Goal: Information Seeking & Learning: Learn about a topic

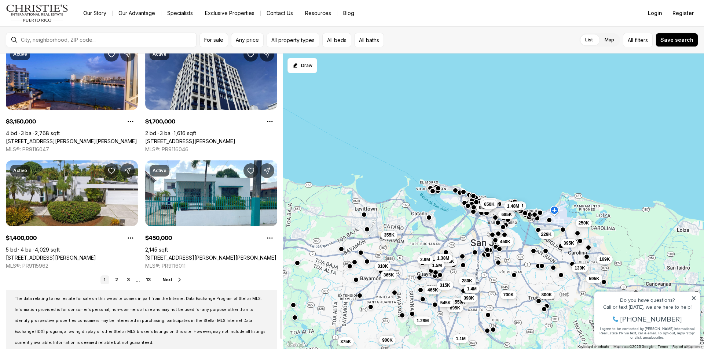
scroll to position [2639, 0]
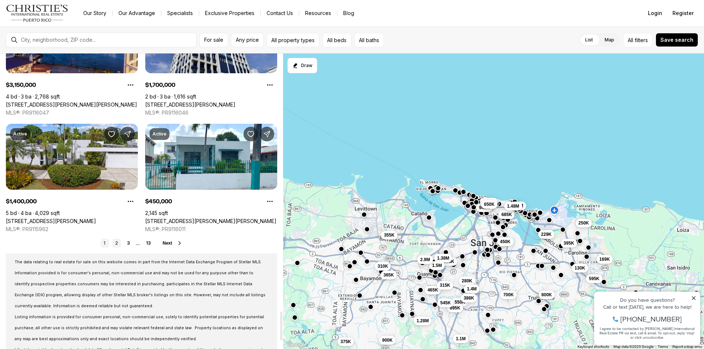
click at [118, 241] on link "2" at bounding box center [116, 243] width 9 height 9
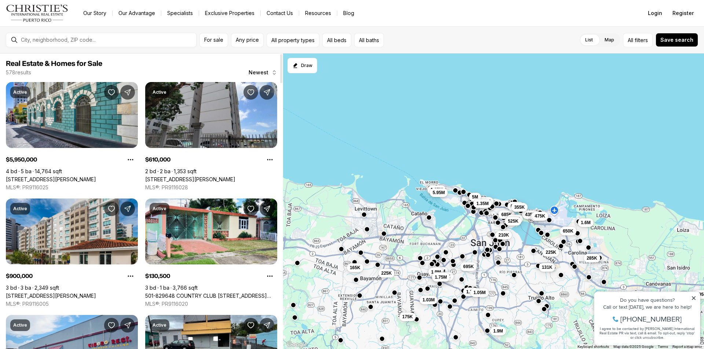
click at [97, 43] on div at bounding box center [107, 40] width 178 height 12
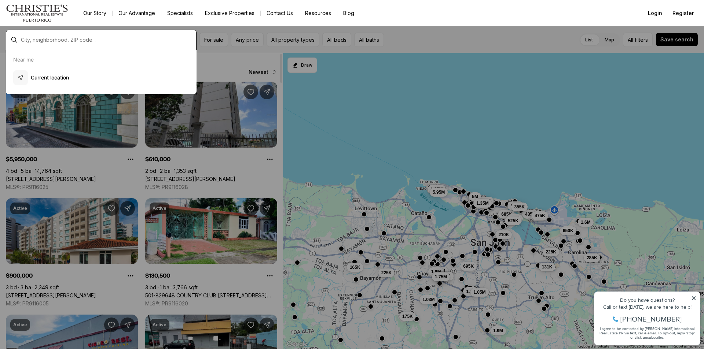
click at [97, 41] on input "text" at bounding box center [107, 40] width 172 height 6
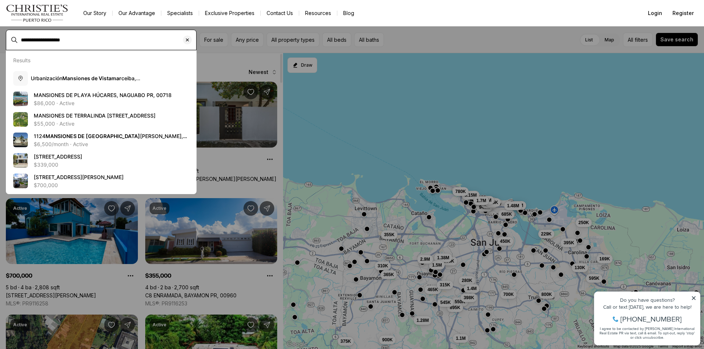
click at [107, 41] on input "**********" at bounding box center [107, 40] width 172 height 6
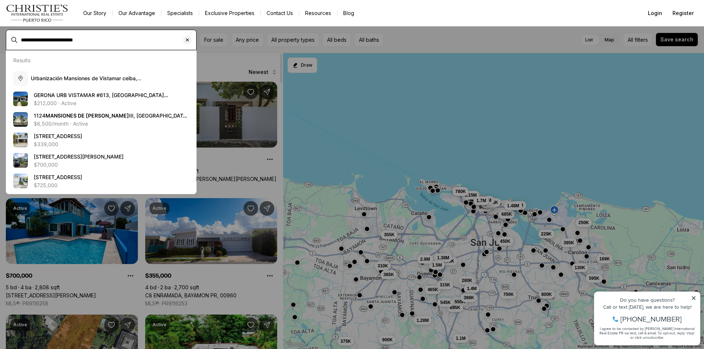
type input "**********"
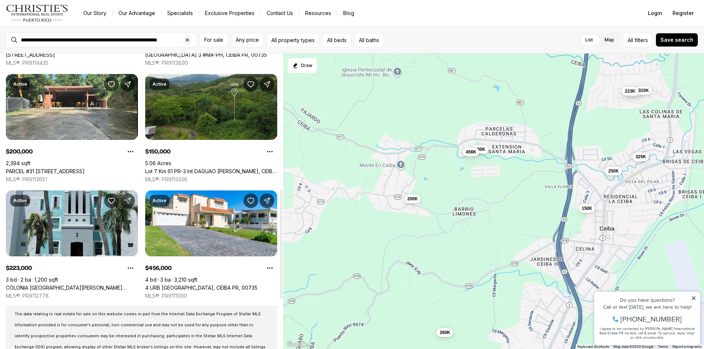
scroll to position [183, 0]
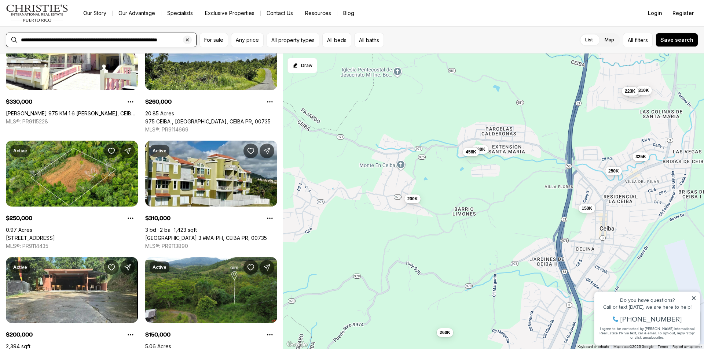
click at [113, 39] on input "**********" at bounding box center [107, 40] width 172 height 6
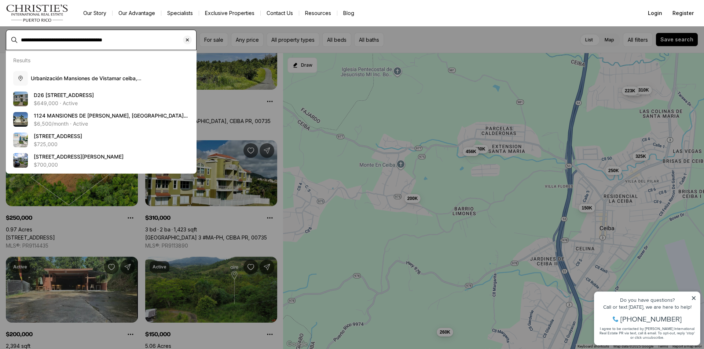
click at [52, 38] on input "**********" at bounding box center [107, 40] width 172 height 6
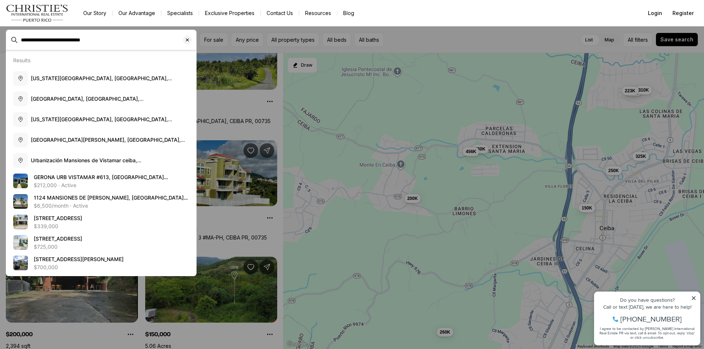
click at [110, 43] on div "**********" at bounding box center [107, 40] width 178 height 12
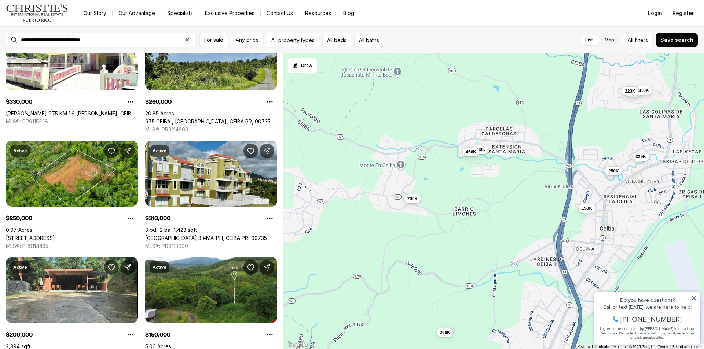
click at [113, 43] on div "**********" at bounding box center [107, 40] width 178 height 12
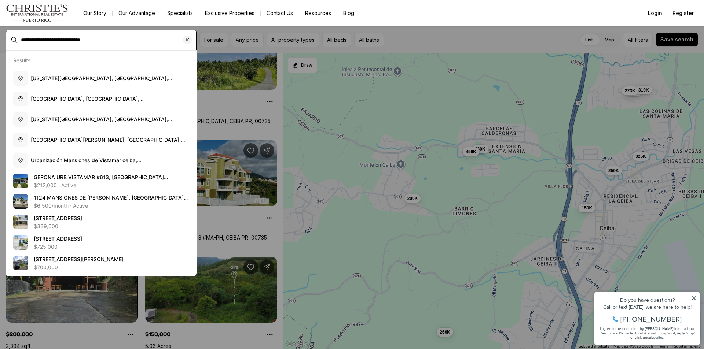
click at [121, 39] on input "**********" at bounding box center [107, 40] width 172 height 6
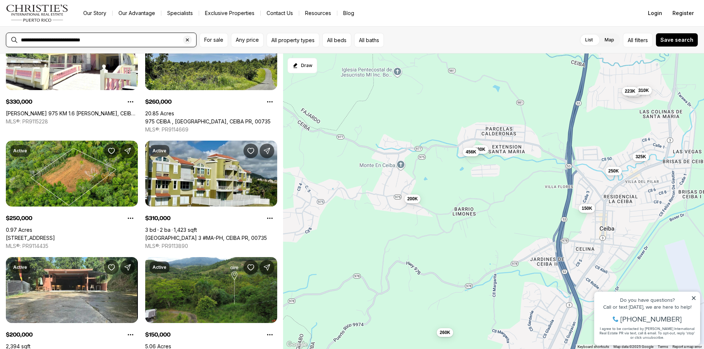
click at [121, 39] on input "**********" at bounding box center [107, 40] width 172 height 6
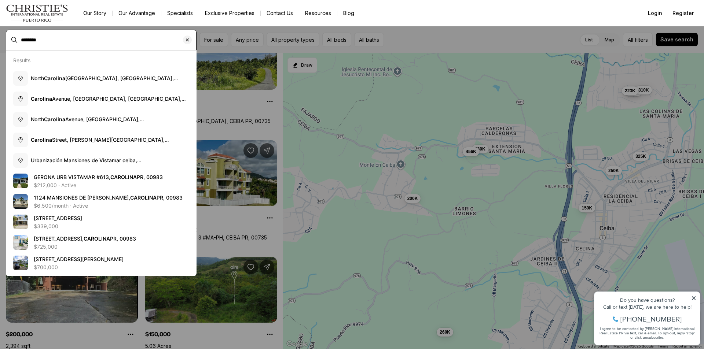
type input "********"
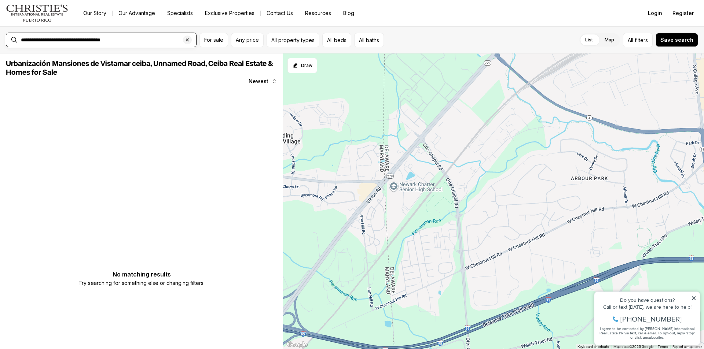
click at [135, 41] on input "**********" at bounding box center [107, 40] width 172 height 6
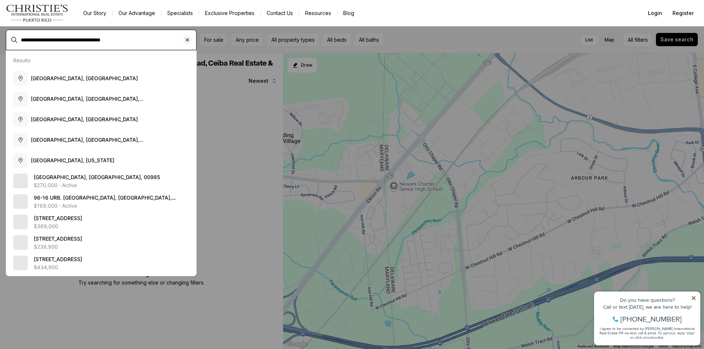
click at [135, 41] on input "**********" at bounding box center [107, 40] width 172 height 6
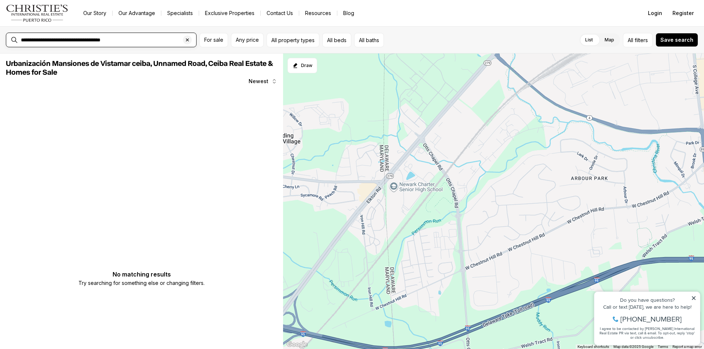
click at [135, 41] on input "**********" at bounding box center [107, 40] width 172 height 6
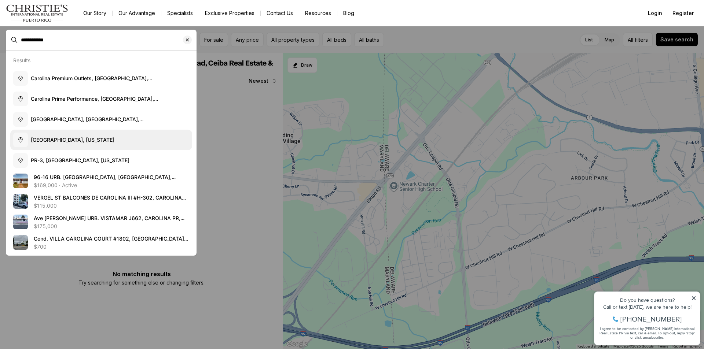
type input "**********"
click at [66, 137] on span "Carolina, Puerto Rico" at bounding box center [73, 140] width 84 height 6
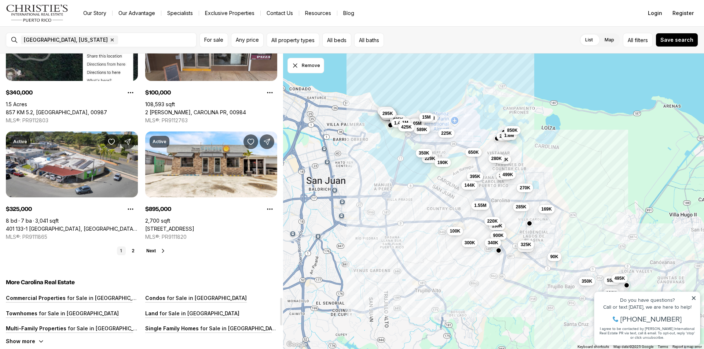
scroll to position [2639, 0]
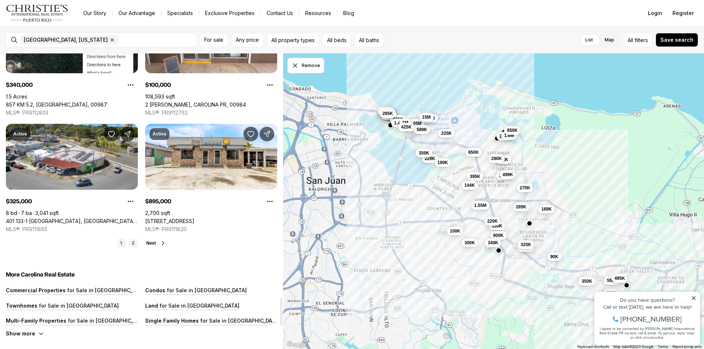
click at [130, 242] on link "2" at bounding box center [133, 243] width 9 height 9
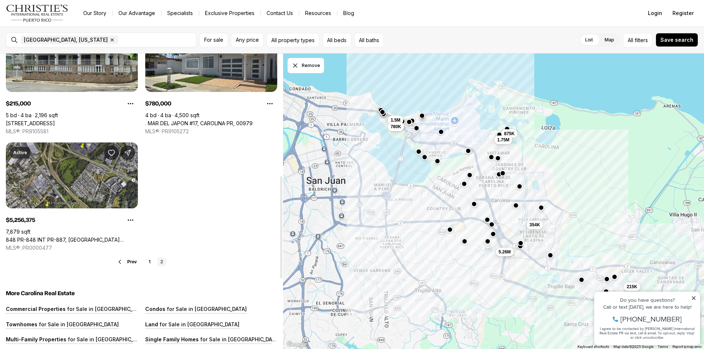
scroll to position [367, 0]
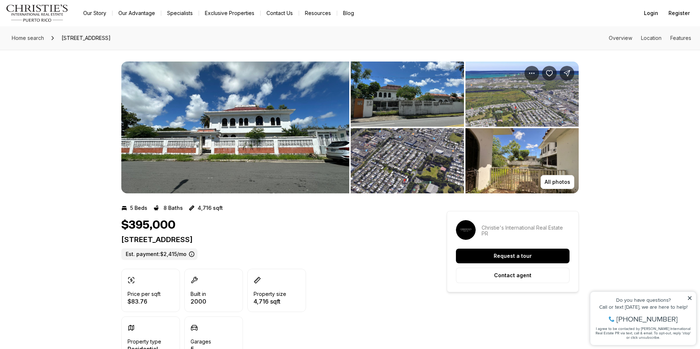
click at [248, 133] on img "View image gallery" at bounding box center [235, 128] width 228 height 132
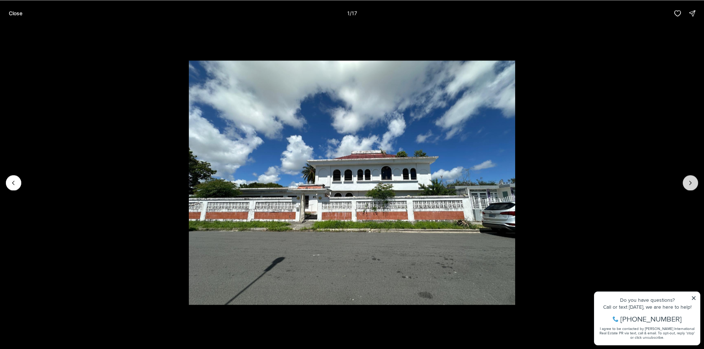
click at [689, 183] on icon "Next slide" at bounding box center [690, 182] width 7 height 7
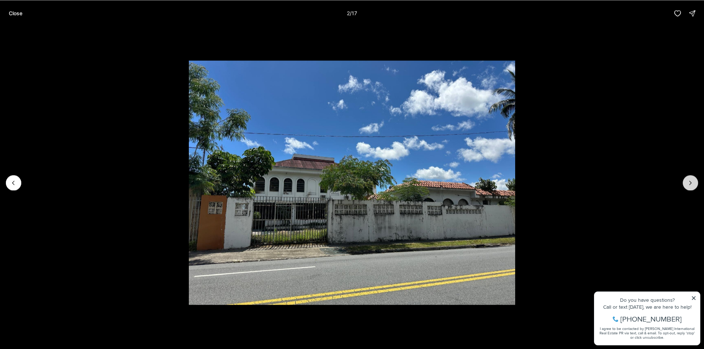
click at [689, 183] on icon "Next slide" at bounding box center [690, 182] width 7 height 7
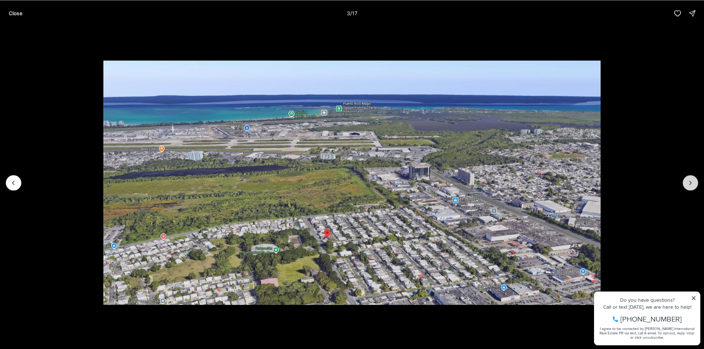
click at [689, 183] on icon "Next slide" at bounding box center [690, 182] width 7 height 7
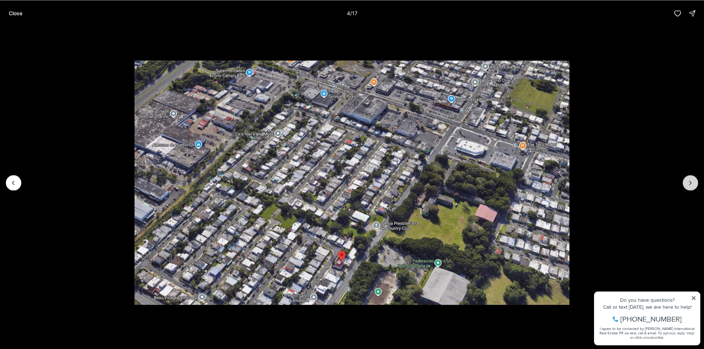
click at [689, 183] on icon "Next slide" at bounding box center [690, 182] width 7 height 7
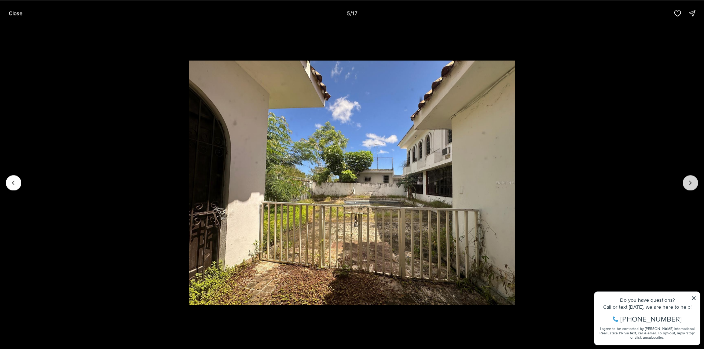
click at [689, 183] on icon "Next slide" at bounding box center [690, 182] width 7 height 7
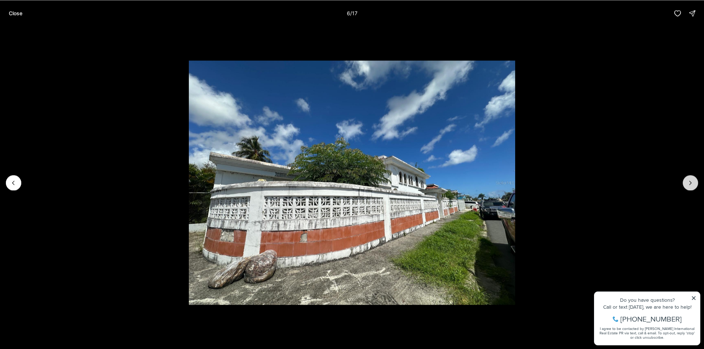
click at [689, 183] on icon "Next slide" at bounding box center [690, 182] width 7 height 7
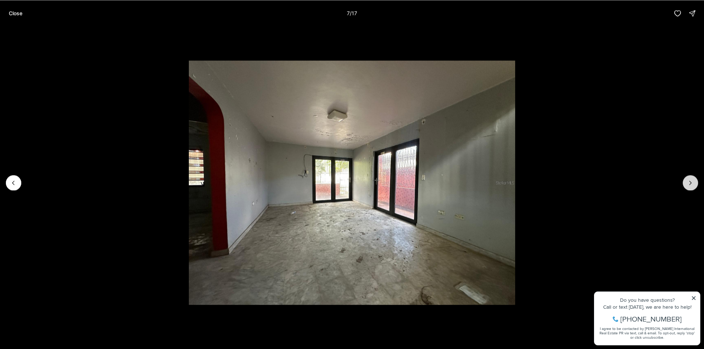
click at [689, 183] on icon "Next slide" at bounding box center [690, 182] width 7 height 7
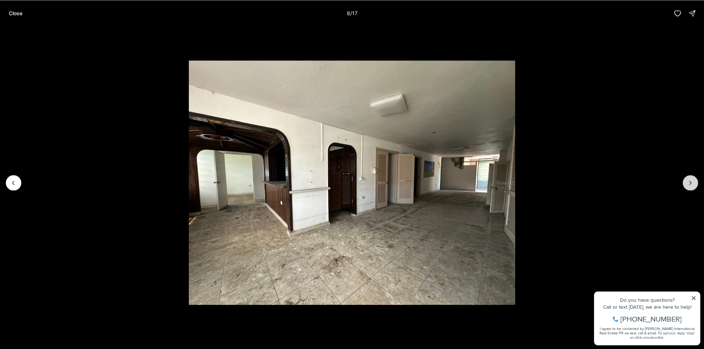
click at [689, 183] on icon "Next slide" at bounding box center [690, 182] width 7 height 7
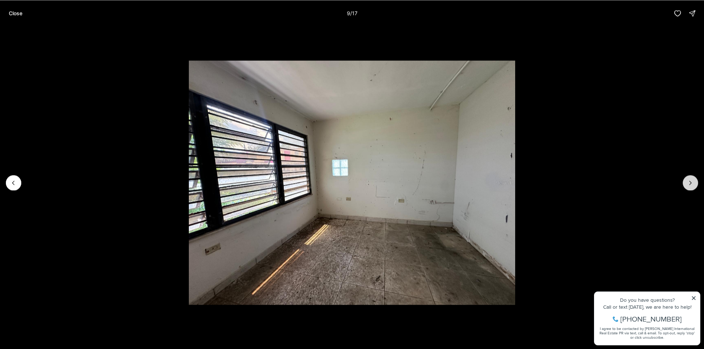
click at [689, 183] on icon "Next slide" at bounding box center [690, 182] width 7 height 7
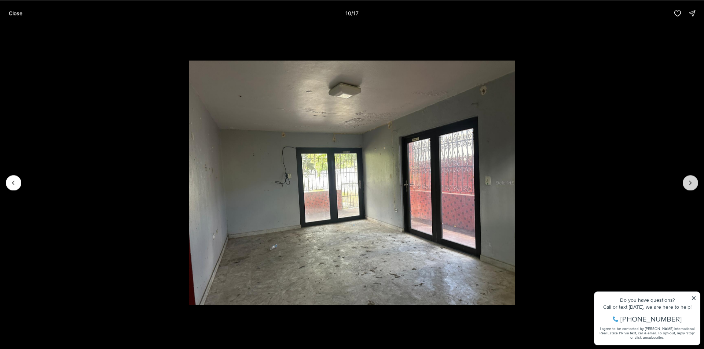
click at [689, 183] on icon "Next slide" at bounding box center [690, 182] width 7 height 7
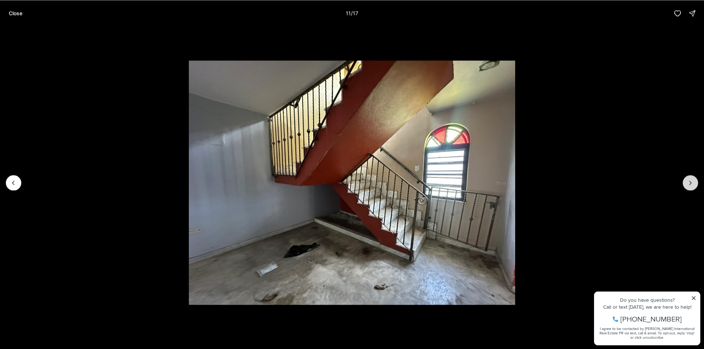
click at [689, 183] on icon "Next slide" at bounding box center [690, 182] width 7 height 7
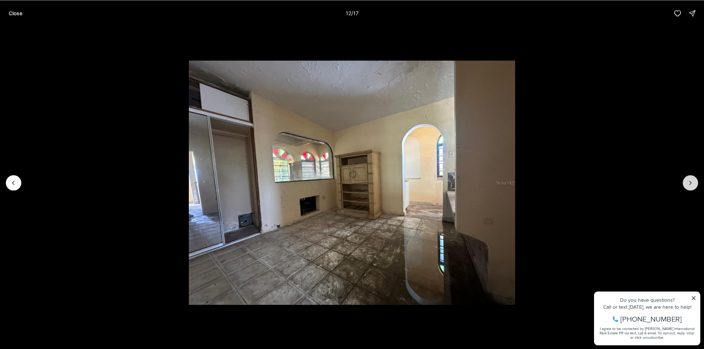
click at [689, 183] on icon "Next slide" at bounding box center [690, 182] width 7 height 7
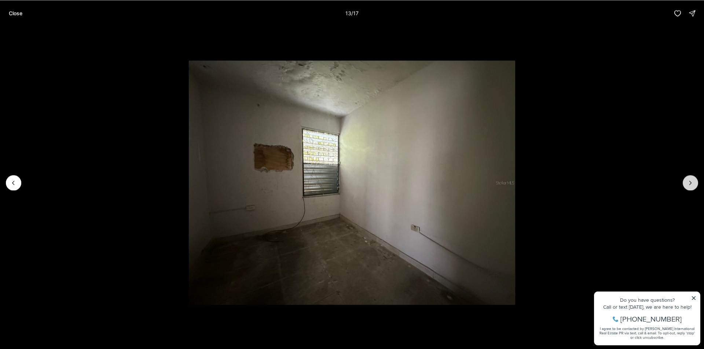
click at [689, 183] on icon "Next slide" at bounding box center [690, 182] width 7 height 7
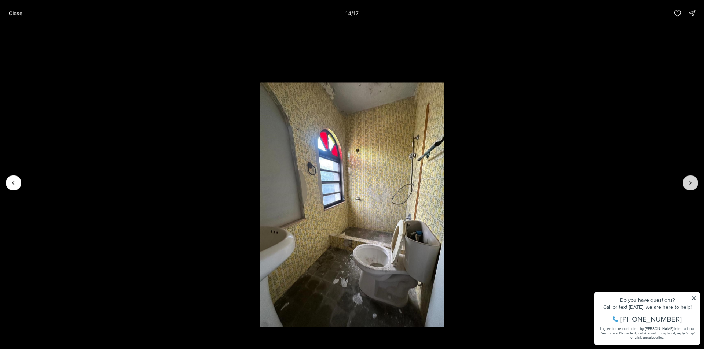
click at [689, 183] on icon "Next slide" at bounding box center [690, 182] width 7 height 7
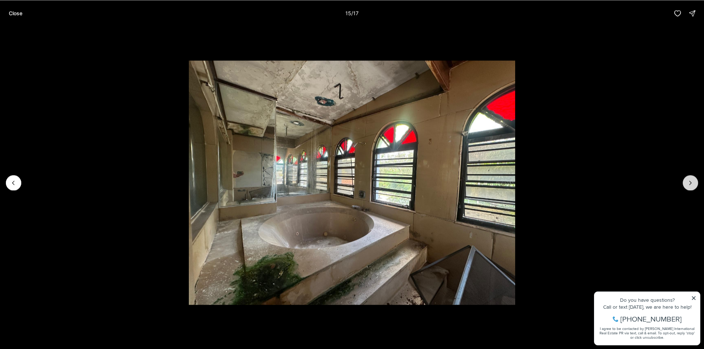
click at [689, 183] on icon "Next slide" at bounding box center [690, 182] width 7 height 7
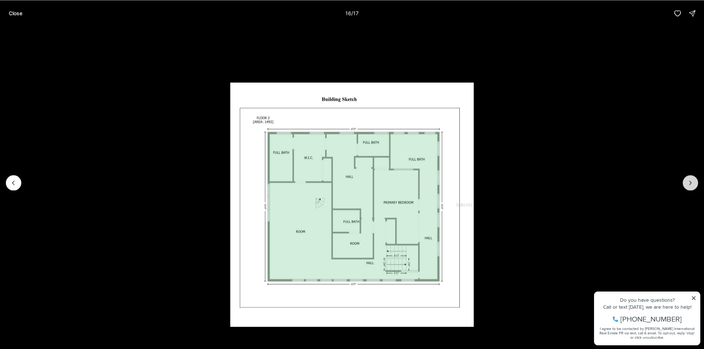
click at [689, 183] on icon "Next slide" at bounding box center [690, 182] width 7 height 7
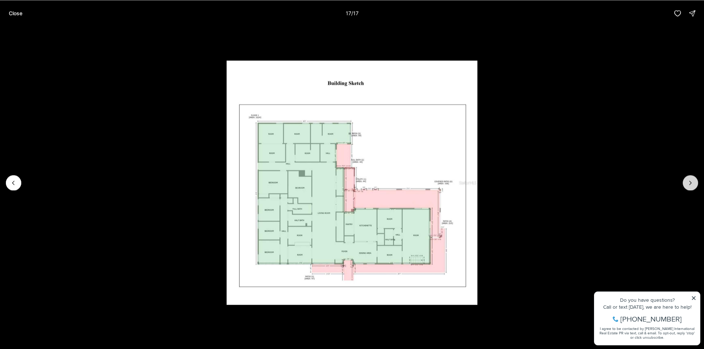
click at [689, 183] on div at bounding box center [690, 182] width 15 height 15
click at [22, 12] on p "Close" at bounding box center [16, 13] width 14 height 6
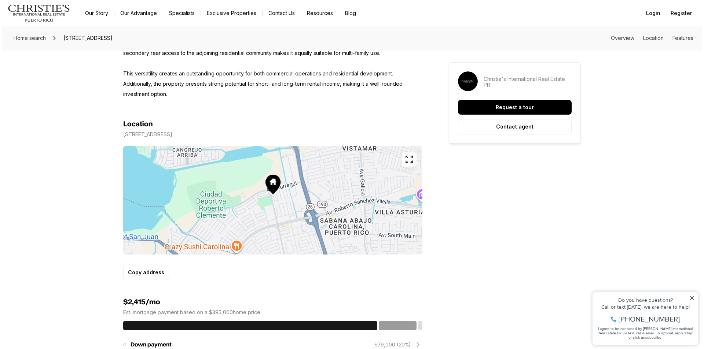
scroll to position [367, 0]
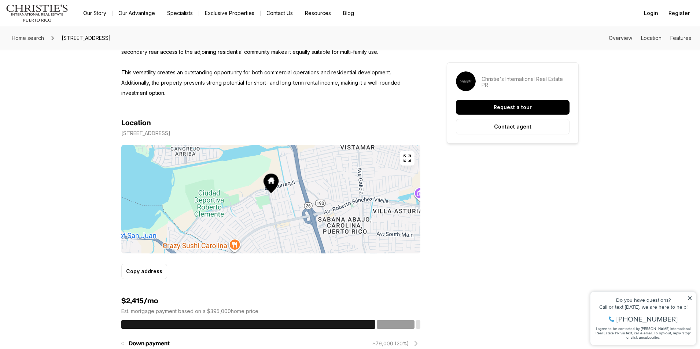
click at [412, 159] on button "button" at bounding box center [407, 158] width 15 height 15
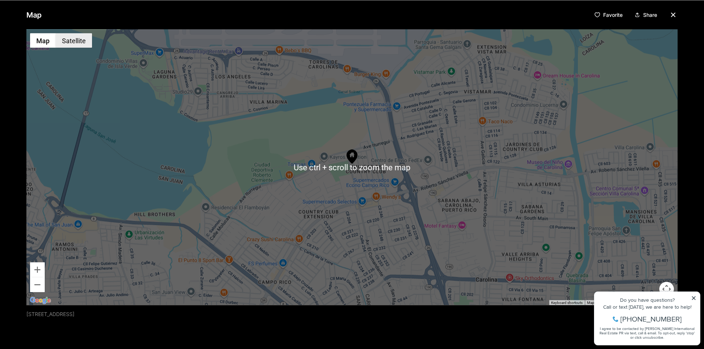
click at [70, 41] on button "Satellite" at bounding box center [74, 40] width 36 height 15
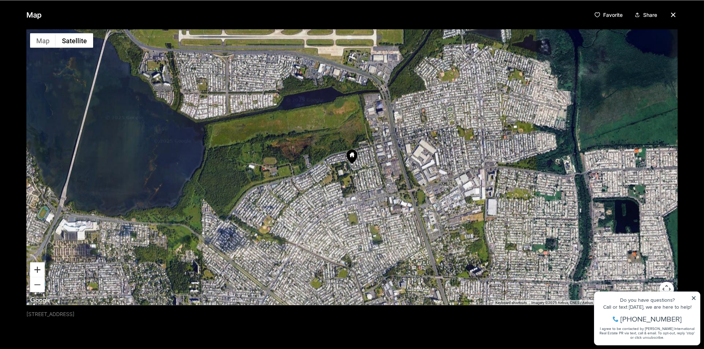
click at [38, 272] on button "Zoom in" at bounding box center [37, 269] width 15 height 15
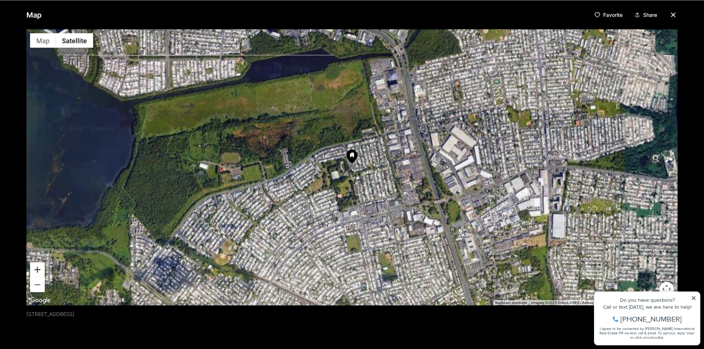
click at [38, 271] on button "Zoom in" at bounding box center [37, 269] width 15 height 15
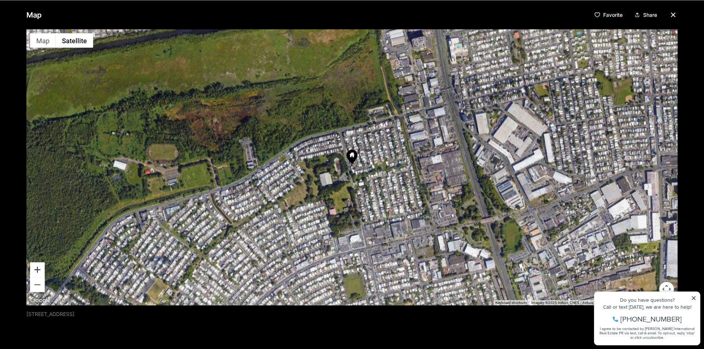
click at [38, 271] on button "Zoom in" at bounding box center [37, 269] width 15 height 15
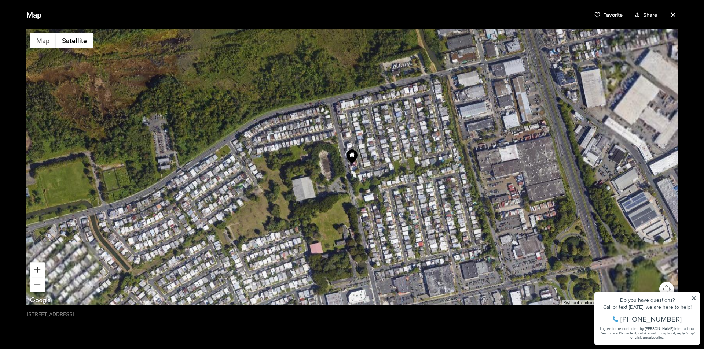
click at [38, 271] on button "Zoom in" at bounding box center [37, 269] width 15 height 15
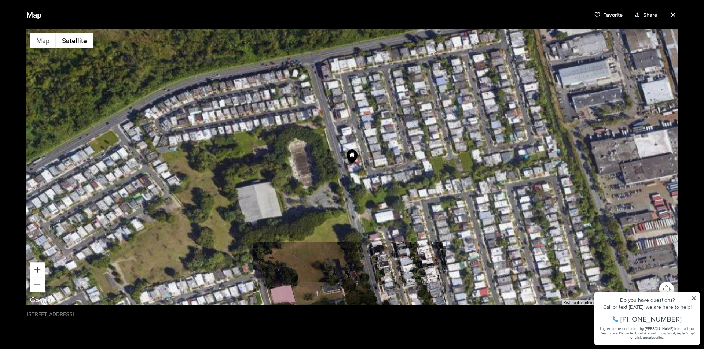
click at [38, 271] on button "Zoom in" at bounding box center [37, 269] width 15 height 15
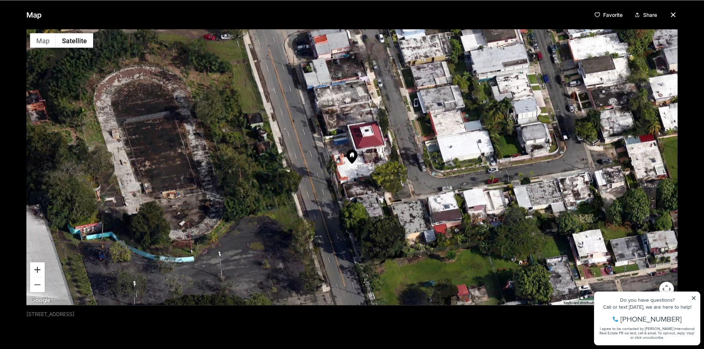
click at [38, 271] on button "Zoom in" at bounding box center [37, 269] width 15 height 15
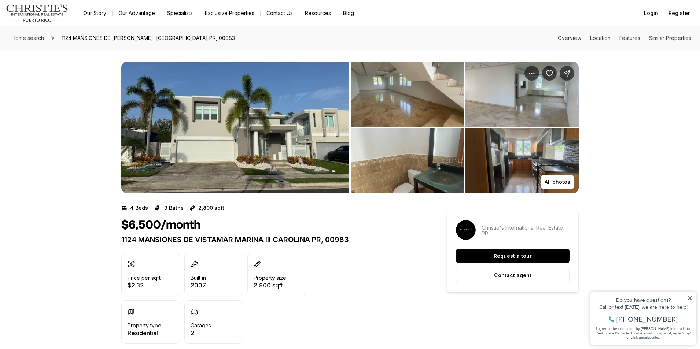
click at [251, 124] on img "View image gallery" at bounding box center [235, 128] width 228 height 132
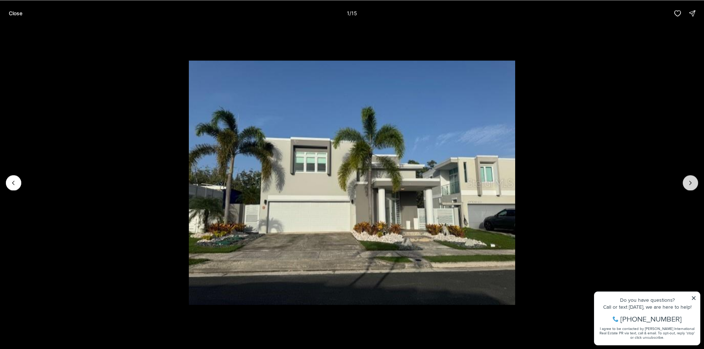
click at [691, 185] on icon "Next slide" at bounding box center [690, 182] width 7 height 7
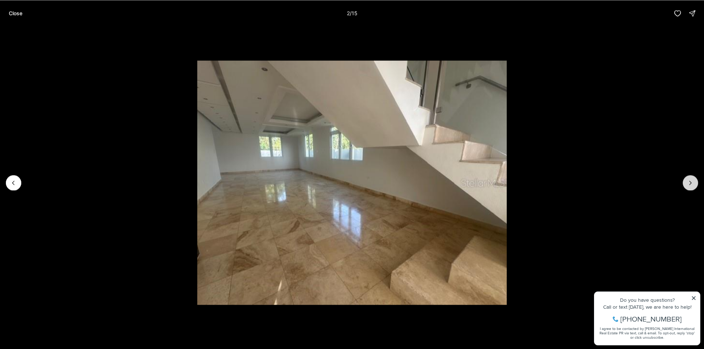
click at [691, 185] on icon "Next slide" at bounding box center [690, 182] width 7 height 7
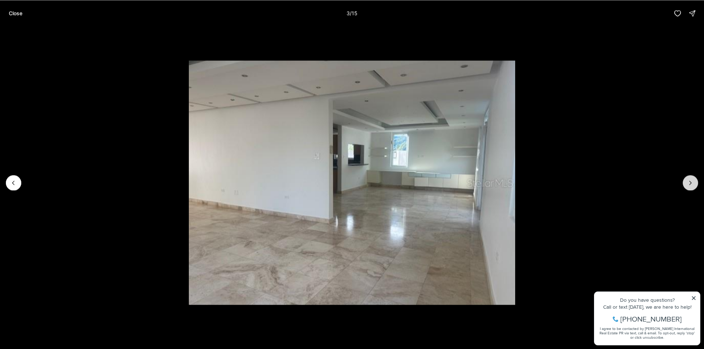
click at [691, 185] on icon "Next slide" at bounding box center [690, 182] width 7 height 7
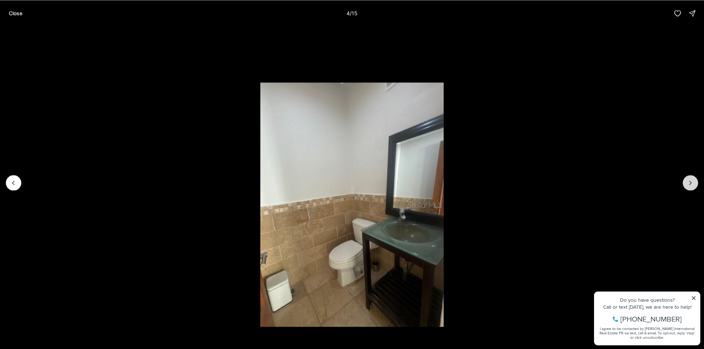
click at [691, 185] on icon "Next slide" at bounding box center [690, 182] width 7 height 7
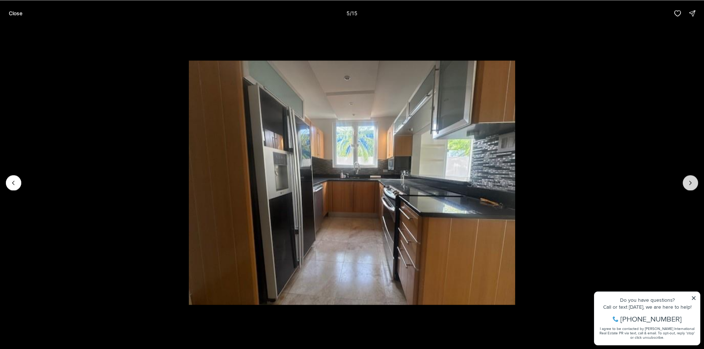
click at [691, 185] on icon "Next slide" at bounding box center [690, 182] width 7 height 7
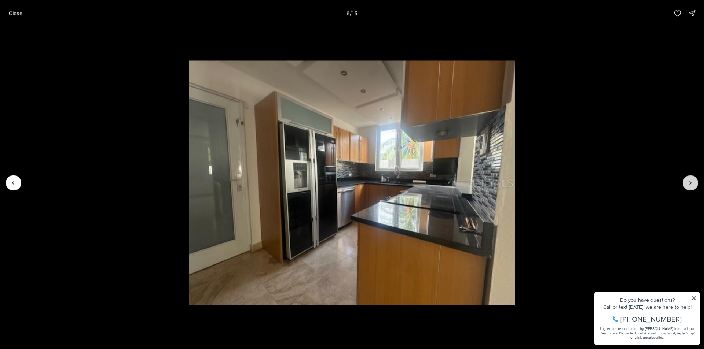
click at [691, 185] on icon "Next slide" at bounding box center [690, 182] width 7 height 7
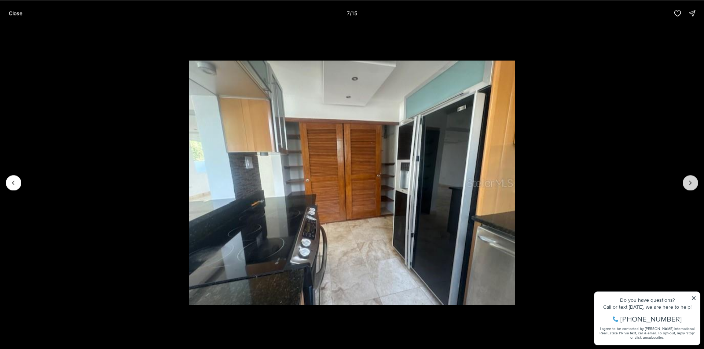
click at [691, 185] on icon "Next slide" at bounding box center [690, 182] width 7 height 7
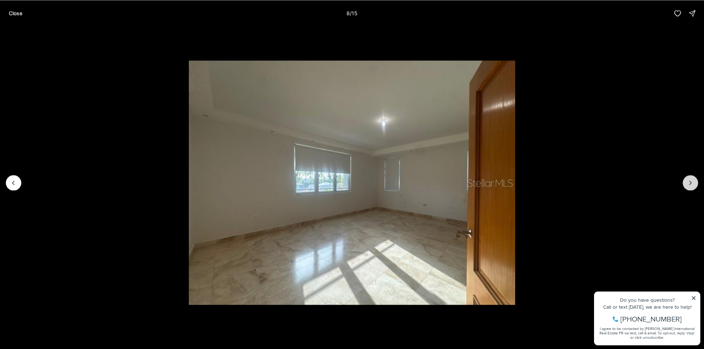
click at [691, 185] on icon "Next slide" at bounding box center [690, 182] width 7 height 7
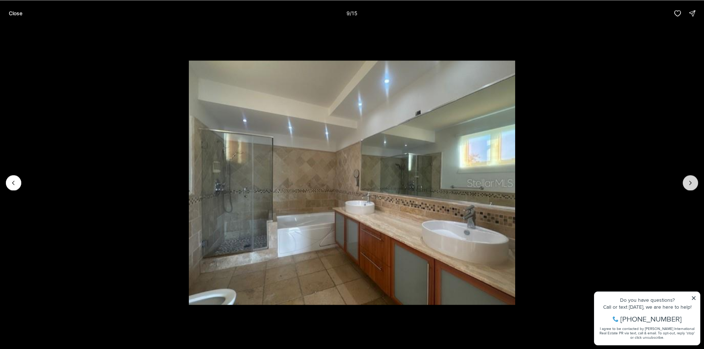
click at [691, 185] on icon "Next slide" at bounding box center [690, 182] width 7 height 7
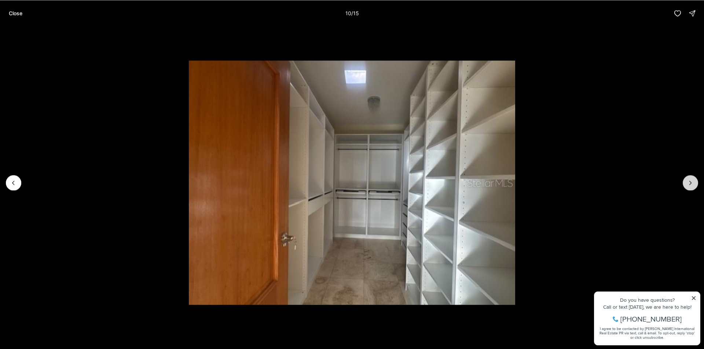
click at [691, 185] on icon "Next slide" at bounding box center [690, 182] width 7 height 7
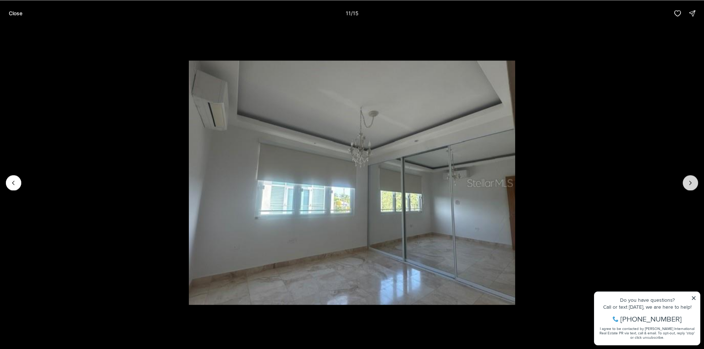
click at [691, 185] on icon "Next slide" at bounding box center [690, 182] width 7 height 7
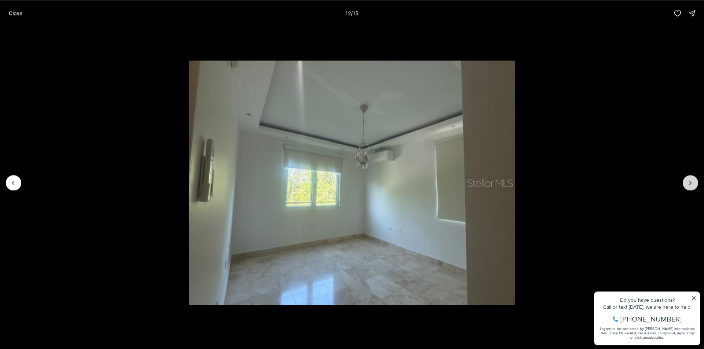
click at [691, 185] on icon "Next slide" at bounding box center [690, 182] width 7 height 7
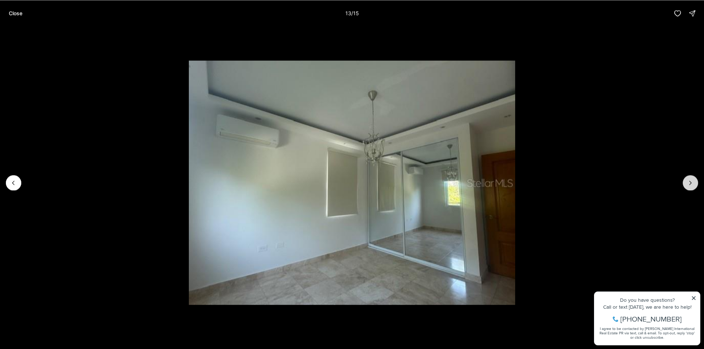
click at [691, 185] on icon "Next slide" at bounding box center [690, 182] width 7 height 7
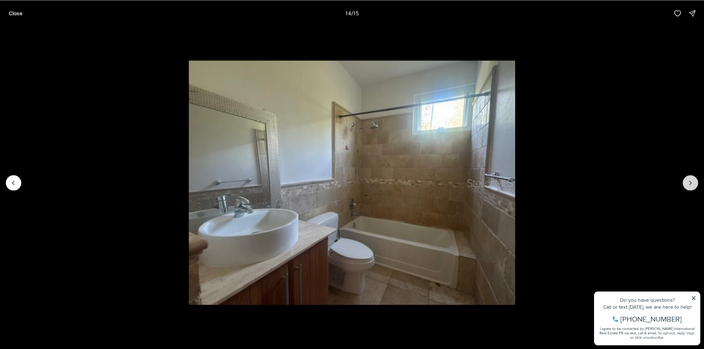
click at [691, 185] on icon "Next slide" at bounding box center [690, 182] width 7 height 7
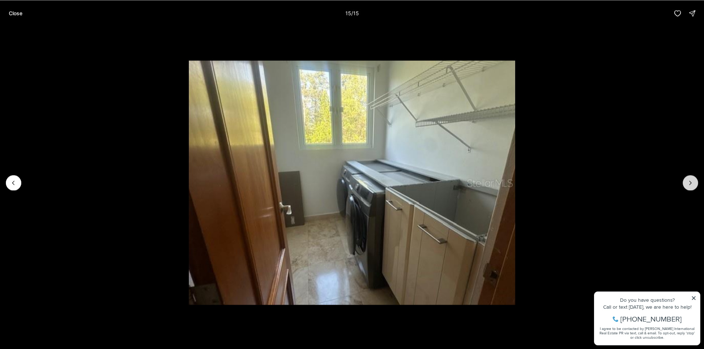
click at [691, 185] on div at bounding box center [690, 182] width 15 height 15
click at [21, 12] on p "Close" at bounding box center [16, 13] width 14 height 6
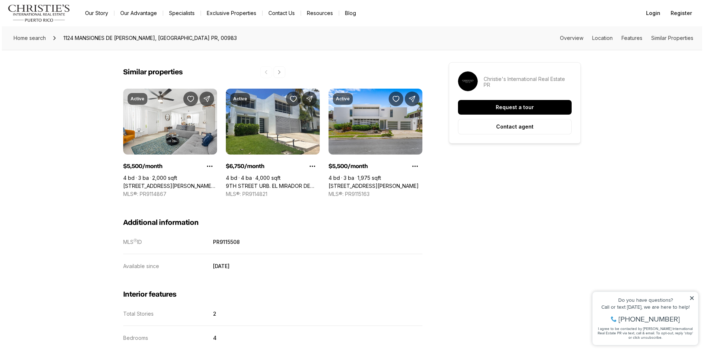
scroll to position [285, 0]
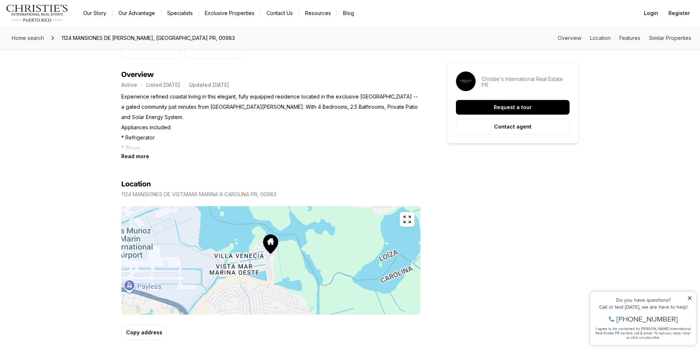
click at [410, 214] on button "button" at bounding box center [407, 219] width 15 height 15
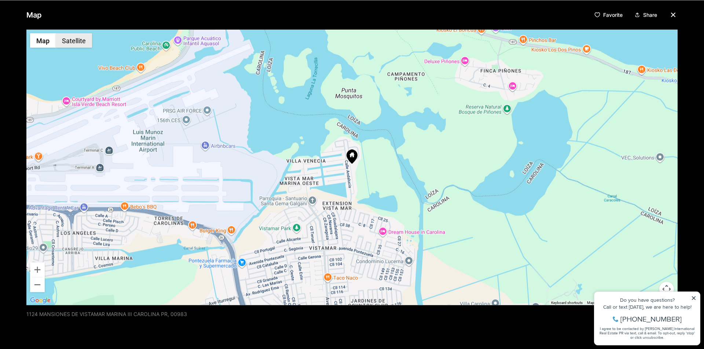
click at [85, 43] on button "Satellite" at bounding box center [74, 40] width 36 height 15
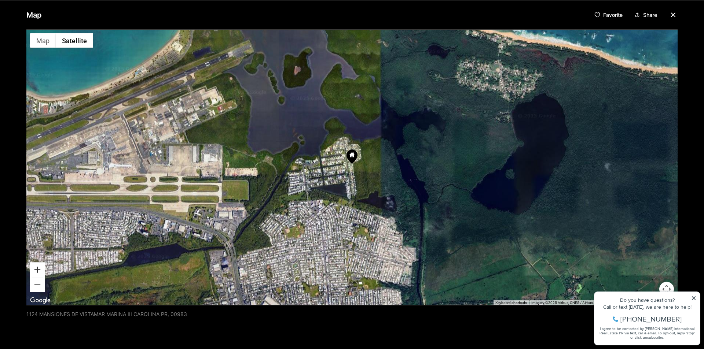
click at [39, 267] on button "Zoom in" at bounding box center [37, 269] width 15 height 15
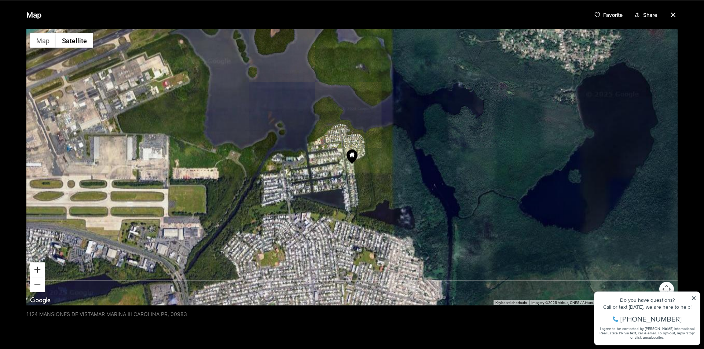
click at [39, 267] on button "Zoom in" at bounding box center [37, 269] width 15 height 15
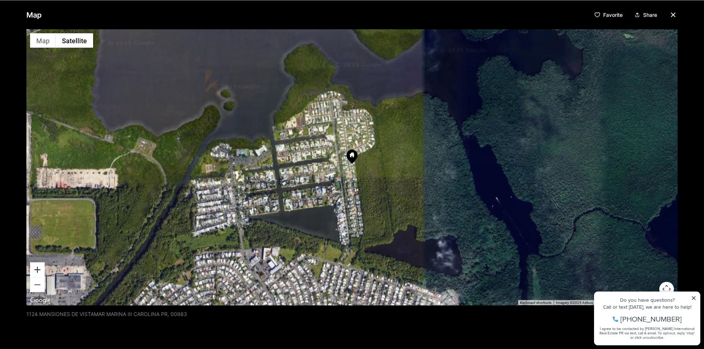
click at [39, 267] on button "Zoom in" at bounding box center [37, 269] width 15 height 15
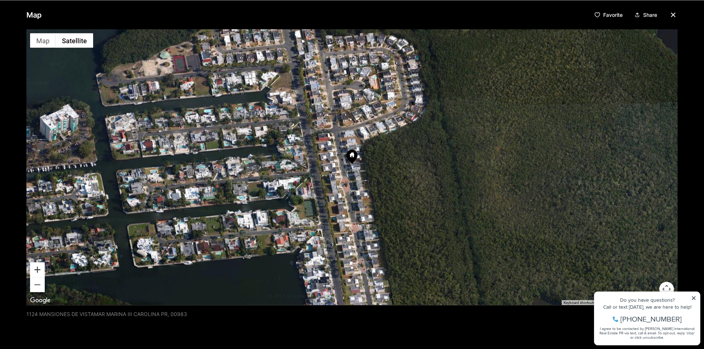
click at [39, 267] on button "Zoom in" at bounding box center [37, 269] width 15 height 15
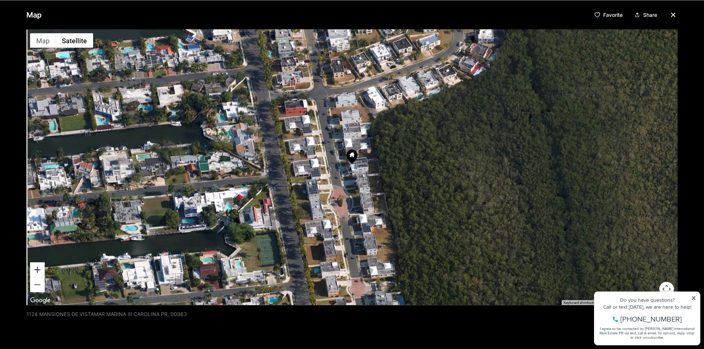
click at [39, 267] on button "Zoom in" at bounding box center [37, 269] width 15 height 15
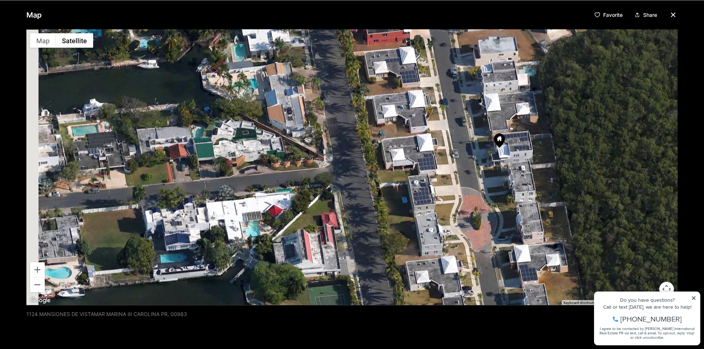
drag, startPoint x: 88, startPoint y: 181, endPoint x: 237, endPoint y: 161, distance: 150.3
click at [236, 161] on div at bounding box center [351, 167] width 651 height 276
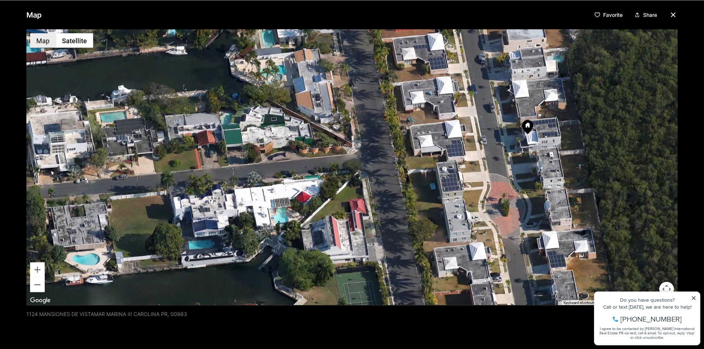
click at [34, 41] on button "Map" at bounding box center [43, 40] width 26 height 15
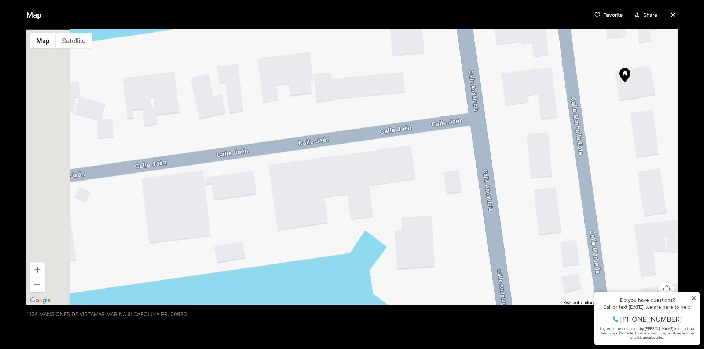
drag, startPoint x: 221, startPoint y: 174, endPoint x: 321, endPoint y: 135, distance: 107.5
click at [327, 132] on div at bounding box center [351, 167] width 651 height 276
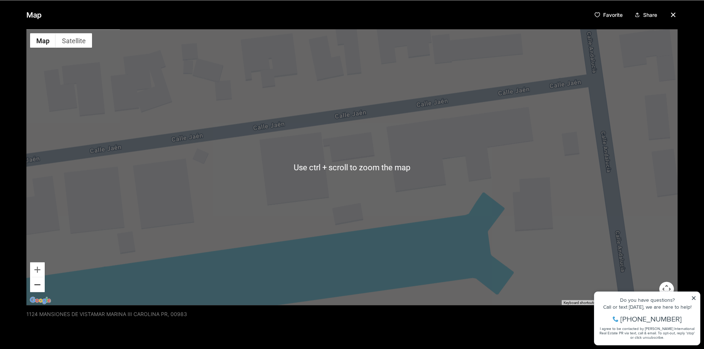
click at [38, 283] on button "Zoom out" at bounding box center [37, 284] width 15 height 15
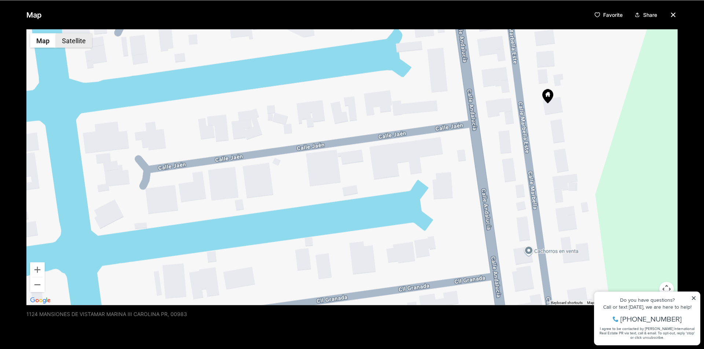
click at [73, 42] on button "Satellite" at bounding box center [74, 40] width 36 height 15
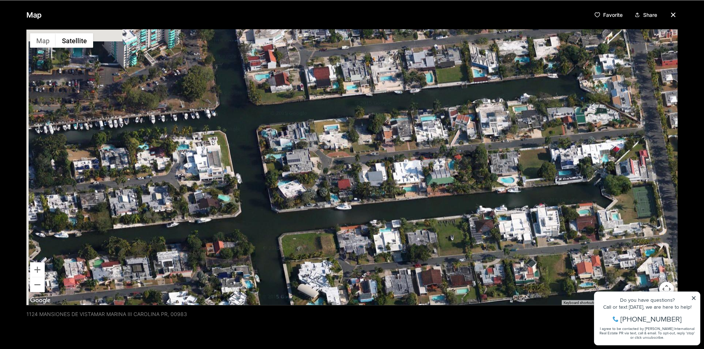
drag, startPoint x: 184, startPoint y: 174, endPoint x: 385, endPoint y: 276, distance: 224.6
click at [385, 273] on div at bounding box center [351, 167] width 651 height 276
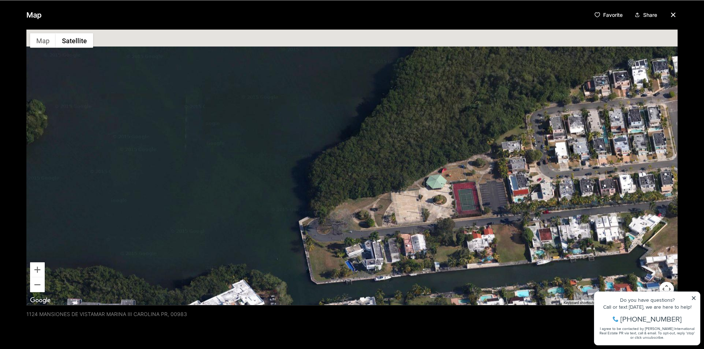
drag, startPoint x: 332, startPoint y: 183, endPoint x: 393, endPoint y: 282, distance: 116.6
click at [393, 282] on div at bounding box center [351, 167] width 651 height 276
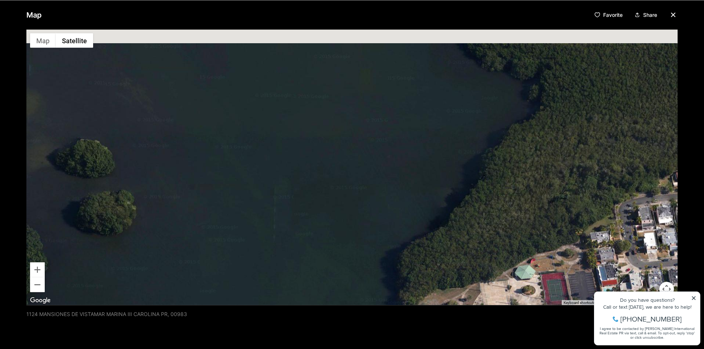
drag, startPoint x: 364, startPoint y: 189, endPoint x: 484, endPoint y: 279, distance: 150.5
click at [484, 279] on div at bounding box center [351, 167] width 651 height 276
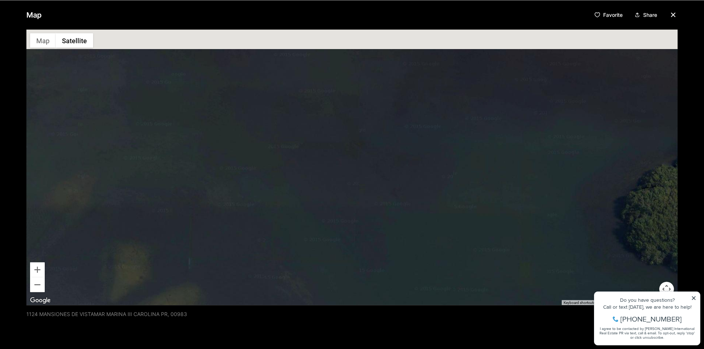
drag, startPoint x: 423, startPoint y: 202, endPoint x: 420, endPoint y: 298, distance: 96.1
click at [429, 315] on div "Map Favorite Share ← Move left → Move right ↑ Move up ↓ Move down + Zoom in - Z…" at bounding box center [352, 174] width 704 height 349
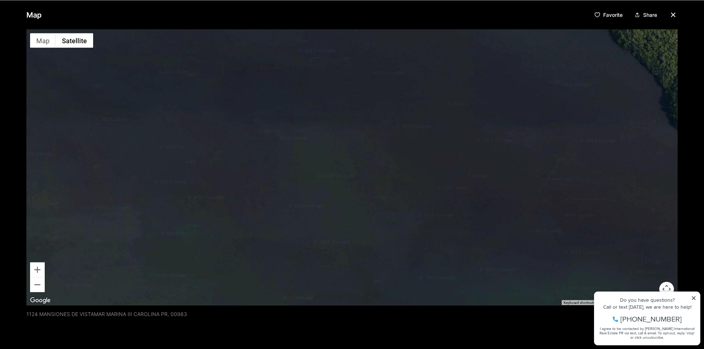
drag, startPoint x: 399, startPoint y: 248, endPoint x: 399, endPoint y: 286, distance: 38.5
click at [399, 286] on div at bounding box center [351, 167] width 651 height 276
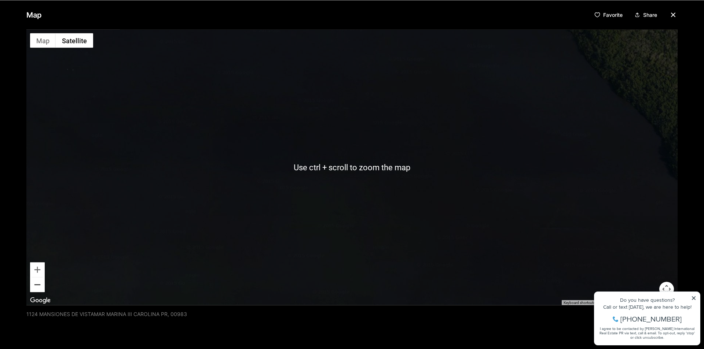
click at [33, 290] on button "Zoom out" at bounding box center [37, 284] width 15 height 15
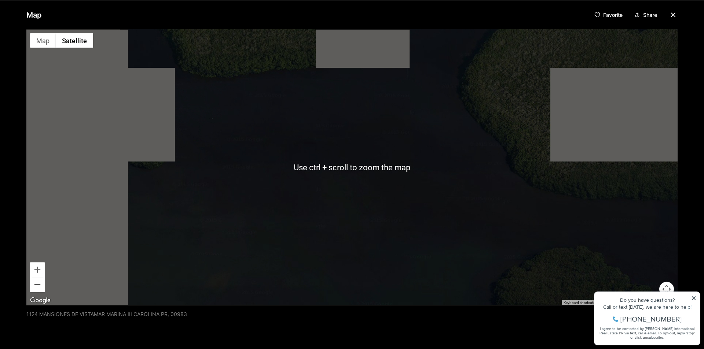
click at [36, 286] on button "Zoom out" at bounding box center [37, 284] width 15 height 15
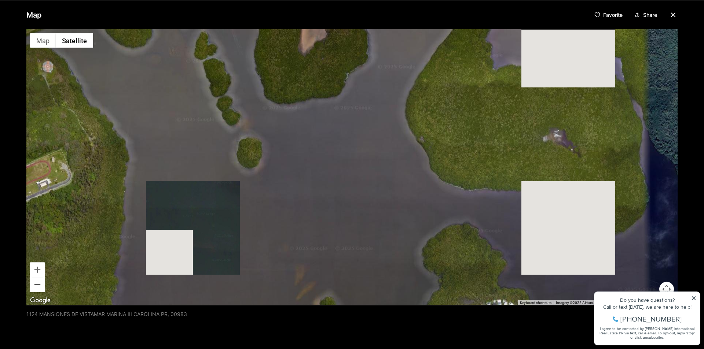
click at [36, 285] on button "Zoom out" at bounding box center [37, 284] width 15 height 15
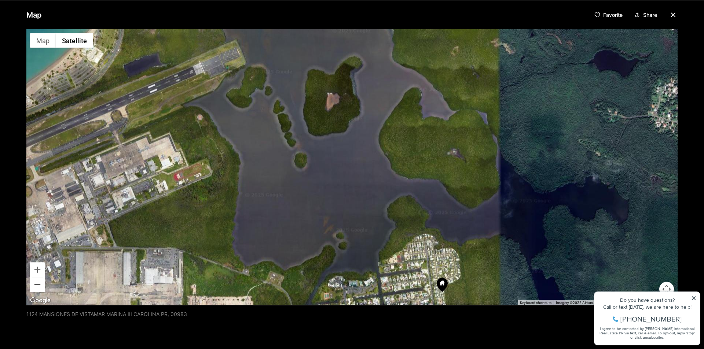
click at [36, 285] on button "Zoom out" at bounding box center [37, 284] width 15 height 15
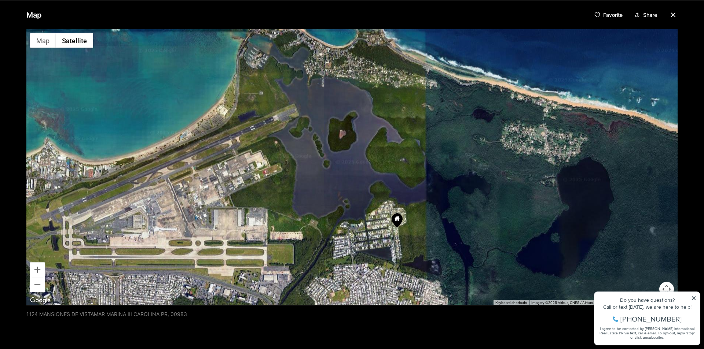
click at [342, 131] on div at bounding box center [351, 167] width 651 height 276
click at [39, 270] on button "Zoom in" at bounding box center [37, 269] width 15 height 15
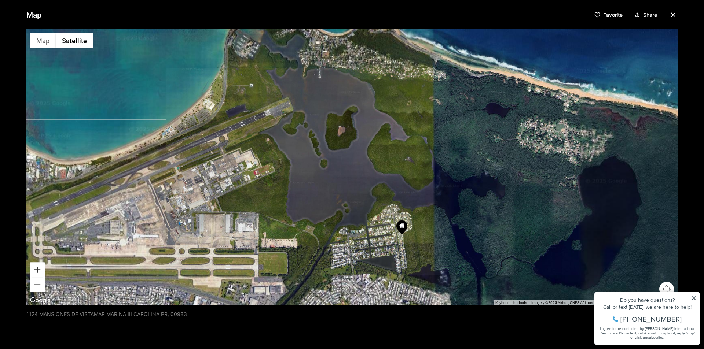
click at [39, 270] on button "Zoom in" at bounding box center [37, 269] width 15 height 15
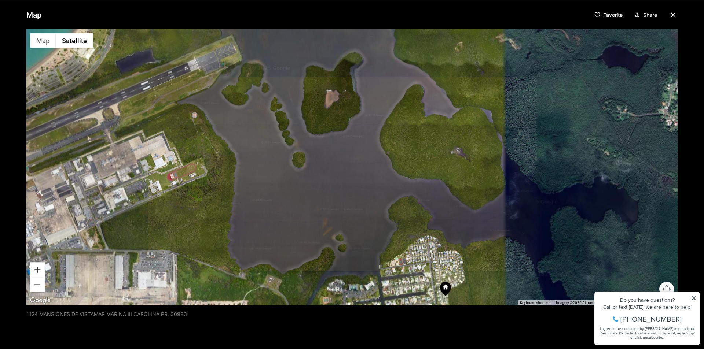
click at [39, 270] on button "Zoom in" at bounding box center [37, 269] width 15 height 15
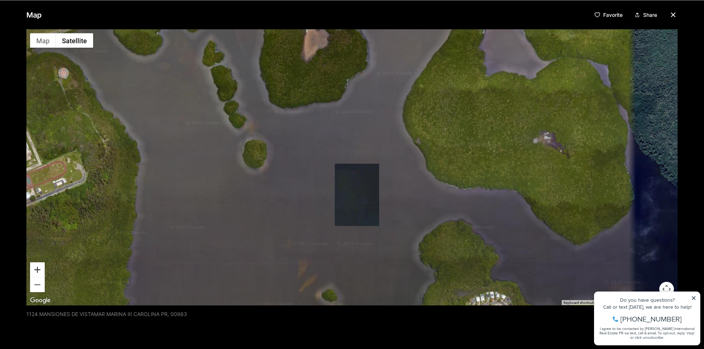
click at [39, 270] on button "Zoom in" at bounding box center [37, 269] width 15 height 15
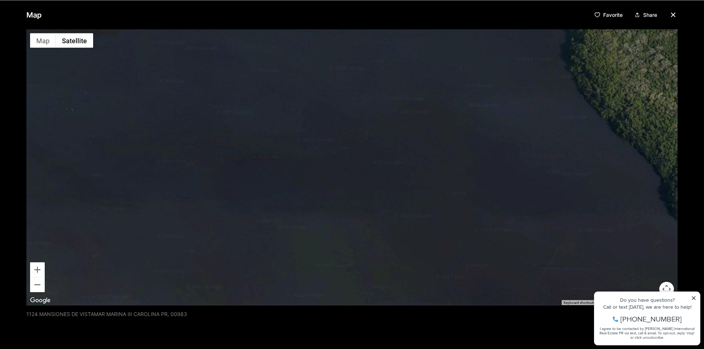
drag, startPoint x: 243, startPoint y: 147, endPoint x: 244, endPoint y: 242, distance: 95.3
click at [240, 250] on div at bounding box center [351, 167] width 651 height 276
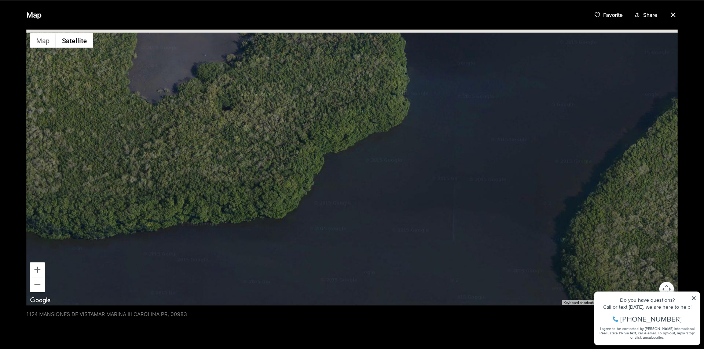
drag, startPoint x: 265, startPoint y: 176, endPoint x: 285, endPoint y: 251, distance: 78.3
click at [286, 248] on div at bounding box center [351, 167] width 651 height 276
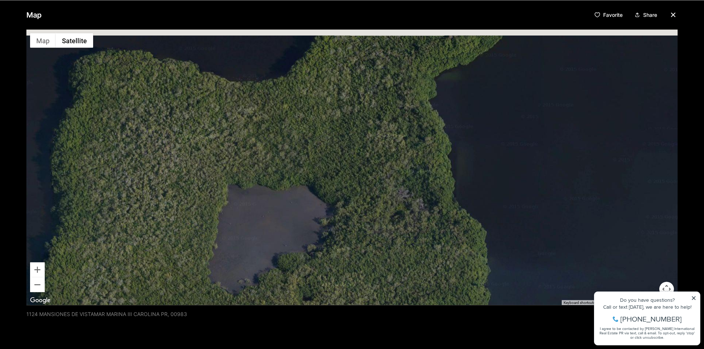
drag, startPoint x: 266, startPoint y: 170, endPoint x: 317, endPoint y: 293, distance: 133.6
click at [319, 293] on div at bounding box center [351, 167] width 651 height 276
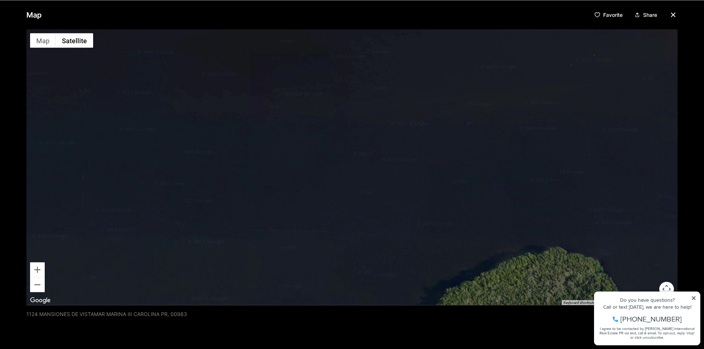
drag, startPoint x: 300, startPoint y: 271, endPoint x: 324, endPoint y: 364, distance: 96.0
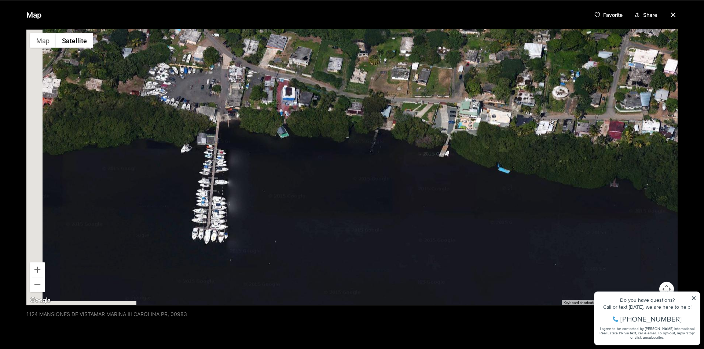
drag, startPoint x: 301, startPoint y: 217, endPoint x: 347, endPoint y: 170, distance: 66.4
click at [345, 172] on div at bounding box center [351, 167] width 651 height 276
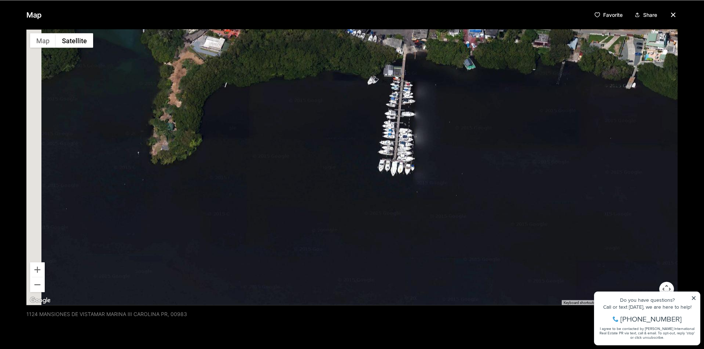
drag, startPoint x: 300, startPoint y: 177, endPoint x: 394, endPoint y: 213, distance: 99.9
click at [409, 212] on div at bounding box center [351, 167] width 651 height 276
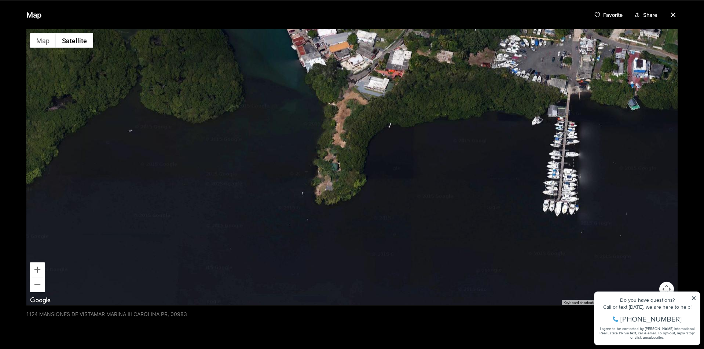
drag, startPoint x: 255, startPoint y: 183, endPoint x: 388, endPoint y: 272, distance: 160.2
click at [387, 265] on div at bounding box center [351, 167] width 651 height 276
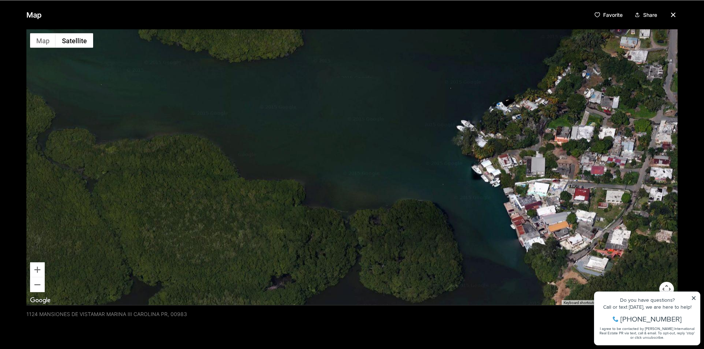
drag, startPoint x: 359, startPoint y: 194, endPoint x: 434, endPoint y: 251, distance: 94.3
click at [432, 249] on div at bounding box center [351, 167] width 651 height 276
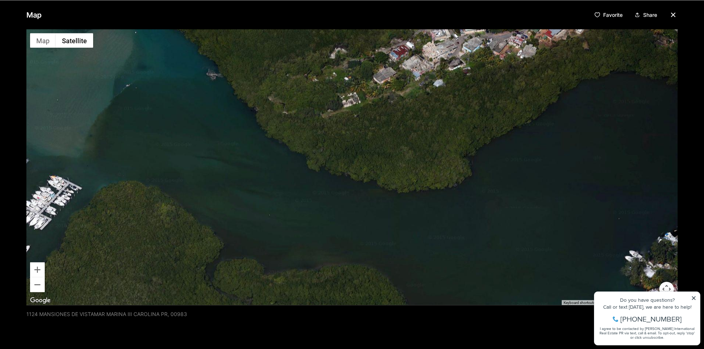
drag, startPoint x: 358, startPoint y: 217, endPoint x: 403, endPoint y: 284, distance: 80.5
click at [402, 283] on div at bounding box center [351, 167] width 651 height 276
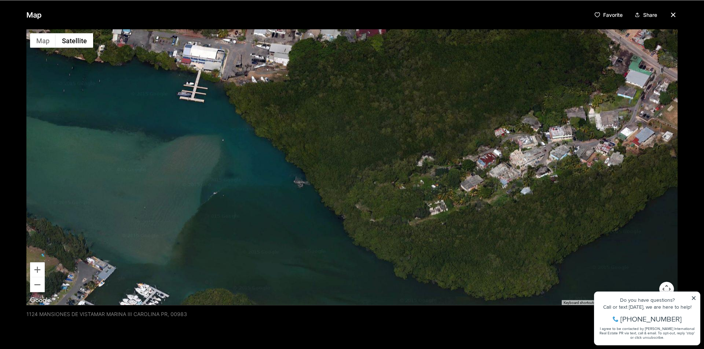
drag, startPoint x: 341, startPoint y: 247, endPoint x: 418, endPoint y: 202, distance: 89.5
click at [416, 204] on div at bounding box center [351, 167] width 651 height 276
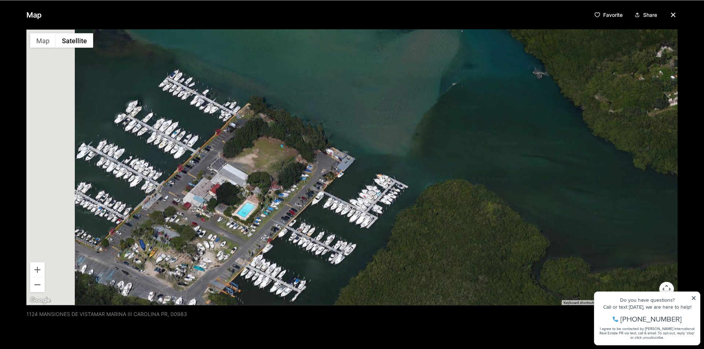
drag, startPoint x: 373, startPoint y: 163, endPoint x: 461, endPoint y: 159, distance: 88.4
click at [456, 162] on div at bounding box center [351, 167] width 651 height 276
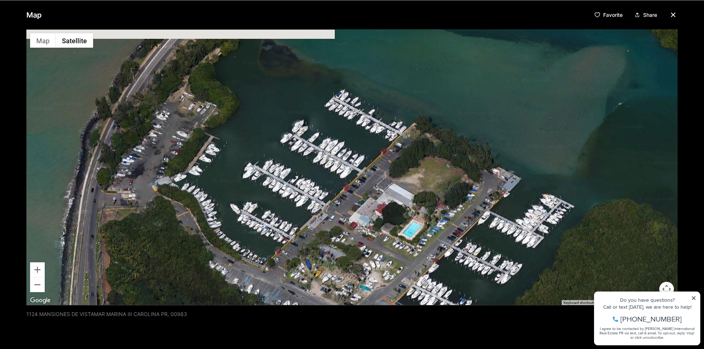
drag, startPoint x: 482, startPoint y: 103, endPoint x: 521, endPoint y: 177, distance: 83.5
click at [537, 186] on div at bounding box center [351, 167] width 651 height 276
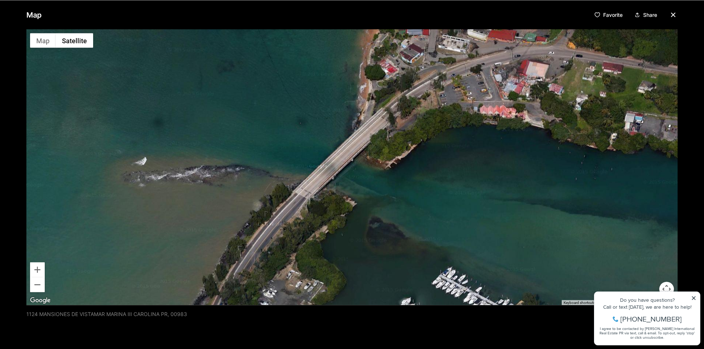
drag, startPoint x: 465, startPoint y: 125, endPoint x: 471, endPoint y: 133, distance: 10.0
click at [471, 133] on div at bounding box center [351, 167] width 651 height 276
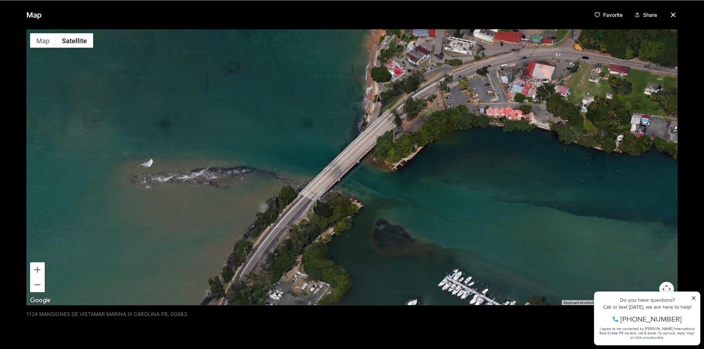
drag, startPoint x: 387, startPoint y: 158, endPoint x: 445, endPoint y: 196, distance: 69.1
click at [442, 186] on div at bounding box center [351, 167] width 651 height 276
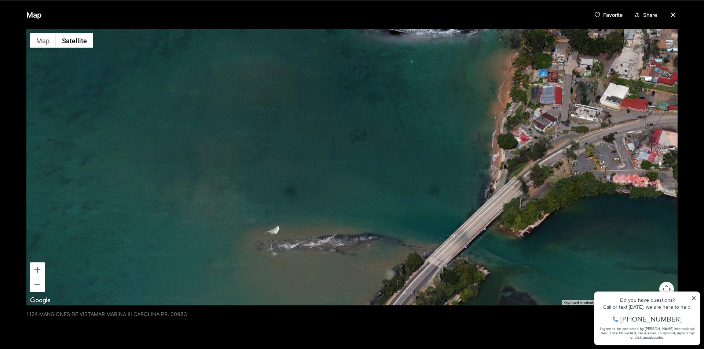
drag, startPoint x: 389, startPoint y: 190, endPoint x: 474, endPoint y: 253, distance: 105.9
click at [472, 251] on div at bounding box center [351, 167] width 651 height 276
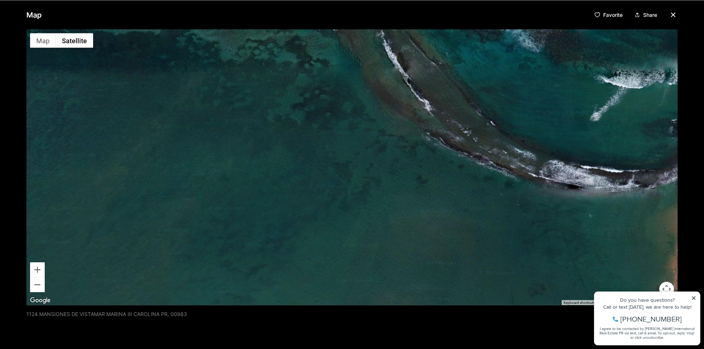
drag, startPoint x: 405, startPoint y: 206, endPoint x: 502, endPoint y: 281, distance: 123.1
click at [501, 281] on div at bounding box center [351, 167] width 651 height 276
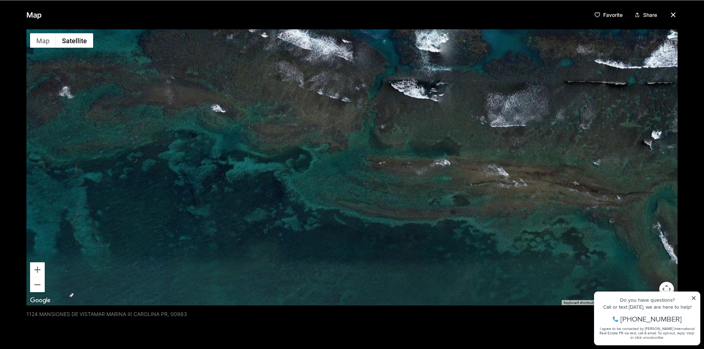
drag, startPoint x: 422, startPoint y: 227, endPoint x: 515, endPoint y: 271, distance: 103.5
click at [514, 271] on div at bounding box center [351, 167] width 651 height 276
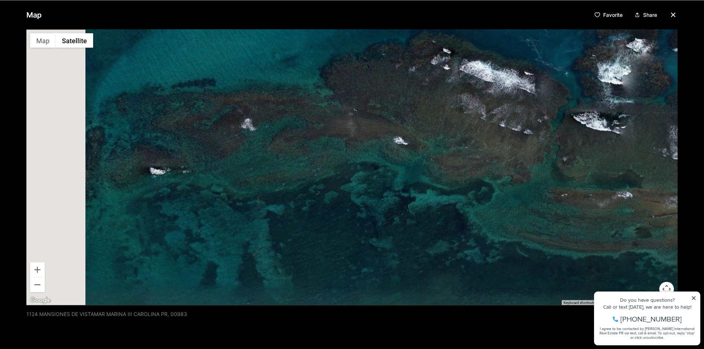
drag, startPoint x: 468, startPoint y: 242, endPoint x: 633, endPoint y: 176, distance: 177.8
click at [624, 182] on div at bounding box center [351, 167] width 651 height 276
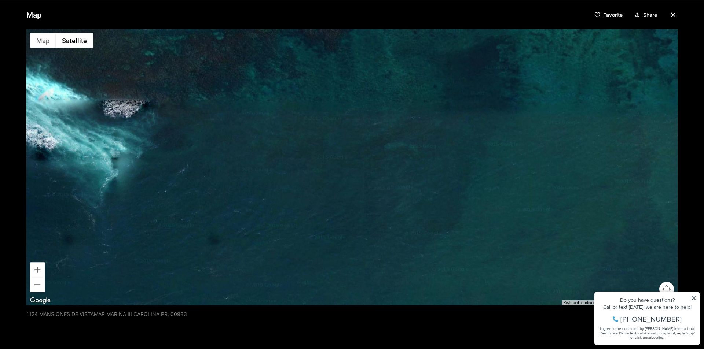
drag, startPoint x: 549, startPoint y: 187, endPoint x: 678, endPoint y: 249, distance: 143.0
click at [670, 246] on div at bounding box center [351, 167] width 651 height 276
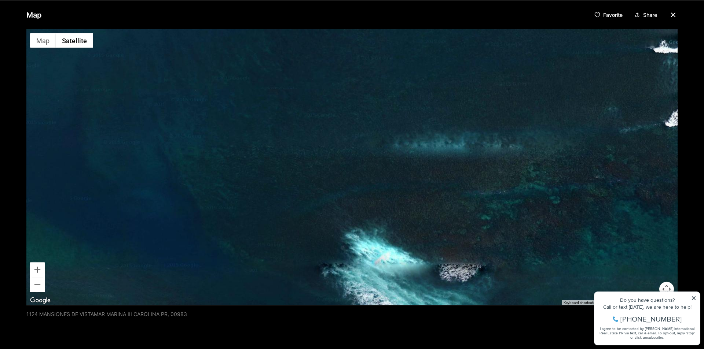
drag, startPoint x: 542, startPoint y: 233, endPoint x: 644, endPoint y: 170, distance: 119.6
click at [635, 179] on div at bounding box center [351, 167] width 651 height 276
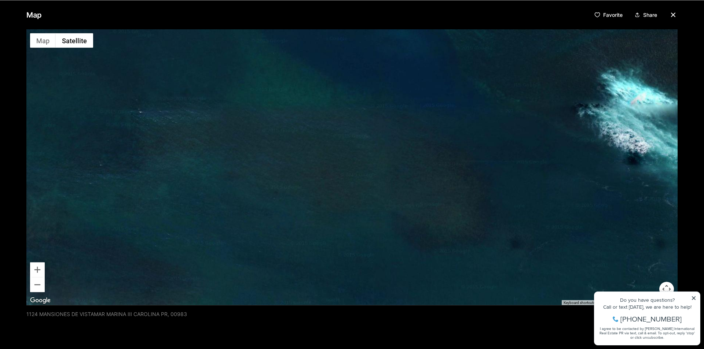
click at [43, 293] on div at bounding box center [351, 167] width 651 height 276
click at [42, 287] on button "Zoom out" at bounding box center [37, 284] width 15 height 15
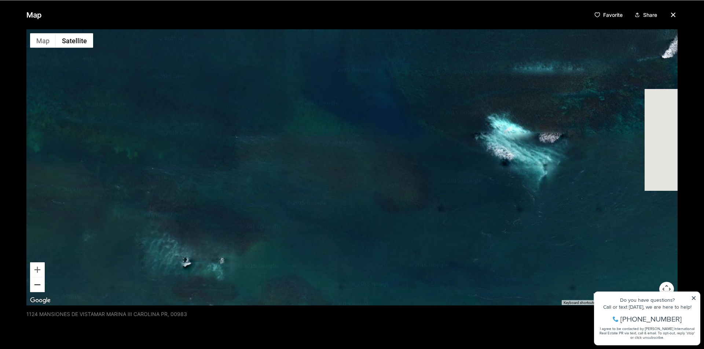
click at [42, 287] on button "Zoom out" at bounding box center [37, 284] width 15 height 15
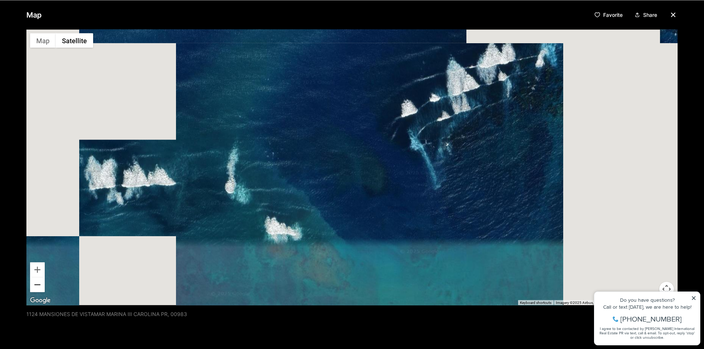
click at [42, 287] on button "Zoom out" at bounding box center [37, 284] width 15 height 15
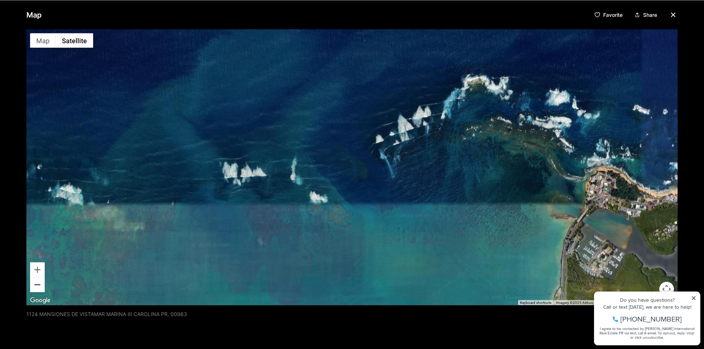
click at [42, 286] on button "Zoom out" at bounding box center [37, 284] width 15 height 15
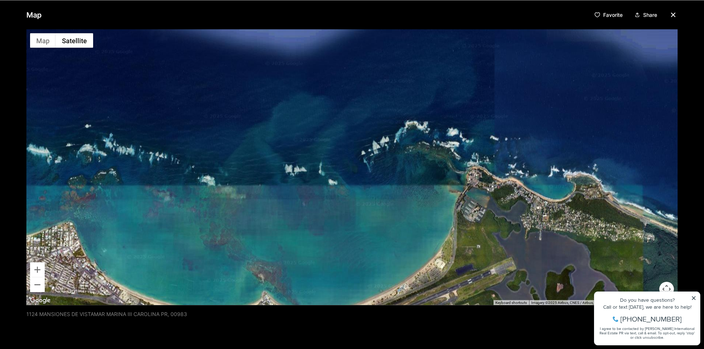
drag, startPoint x: 594, startPoint y: 163, endPoint x: 429, endPoint y: 146, distance: 165.5
click at [468, 157] on div at bounding box center [351, 167] width 651 height 276
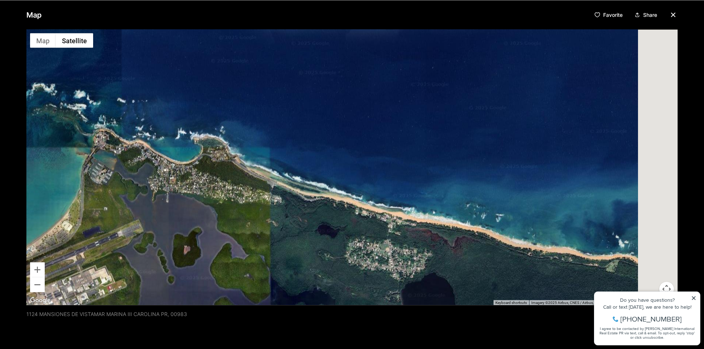
drag, startPoint x: 518, startPoint y: 158, endPoint x: 307, endPoint y: 69, distance: 229.0
click at [321, 76] on div at bounding box center [351, 167] width 651 height 276
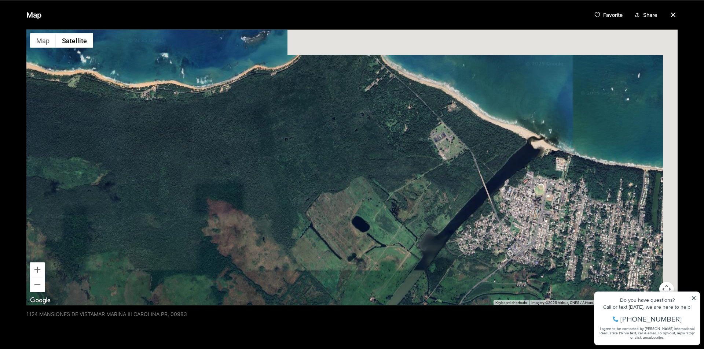
drag, startPoint x: 358, startPoint y: 75, endPoint x: 246, endPoint y: 167, distance: 145.9
click at [249, 167] on div at bounding box center [351, 167] width 651 height 276
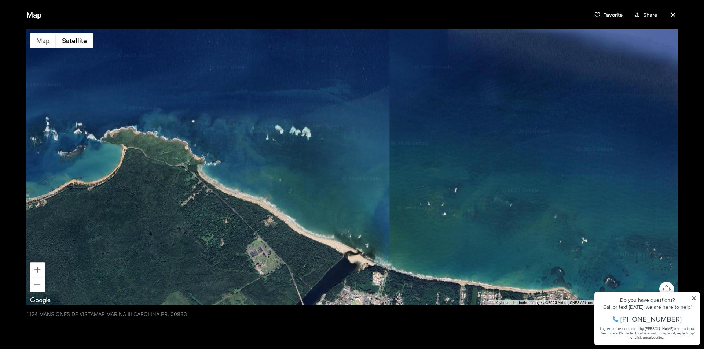
drag, startPoint x: 242, startPoint y: 171, endPoint x: 492, endPoint y: 113, distance: 256.9
click at [449, 117] on div at bounding box center [351, 167] width 651 height 276
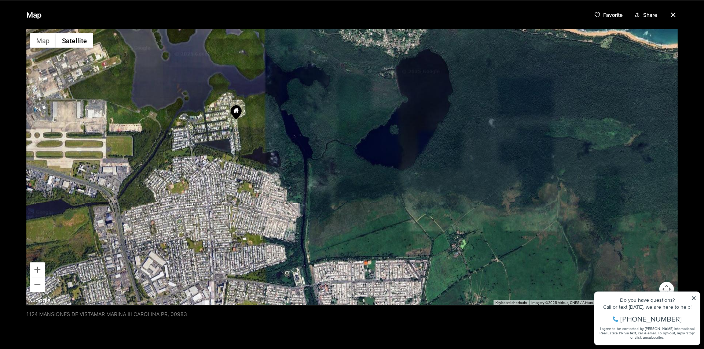
drag, startPoint x: 397, startPoint y: 155, endPoint x: 419, endPoint y: 241, distance: 88.6
click at [419, 240] on div at bounding box center [351, 167] width 651 height 276
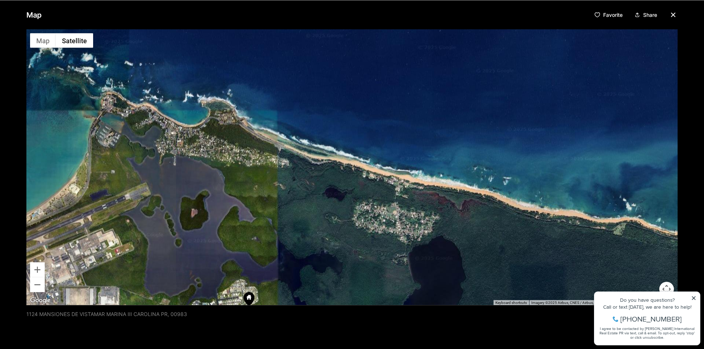
drag
click at [283, 229] on div at bounding box center [351, 167] width 651 height 276
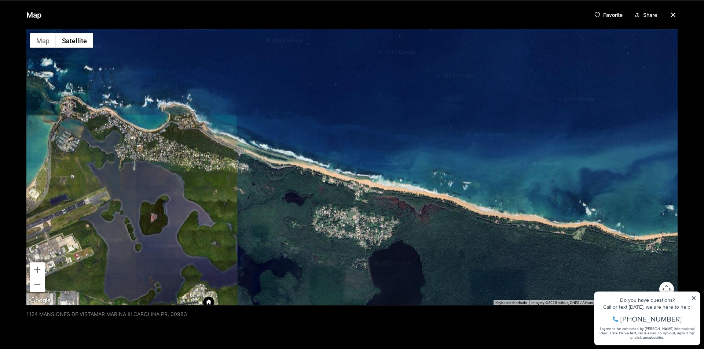
click at [417, 224] on div at bounding box center [351, 167] width 651 height 276
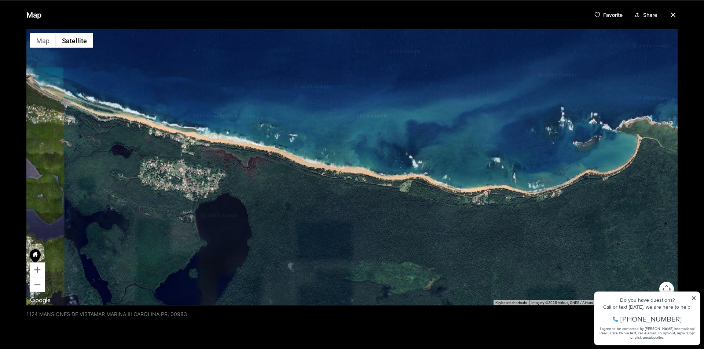
click at [346, 196] on div at bounding box center [351, 167] width 651 height 276
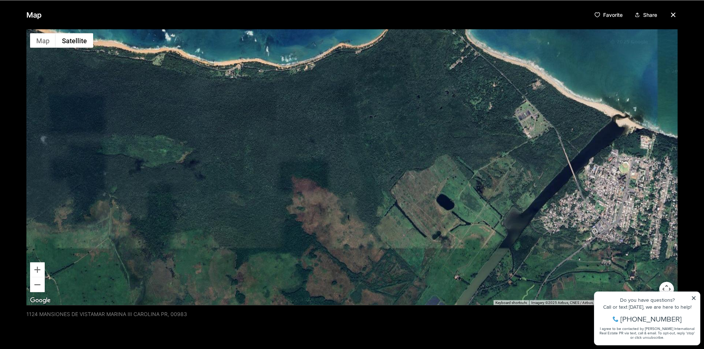
click at [310, 180] on div at bounding box center [351, 167] width 651 height 276
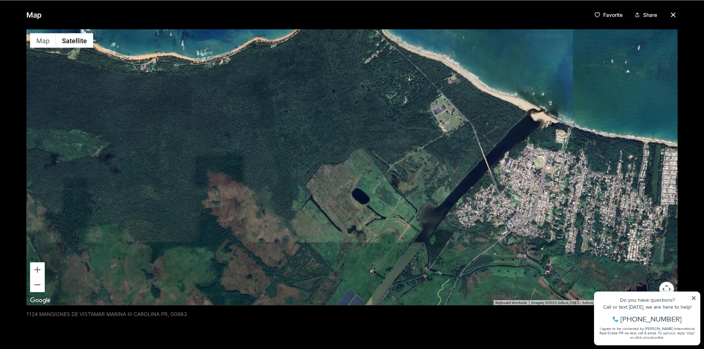
click at [331, 87] on div at bounding box center [351, 167] width 651 height 276
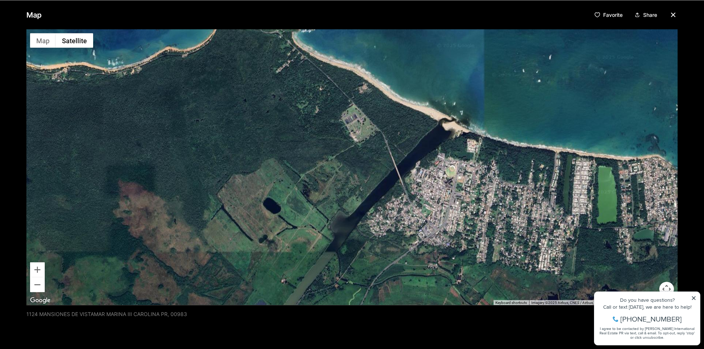
click at [267, 145] on div at bounding box center [351, 167] width 651 height 276
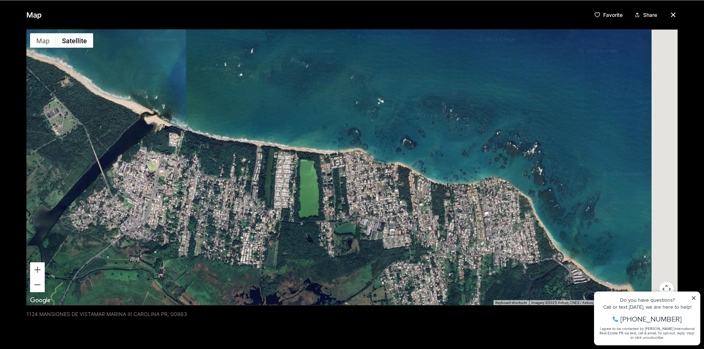
click at [286, 78] on div at bounding box center [351, 167] width 651 height 276
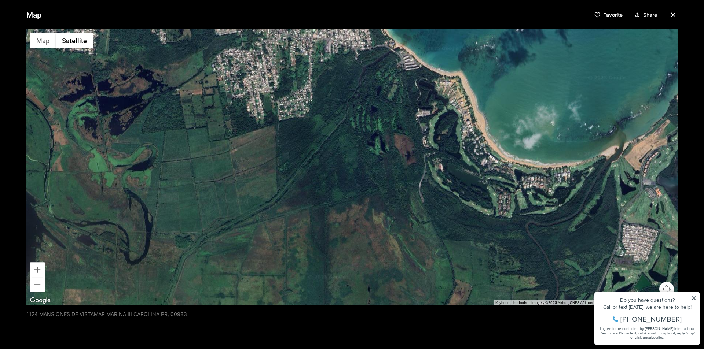
click at [258, 165] on div at bounding box center [351, 167] width 651 height 276
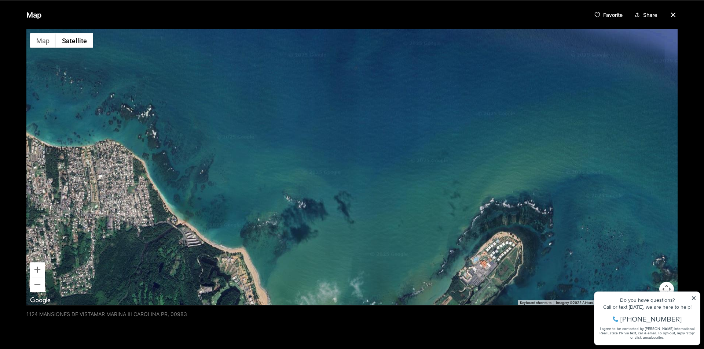
click at [293, 72] on div at bounding box center [351, 167] width 651 height 276
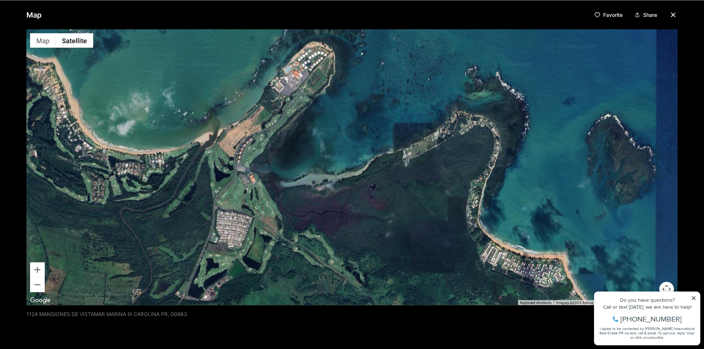
click at [258, 147] on div at bounding box center [351, 167] width 651 height 276
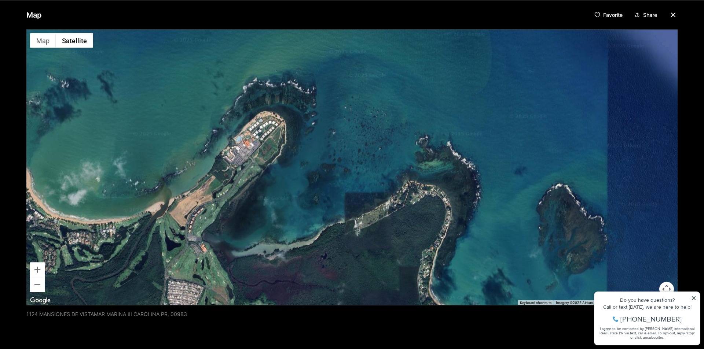
click at [230, 107] on div at bounding box center [351, 167] width 651 height 276
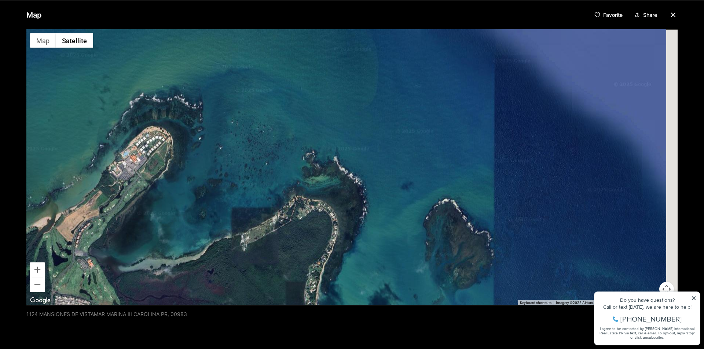
click at [214, 50] on div at bounding box center [351, 167] width 651 height 276
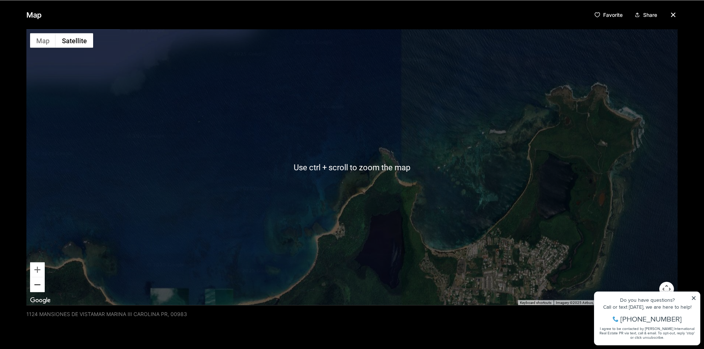
click at [36, 284] on button "Zoom out" at bounding box center [37, 284] width 15 height 15
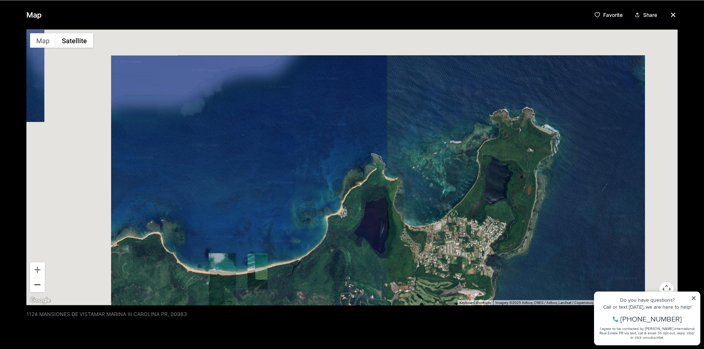
click at [36, 284] on button "Zoom out" at bounding box center [37, 284] width 15 height 15
click at [37, 284] on button "Zoom out" at bounding box center [37, 284] width 15 height 15
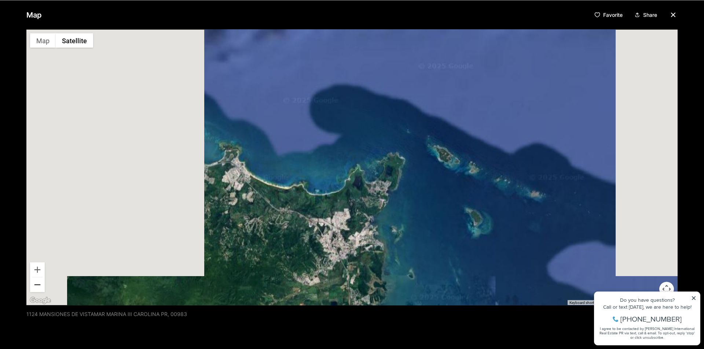
click at [37, 284] on button "Zoom out" at bounding box center [37, 284] width 15 height 15
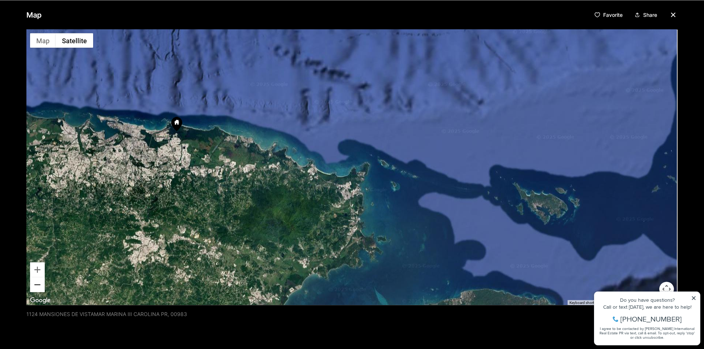
click at [37, 284] on button "Zoom out" at bounding box center [37, 284] width 15 height 15
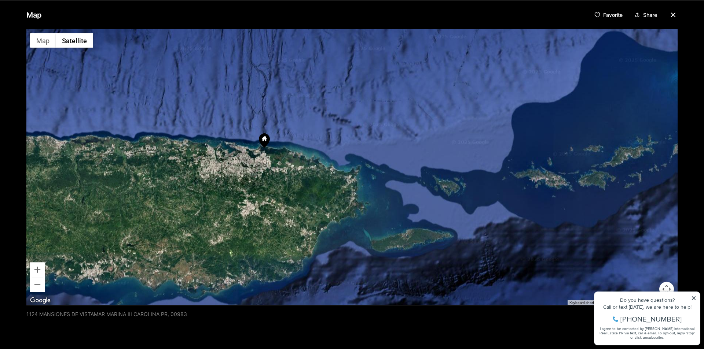
click at [411, 242] on div at bounding box center [351, 167] width 651 height 276
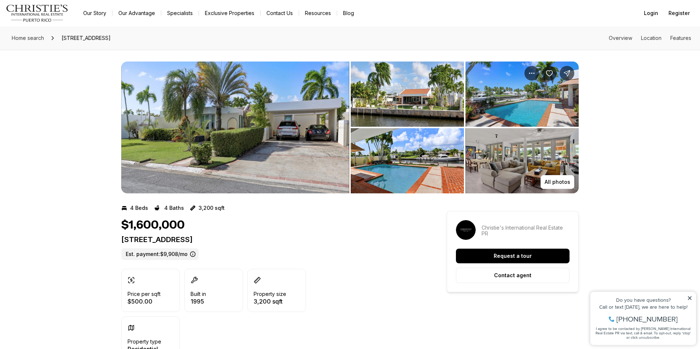
scroll to position [37, 0]
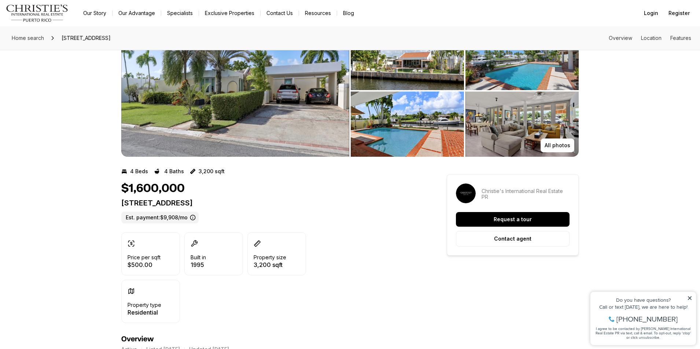
click at [213, 126] on img "View image gallery" at bounding box center [235, 91] width 228 height 132
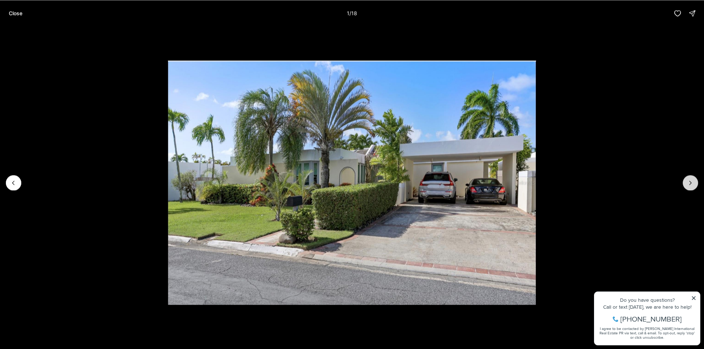
click at [692, 183] on icon "Next slide" at bounding box center [690, 182] width 7 height 7
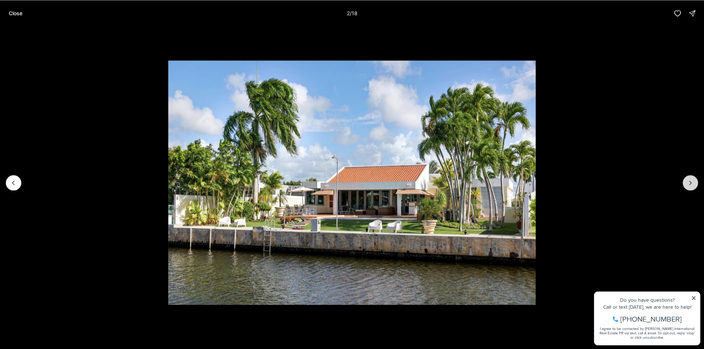
click at [692, 183] on icon "Next slide" at bounding box center [690, 182] width 7 height 7
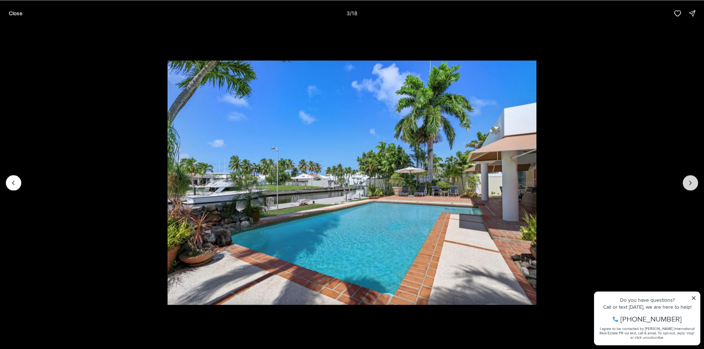
click at [692, 183] on icon "Next slide" at bounding box center [690, 182] width 7 height 7
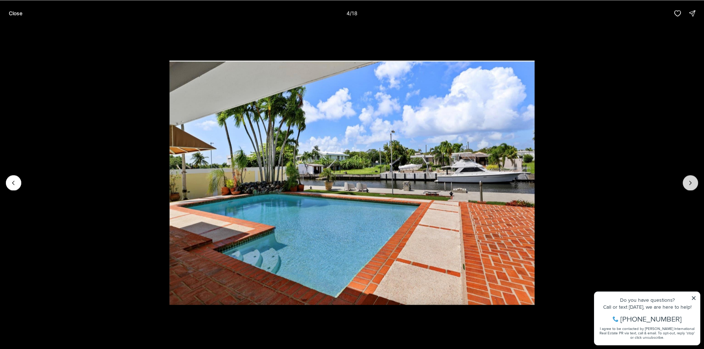
click at [692, 183] on icon "Next slide" at bounding box center [690, 182] width 7 height 7
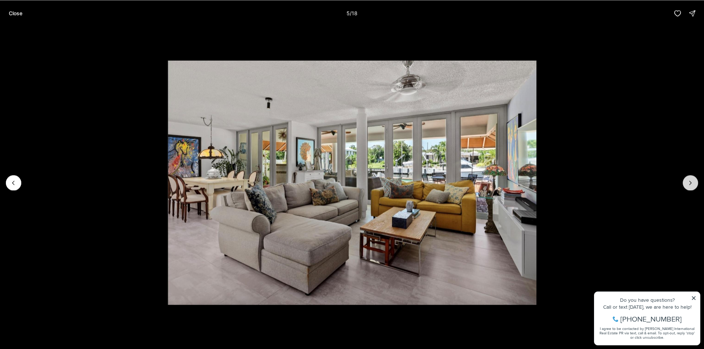
click at [692, 183] on icon "Next slide" at bounding box center [690, 182] width 7 height 7
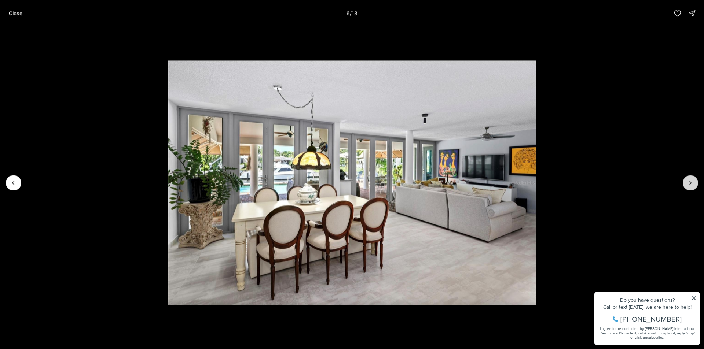
click at [692, 183] on icon "Next slide" at bounding box center [690, 182] width 7 height 7
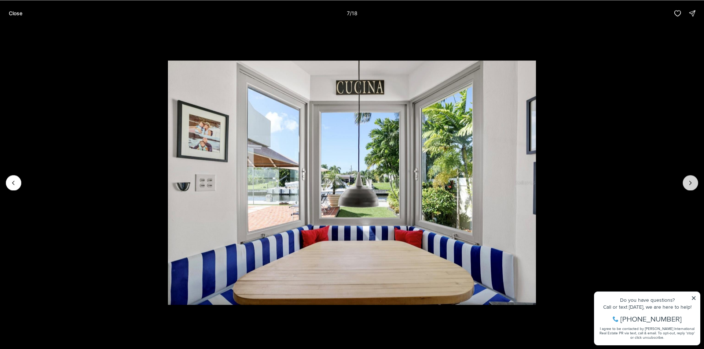
click at [692, 183] on icon "Next slide" at bounding box center [690, 182] width 7 height 7
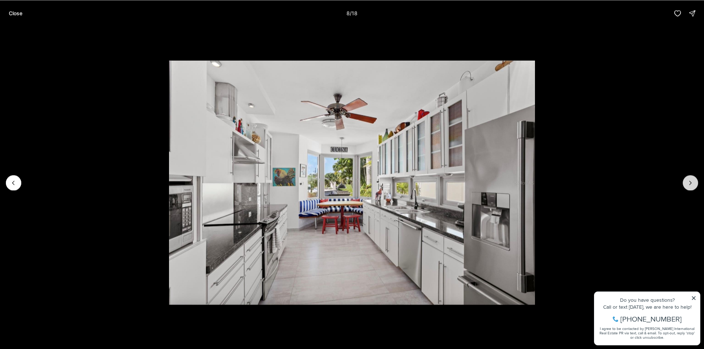
click at [692, 183] on icon "Next slide" at bounding box center [690, 182] width 7 height 7
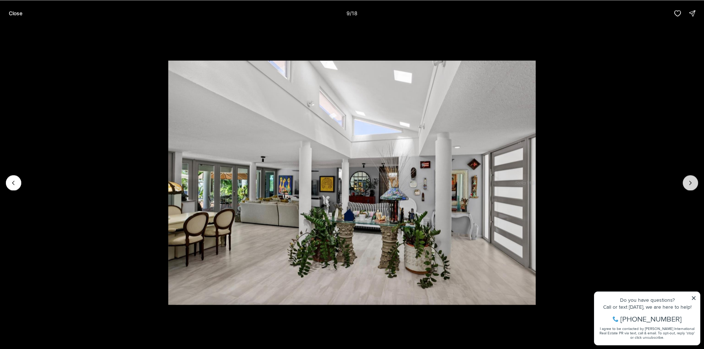
click at [692, 183] on icon "Next slide" at bounding box center [690, 182] width 7 height 7
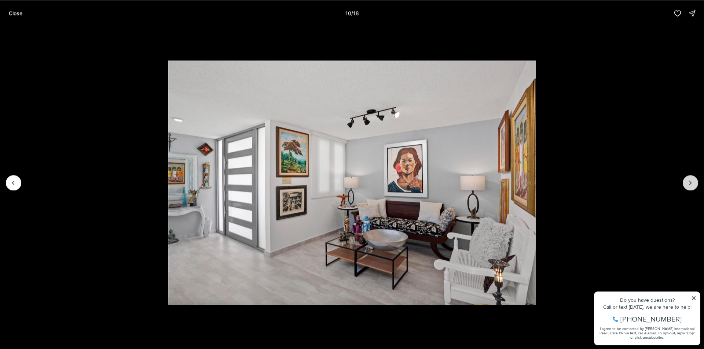
click at [692, 183] on icon "Next slide" at bounding box center [690, 182] width 7 height 7
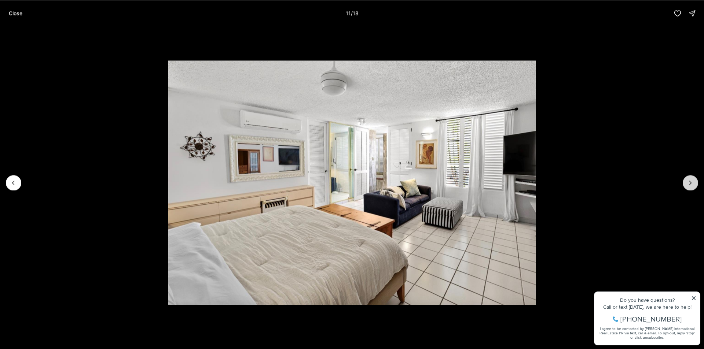
click at [692, 183] on icon "Next slide" at bounding box center [690, 182] width 7 height 7
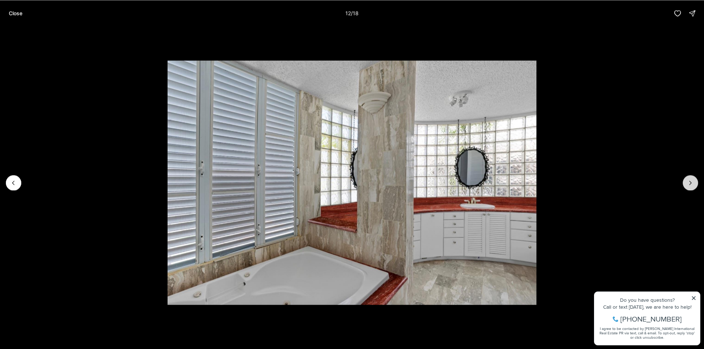
click at [692, 183] on icon "Next slide" at bounding box center [690, 182] width 7 height 7
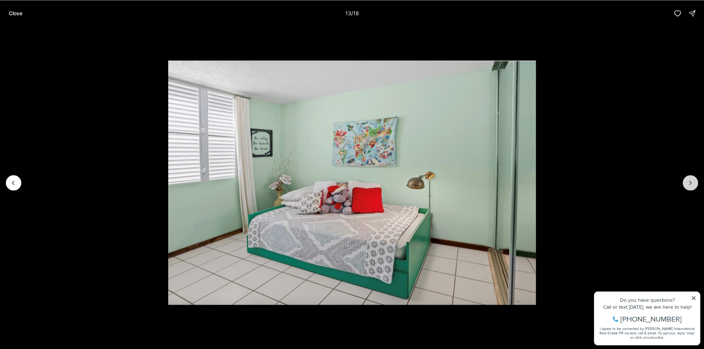
click at [692, 183] on icon "Next slide" at bounding box center [690, 182] width 7 height 7
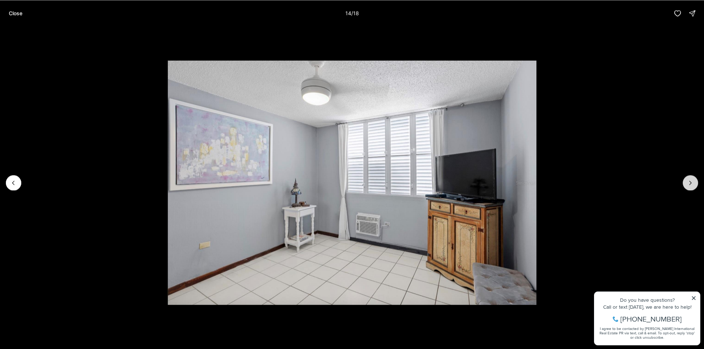
click at [692, 183] on icon "Next slide" at bounding box center [690, 182] width 7 height 7
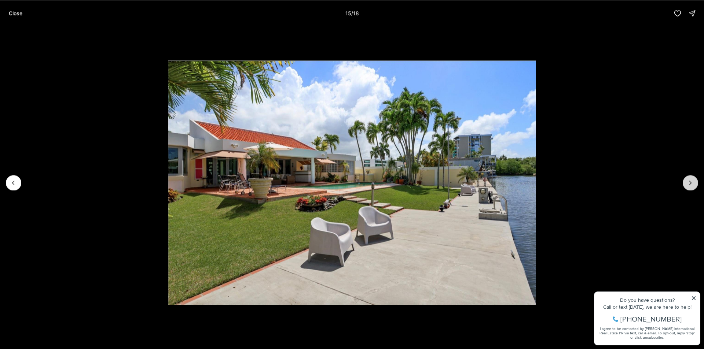
click at [692, 183] on icon "Next slide" at bounding box center [690, 182] width 7 height 7
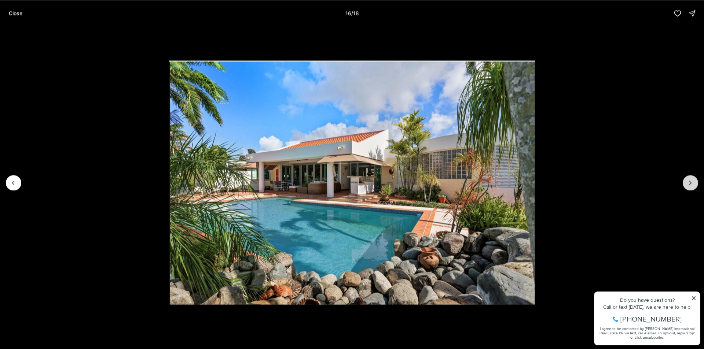
click at [692, 183] on icon "Next slide" at bounding box center [690, 182] width 7 height 7
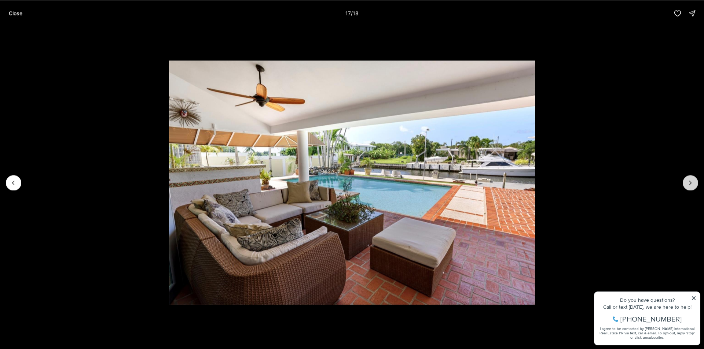
click at [692, 183] on icon "Next slide" at bounding box center [690, 182] width 7 height 7
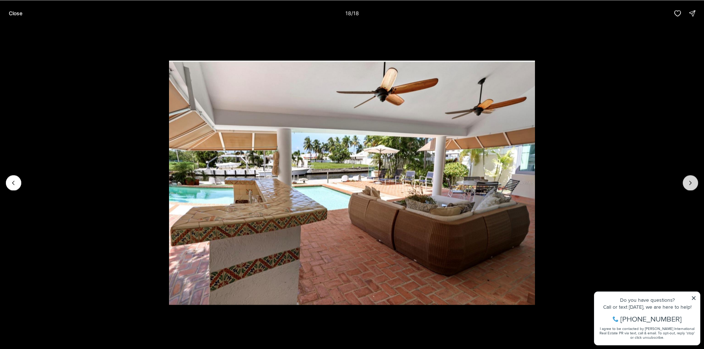
click at [692, 183] on div at bounding box center [690, 182] width 15 height 15
click at [19, 19] on button "Close" at bounding box center [15, 13] width 22 height 15
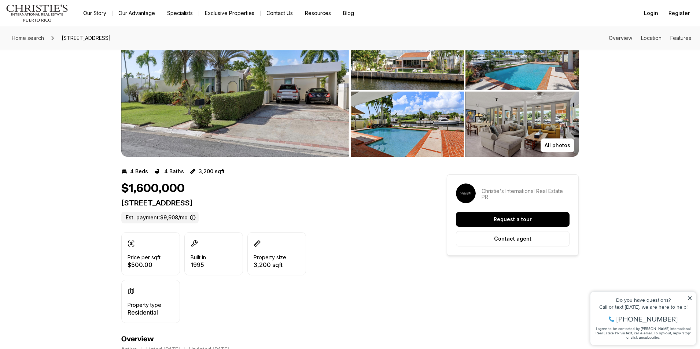
scroll to position [0, 0]
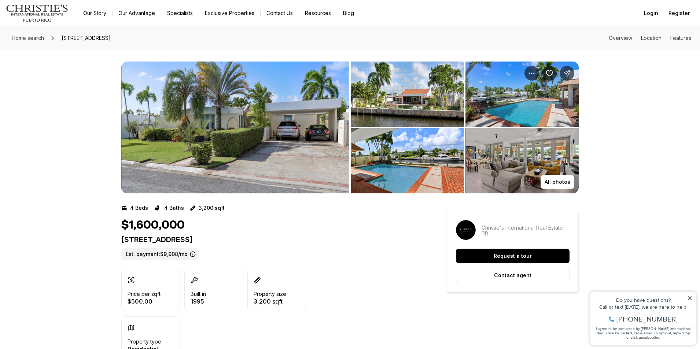
drag, startPoint x: 327, startPoint y: 240, endPoint x: 188, endPoint y: 239, distance: 138.9
click at [188, 239] on p "[STREET_ADDRESS]" at bounding box center [270, 239] width 299 height 9
copy p "VISTAMAR MARINA ESTE CAROLINA PR"
click at [30, 37] on span "Home search" at bounding box center [28, 38] width 32 height 6
click at [29, 39] on span "Home search" at bounding box center [28, 38] width 32 height 6
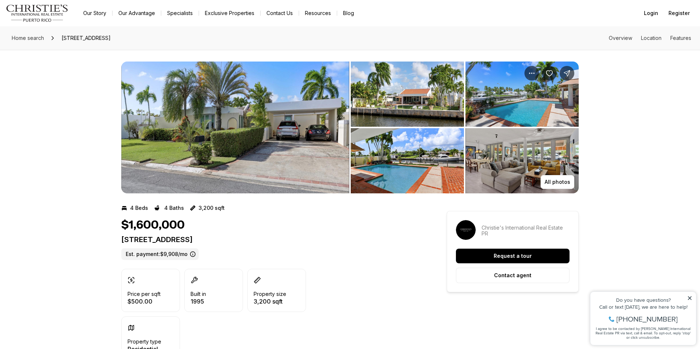
click at [22, 15] on img "Main navigation" at bounding box center [37, 13] width 63 height 18
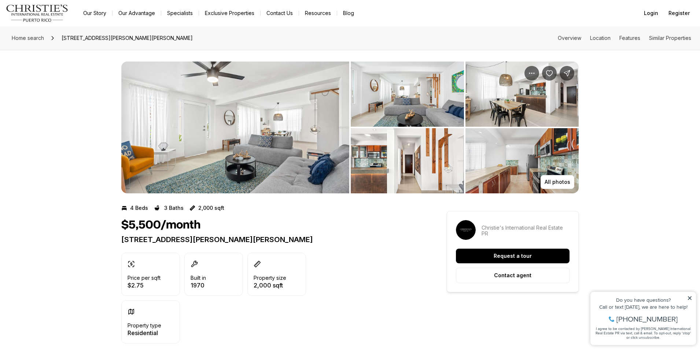
click at [217, 122] on img "View image gallery" at bounding box center [235, 128] width 228 height 132
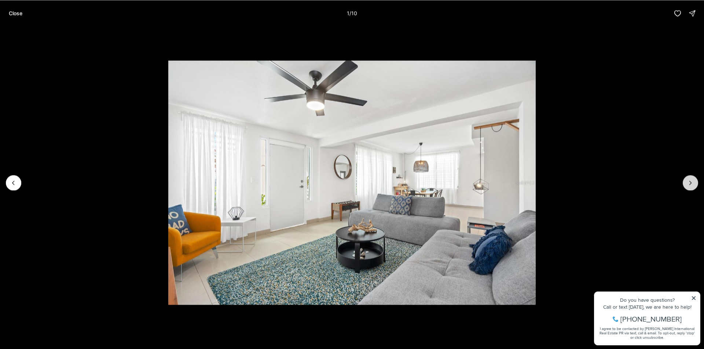
click at [695, 183] on button "Next slide" at bounding box center [690, 182] width 15 height 15
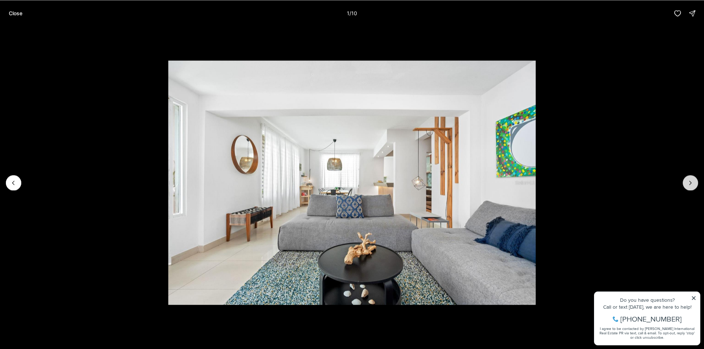
click at [695, 183] on button "Next slide" at bounding box center [690, 182] width 15 height 15
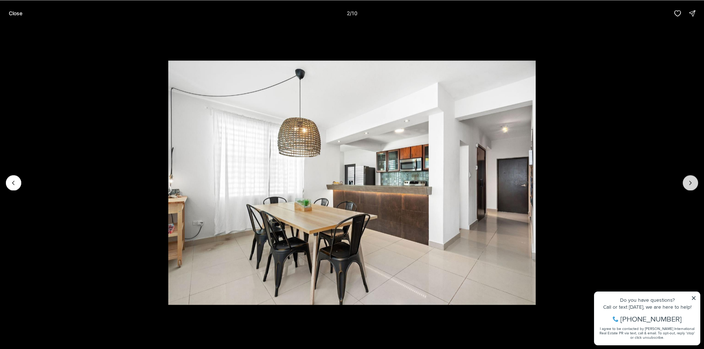
click at [695, 183] on button "Next slide" at bounding box center [690, 182] width 15 height 15
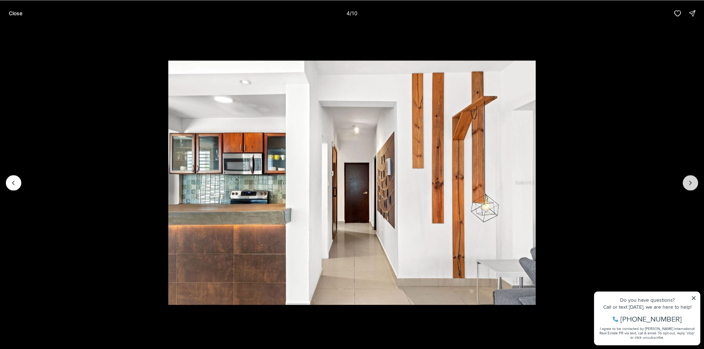
click at [695, 183] on button "Next slide" at bounding box center [690, 182] width 15 height 15
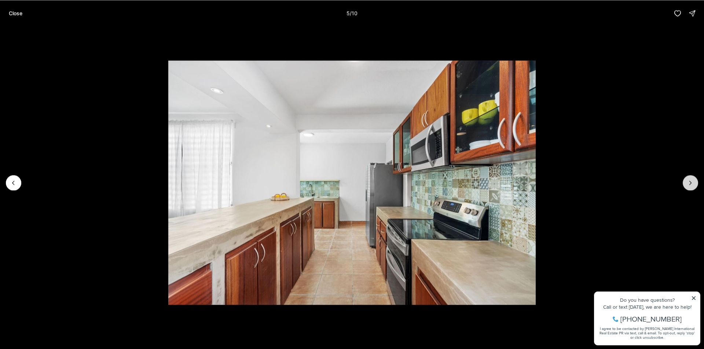
click at [695, 183] on button "Next slide" at bounding box center [690, 182] width 15 height 15
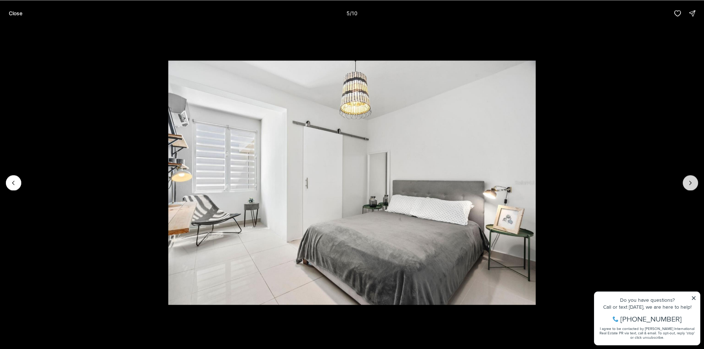
click at [695, 183] on button "Next slide" at bounding box center [690, 182] width 15 height 15
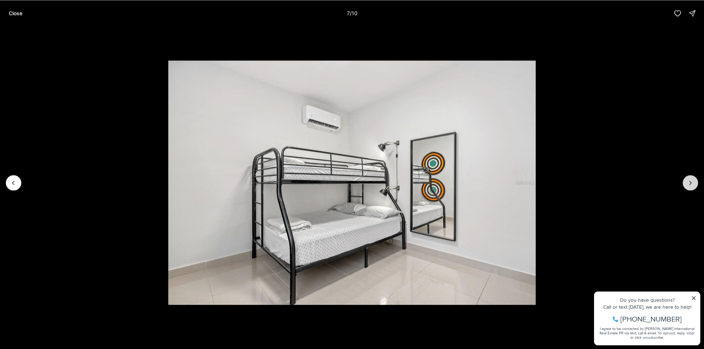
click at [695, 183] on button "Next slide" at bounding box center [690, 182] width 15 height 15
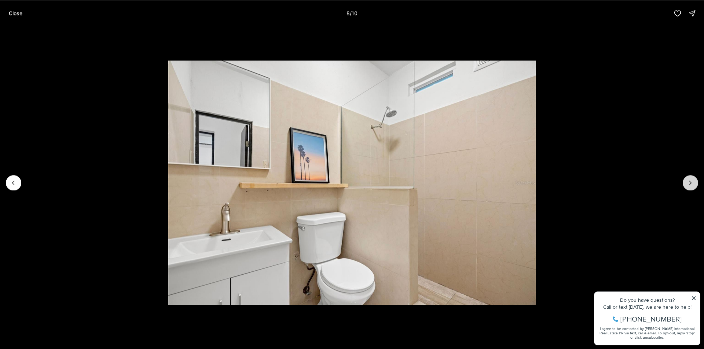
click at [695, 183] on button "Next slide" at bounding box center [690, 182] width 15 height 15
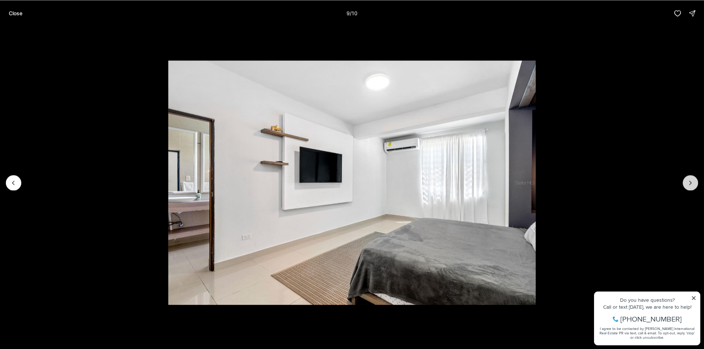
click at [695, 183] on button "Next slide" at bounding box center [690, 182] width 15 height 15
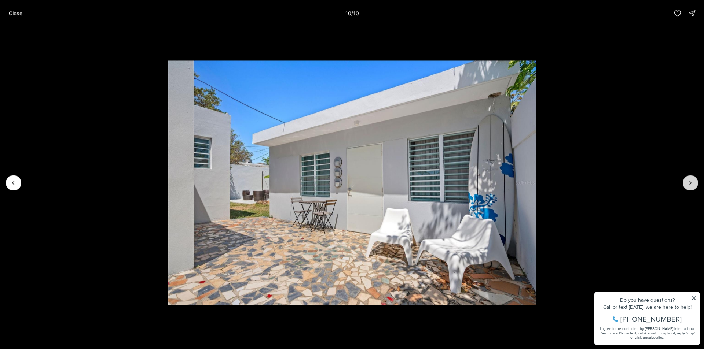
click at [695, 183] on div at bounding box center [690, 182] width 15 height 15
click at [692, 182] on div at bounding box center [690, 182] width 15 height 15
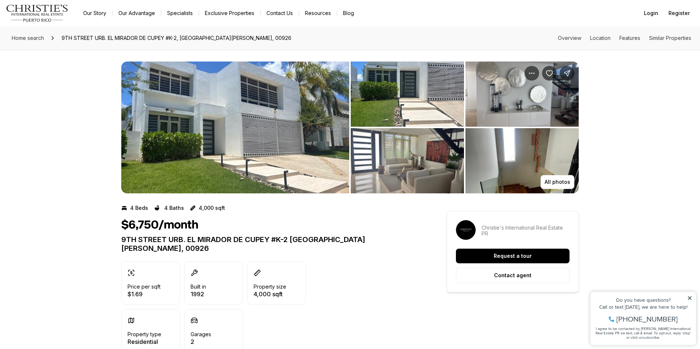
click at [247, 145] on img "View image gallery" at bounding box center [235, 128] width 228 height 132
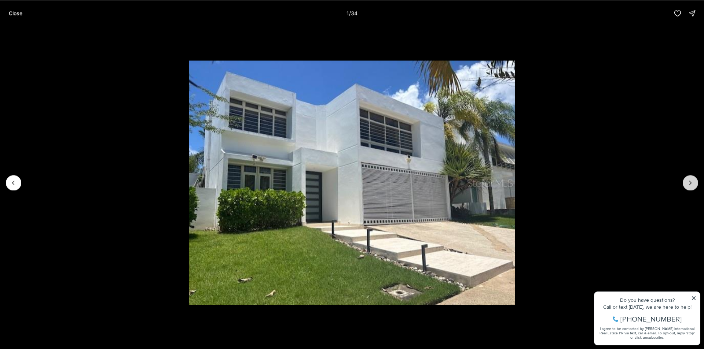
click at [694, 180] on button "Next slide" at bounding box center [690, 182] width 15 height 15
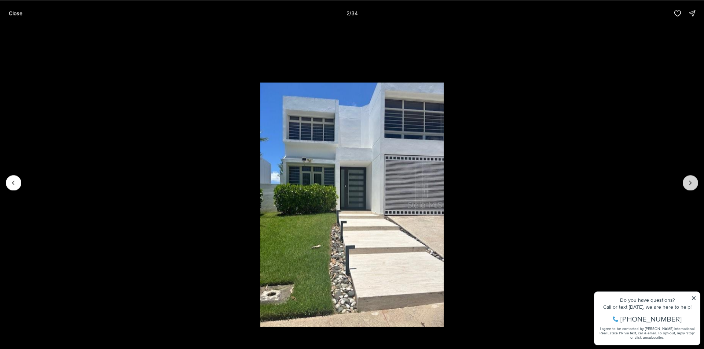
click at [694, 180] on button "Next slide" at bounding box center [690, 182] width 15 height 15
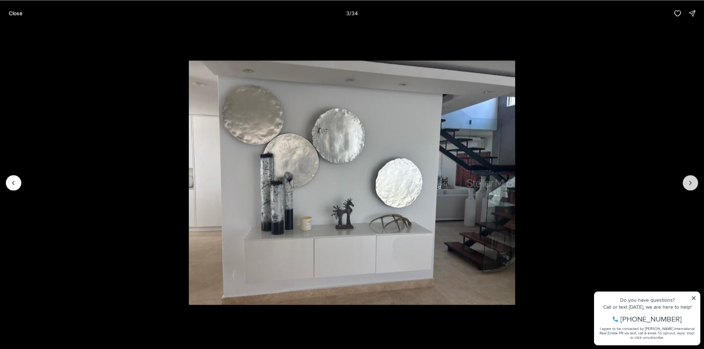
click at [694, 180] on button "Next slide" at bounding box center [690, 182] width 15 height 15
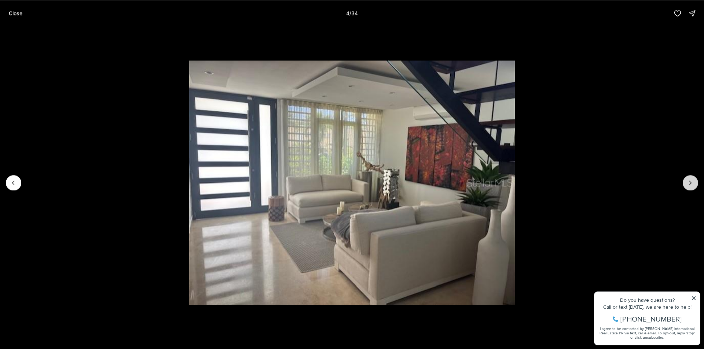
click at [694, 180] on button "Next slide" at bounding box center [690, 182] width 15 height 15
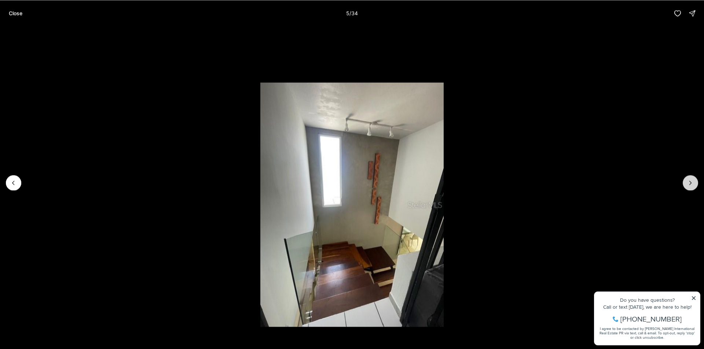
click at [694, 180] on button "Next slide" at bounding box center [690, 182] width 15 height 15
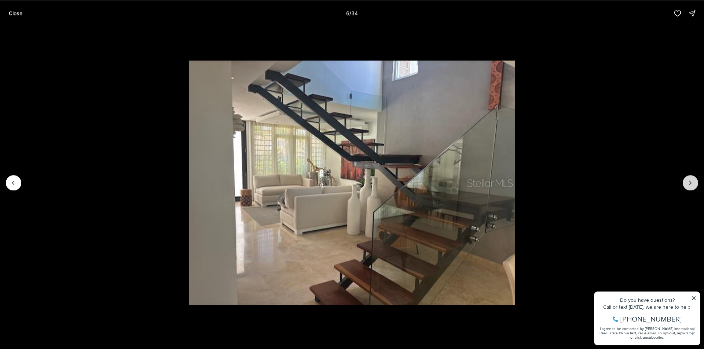
click at [694, 180] on button "Next slide" at bounding box center [690, 182] width 15 height 15
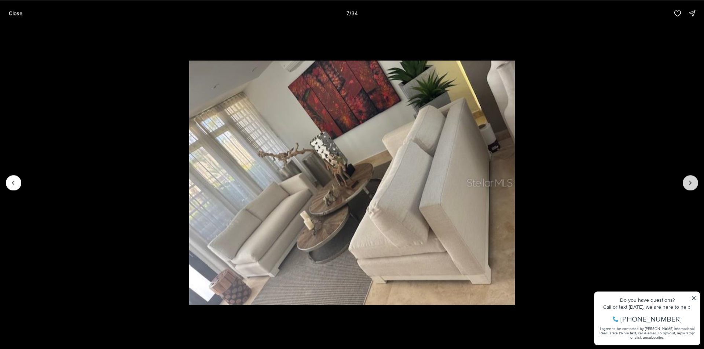
click at [694, 180] on button "Next slide" at bounding box center [690, 182] width 15 height 15
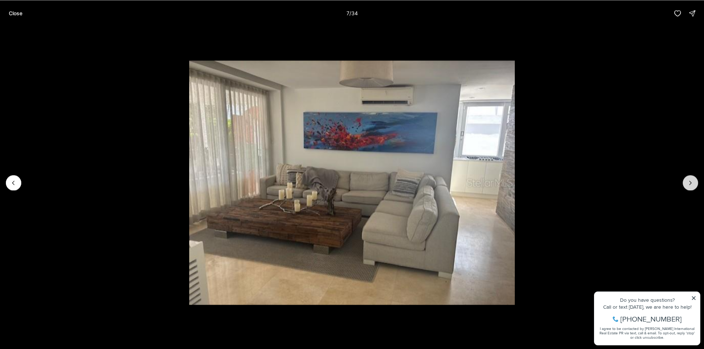
click at [694, 180] on button "Next slide" at bounding box center [690, 182] width 15 height 15
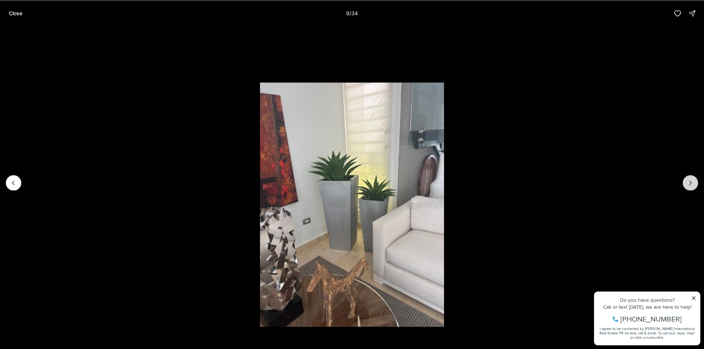
click at [694, 180] on button "Next slide" at bounding box center [690, 182] width 15 height 15
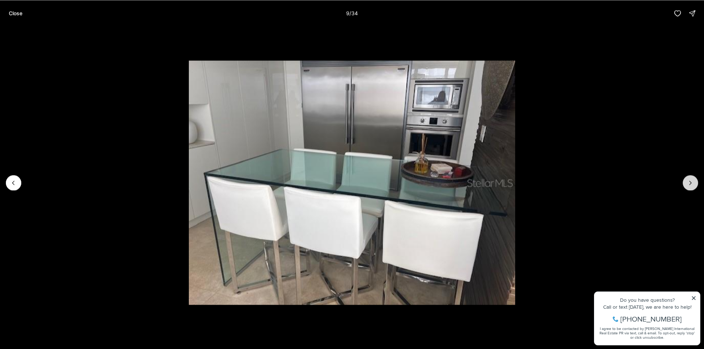
click at [694, 180] on button "Next slide" at bounding box center [690, 182] width 15 height 15
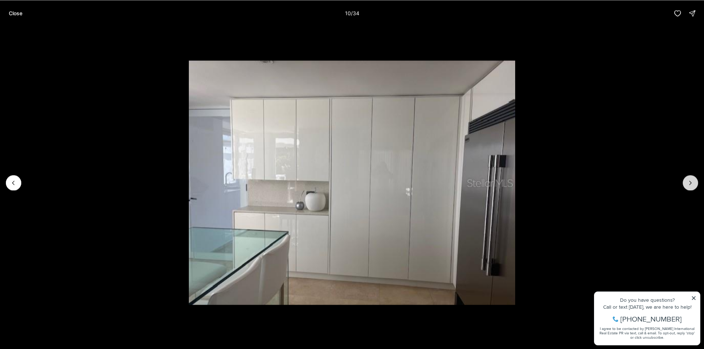
click at [694, 180] on button "Next slide" at bounding box center [690, 182] width 15 height 15
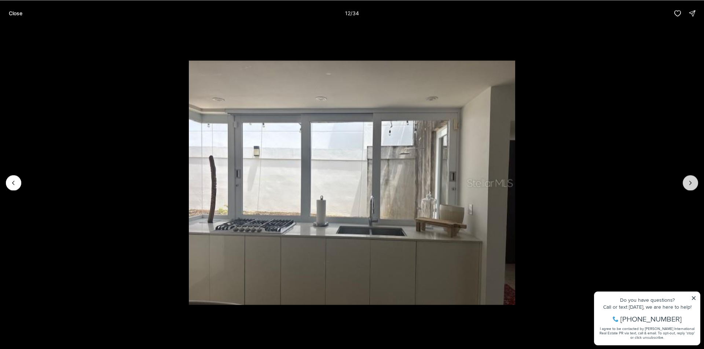
click at [694, 180] on button "Next slide" at bounding box center [690, 182] width 15 height 15
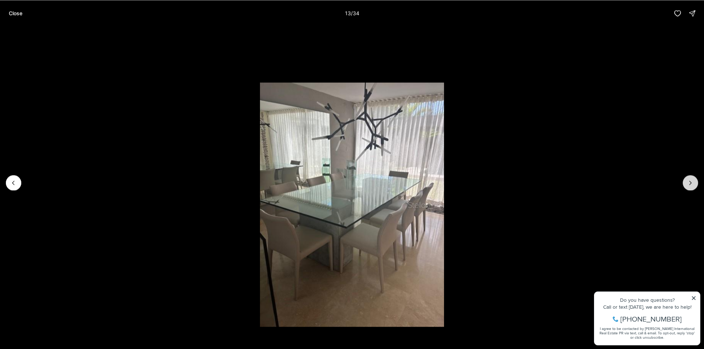
click at [694, 180] on button "Next slide" at bounding box center [690, 182] width 15 height 15
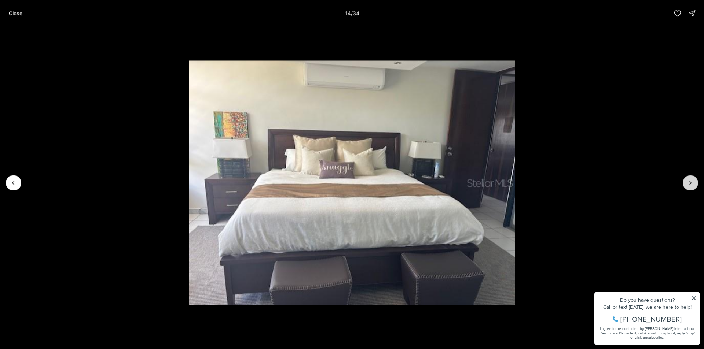
click at [694, 180] on button "Next slide" at bounding box center [690, 182] width 15 height 15
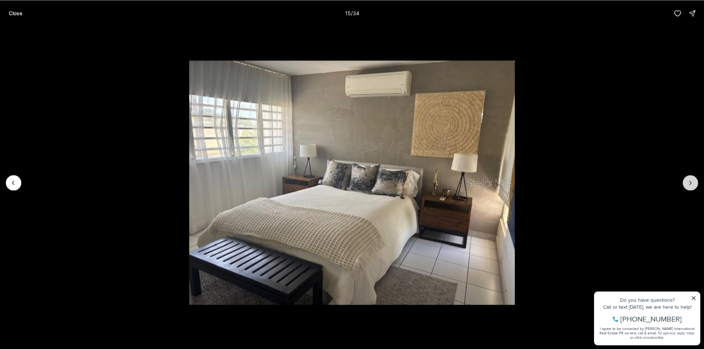
click at [694, 180] on button "Next slide" at bounding box center [690, 182] width 15 height 15
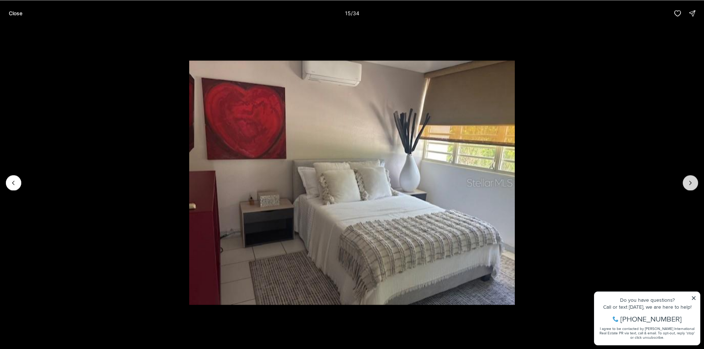
click at [694, 180] on button "Next slide" at bounding box center [690, 182] width 15 height 15
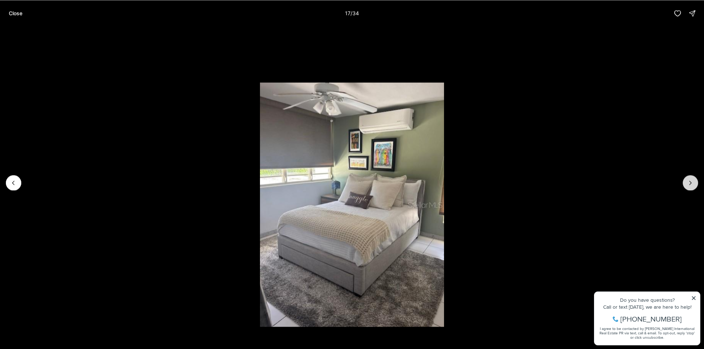
click at [694, 180] on button "Next slide" at bounding box center [690, 182] width 15 height 15
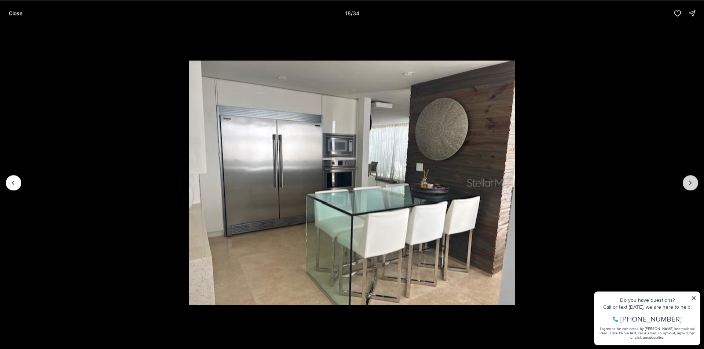
click at [694, 180] on button "Next slide" at bounding box center [690, 182] width 15 height 15
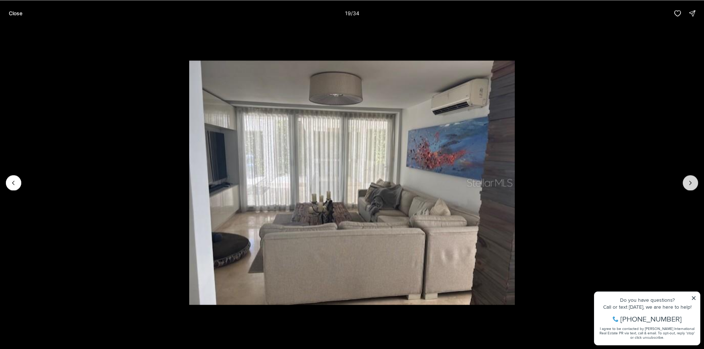
click at [694, 180] on button "Next slide" at bounding box center [690, 182] width 15 height 15
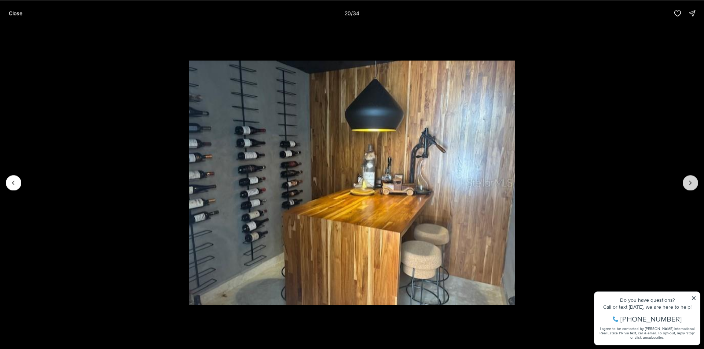
click at [694, 180] on button "Next slide" at bounding box center [690, 182] width 15 height 15
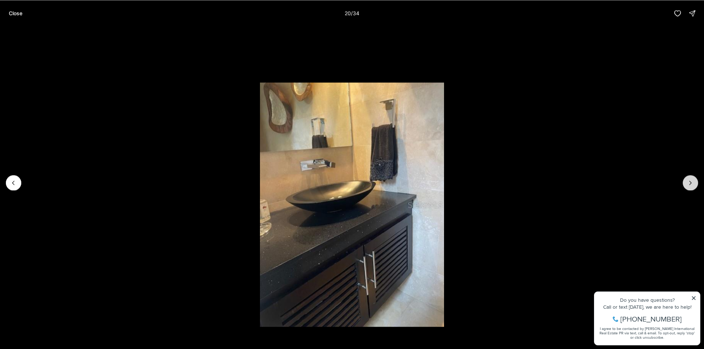
click at [694, 180] on button "Next slide" at bounding box center [690, 182] width 15 height 15
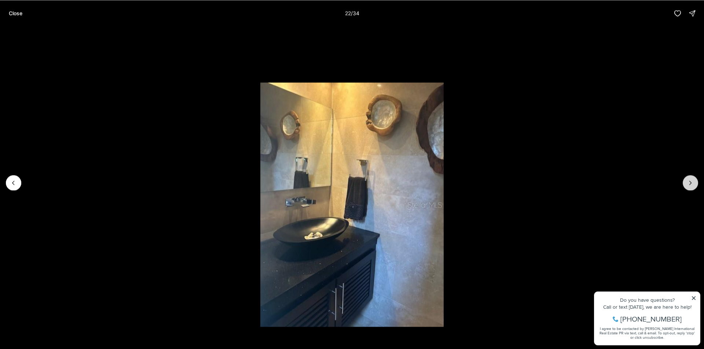
click at [694, 180] on button "Next slide" at bounding box center [690, 182] width 15 height 15
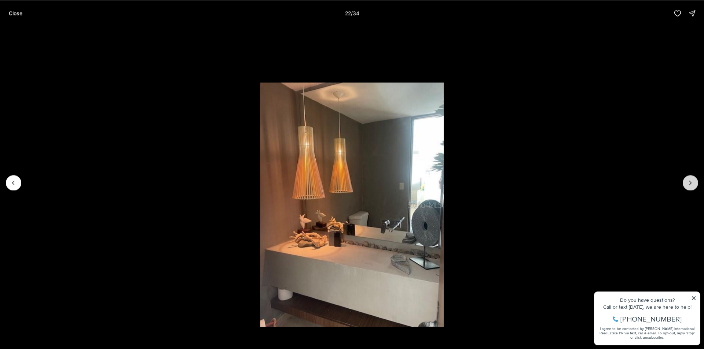
click at [694, 180] on button "Next slide" at bounding box center [690, 182] width 15 height 15
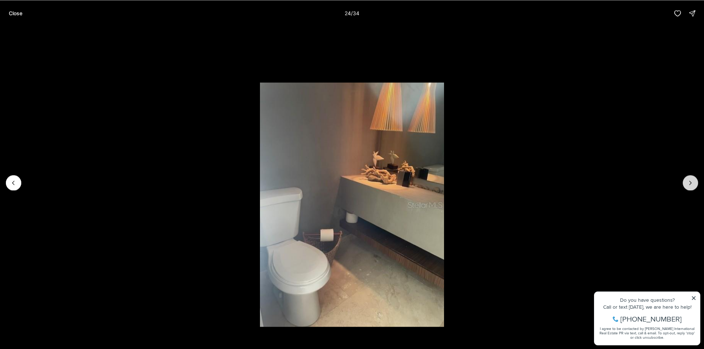
click at [694, 180] on button "Next slide" at bounding box center [690, 182] width 15 height 15
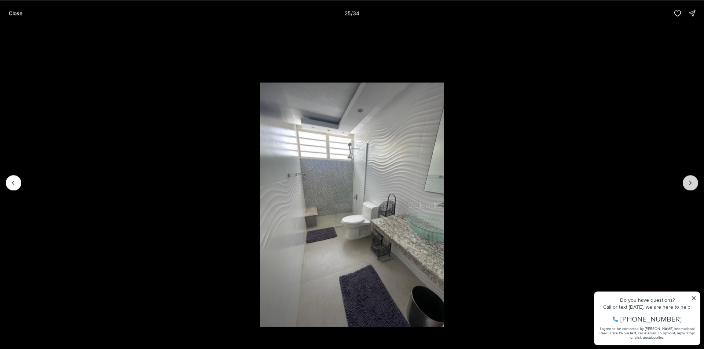
click at [694, 180] on button "Next slide" at bounding box center [690, 182] width 15 height 15
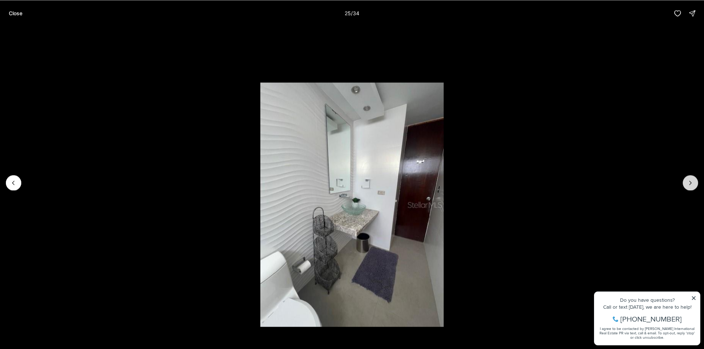
click at [694, 180] on button "Next slide" at bounding box center [690, 182] width 15 height 15
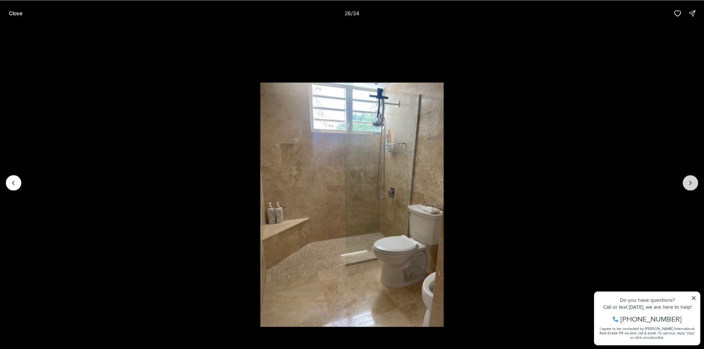
click at [694, 180] on button "Next slide" at bounding box center [690, 182] width 15 height 15
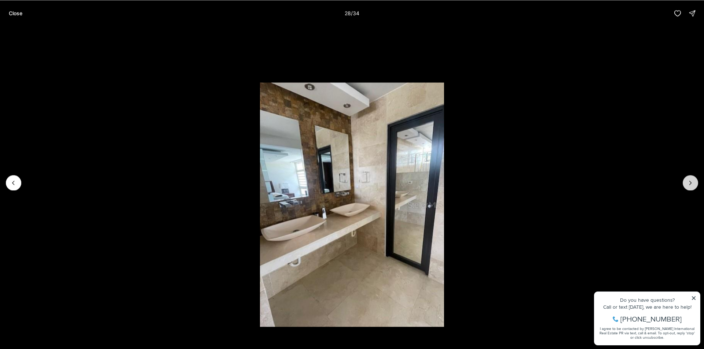
click at [694, 180] on button "Next slide" at bounding box center [690, 182] width 15 height 15
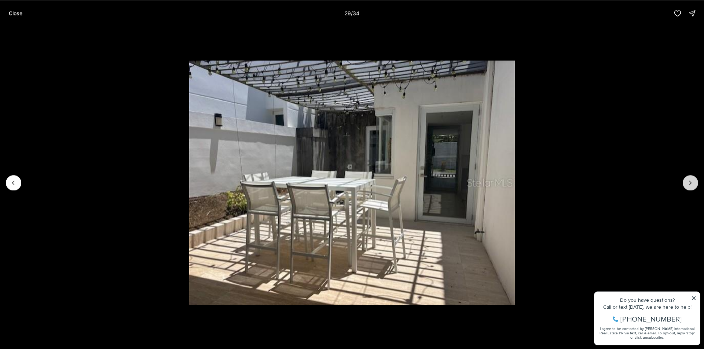
click at [694, 180] on button "Next slide" at bounding box center [690, 182] width 15 height 15
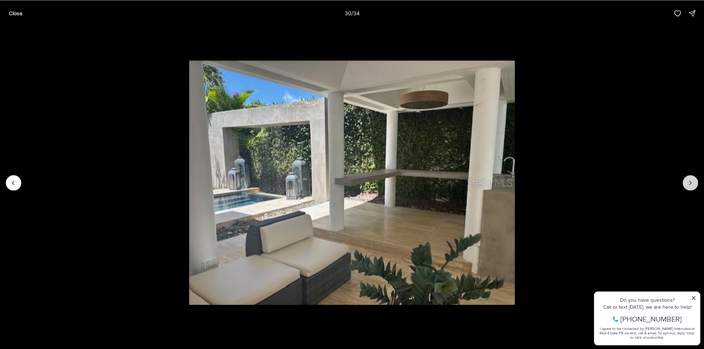
click at [694, 180] on button "Next slide" at bounding box center [690, 182] width 15 height 15
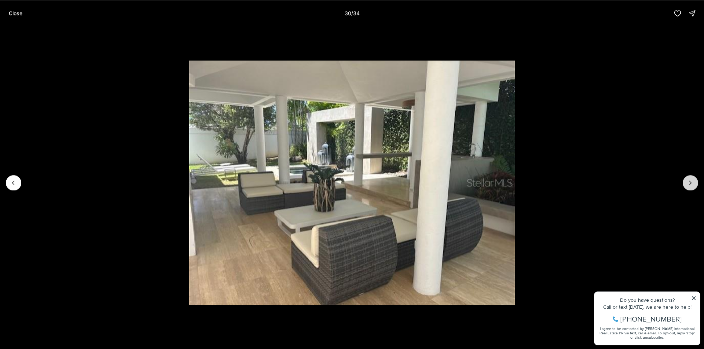
click at [694, 180] on button "Next slide" at bounding box center [690, 182] width 15 height 15
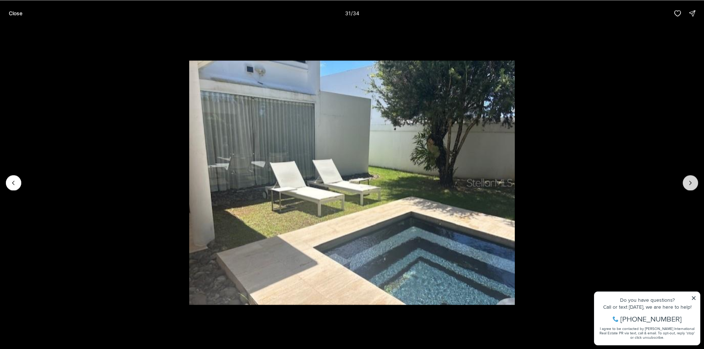
click at [694, 180] on button "Next slide" at bounding box center [690, 182] width 15 height 15
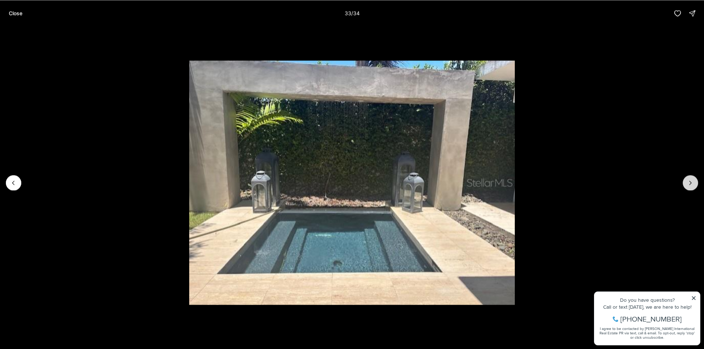
click at [694, 180] on button "Next slide" at bounding box center [690, 182] width 15 height 15
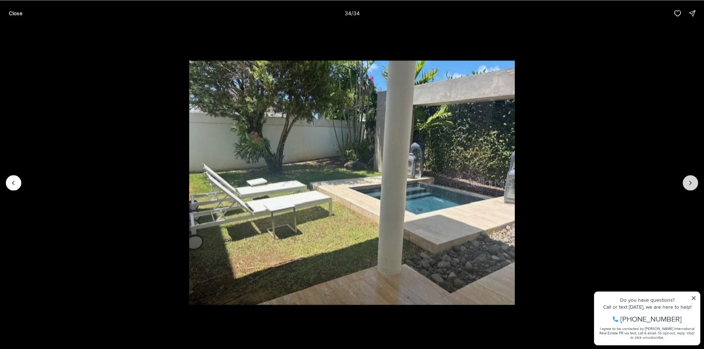
click at [694, 180] on div at bounding box center [690, 182] width 15 height 15
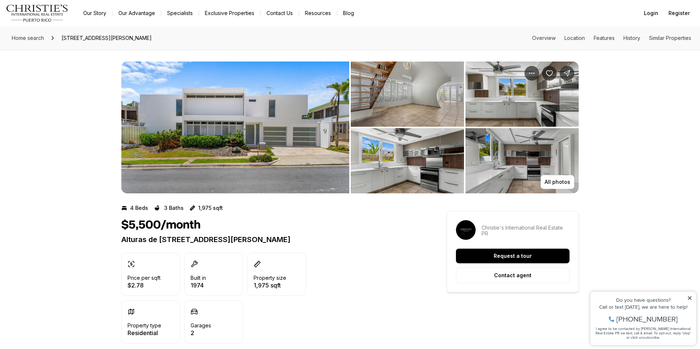
click at [216, 141] on img "View image gallery" at bounding box center [235, 128] width 228 height 132
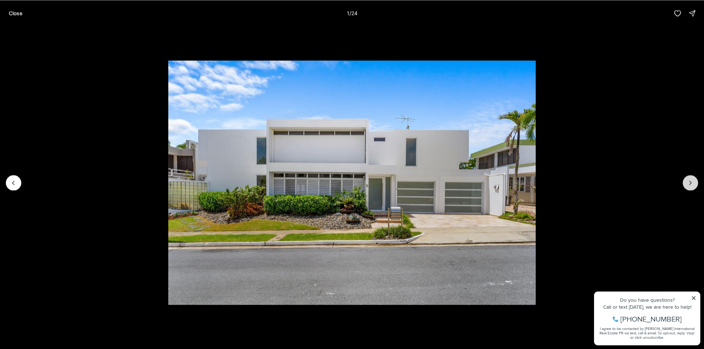
click at [691, 181] on icon "Next slide" at bounding box center [690, 182] width 7 height 7
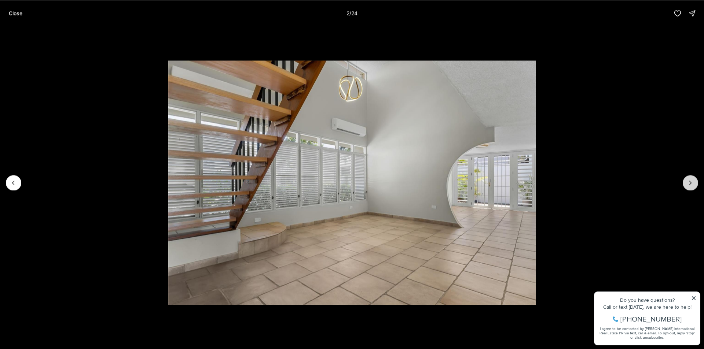
click at [691, 181] on icon "Next slide" at bounding box center [690, 182] width 7 height 7
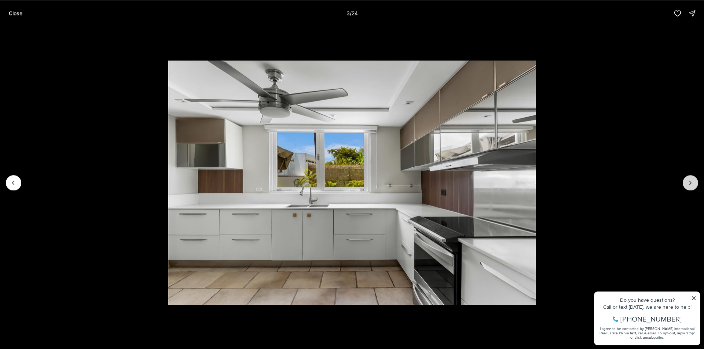
click at [691, 181] on icon "Next slide" at bounding box center [690, 182] width 7 height 7
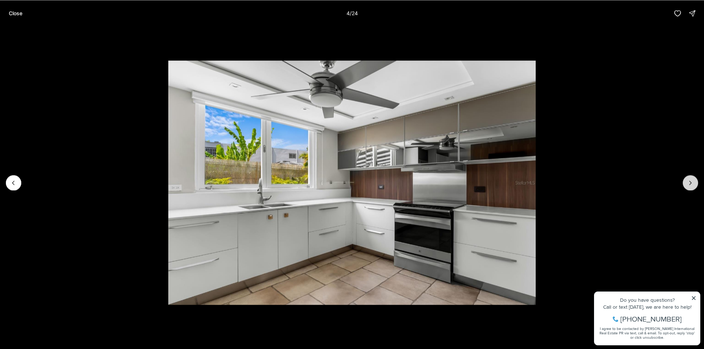
click at [691, 181] on icon "Next slide" at bounding box center [690, 182] width 7 height 7
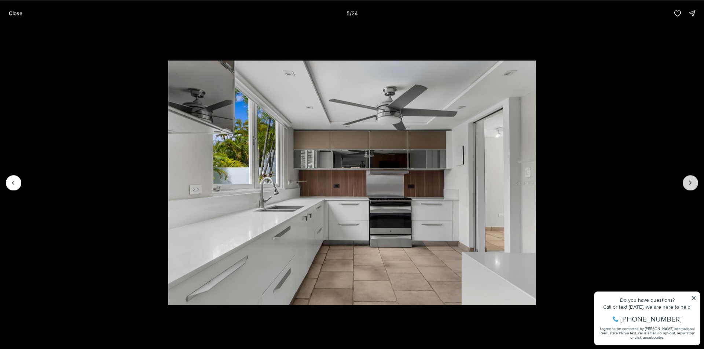
click at [691, 181] on icon "Next slide" at bounding box center [690, 182] width 7 height 7
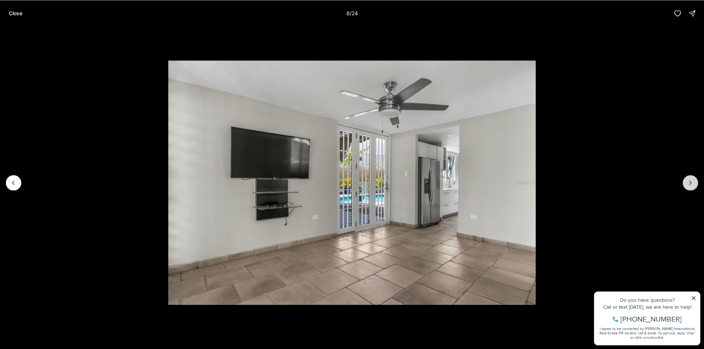
click at [691, 181] on icon "Next slide" at bounding box center [690, 182] width 7 height 7
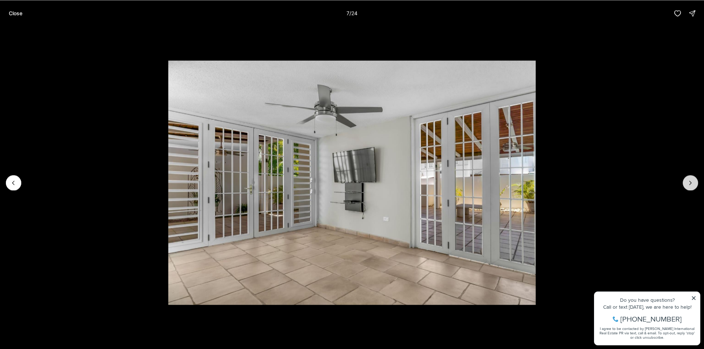
click at [691, 181] on icon "Next slide" at bounding box center [690, 182] width 7 height 7
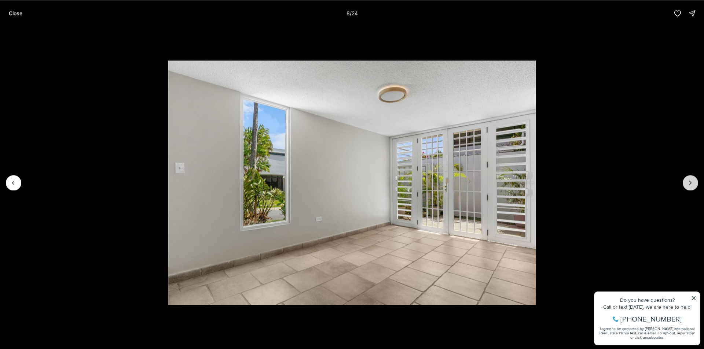
click at [691, 181] on icon "Next slide" at bounding box center [690, 182] width 7 height 7
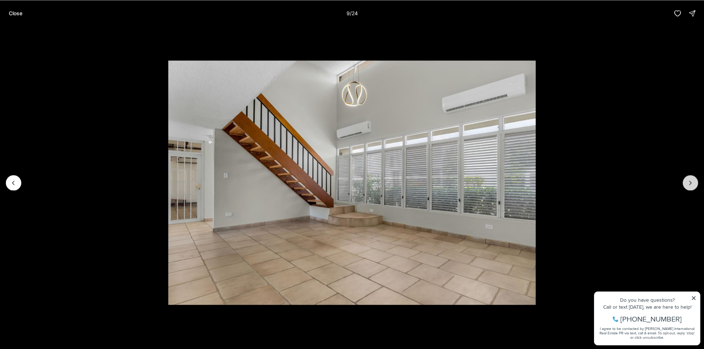
click at [691, 181] on icon "Next slide" at bounding box center [690, 182] width 7 height 7
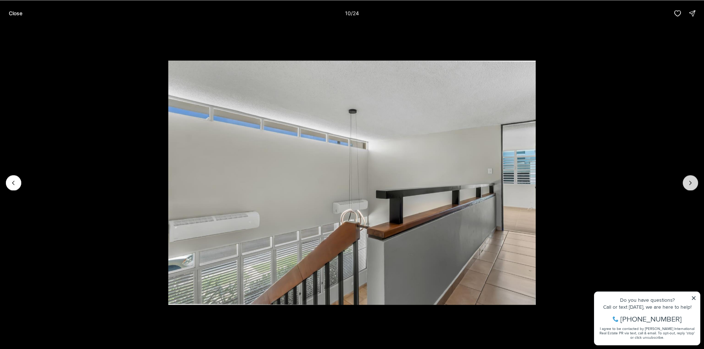
click at [691, 181] on icon "Next slide" at bounding box center [690, 182] width 7 height 7
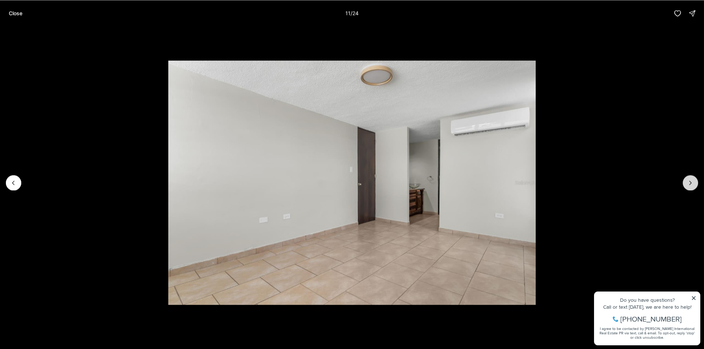
click at [691, 181] on icon "Next slide" at bounding box center [690, 182] width 7 height 7
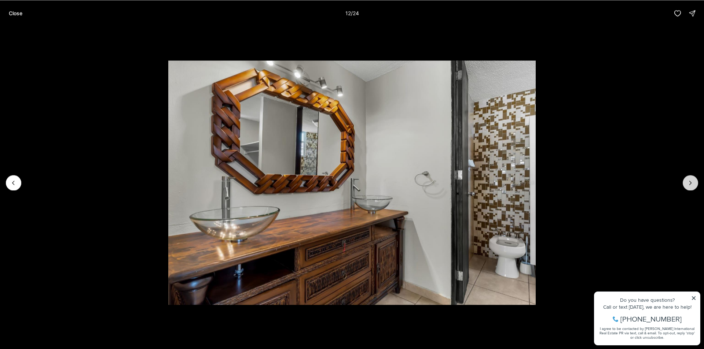
click at [691, 181] on icon "Next slide" at bounding box center [690, 182] width 7 height 7
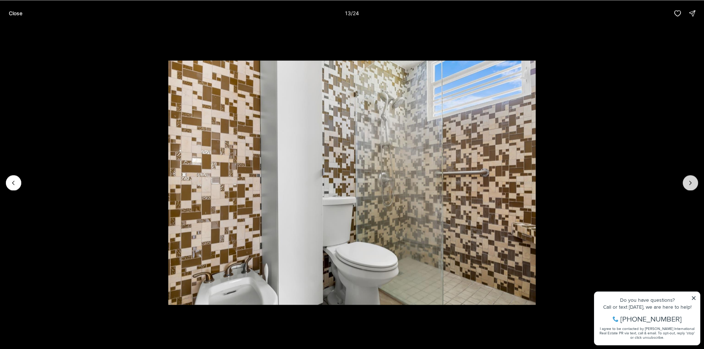
click at [691, 181] on icon "Next slide" at bounding box center [690, 182] width 7 height 7
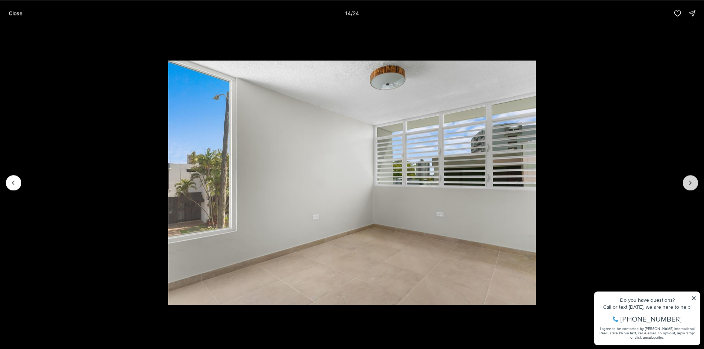
click at [691, 181] on icon "Next slide" at bounding box center [690, 182] width 7 height 7
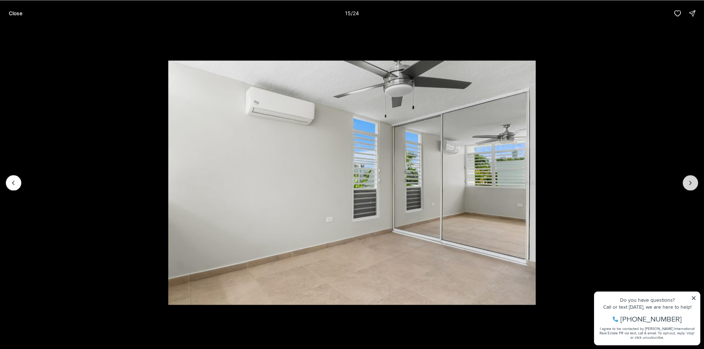
click at [691, 181] on icon "Next slide" at bounding box center [690, 182] width 7 height 7
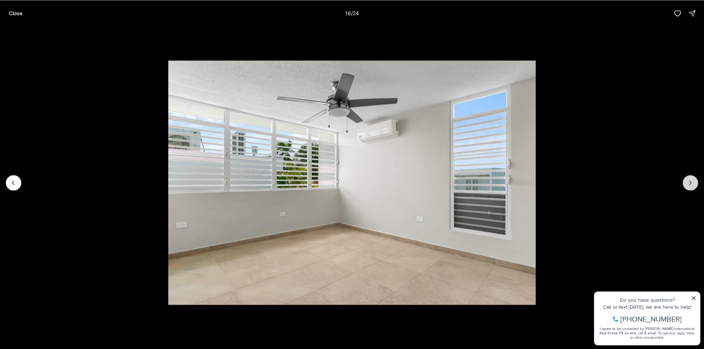
click at [691, 181] on icon "Next slide" at bounding box center [690, 182] width 7 height 7
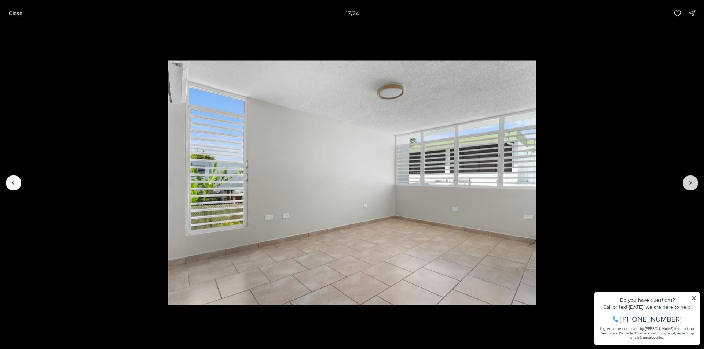
click at [691, 181] on icon "Next slide" at bounding box center [690, 182] width 7 height 7
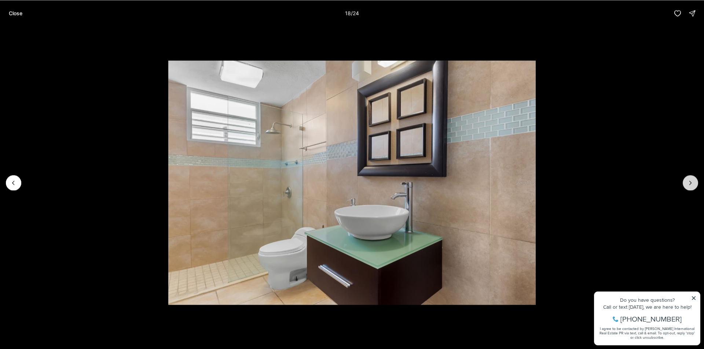
click at [691, 181] on icon "Next slide" at bounding box center [690, 182] width 7 height 7
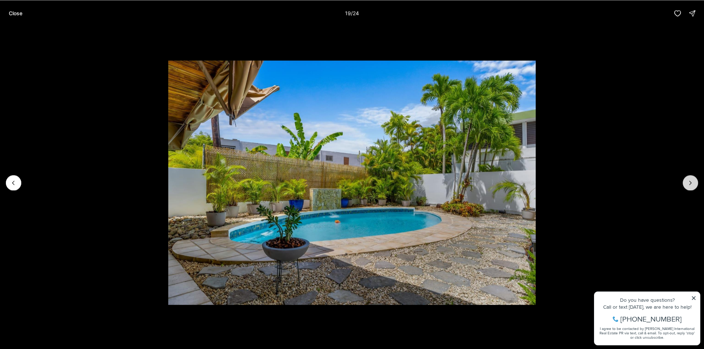
click at [690, 180] on icon "Next slide" at bounding box center [690, 182] width 7 height 7
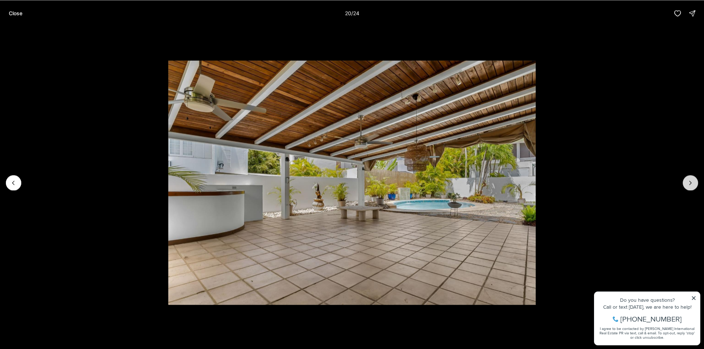
click at [690, 180] on icon "Next slide" at bounding box center [690, 182] width 7 height 7
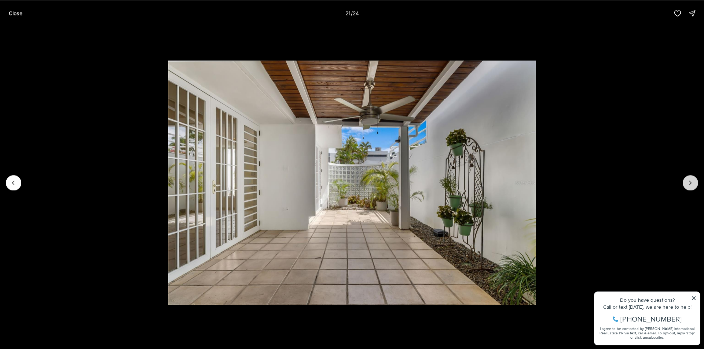
click at [690, 180] on icon "Next slide" at bounding box center [690, 182] width 7 height 7
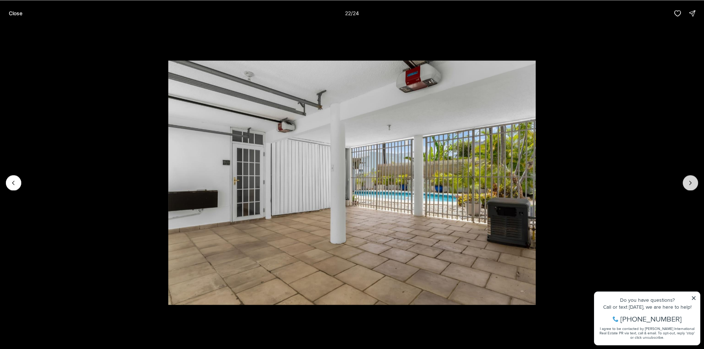
click at [690, 180] on icon "Next slide" at bounding box center [690, 182] width 7 height 7
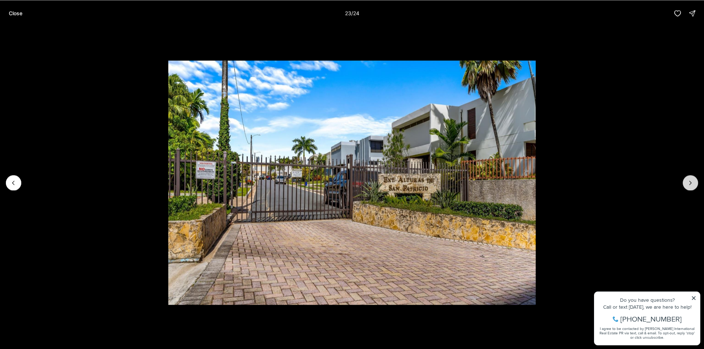
click at [690, 180] on icon "Next slide" at bounding box center [690, 182] width 7 height 7
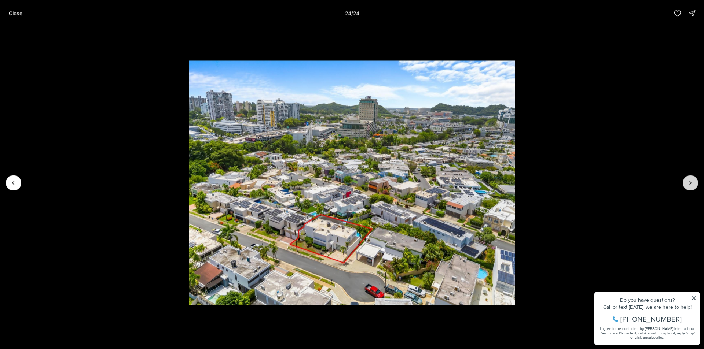
click at [690, 180] on div at bounding box center [690, 182] width 15 height 15
click at [687, 181] on div at bounding box center [690, 182] width 15 height 15
click at [22, 12] on p "Close" at bounding box center [16, 13] width 14 height 6
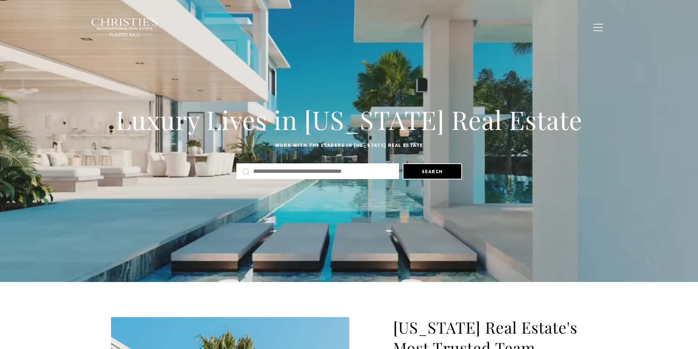
click at [282, 168] on input "text" at bounding box center [323, 172] width 140 height 10
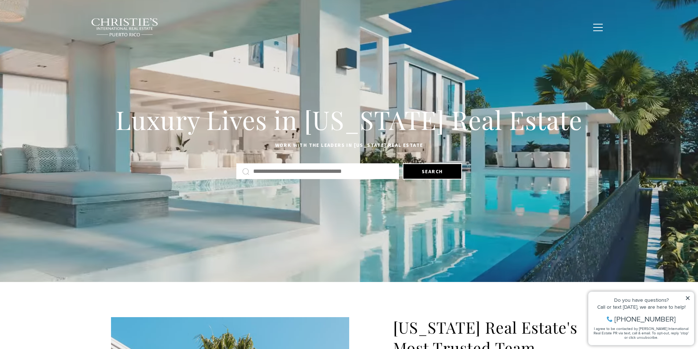
paste input "**********"
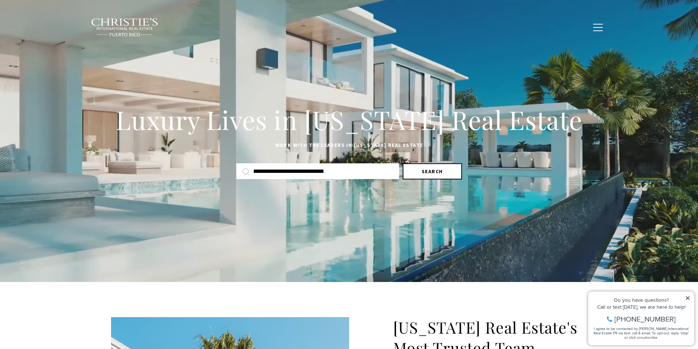
type input "**********"
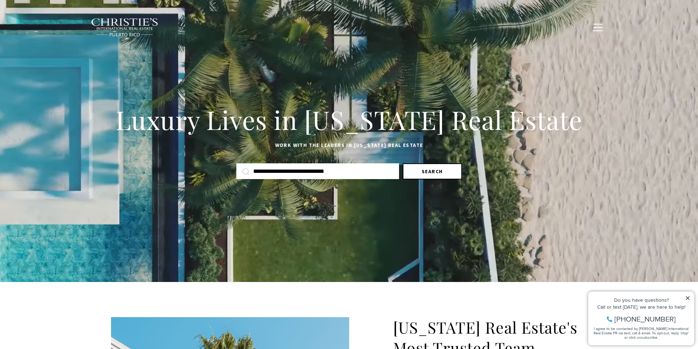
click at [427, 171] on button "Search" at bounding box center [432, 171] width 59 height 16
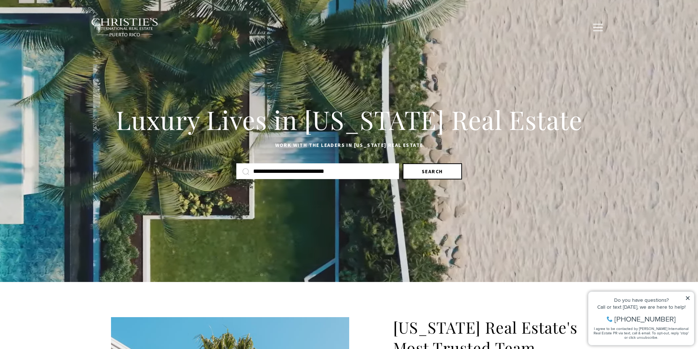
click at [428, 171] on button "Search" at bounding box center [432, 171] width 59 height 16
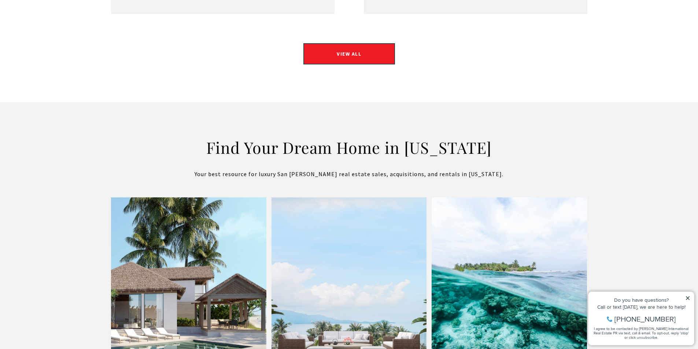
scroll to position [1136, 0]
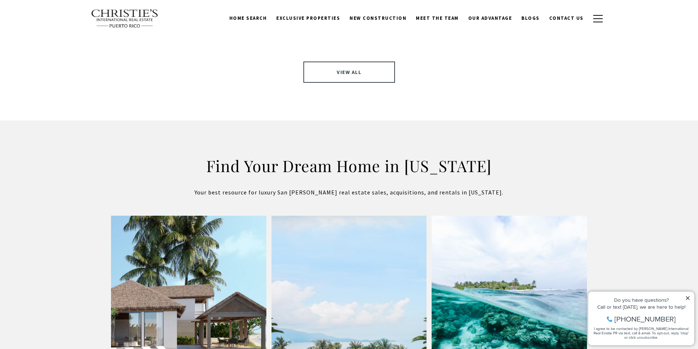
click at [341, 62] on link "VIEW ALL" at bounding box center [350, 72] width 92 height 21
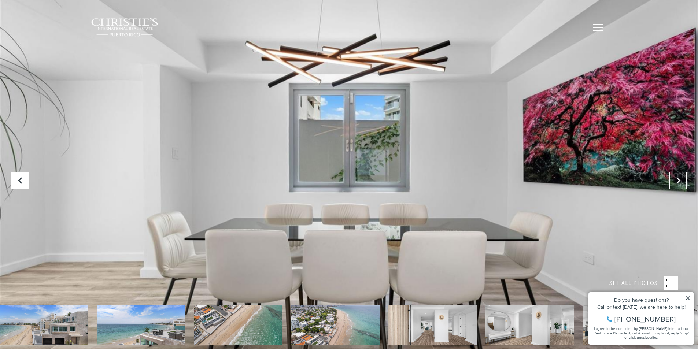
click at [671, 184] on button "Next Slide" at bounding box center [679, 181] width 18 height 18
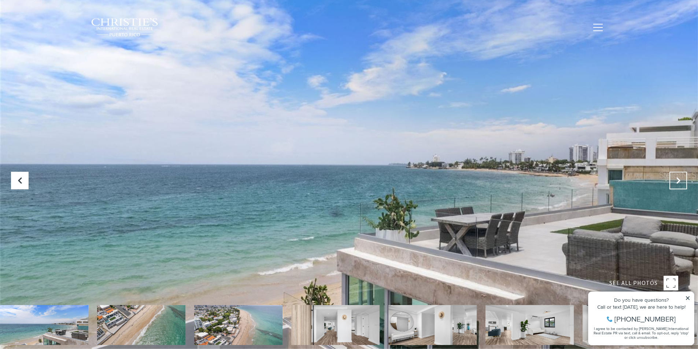
click at [673, 183] on button "Next Slide" at bounding box center [679, 181] width 18 height 18
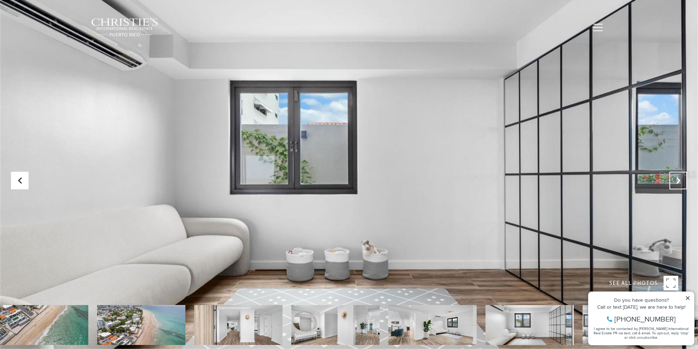
click at [682, 177] on icon "Next Slide" at bounding box center [678, 180] width 7 height 7
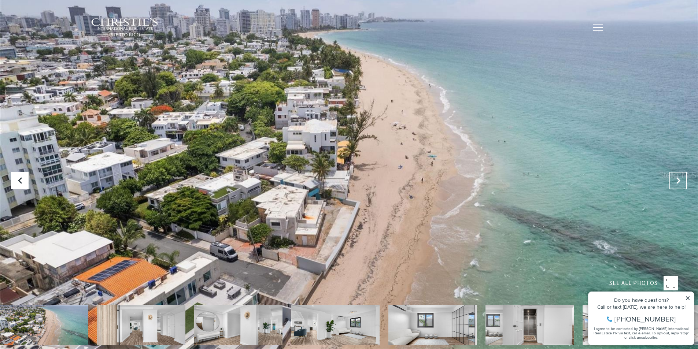
click at [682, 177] on icon "Next Slide" at bounding box center [678, 180] width 7 height 7
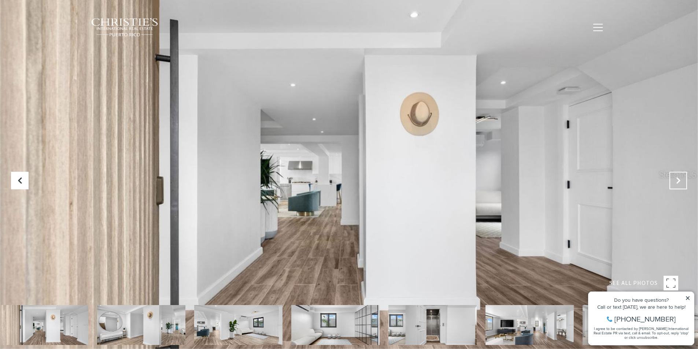
click at [682, 177] on icon "Next Slide" at bounding box center [678, 180] width 7 height 7
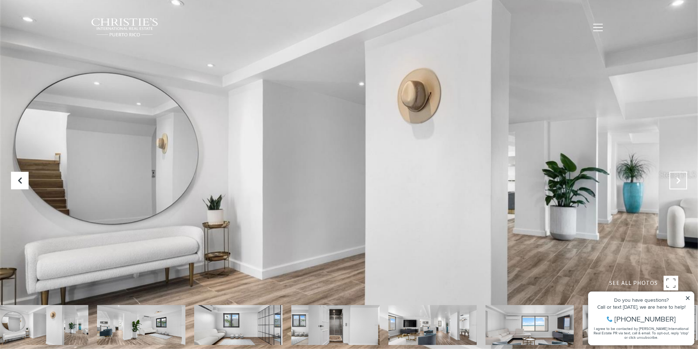
click at [682, 177] on icon "Next Slide" at bounding box center [678, 180] width 7 height 7
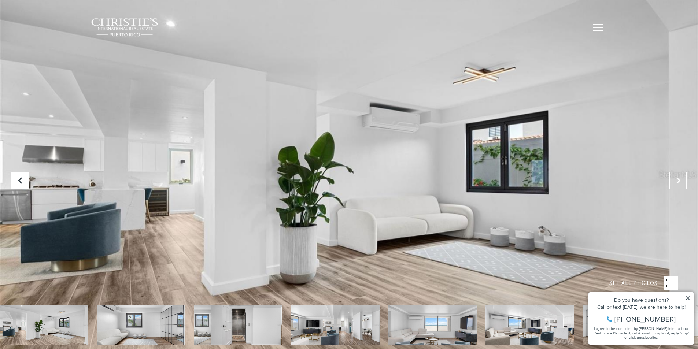
click at [682, 177] on icon "Next Slide" at bounding box center [678, 180] width 7 height 7
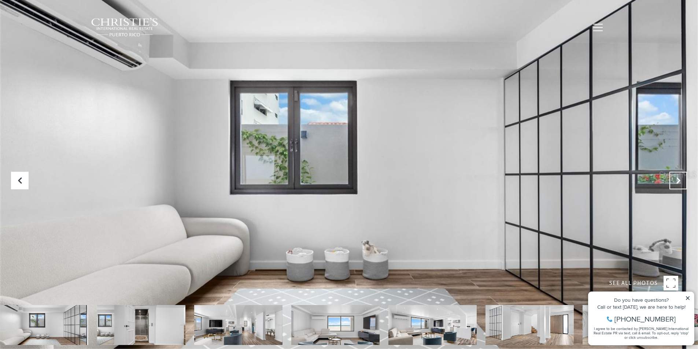
click at [682, 177] on icon "Next Slide" at bounding box center [678, 180] width 7 height 7
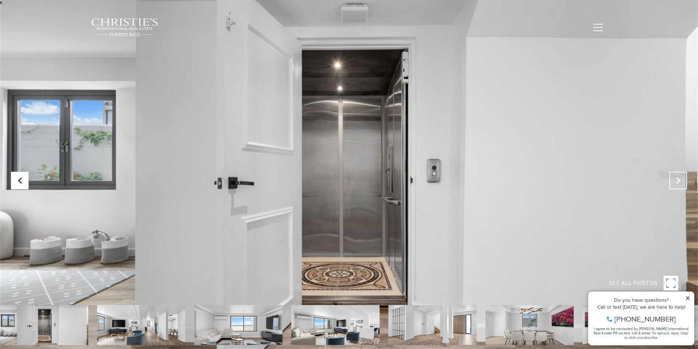
click at [682, 177] on button "Next Slide" at bounding box center [679, 181] width 18 height 18
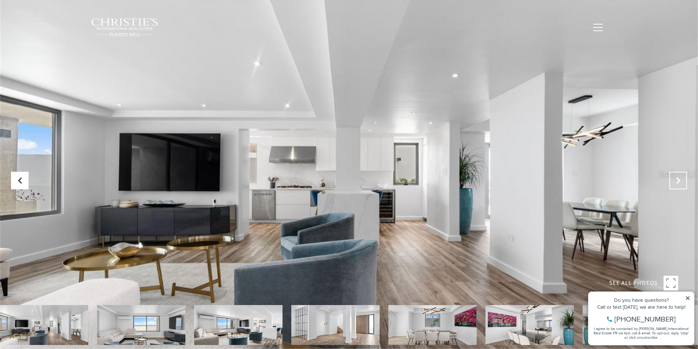
click at [681, 175] on button "Next Slide" at bounding box center [679, 181] width 18 height 18
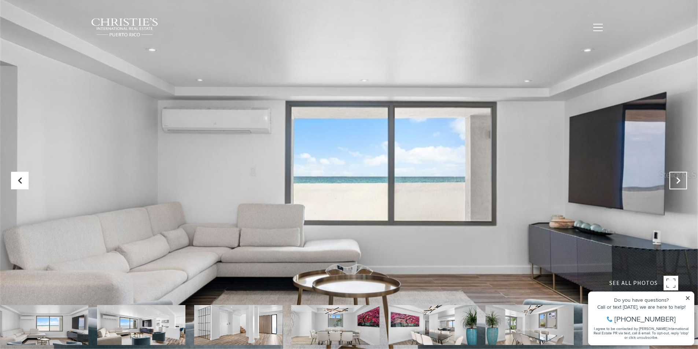
click at [681, 174] on button "Next Slide" at bounding box center [679, 181] width 18 height 18
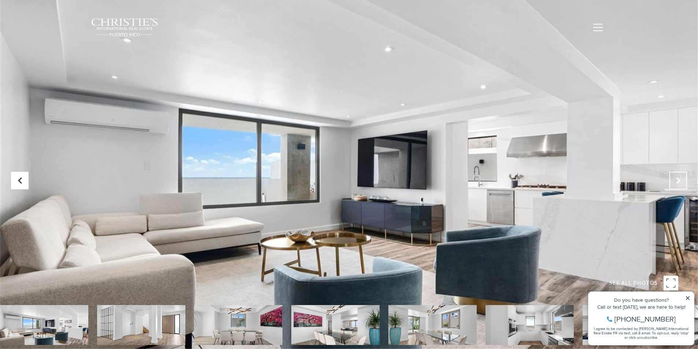
click at [681, 174] on button "Next Slide" at bounding box center [679, 181] width 18 height 18
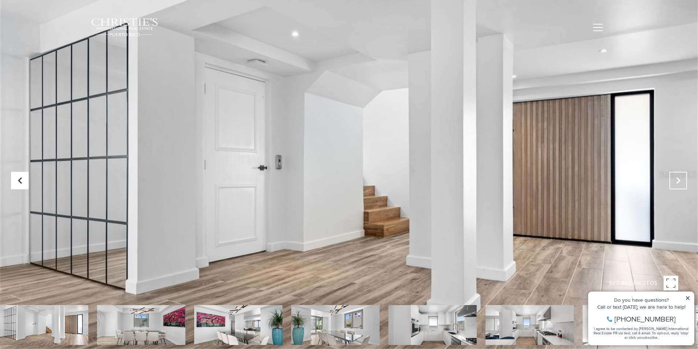
click at [681, 174] on button "Next Slide" at bounding box center [679, 181] width 18 height 18
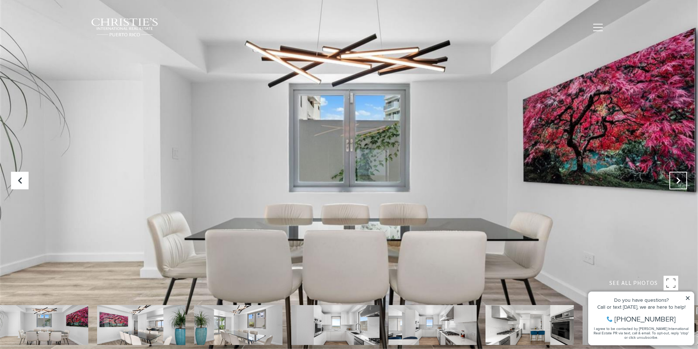
click at [681, 174] on button "Next Slide" at bounding box center [679, 181] width 18 height 18
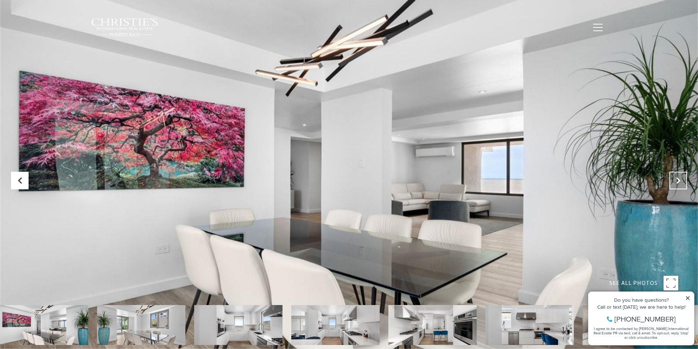
click at [681, 174] on button "Next Slide" at bounding box center [679, 181] width 18 height 18
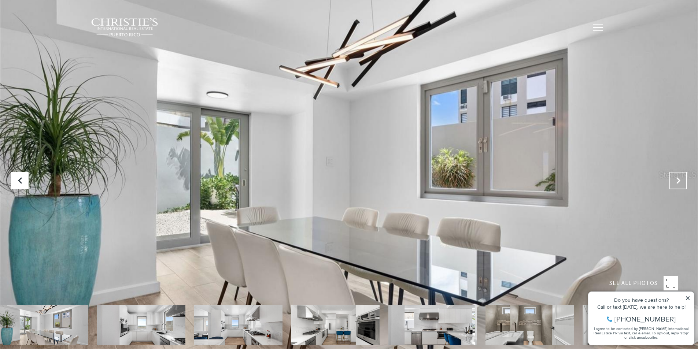
click at [681, 174] on button "Next Slide" at bounding box center [679, 181] width 18 height 18
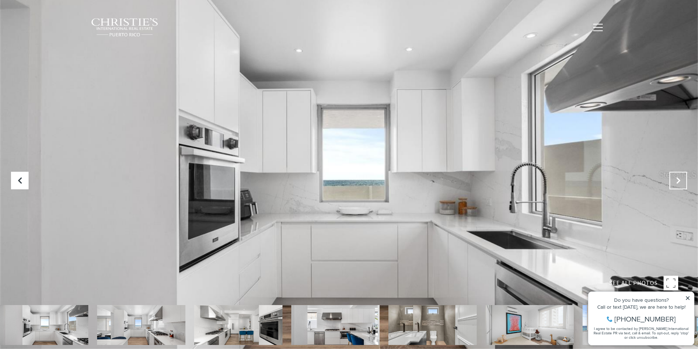
click at [681, 174] on button "Next Slide" at bounding box center [679, 181] width 18 height 18
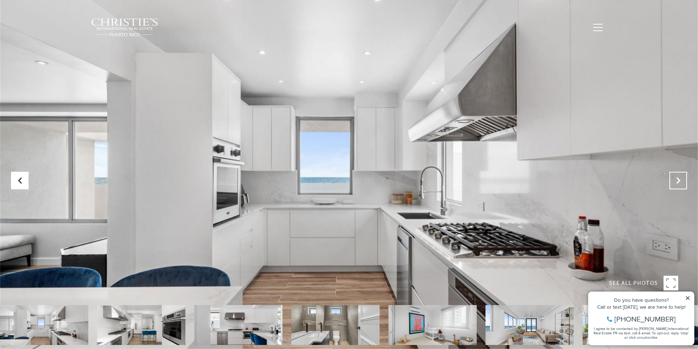
click at [681, 174] on button "Next Slide" at bounding box center [679, 181] width 18 height 18
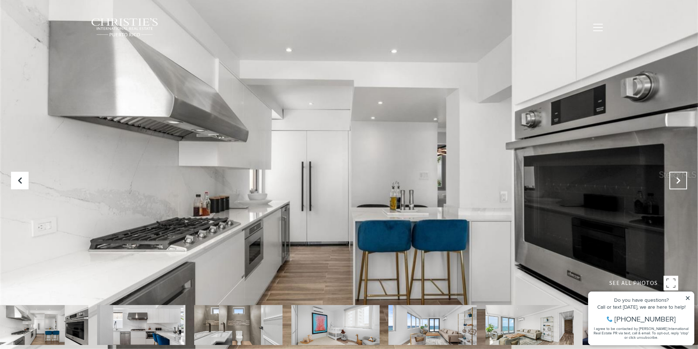
click at [681, 174] on button "Next Slide" at bounding box center [679, 181] width 18 height 18
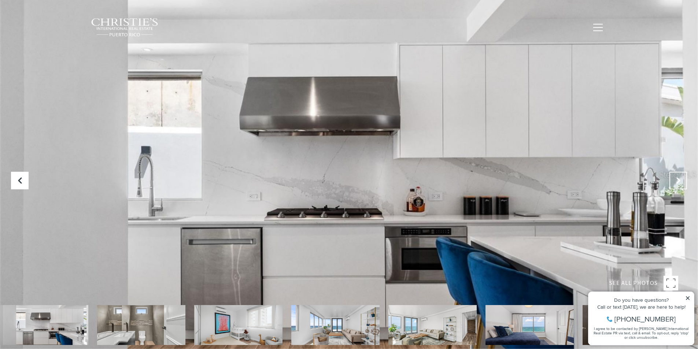
click at [681, 174] on button "Next Slide" at bounding box center [679, 181] width 18 height 18
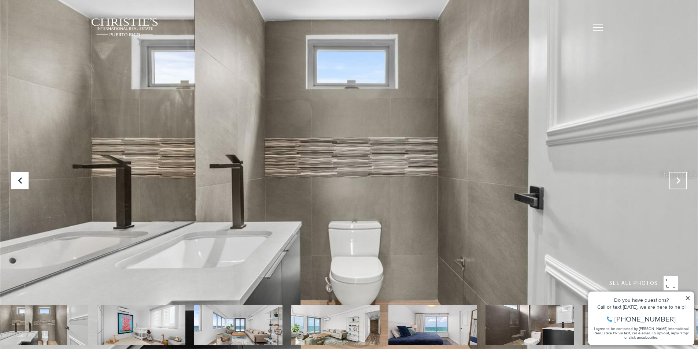
click at [681, 174] on button "Next Slide" at bounding box center [679, 181] width 18 height 18
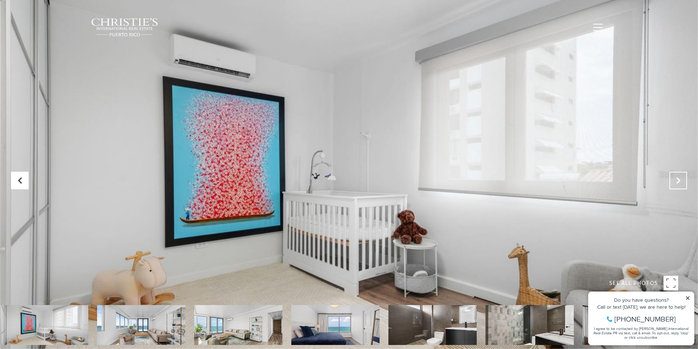
click at [681, 174] on button "Next Slide" at bounding box center [679, 181] width 18 height 18
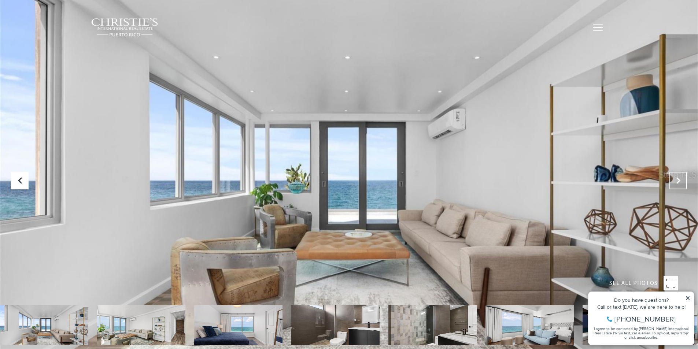
click at [681, 174] on button "Next Slide" at bounding box center [679, 181] width 18 height 18
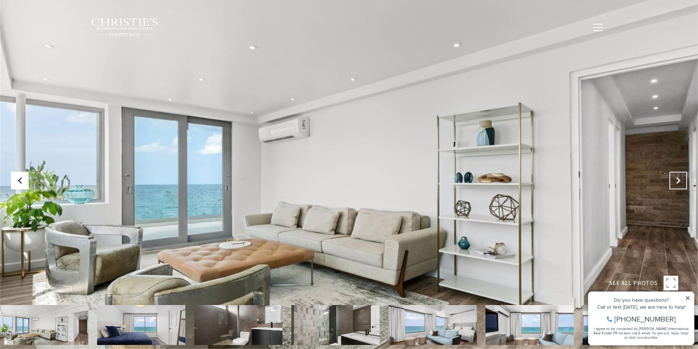
click at [681, 174] on button "Next Slide" at bounding box center [679, 181] width 18 height 18
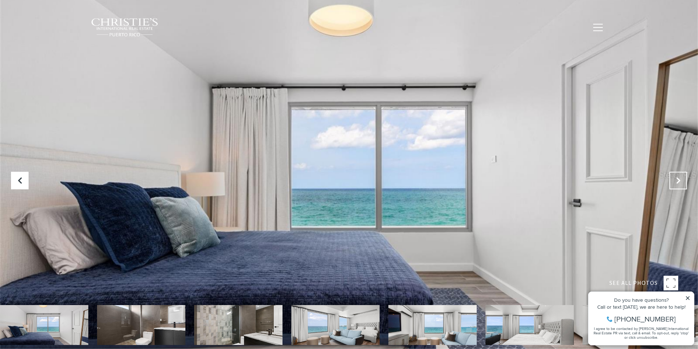
click at [680, 174] on button "Next Slide" at bounding box center [679, 181] width 18 height 18
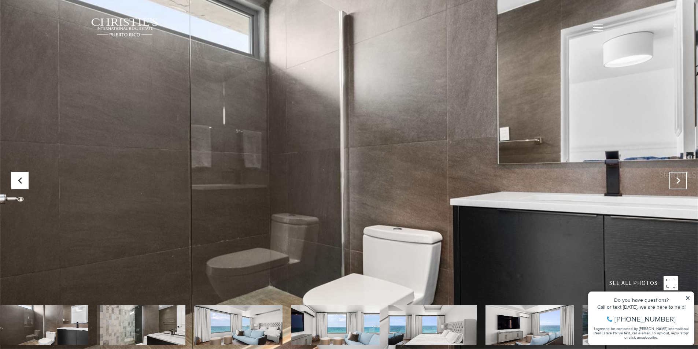
click at [680, 174] on button "Next Slide" at bounding box center [679, 181] width 18 height 18
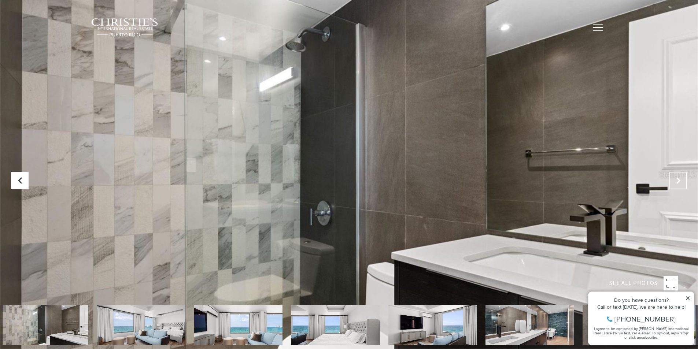
click at [680, 174] on button "Next Slide" at bounding box center [679, 181] width 18 height 18
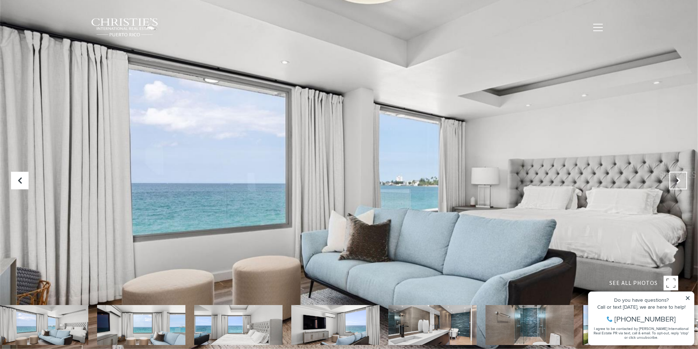
click at [680, 174] on button "Next Slide" at bounding box center [679, 181] width 18 height 18
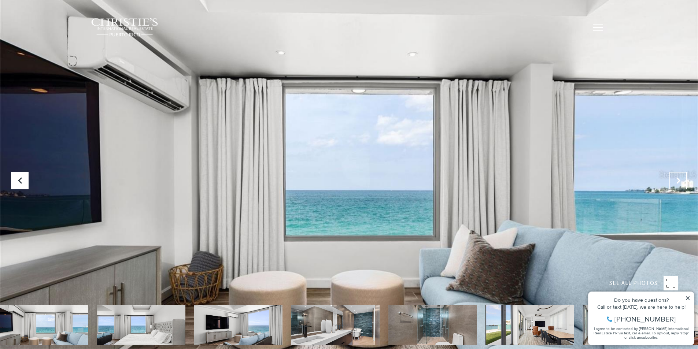
click at [680, 174] on button "Next Slide" at bounding box center [679, 181] width 18 height 18
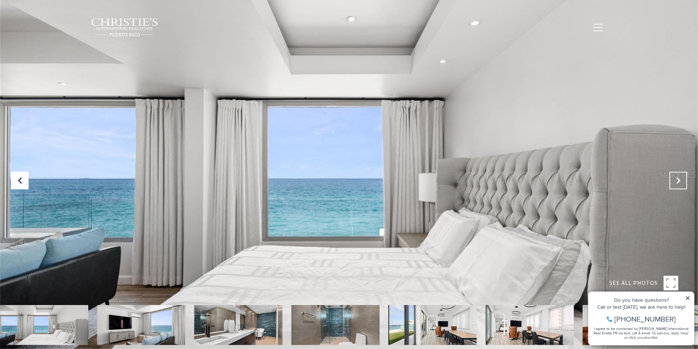
click at [680, 174] on button "Next Slide" at bounding box center [679, 181] width 18 height 18
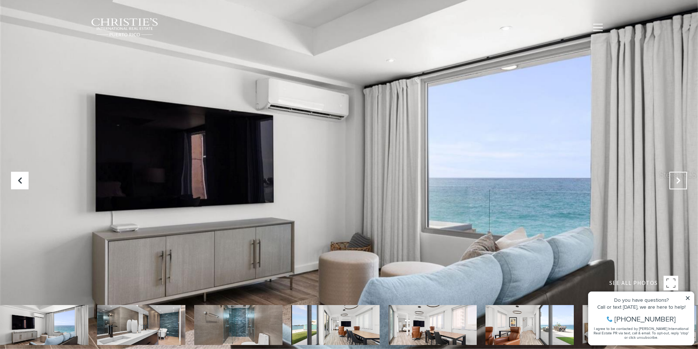
click at [680, 174] on button "Next Slide" at bounding box center [679, 181] width 18 height 18
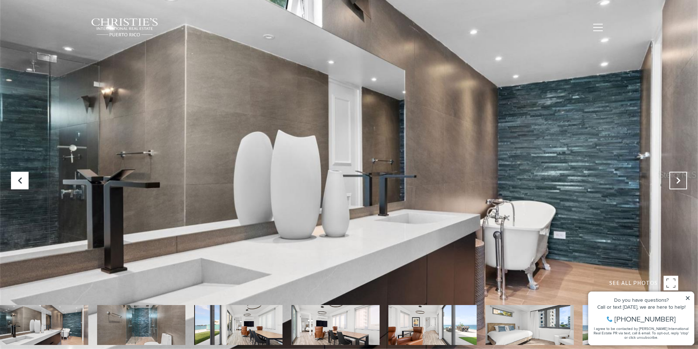
click at [680, 174] on button "Next Slide" at bounding box center [679, 181] width 18 height 18
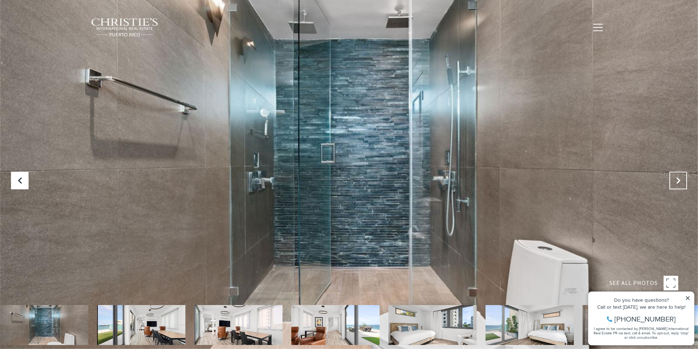
click at [680, 174] on button "Next Slide" at bounding box center [679, 181] width 18 height 18
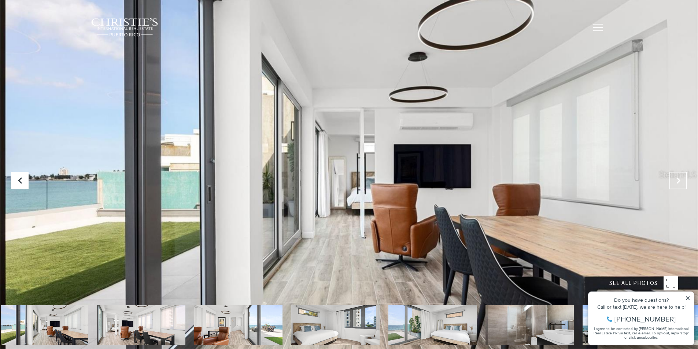
click at [680, 174] on button "Next Slide" at bounding box center [679, 181] width 18 height 18
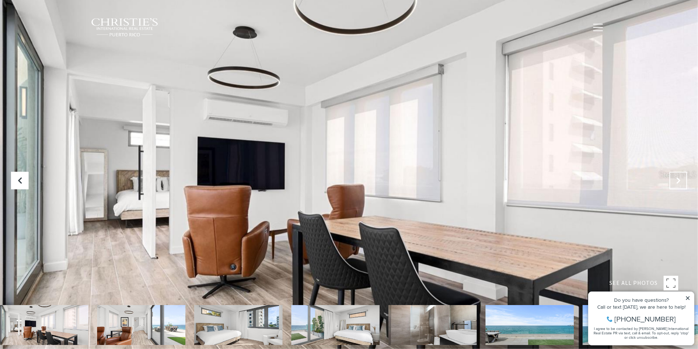
click at [680, 174] on button "Next Slide" at bounding box center [679, 181] width 18 height 18
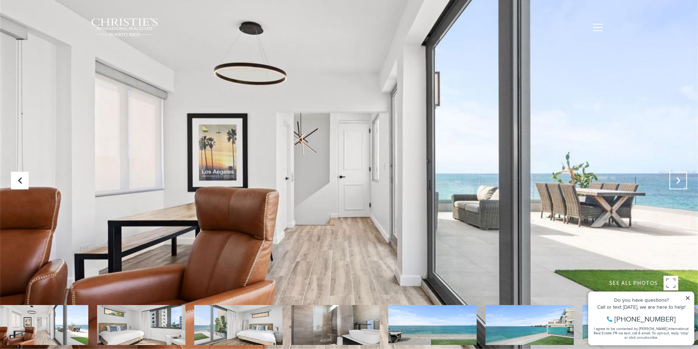
click at [680, 174] on button "Next Slide" at bounding box center [679, 181] width 18 height 18
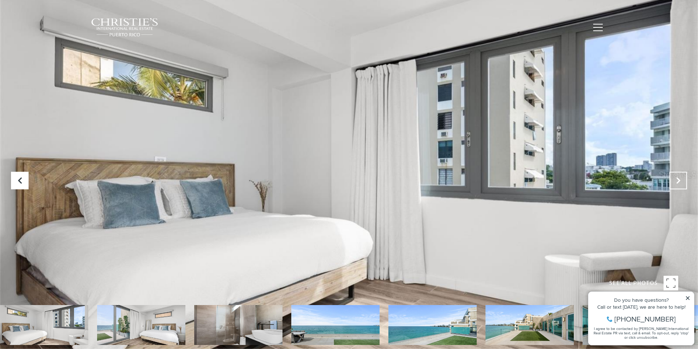
click at [680, 174] on button "Next Slide" at bounding box center [679, 181] width 18 height 18
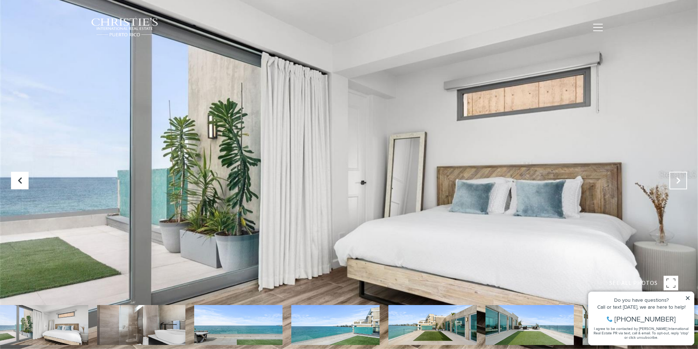
click at [680, 174] on button "Next Slide" at bounding box center [679, 181] width 18 height 18
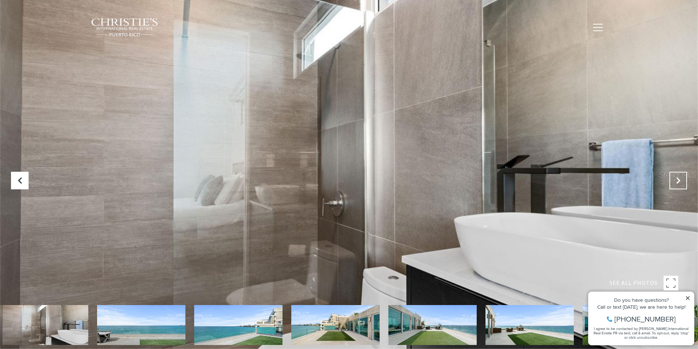
click at [680, 174] on button "Next Slide" at bounding box center [679, 181] width 18 height 18
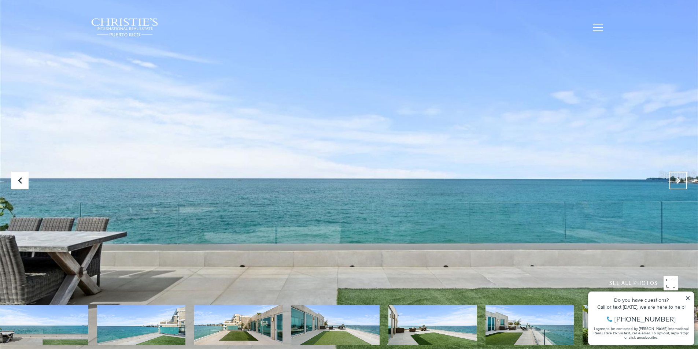
click at [680, 174] on button "Next Slide" at bounding box center [679, 181] width 18 height 18
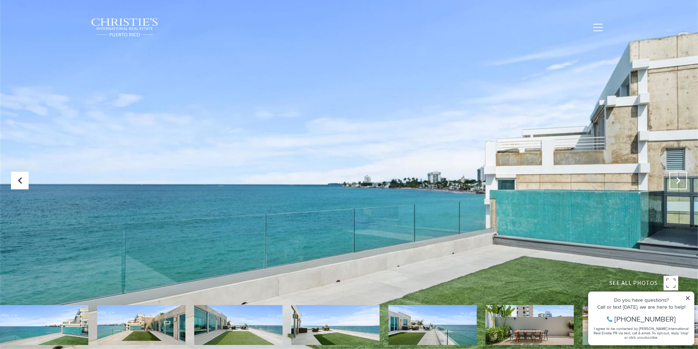
click at [680, 174] on button "Next Slide" at bounding box center [679, 181] width 18 height 18
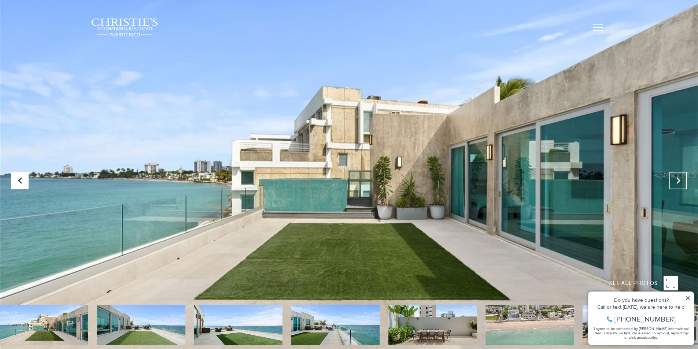
click at [680, 174] on button "Next Slide" at bounding box center [679, 181] width 18 height 18
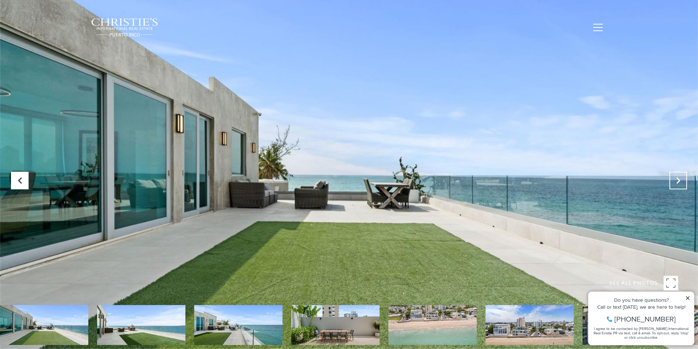
click at [680, 174] on button "Next Slide" at bounding box center [679, 181] width 18 height 18
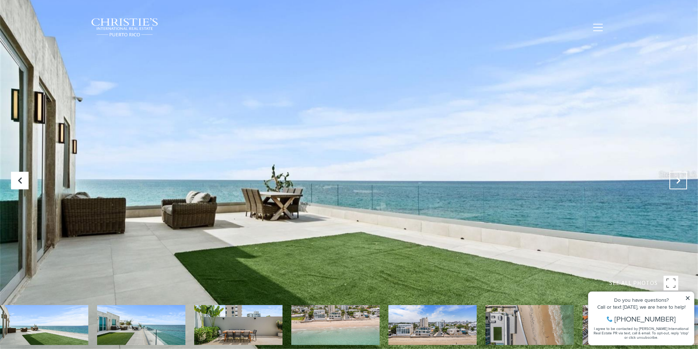
click at [680, 174] on button "Next Slide" at bounding box center [679, 181] width 18 height 18
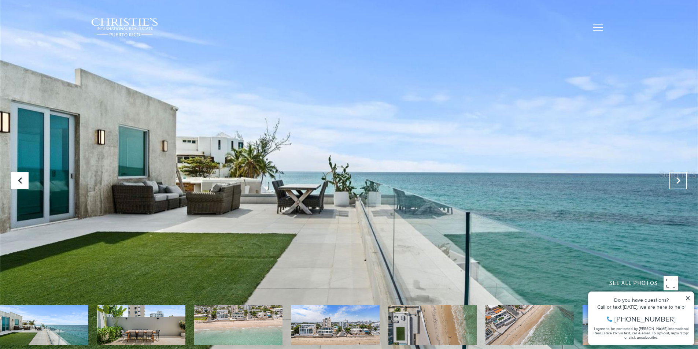
click at [680, 174] on button "Next Slide" at bounding box center [679, 181] width 18 height 18
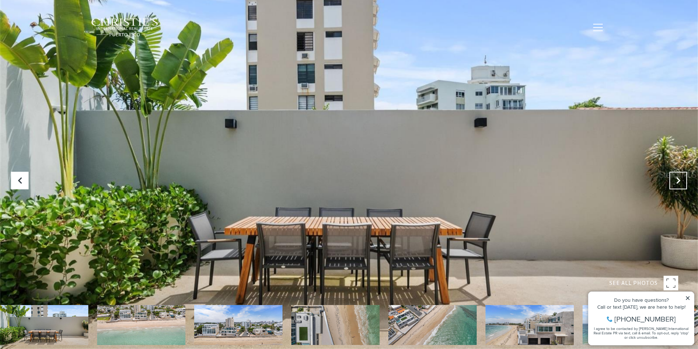
click at [680, 174] on button "Next Slide" at bounding box center [679, 181] width 18 height 18
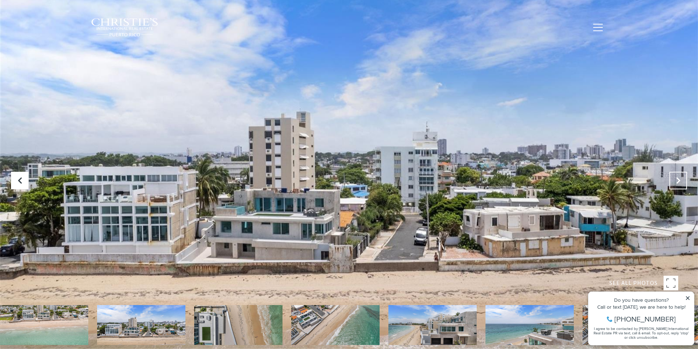
click at [680, 174] on button "Next Slide" at bounding box center [679, 181] width 18 height 18
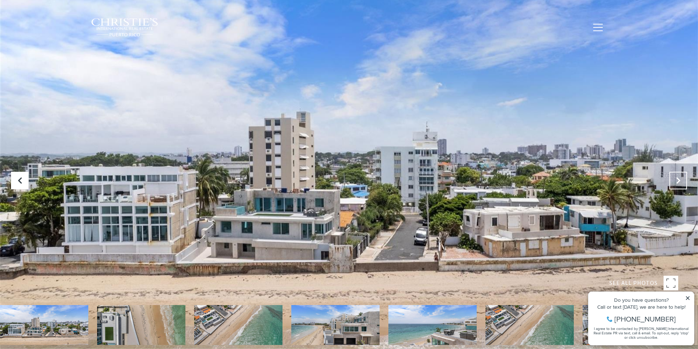
click at [680, 174] on button "Next Slide" at bounding box center [679, 181] width 18 height 18
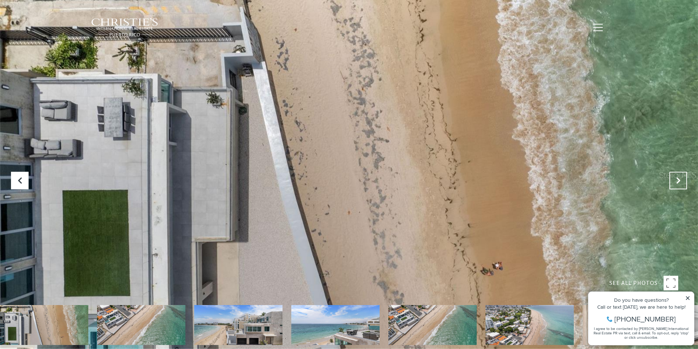
click at [680, 174] on button "Next Slide" at bounding box center [679, 181] width 18 height 18
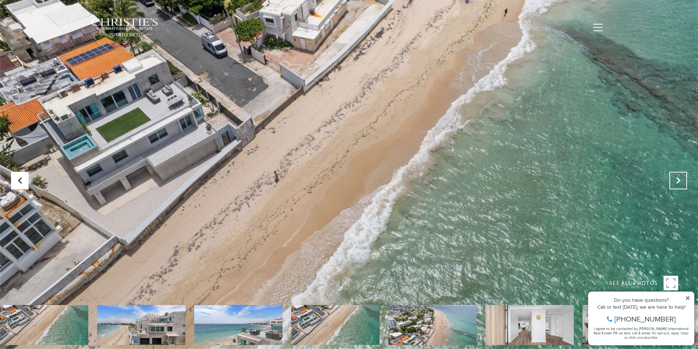
click at [680, 174] on button "Next Slide" at bounding box center [679, 181] width 18 height 18
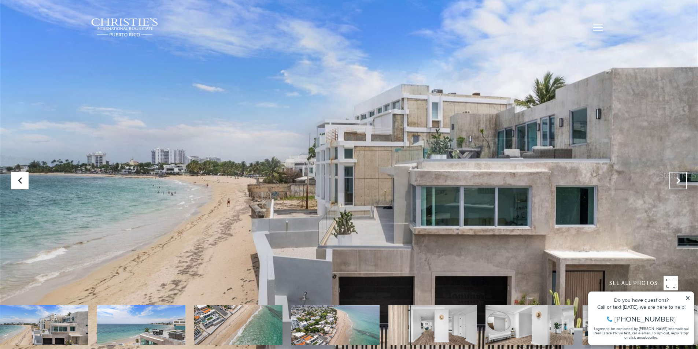
click at [680, 174] on button "Next Slide" at bounding box center [679, 181] width 18 height 18
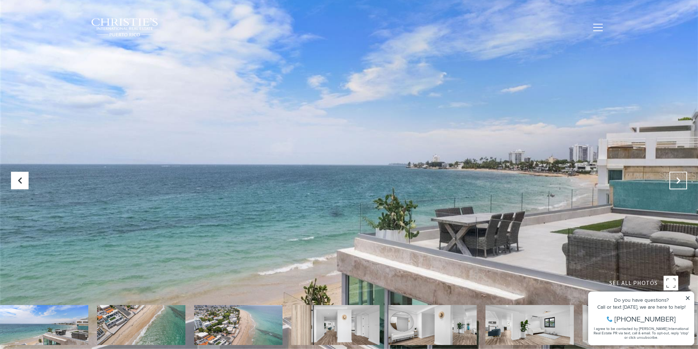
click at [680, 174] on button "Next Slide" at bounding box center [679, 181] width 18 height 18
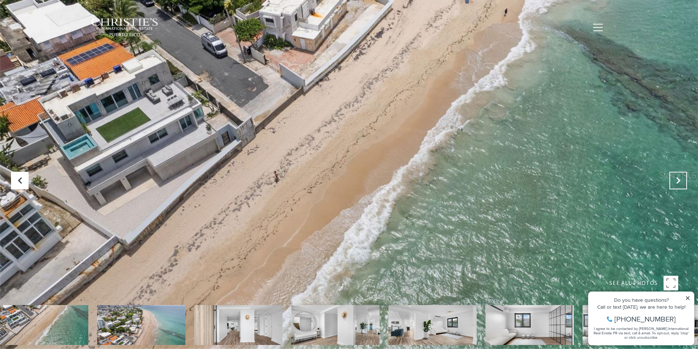
click at [680, 174] on button "Next Slide" at bounding box center [679, 181] width 18 height 18
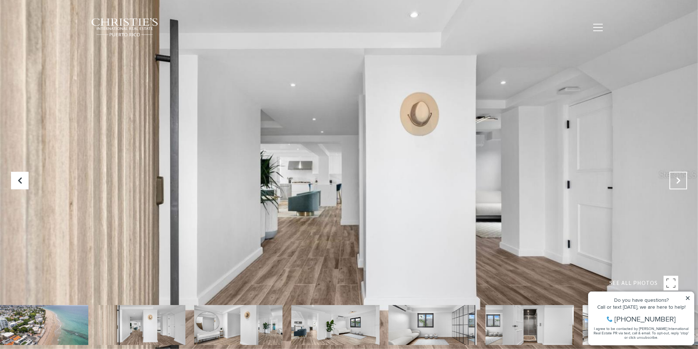
click at [680, 174] on button "Next Slide" at bounding box center [679, 181] width 18 height 18
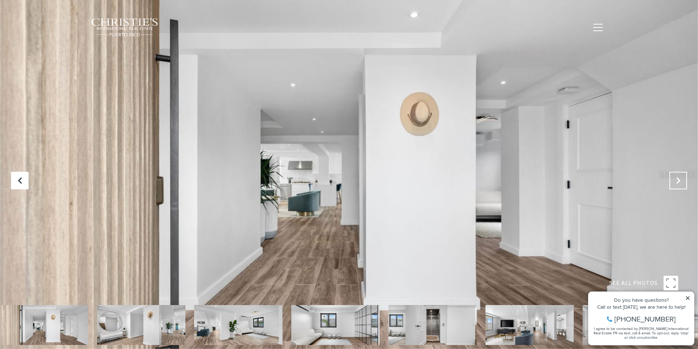
click at [680, 174] on button "Next Slide" at bounding box center [679, 181] width 18 height 18
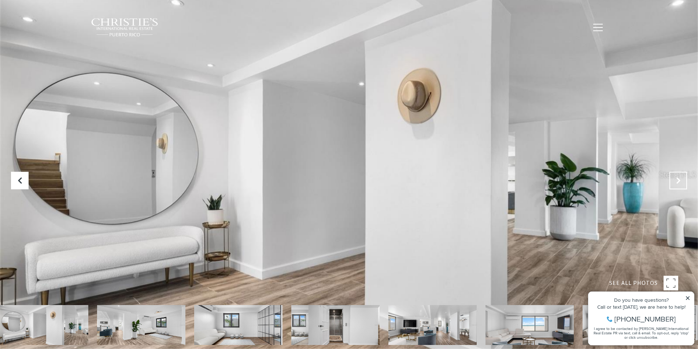
click at [680, 174] on button "Next Slide" at bounding box center [679, 181] width 18 height 18
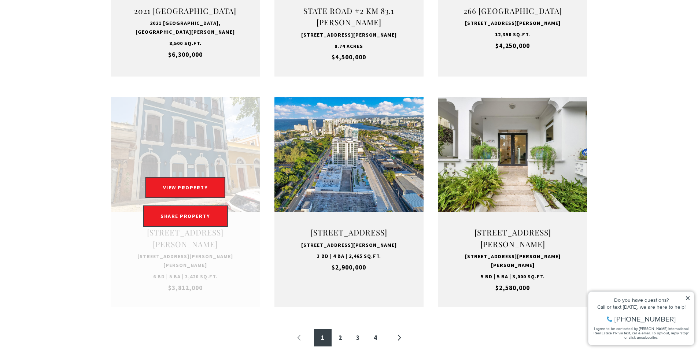
scroll to position [696, 0]
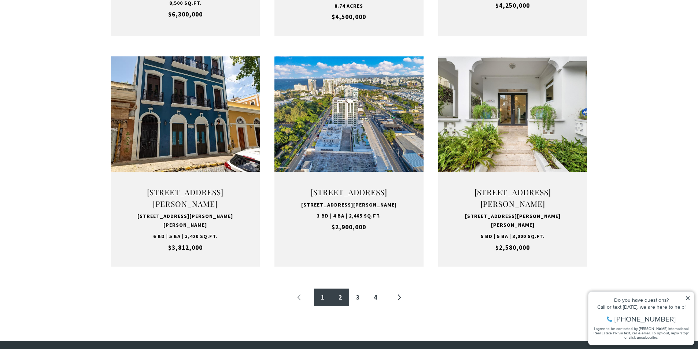
click at [342, 306] on link "2" at bounding box center [341, 298] width 18 height 18
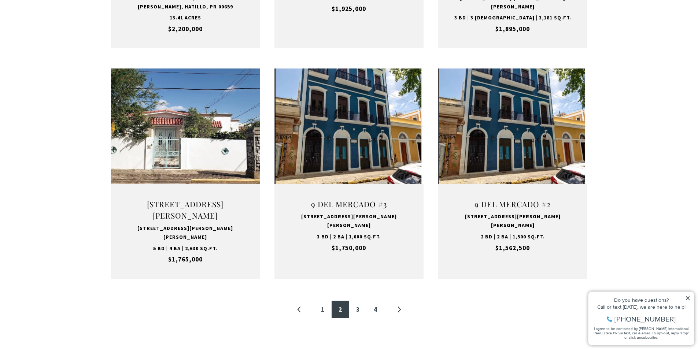
scroll to position [696, 0]
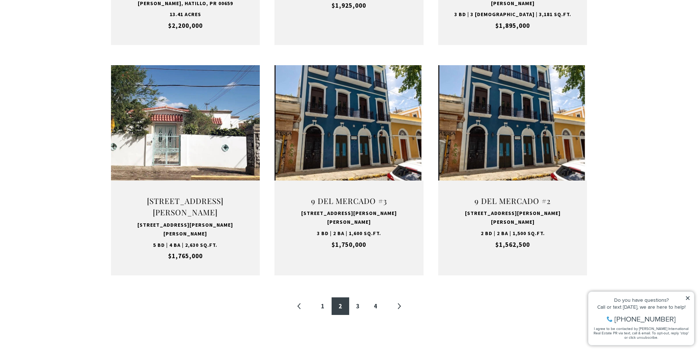
click at [362, 298] on link "3" at bounding box center [358, 307] width 18 height 18
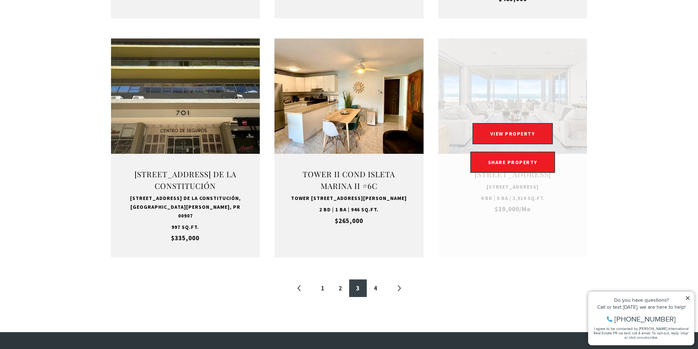
scroll to position [733, 0]
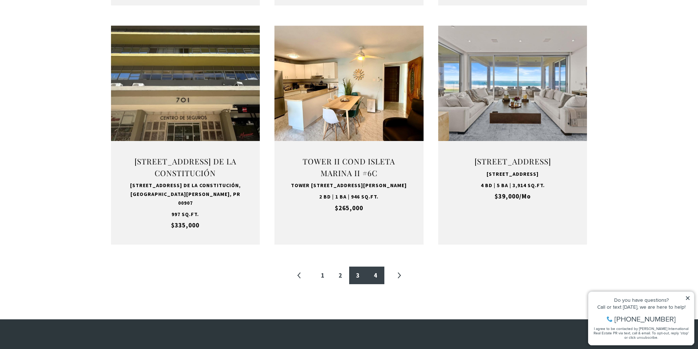
click at [375, 269] on link "4" at bounding box center [376, 276] width 18 height 18
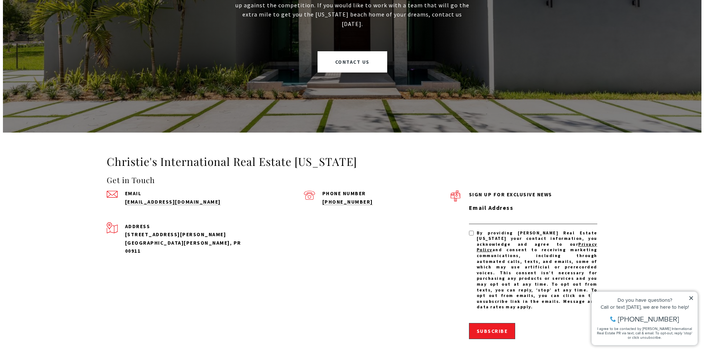
scroll to position [1393, 0]
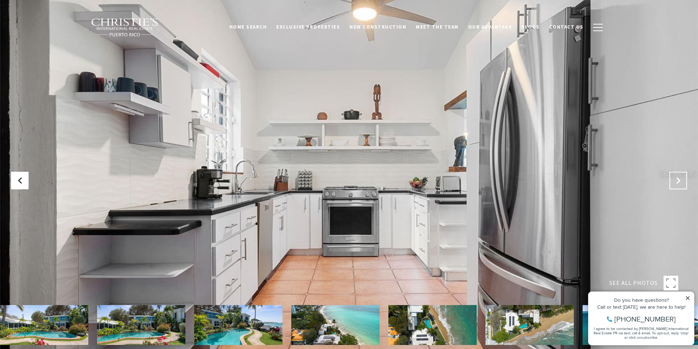
click at [679, 180] on icon "Next Slide" at bounding box center [678, 180] width 7 height 7
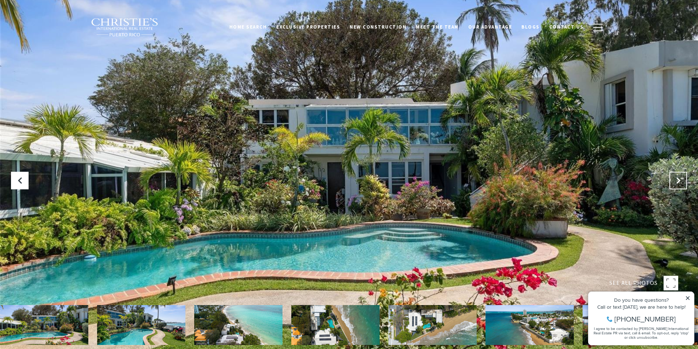
click at [679, 180] on icon "Next Slide" at bounding box center [678, 180] width 7 height 7
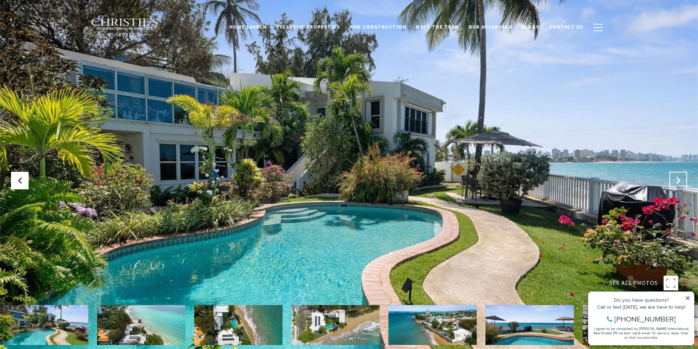
click at [679, 180] on icon "Next Slide" at bounding box center [678, 180] width 7 height 7
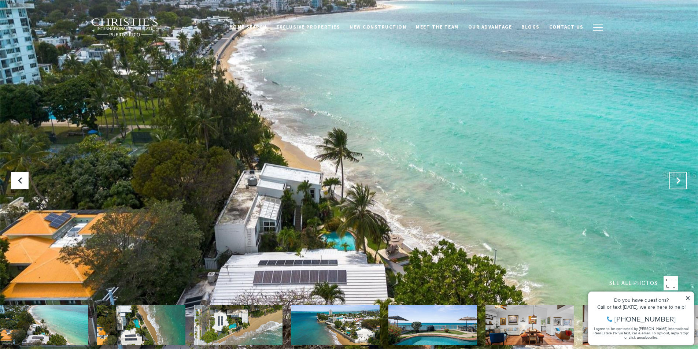
click at [679, 180] on icon "Next Slide" at bounding box center [678, 180] width 7 height 7
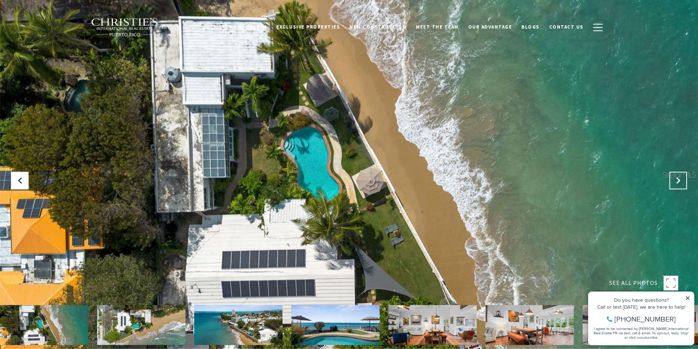
click at [679, 180] on icon "Next Slide" at bounding box center [678, 180] width 7 height 7
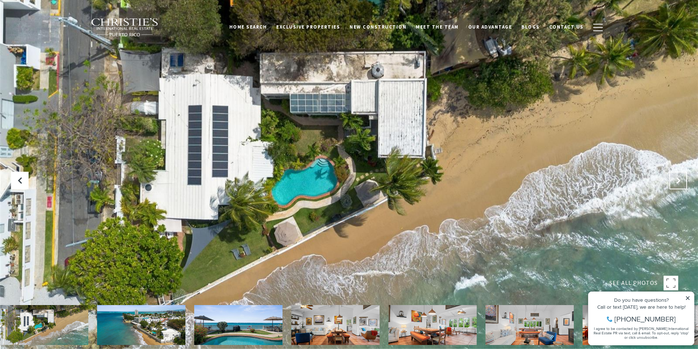
click at [679, 180] on icon "Next Slide" at bounding box center [678, 180] width 7 height 7
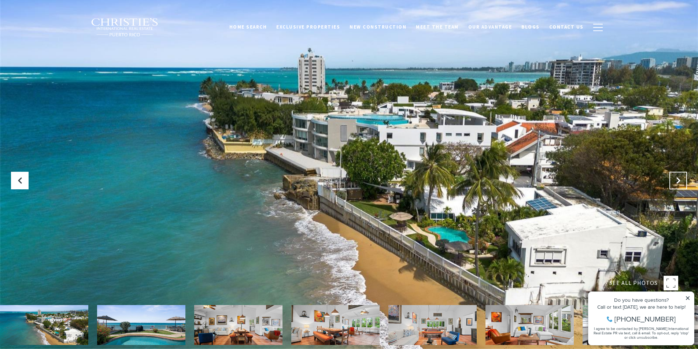
click at [679, 180] on icon "Next Slide" at bounding box center [678, 180] width 7 height 7
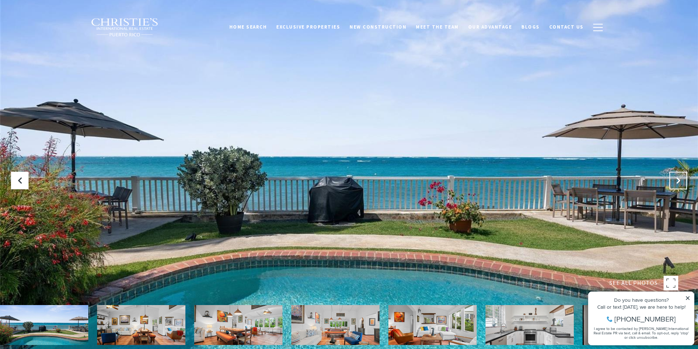
click at [679, 180] on icon "Next Slide" at bounding box center [678, 180] width 7 height 7
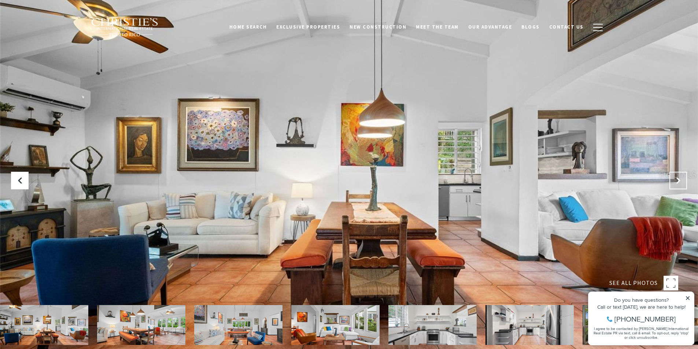
click at [679, 180] on icon "Next Slide" at bounding box center [678, 180] width 7 height 7
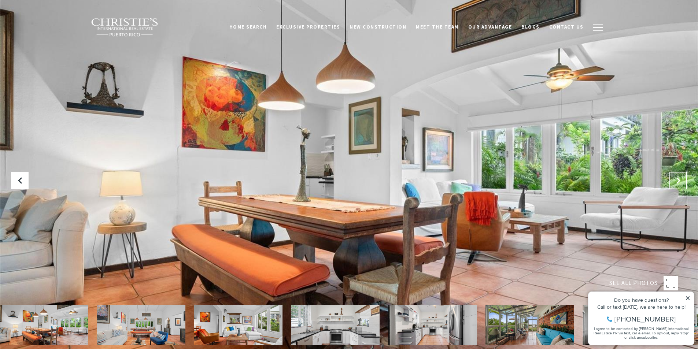
click at [679, 180] on icon "Next Slide" at bounding box center [678, 180] width 7 height 7
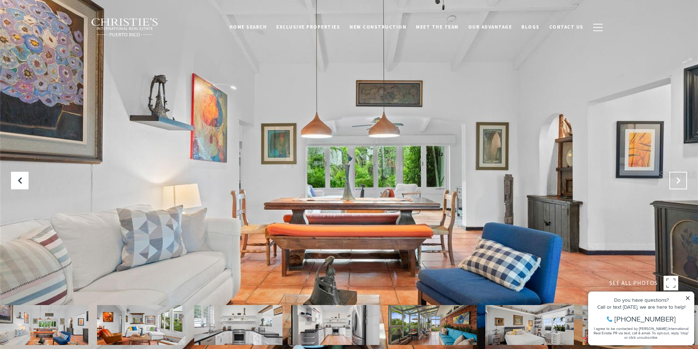
click at [679, 180] on icon "Next Slide" at bounding box center [678, 180] width 7 height 7
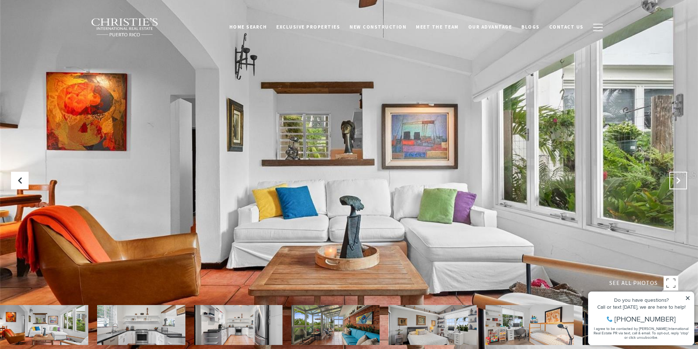
click at [679, 180] on icon "Next Slide" at bounding box center [678, 180] width 7 height 7
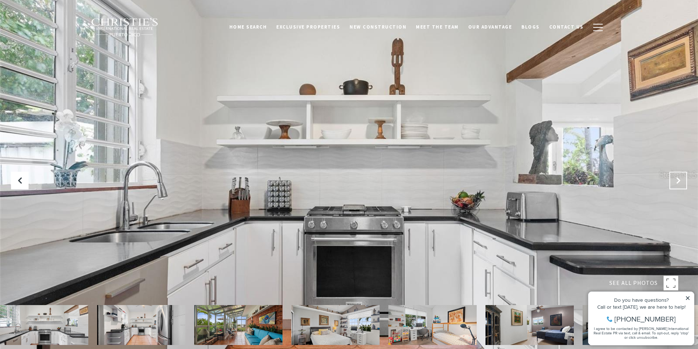
click at [679, 180] on icon "Next Slide" at bounding box center [678, 180] width 7 height 7
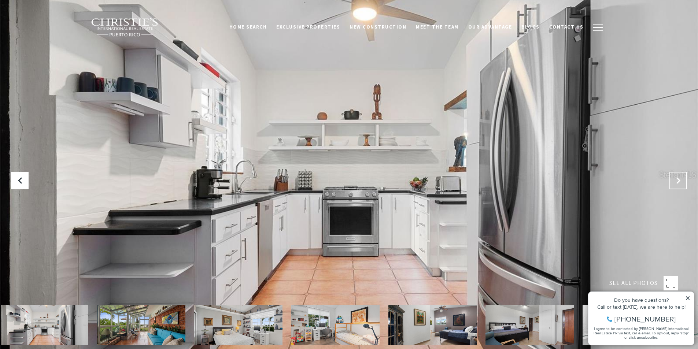
click at [679, 180] on icon "Next Slide" at bounding box center [678, 180] width 7 height 7
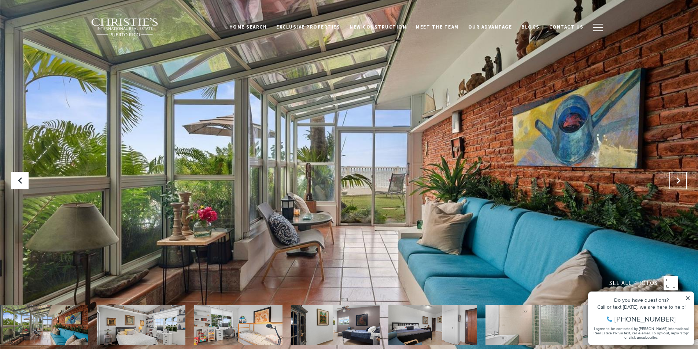
click at [679, 180] on icon "Next Slide" at bounding box center [678, 180] width 7 height 7
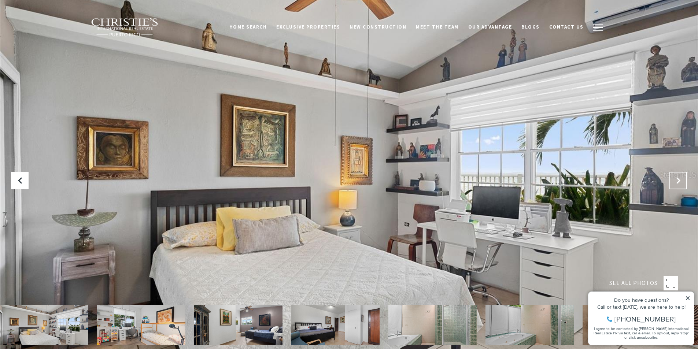
click at [679, 180] on icon "Next Slide" at bounding box center [678, 180] width 7 height 7
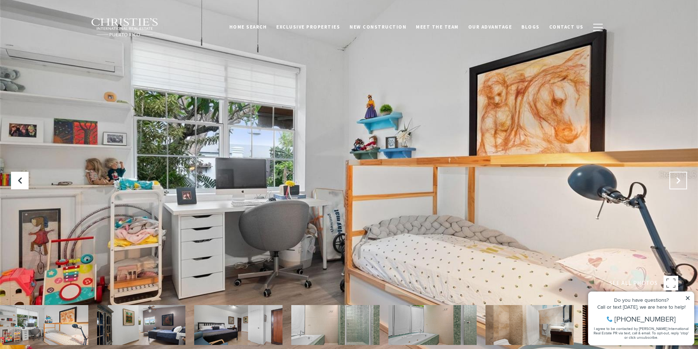
click at [679, 180] on icon "Next Slide" at bounding box center [678, 180] width 7 height 7
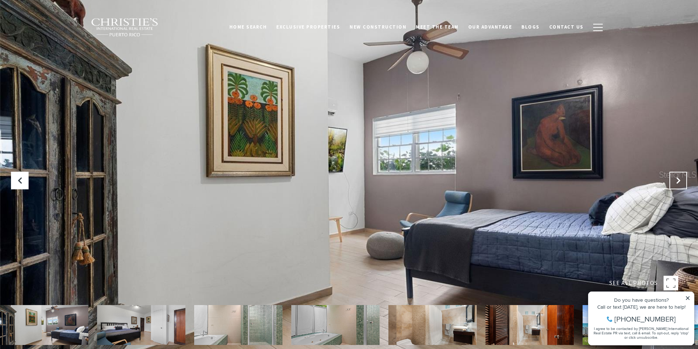
click at [679, 180] on icon "Next Slide" at bounding box center [678, 180] width 7 height 7
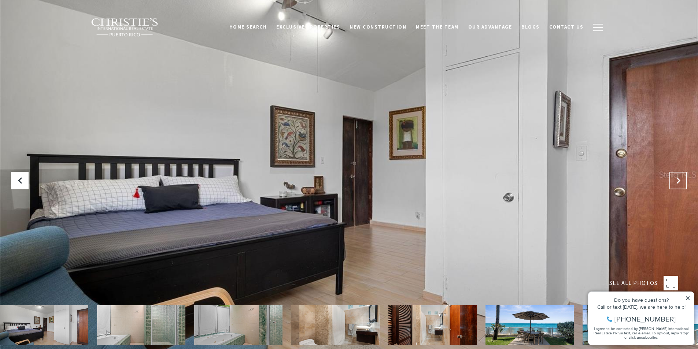
click at [679, 180] on icon "Next Slide" at bounding box center [678, 180] width 7 height 7
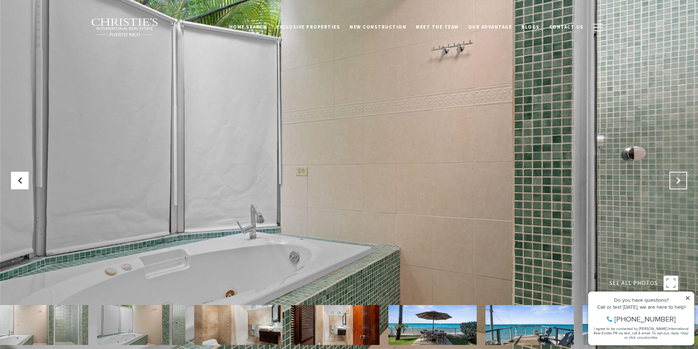
click at [679, 180] on icon "Next Slide" at bounding box center [678, 180] width 7 height 7
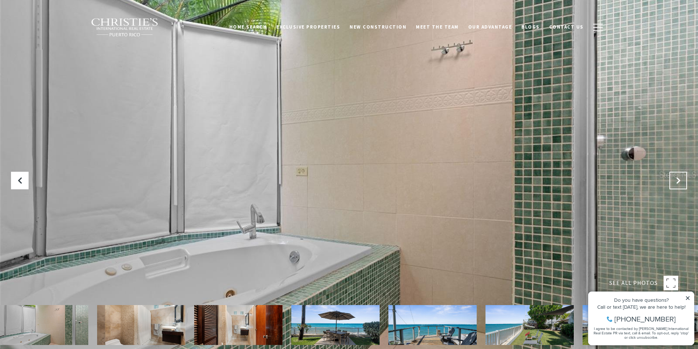
click at [679, 180] on icon "Next Slide" at bounding box center [678, 180] width 7 height 7
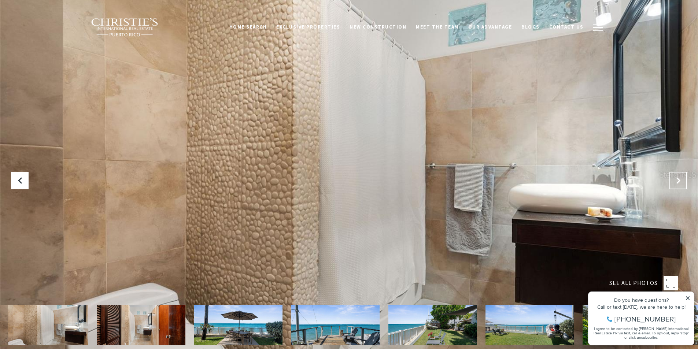
click at [679, 180] on icon "Next Slide" at bounding box center [678, 180] width 7 height 7
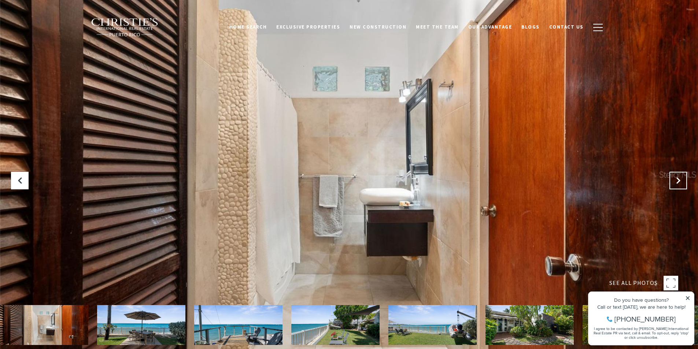
click at [679, 180] on icon "Next Slide" at bounding box center [678, 180] width 7 height 7
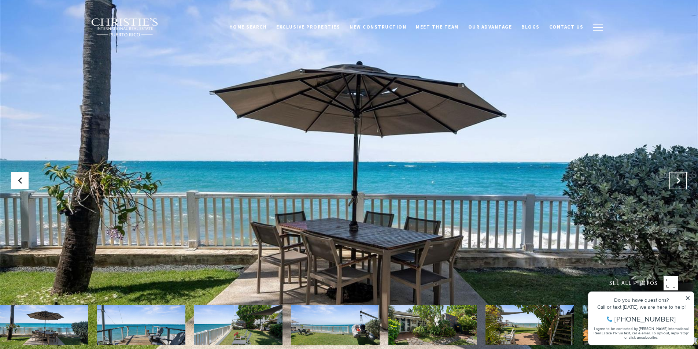
click at [679, 180] on icon "Next Slide" at bounding box center [678, 180] width 7 height 7
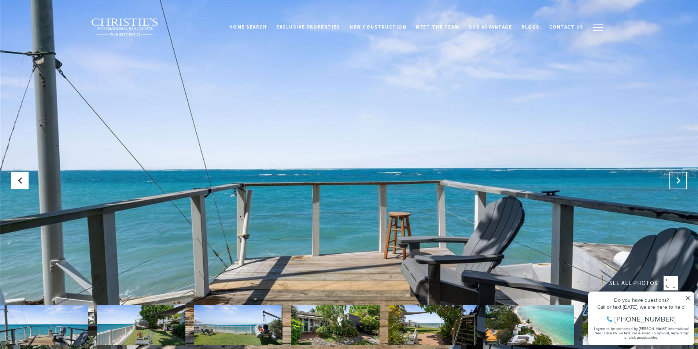
click at [679, 180] on icon "Next Slide" at bounding box center [678, 180] width 7 height 7
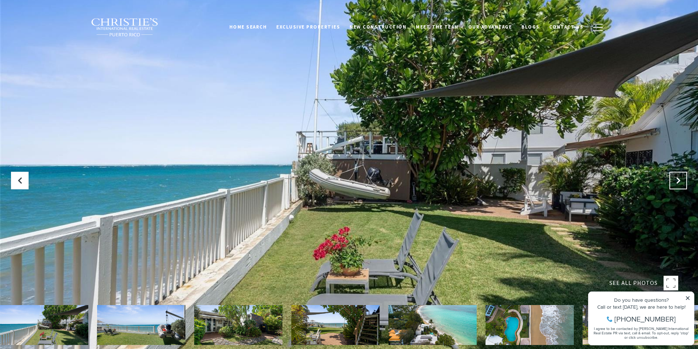
click at [679, 180] on icon "Next Slide" at bounding box center [678, 180] width 7 height 7
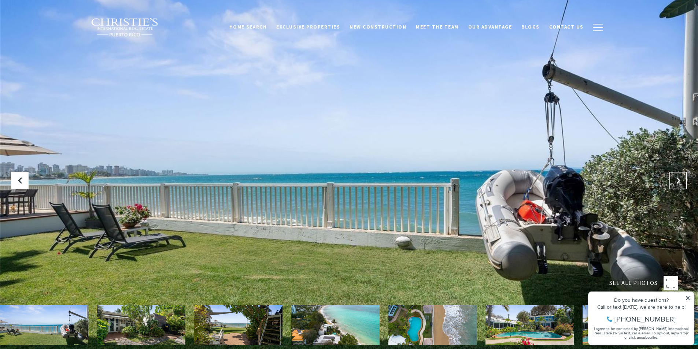
click at [679, 180] on icon "Next Slide" at bounding box center [678, 180] width 7 height 7
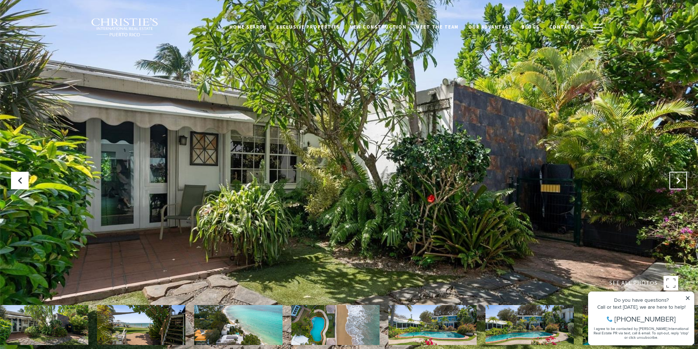
click at [679, 180] on icon "Next Slide" at bounding box center [678, 180] width 7 height 7
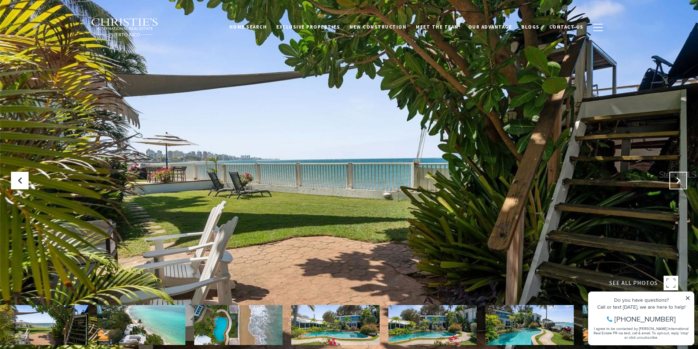
click at [679, 180] on icon "Next Slide" at bounding box center [678, 180] width 7 height 7
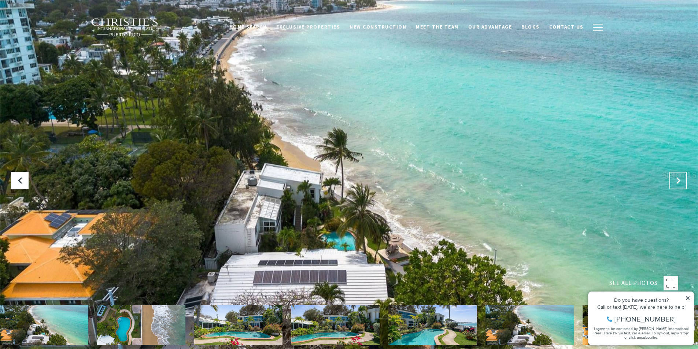
click at [679, 180] on icon "Next Slide" at bounding box center [678, 180] width 7 height 7
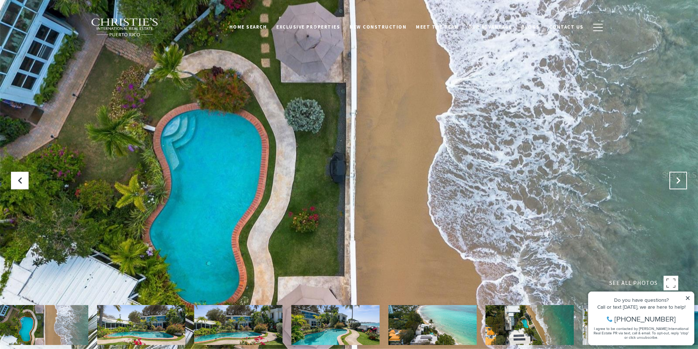
click at [679, 180] on icon "Next Slide" at bounding box center [678, 180] width 7 height 7
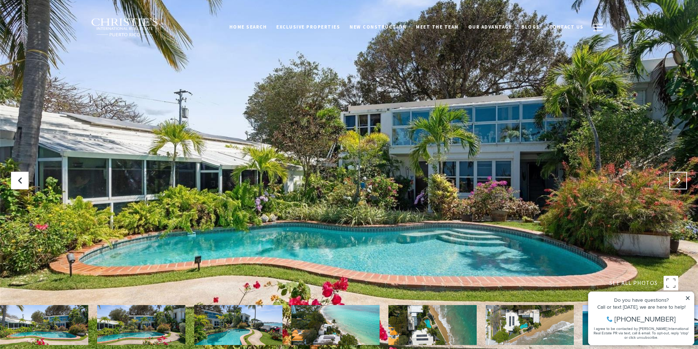
click at [679, 180] on icon "Next Slide" at bounding box center [678, 180] width 7 height 7
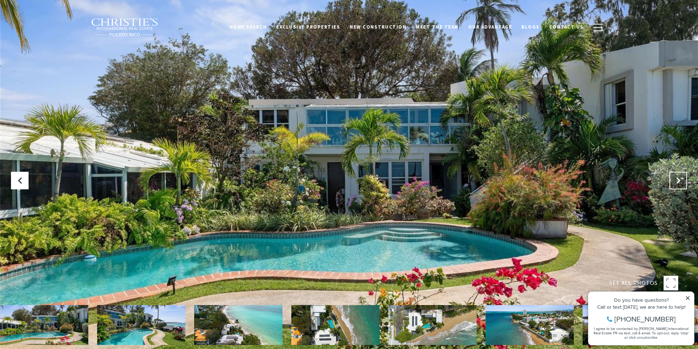
click at [679, 180] on icon "Next Slide" at bounding box center [678, 180] width 7 height 7
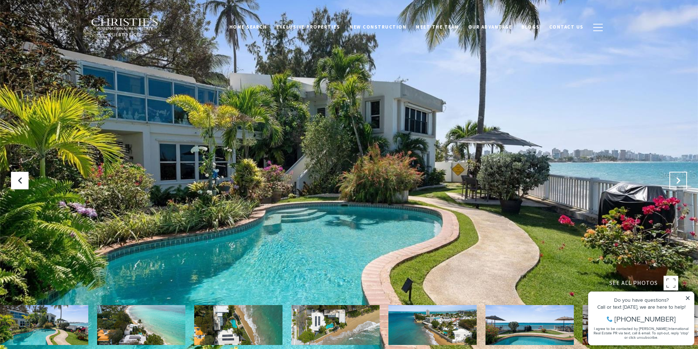
click at [679, 180] on icon "Next Slide" at bounding box center [678, 180] width 7 height 7
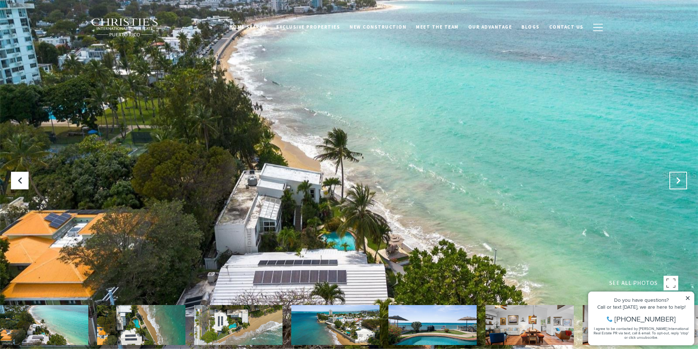
click at [679, 180] on icon "Next Slide" at bounding box center [678, 180] width 7 height 7
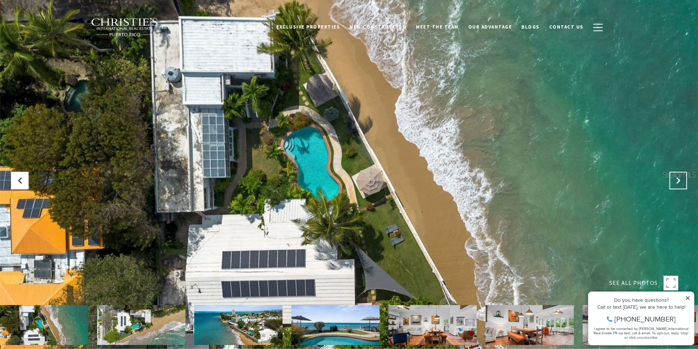
click at [679, 180] on icon "Next Slide" at bounding box center [678, 180] width 7 height 7
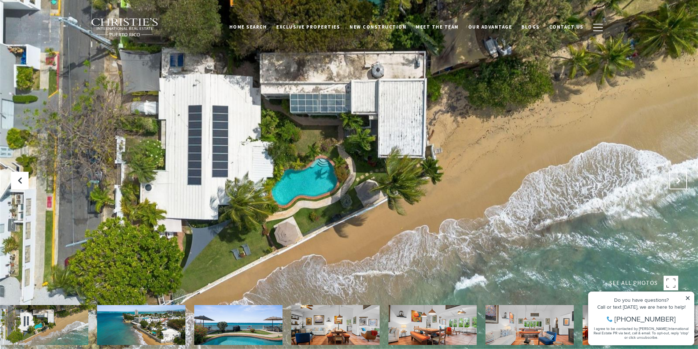
click at [679, 180] on icon "Next Slide" at bounding box center [678, 180] width 7 height 7
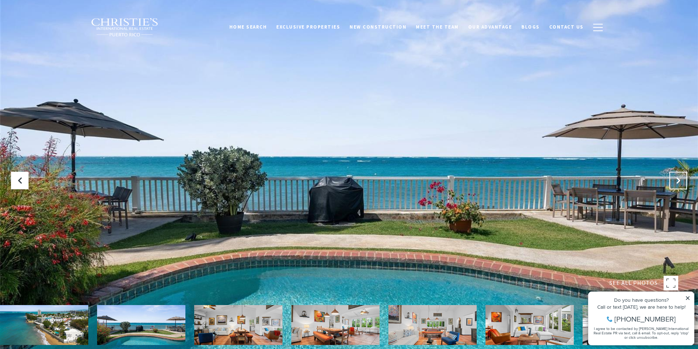
click at [679, 180] on icon "Next Slide" at bounding box center [678, 180] width 7 height 7
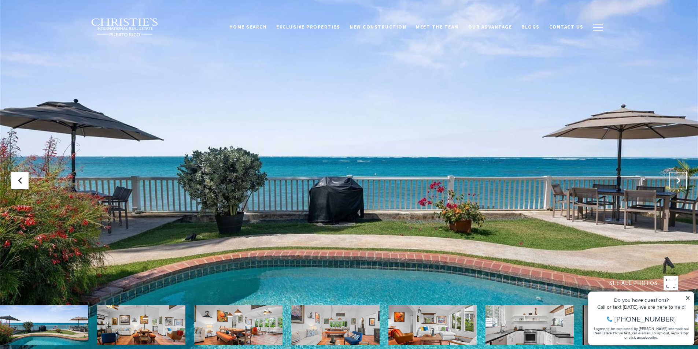
click at [679, 180] on icon "Next Slide" at bounding box center [678, 180] width 7 height 7
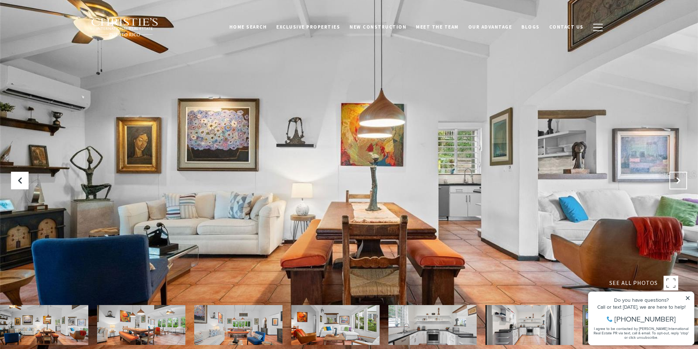
click at [679, 180] on icon "Next Slide" at bounding box center [678, 180] width 7 height 7
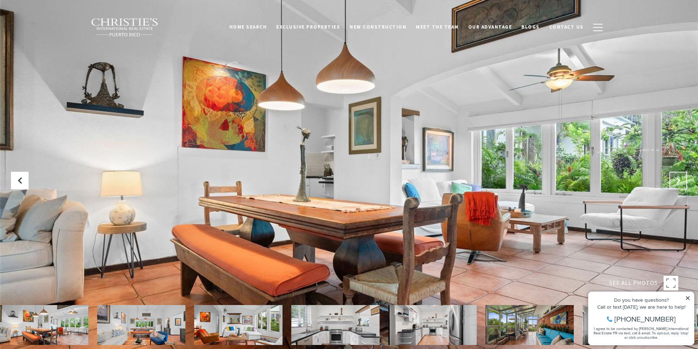
click at [679, 180] on icon "Next Slide" at bounding box center [678, 180] width 7 height 7
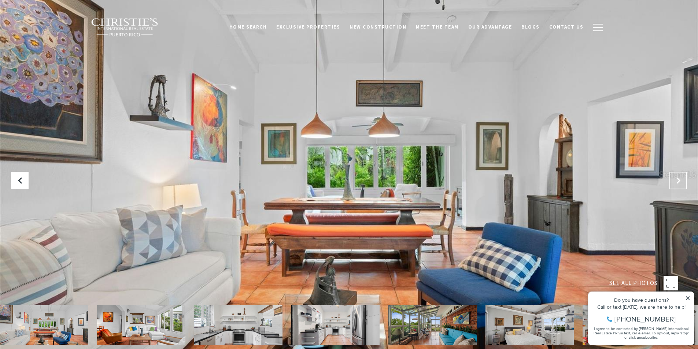
click at [679, 180] on icon "Next Slide" at bounding box center [678, 180] width 7 height 7
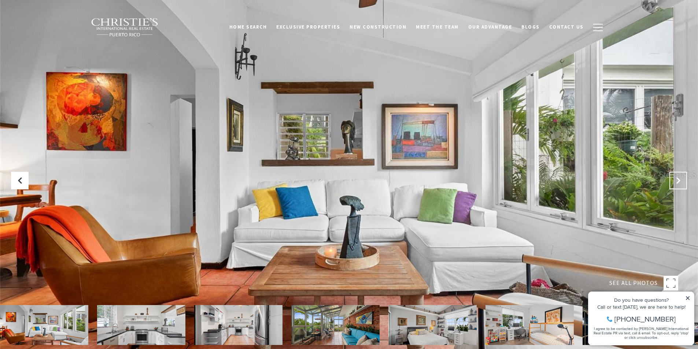
click at [679, 180] on icon "Next Slide" at bounding box center [678, 180] width 7 height 7
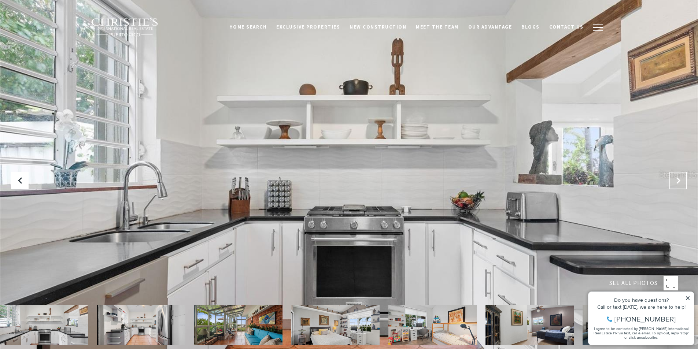
click at [679, 180] on icon "Next Slide" at bounding box center [678, 180] width 7 height 7
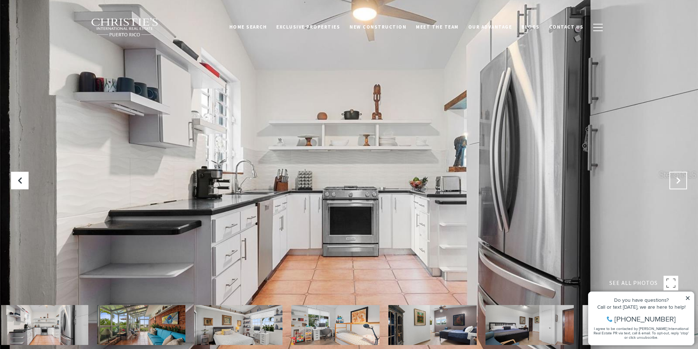
click at [679, 180] on icon "Next Slide" at bounding box center [678, 180] width 7 height 7
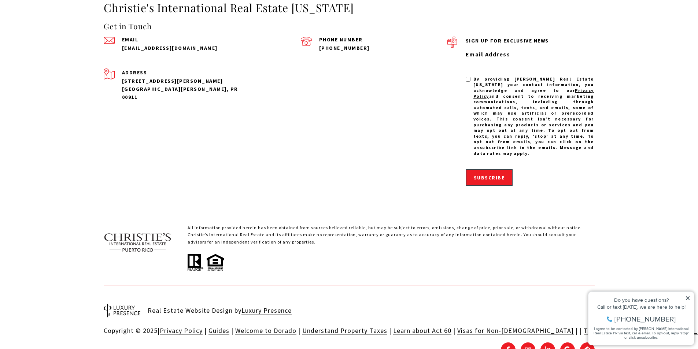
scroll to position [2878, 0]
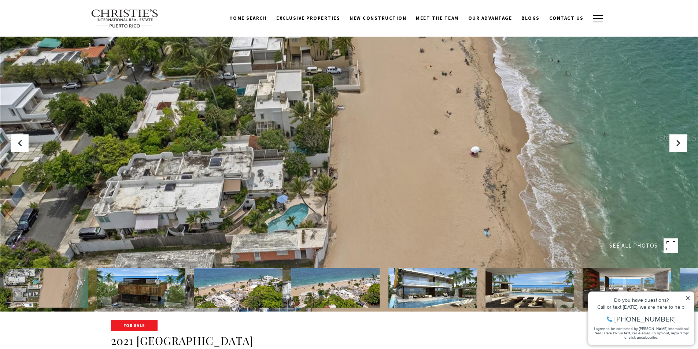
scroll to position [37, 0]
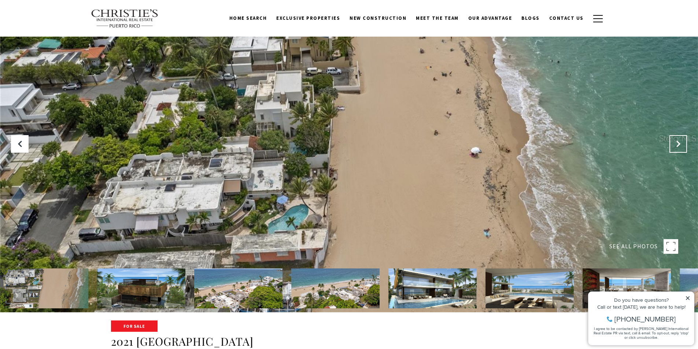
click at [681, 149] on button "Next Slide" at bounding box center [679, 144] width 18 height 18
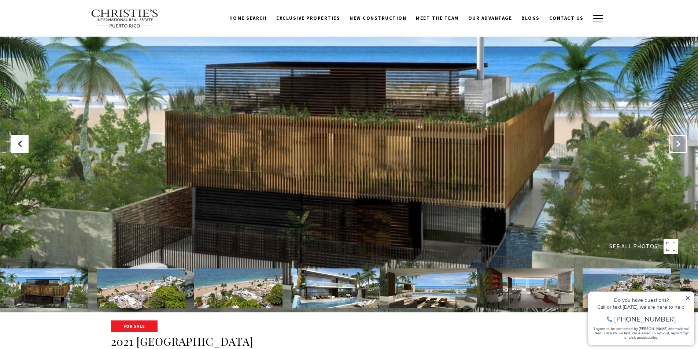
click at [681, 149] on button "Next Slide" at bounding box center [679, 144] width 18 height 18
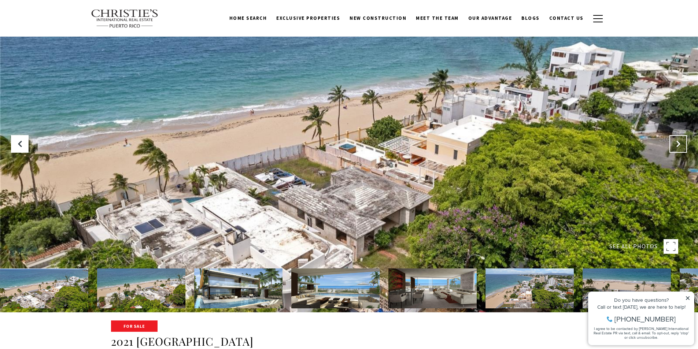
click at [681, 149] on button "Next Slide" at bounding box center [679, 144] width 18 height 18
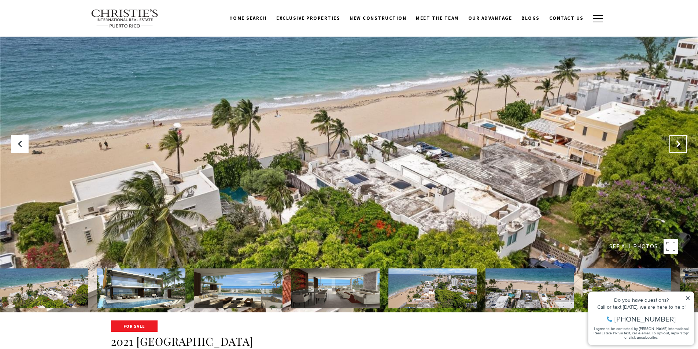
click at [681, 149] on button "Next Slide" at bounding box center [679, 144] width 18 height 18
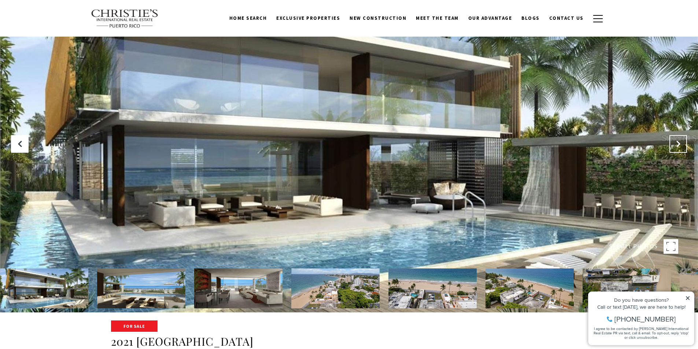
click at [681, 149] on button "Next Slide" at bounding box center [679, 144] width 18 height 18
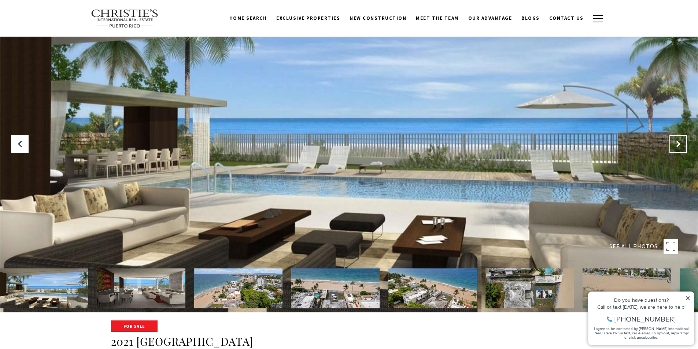
click at [681, 149] on button "Next Slide" at bounding box center [679, 144] width 18 height 18
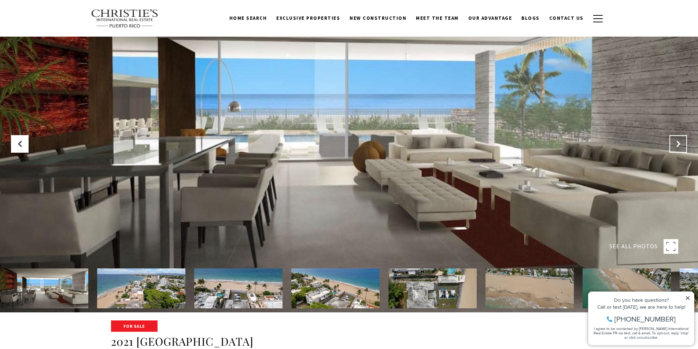
click at [681, 149] on button "Next Slide" at bounding box center [679, 144] width 18 height 18
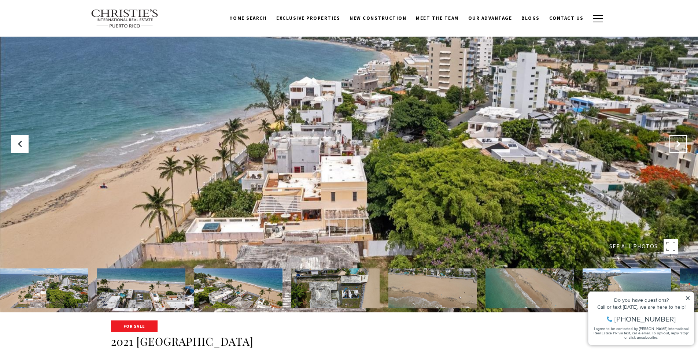
click at [681, 149] on button "Next Slide" at bounding box center [679, 144] width 18 height 18
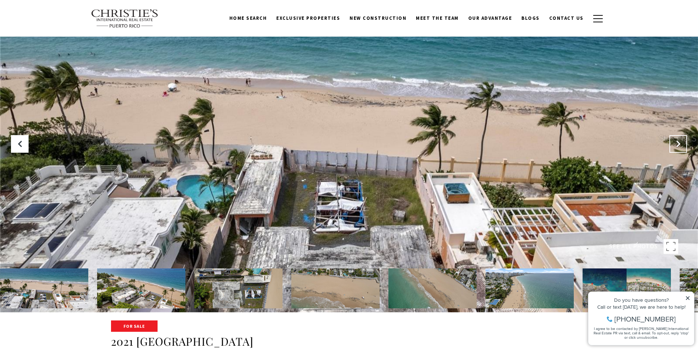
click at [681, 149] on button "Next Slide" at bounding box center [679, 144] width 18 height 18
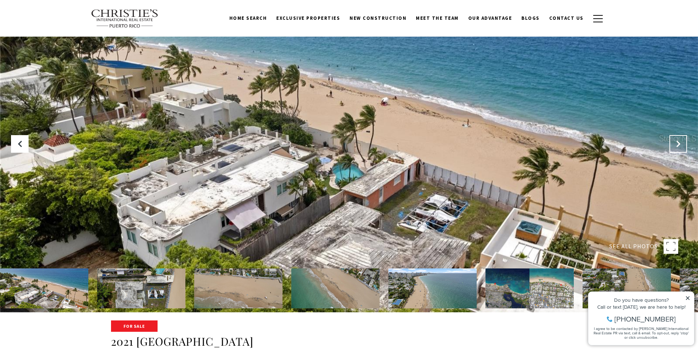
click at [681, 149] on button "Next Slide" at bounding box center [679, 144] width 18 height 18
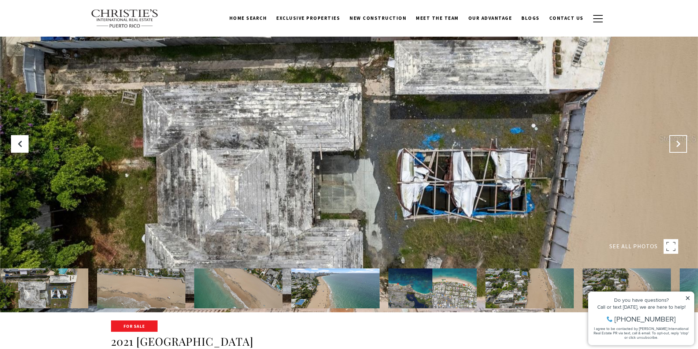
click at [681, 149] on button "Next Slide" at bounding box center [679, 144] width 18 height 18
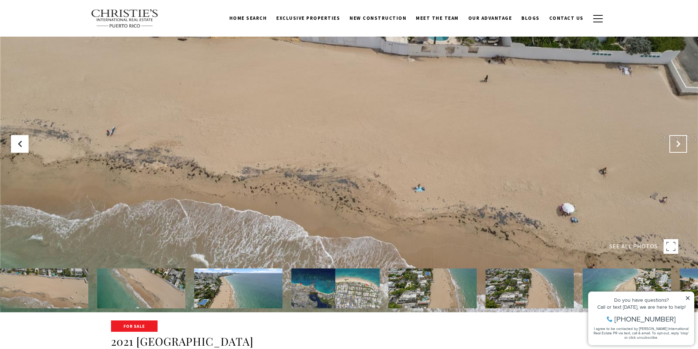
click at [681, 149] on button "Next Slide" at bounding box center [679, 144] width 18 height 18
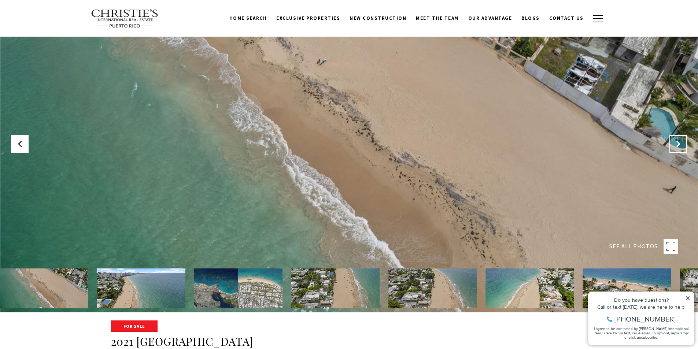
click at [681, 149] on button "Next Slide" at bounding box center [679, 144] width 18 height 18
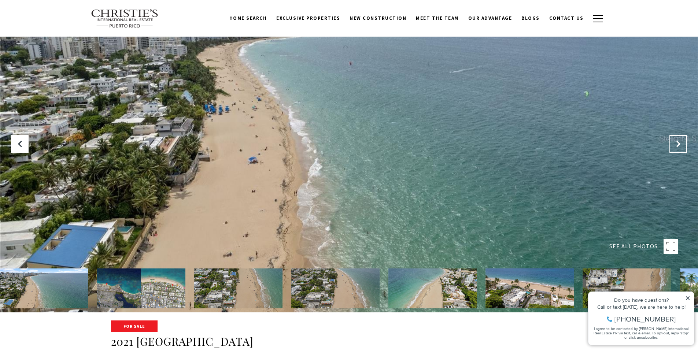
click at [681, 149] on button "Next Slide" at bounding box center [679, 144] width 18 height 18
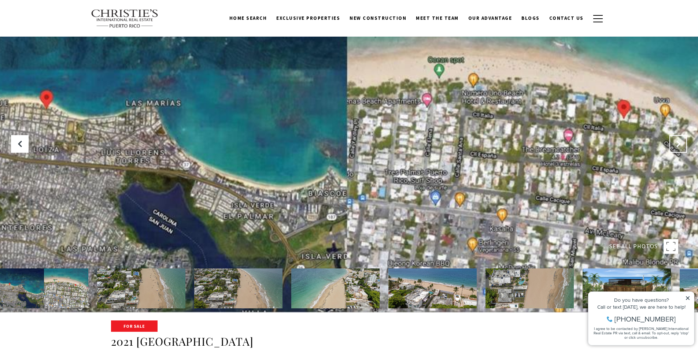
click at [681, 149] on button "Next Slide" at bounding box center [679, 144] width 18 height 18
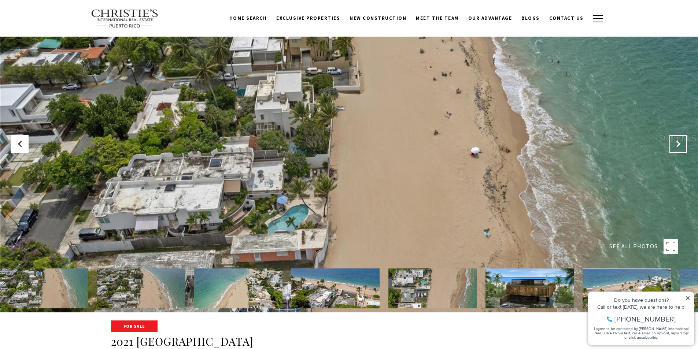
click at [681, 149] on button "Next Slide" at bounding box center [679, 144] width 18 height 18
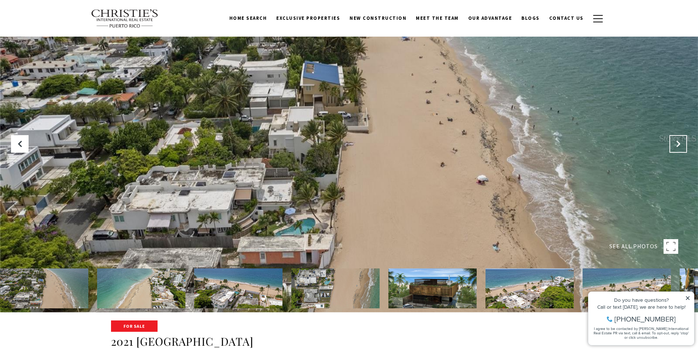
click at [681, 149] on button "Next Slide" at bounding box center [679, 144] width 18 height 18
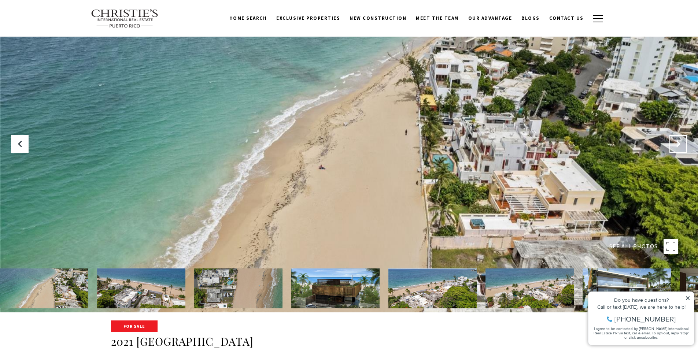
click at [681, 149] on button "Next Slide" at bounding box center [679, 144] width 18 height 18
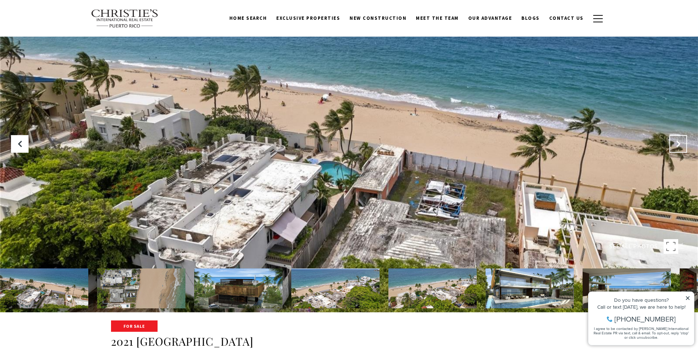
click at [681, 149] on button "Next Slide" at bounding box center [679, 144] width 18 height 18
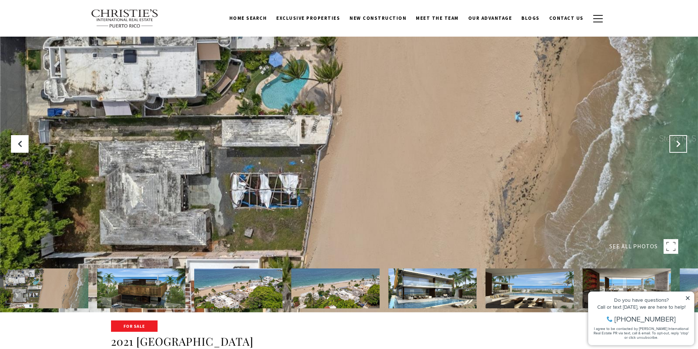
click at [681, 149] on button "Next Slide" at bounding box center [679, 144] width 18 height 18
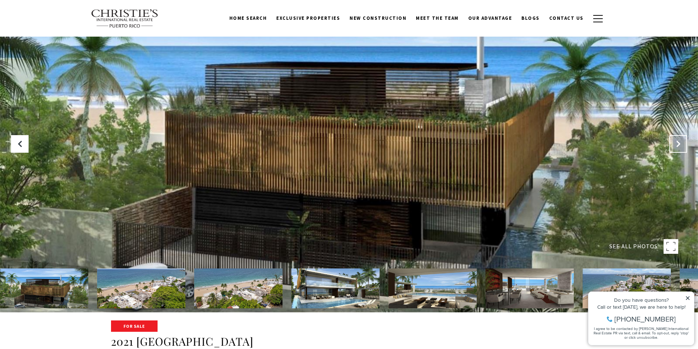
click at [681, 149] on button "Next Slide" at bounding box center [679, 144] width 18 height 18
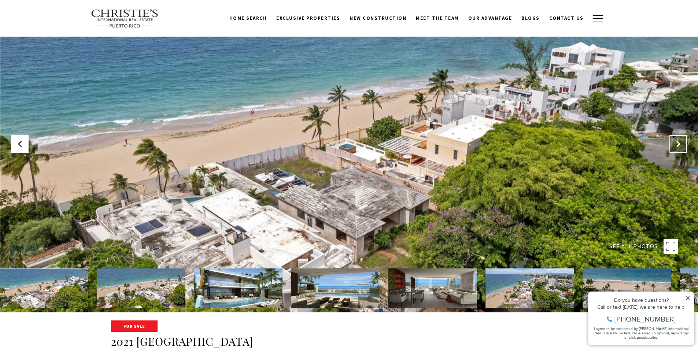
click at [681, 149] on button "Next Slide" at bounding box center [679, 144] width 18 height 18
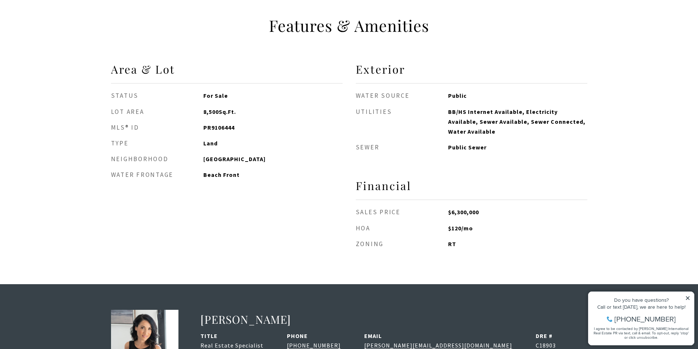
scroll to position [660, 0]
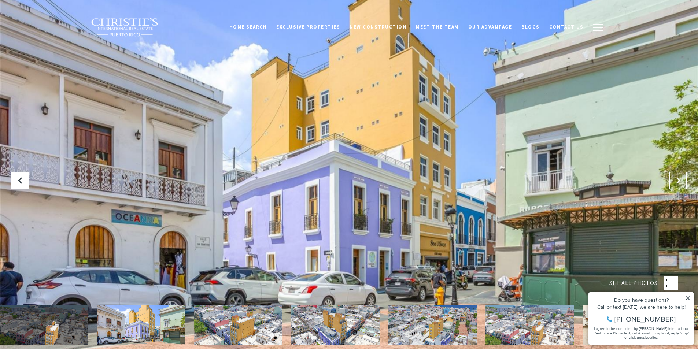
click at [680, 177] on icon "Next Slide" at bounding box center [678, 180] width 7 height 7
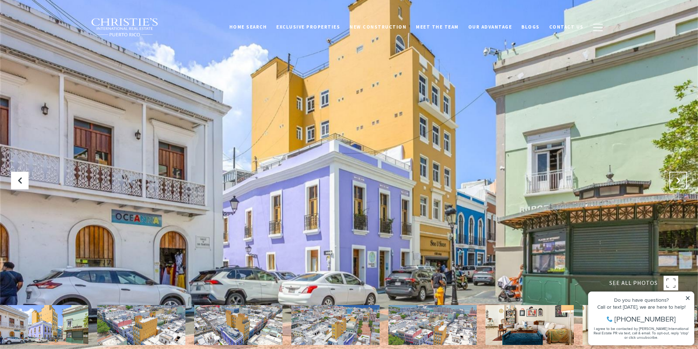
click at [680, 176] on button "Next Slide" at bounding box center [679, 181] width 18 height 18
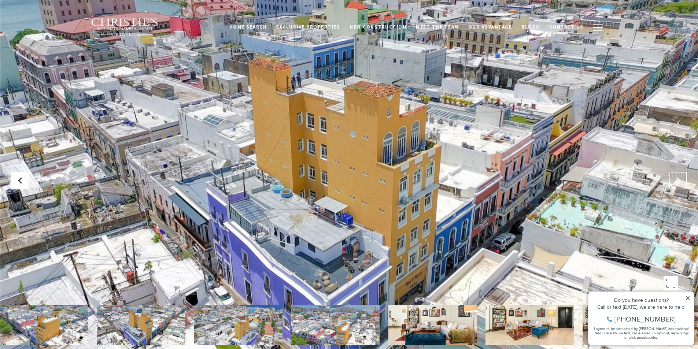
click at [680, 176] on button "Next Slide" at bounding box center [679, 181] width 18 height 18
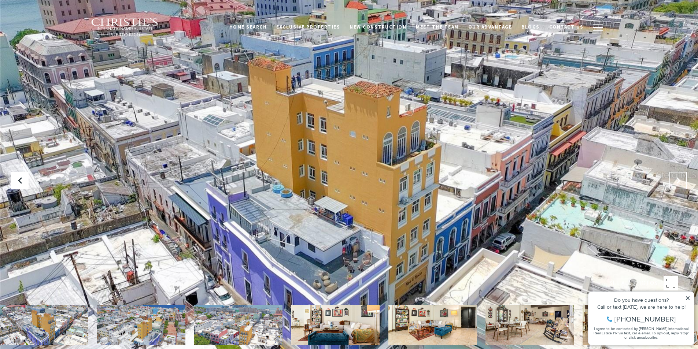
click at [680, 176] on button "Next Slide" at bounding box center [679, 181] width 18 height 18
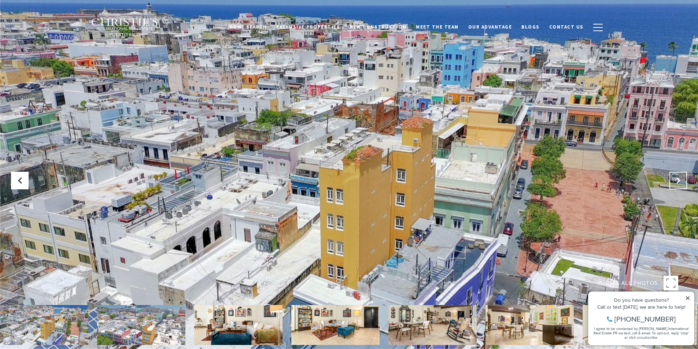
click at [680, 176] on button "Next Slide" at bounding box center [679, 181] width 18 height 18
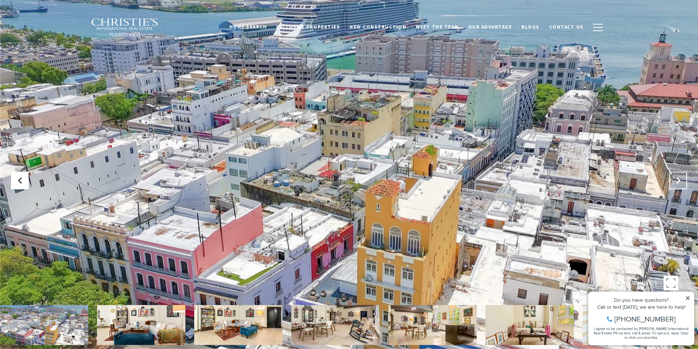
click at [680, 176] on button "Next Slide" at bounding box center [679, 181] width 18 height 18
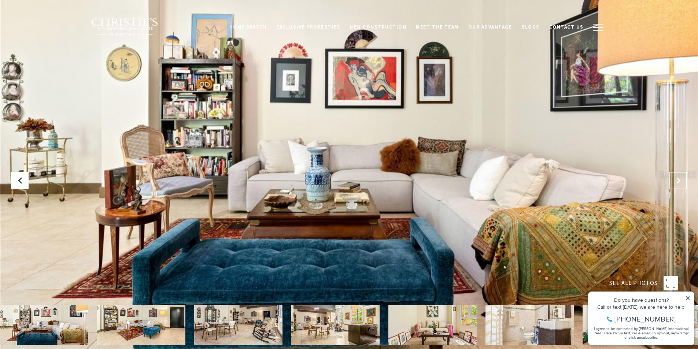
click at [680, 176] on button "Next Slide" at bounding box center [679, 181] width 18 height 18
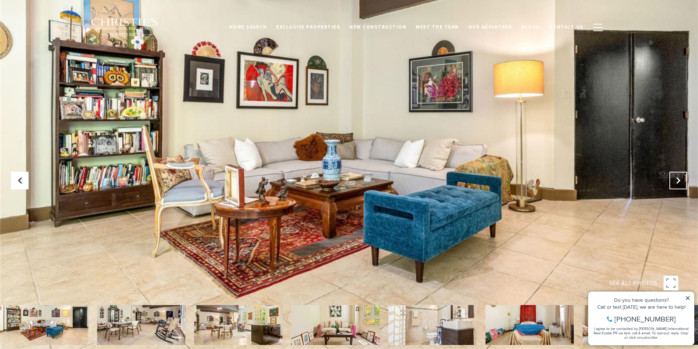
click at [680, 176] on button "Next Slide" at bounding box center [679, 181] width 18 height 18
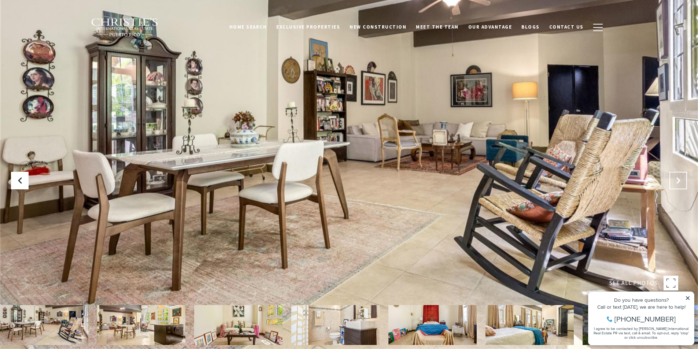
click at [680, 176] on button "Next Slide" at bounding box center [679, 181] width 18 height 18
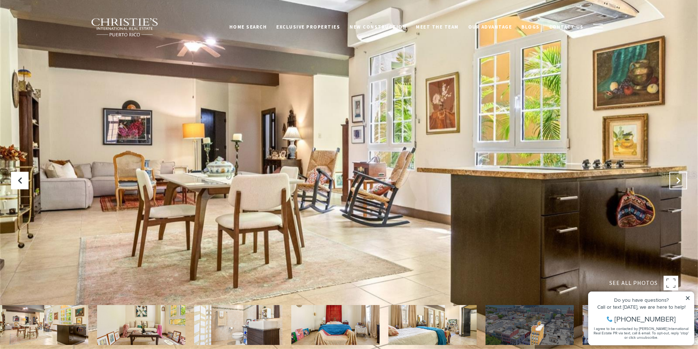
click at [680, 176] on button "Next Slide" at bounding box center [679, 181] width 18 height 18
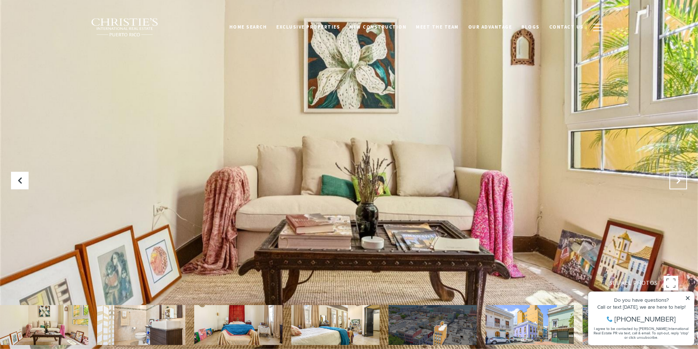
click at [680, 176] on button "Next Slide" at bounding box center [679, 181] width 18 height 18
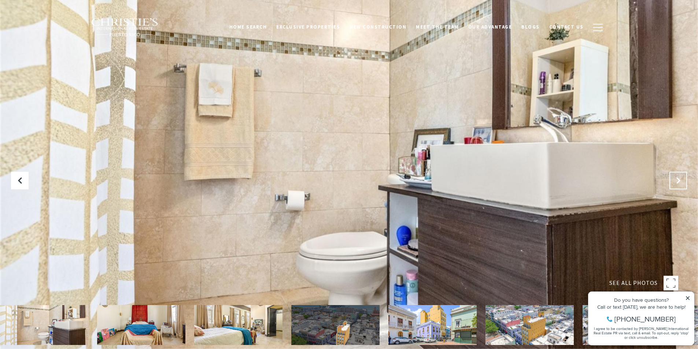
click at [680, 176] on button "Next Slide" at bounding box center [679, 181] width 18 height 18
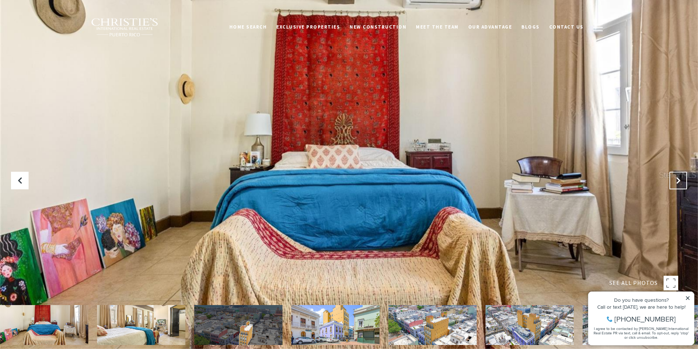
click at [680, 176] on button "Next Slide" at bounding box center [679, 181] width 18 height 18
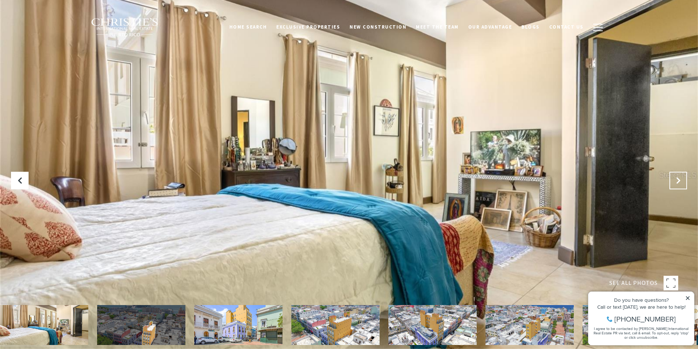
click at [680, 176] on button "Next Slide" at bounding box center [679, 181] width 18 height 18
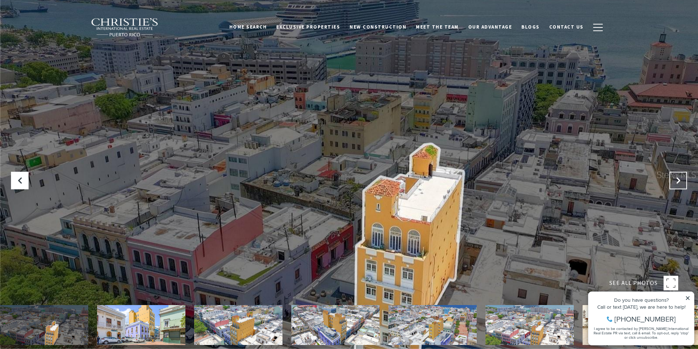
click at [680, 176] on button "Next Slide" at bounding box center [679, 181] width 18 height 18
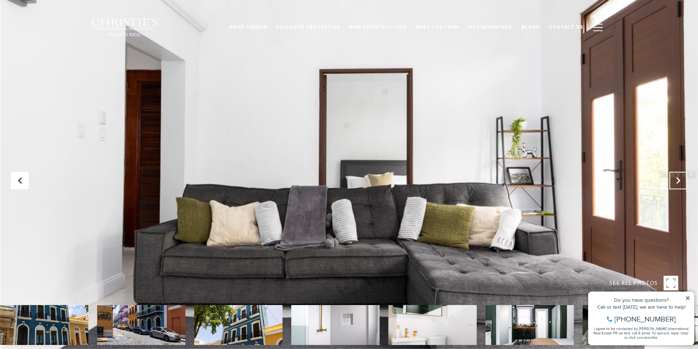
click at [681, 181] on icon "Next Slide" at bounding box center [678, 180] width 7 height 7
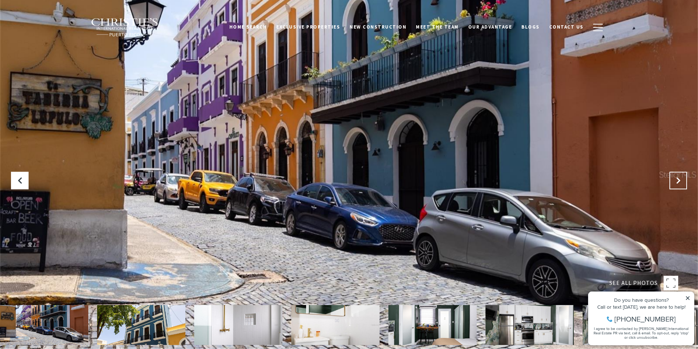
click at [681, 181] on icon "Next Slide" at bounding box center [678, 180] width 7 height 7
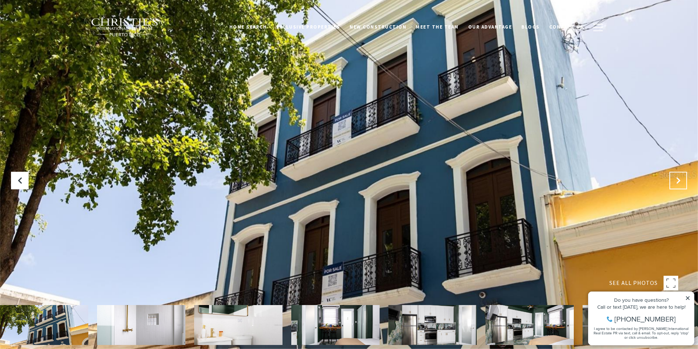
click at [680, 181] on icon "Next Slide" at bounding box center [678, 180] width 7 height 7
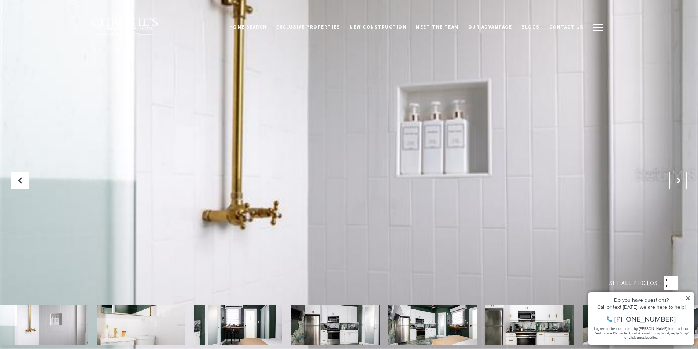
click at [680, 181] on icon "Next Slide" at bounding box center [678, 180] width 7 height 7
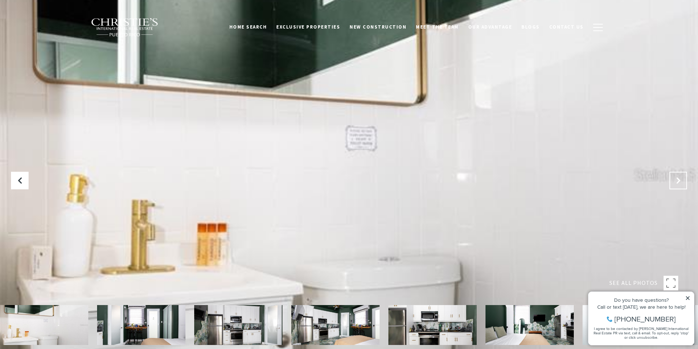
click at [680, 181] on icon "Next Slide" at bounding box center [678, 180] width 7 height 7
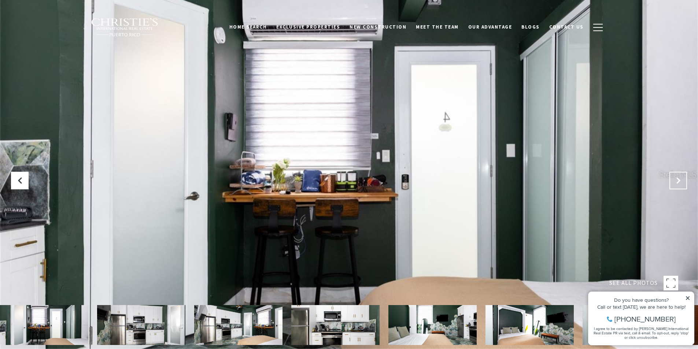
click at [680, 181] on icon "Next Slide" at bounding box center [678, 180] width 7 height 7
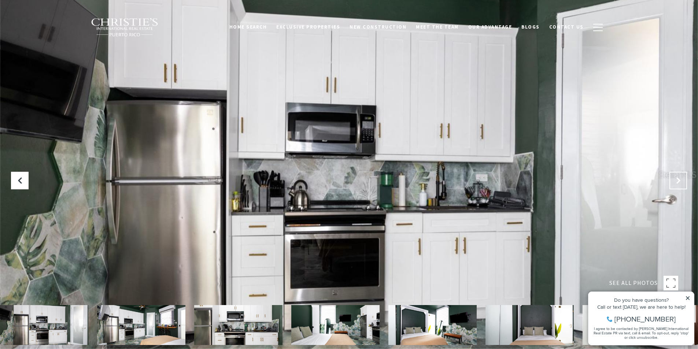
click at [680, 181] on icon "Next Slide" at bounding box center [678, 180] width 7 height 7
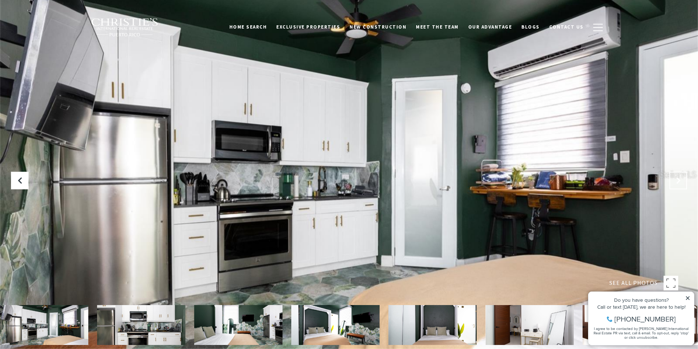
click at [680, 181] on icon "Next Slide" at bounding box center [678, 180] width 7 height 7
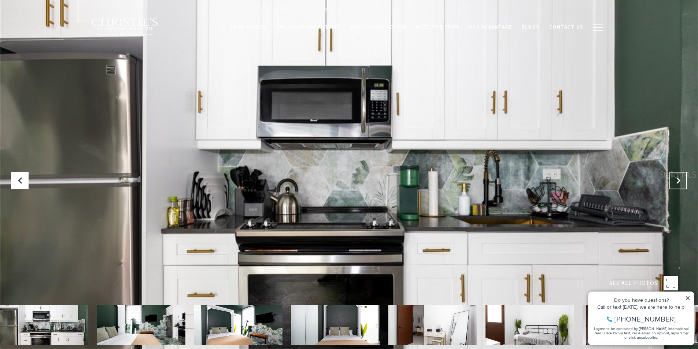
click at [680, 181] on icon "Next Slide" at bounding box center [678, 180] width 7 height 7
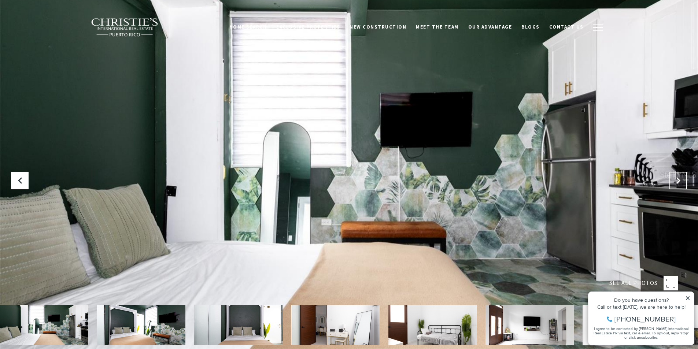
click at [680, 181] on icon "Next Slide" at bounding box center [678, 180] width 7 height 7
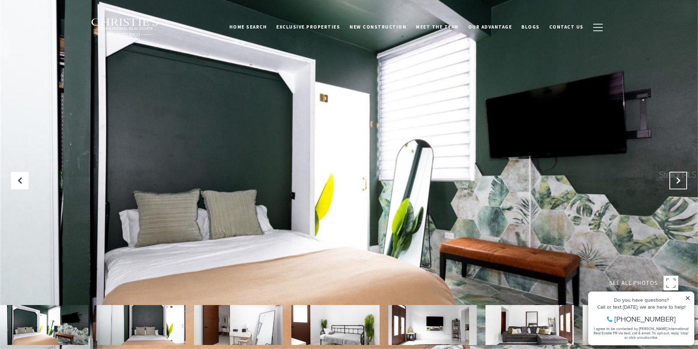
click at [680, 181] on icon "Next Slide" at bounding box center [678, 180] width 7 height 7
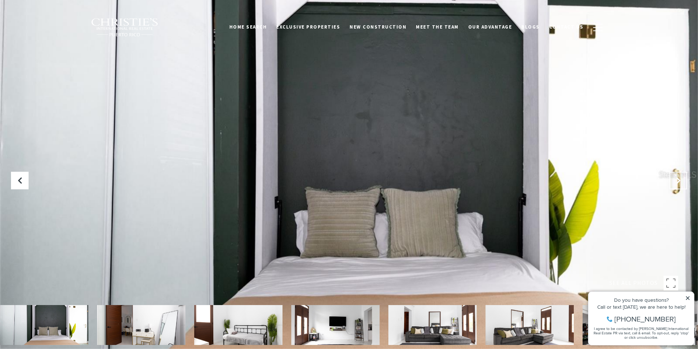
click at [680, 181] on icon "Next Slide" at bounding box center [678, 180] width 7 height 7
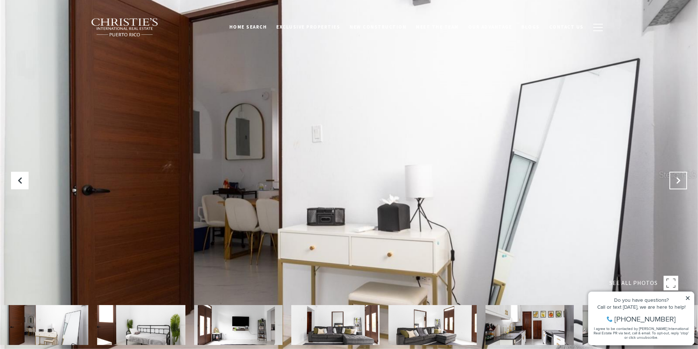
click at [680, 181] on icon "Next Slide" at bounding box center [678, 180] width 7 height 7
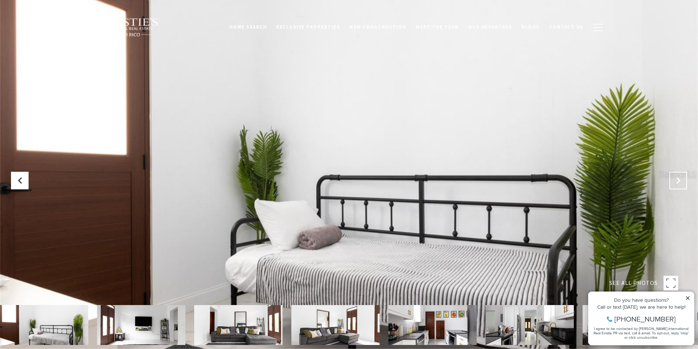
click at [680, 181] on icon "Next Slide" at bounding box center [678, 180] width 7 height 7
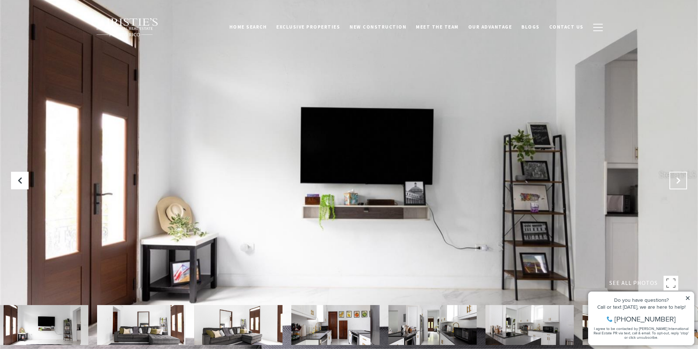
click at [680, 181] on icon "Next Slide" at bounding box center [678, 180] width 7 height 7
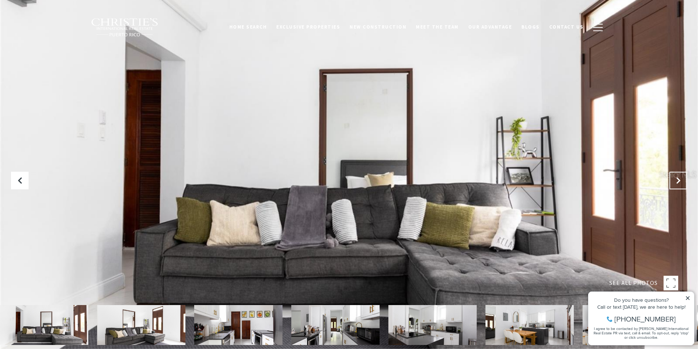
click at [680, 181] on icon "Next Slide" at bounding box center [678, 180] width 7 height 7
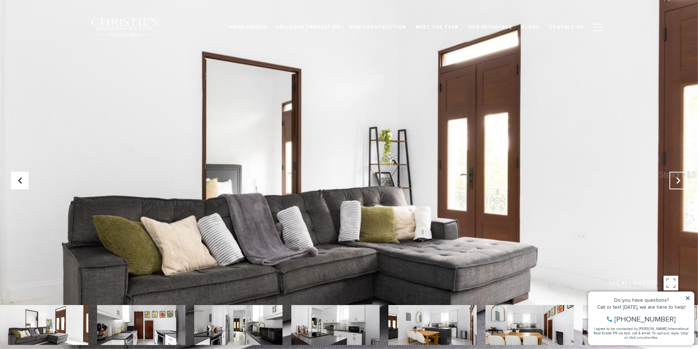
click at [680, 181] on icon "Next Slide" at bounding box center [678, 180] width 7 height 7
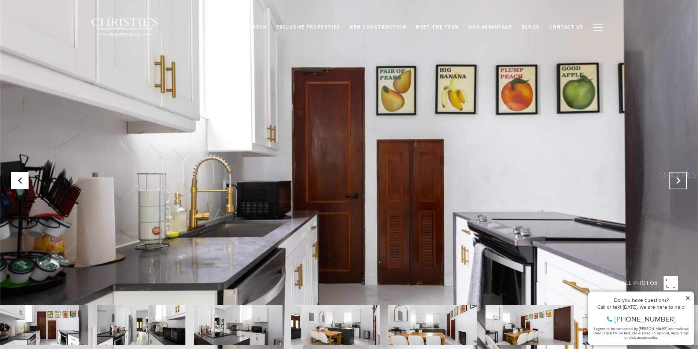
click at [680, 181] on icon "Next Slide" at bounding box center [678, 180] width 7 height 7
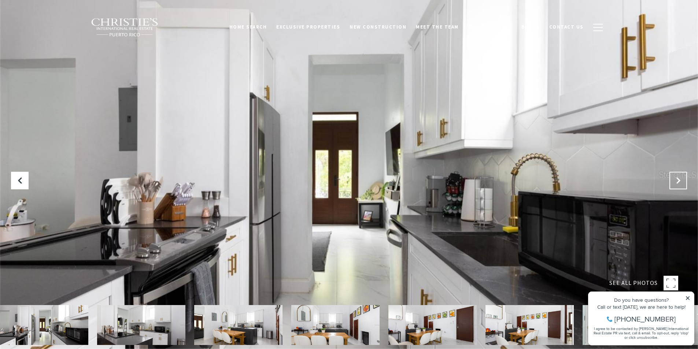
click at [680, 181] on icon "Next Slide" at bounding box center [678, 180] width 7 height 7
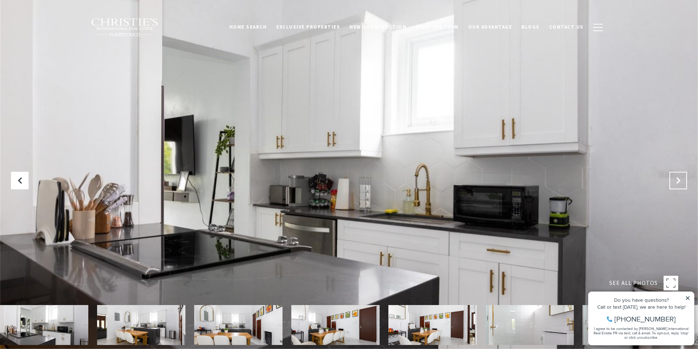
click at [680, 181] on icon "Next Slide" at bounding box center [678, 180] width 7 height 7
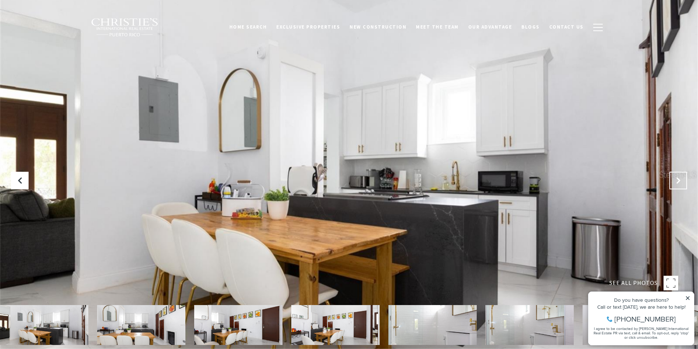
click at [680, 181] on icon "Next Slide" at bounding box center [678, 180] width 7 height 7
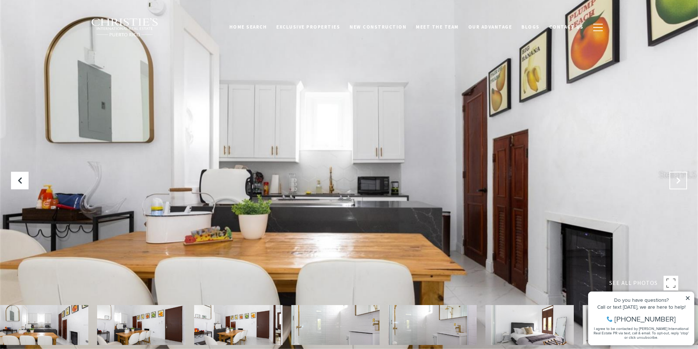
click at [680, 181] on icon "Next Slide" at bounding box center [678, 180] width 7 height 7
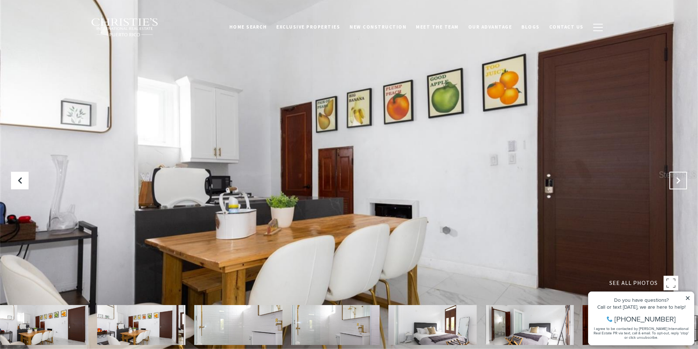
click at [680, 181] on icon "Next Slide" at bounding box center [678, 180] width 7 height 7
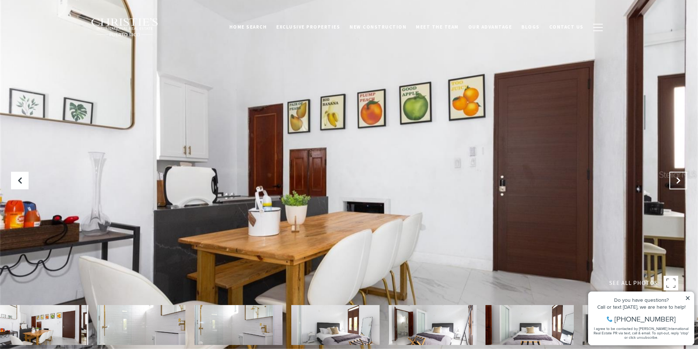
click at [680, 181] on icon "Next Slide" at bounding box center [678, 180] width 7 height 7
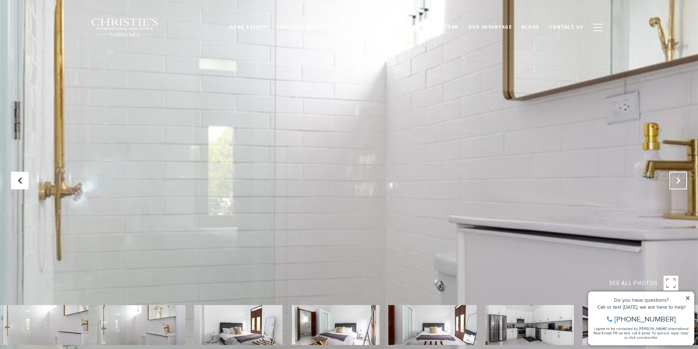
click at [680, 181] on icon "Next Slide" at bounding box center [678, 180] width 7 height 7
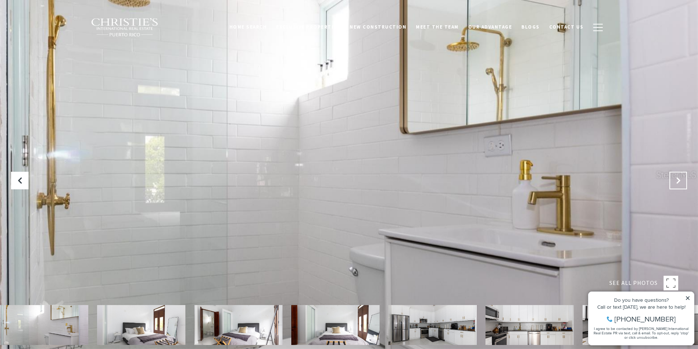
click at [680, 181] on icon "Next Slide" at bounding box center [678, 180] width 7 height 7
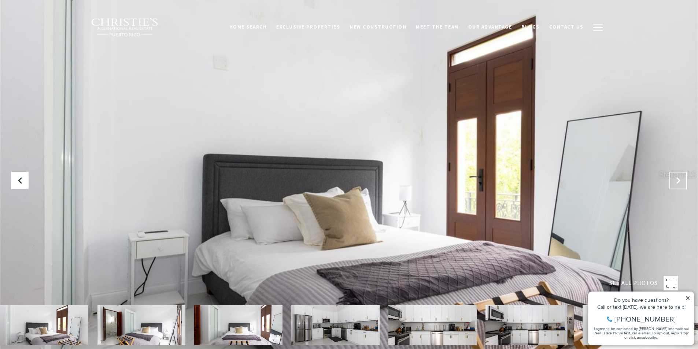
click at [680, 181] on icon "Next Slide" at bounding box center [678, 180] width 7 height 7
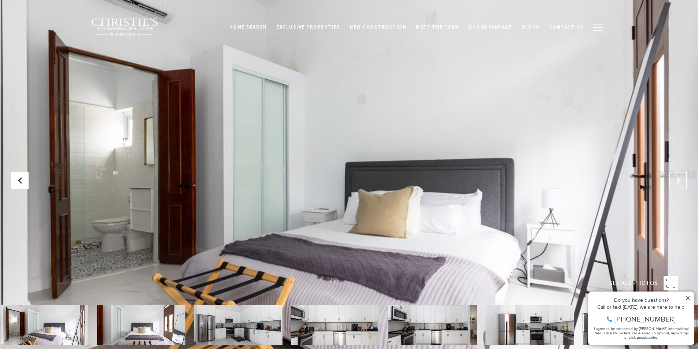
click at [680, 181] on icon "Next Slide" at bounding box center [678, 180] width 7 height 7
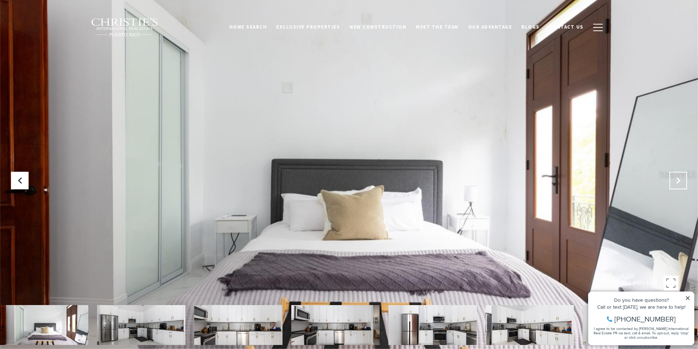
click at [680, 181] on icon "Next Slide" at bounding box center [678, 180] width 7 height 7
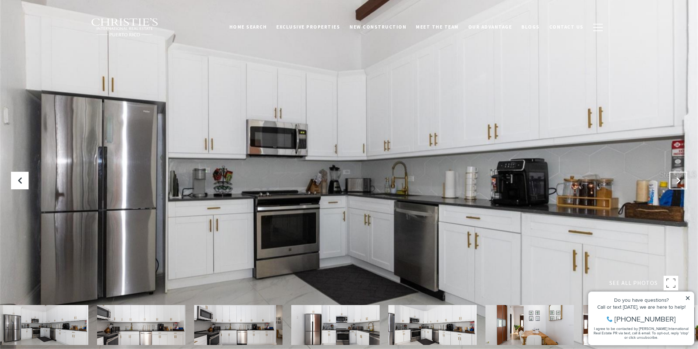
click at [680, 181] on icon "Next Slide" at bounding box center [678, 180] width 7 height 7
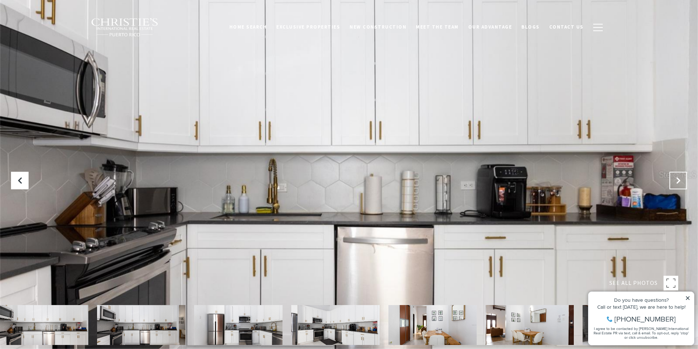
click at [680, 181] on icon "Next Slide" at bounding box center [678, 180] width 7 height 7
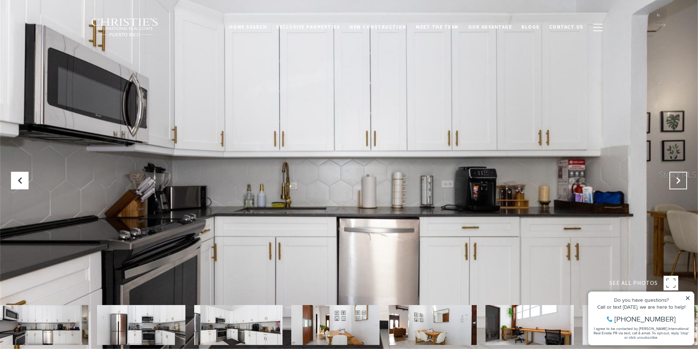
click at [680, 181] on icon "Next Slide" at bounding box center [678, 180] width 7 height 7
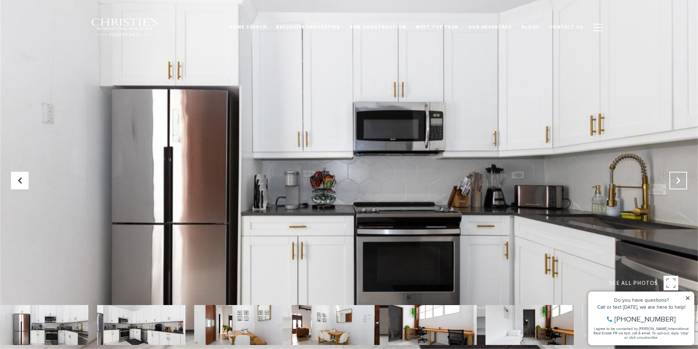
click at [680, 181] on icon "Next Slide" at bounding box center [678, 180] width 7 height 7
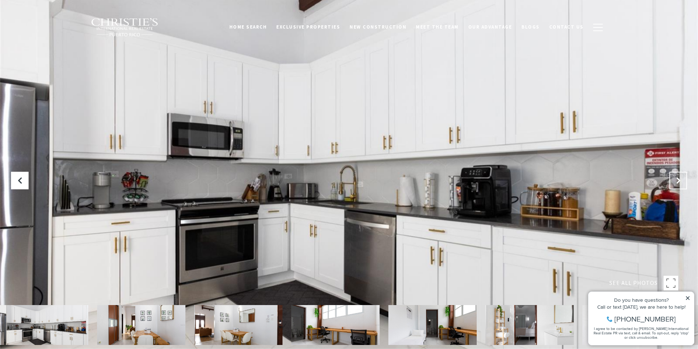
click at [680, 181] on icon "Next Slide" at bounding box center [678, 180] width 7 height 7
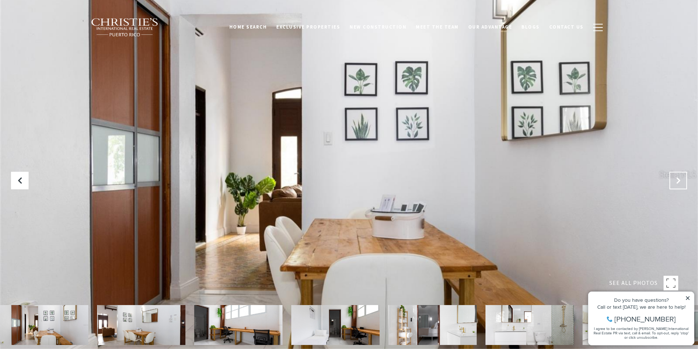
click at [680, 181] on icon "Next Slide" at bounding box center [678, 180] width 7 height 7
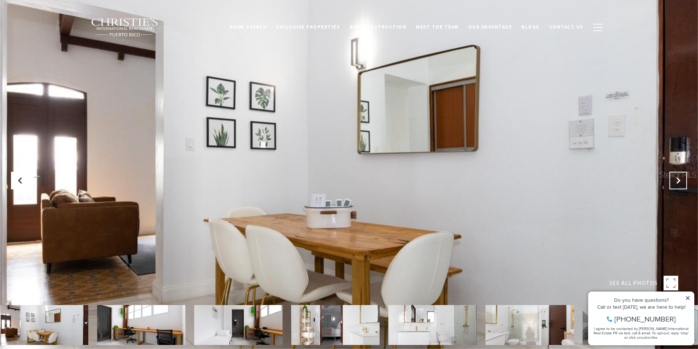
click at [680, 181] on icon "Next Slide" at bounding box center [678, 180] width 7 height 7
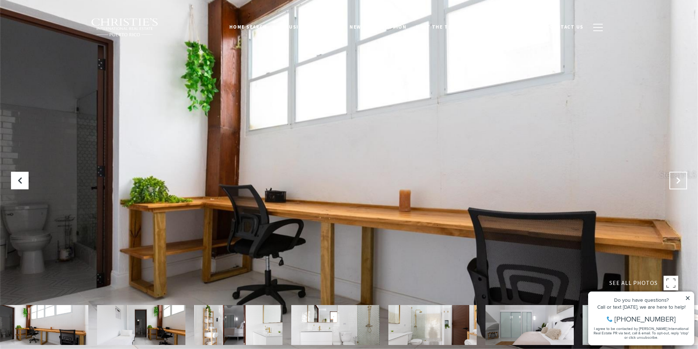
click at [680, 181] on icon "Next Slide" at bounding box center [678, 180] width 7 height 7
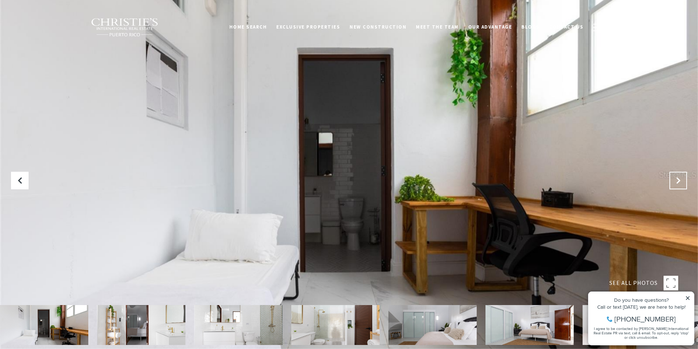
click at [680, 181] on icon "Next Slide" at bounding box center [678, 180] width 7 height 7
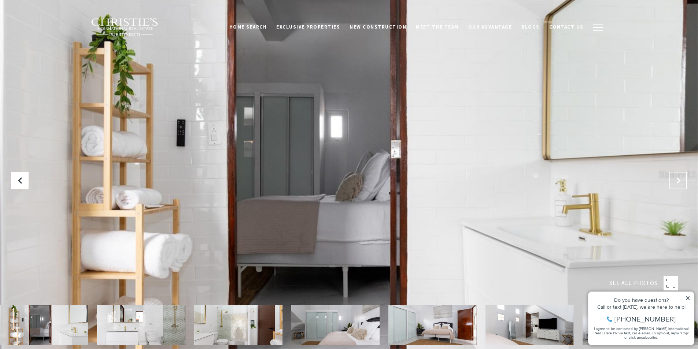
click at [680, 181] on icon "Next Slide" at bounding box center [678, 180] width 7 height 7
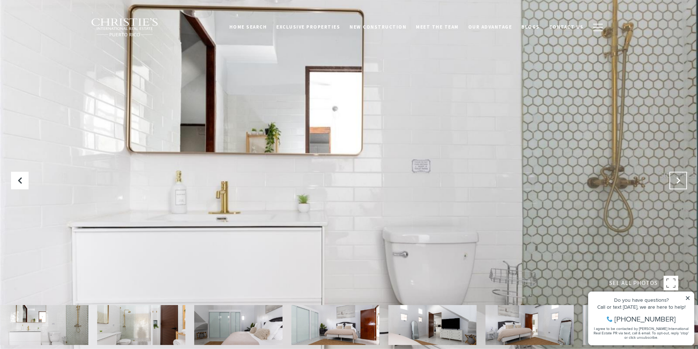
click at [680, 181] on icon "Next Slide" at bounding box center [678, 180] width 7 height 7
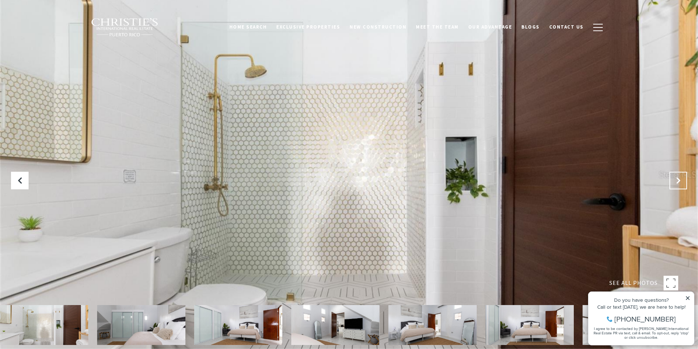
click at [680, 180] on icon "Next Slide" at bounding box center [678, 180] width 7 height 7
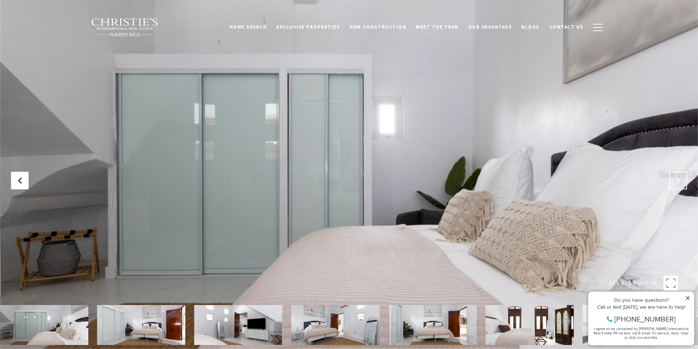
click at [680, 180] on icon "Next Slide" at bounding box center [678, 180] width 7 height 7
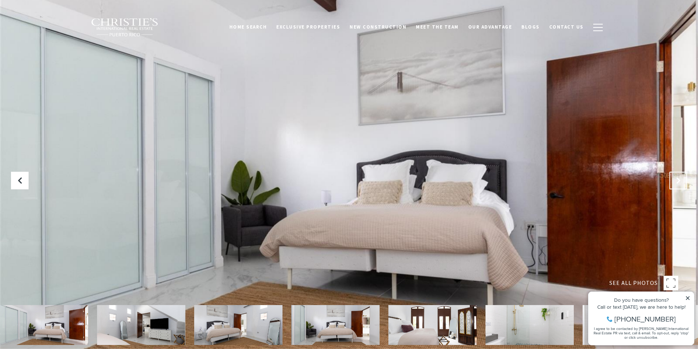
click at [679, 178] on icon "Next Slide" at bounding box center [678, 180] width 7 height 7
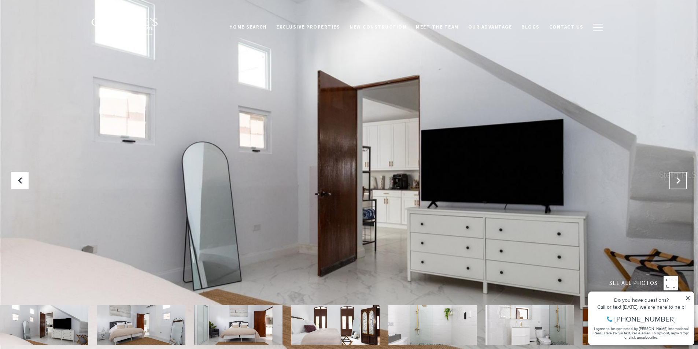
click at [679, 178] on icon "Next Slide" at bounding box center [678, 180] width 7 height 7
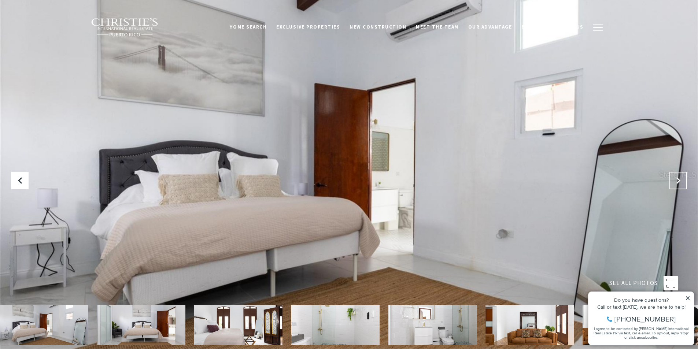
click at [679, 178] on icon "Next Slide" at bounding box center [678, 180] width 7 height 7
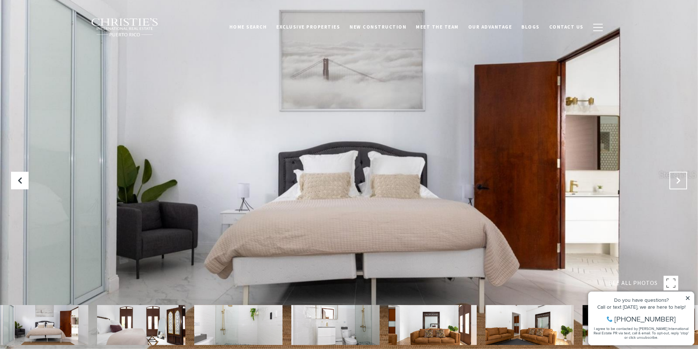
click at [679, 177] on icon "Next Slide" at bounding box center [678, 180] width 7 height 7
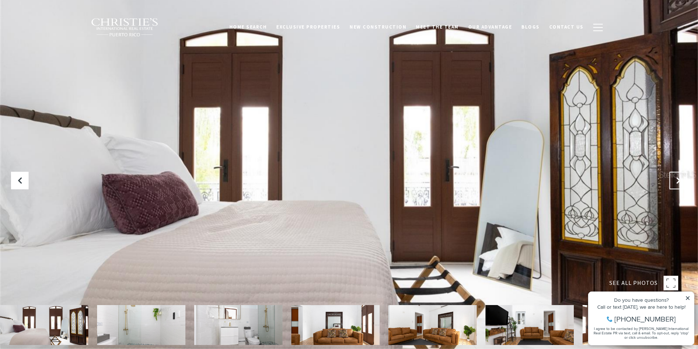
click at [679, 176] on button "Next Slide" at bounding box center [679, 181] width 18 height 18
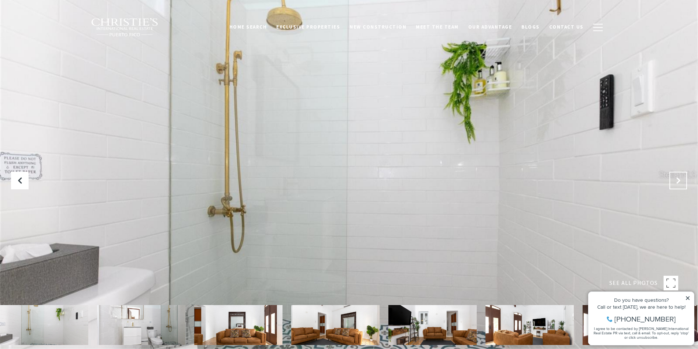
click at [679, 176] on button "Next Slide" at bounding box center [679, 181] width 18 height 18
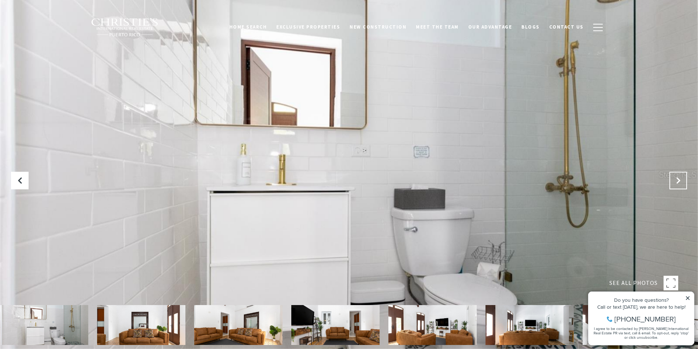
click at [679, 176] on button "Next Slide" at bounding box center [679, 181] width 18 height 18
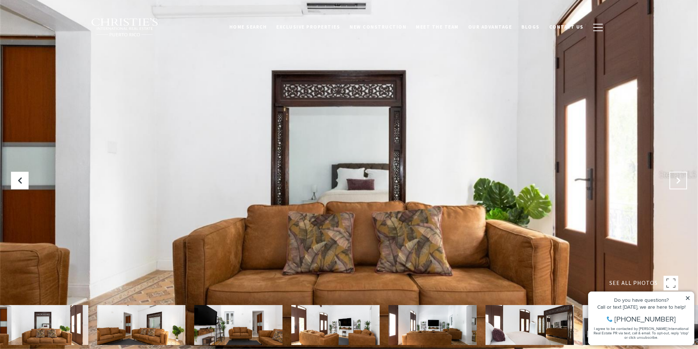
click at [679, 176] on button "Next Slide" at bounding box center [679, 181] width 18 height 18
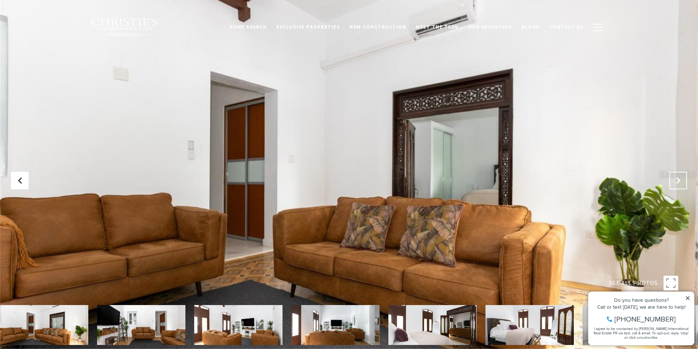
click at [679, 176] on button "Next Slide" at bounding box center [679, 181] width 18 height 18
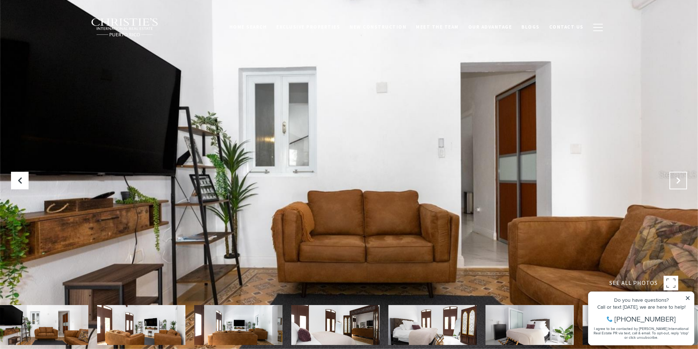
click at [679, 176] on button "Next Slide" at bounding box center [679, 181] width 18 height 18
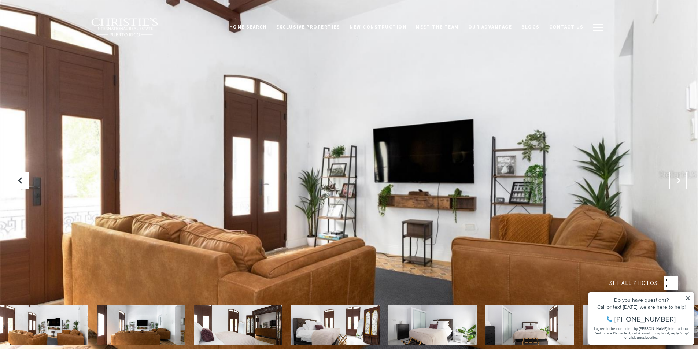
click at [679, 176] on button "Next Slide" at bounding box center [679, 181] width 18 height 18
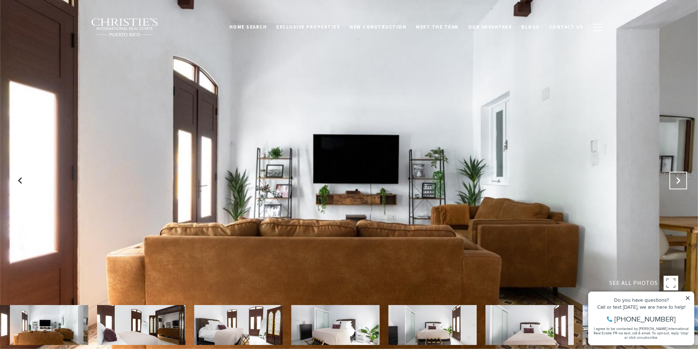
click at [679, 176] on button "Next Slide" at bounding box center [679, 181] width 18 height 18
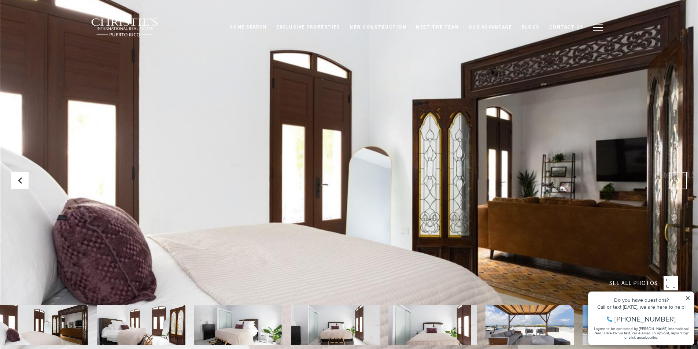
click at [679, 176] on button "Next Slide" at bounding box center [679, 181] width 18 height 18
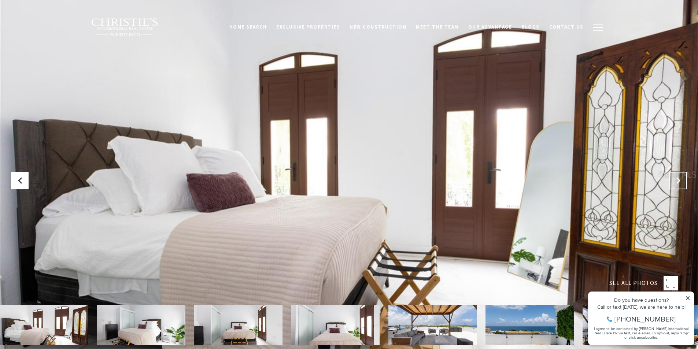
click at [679, 176] on button "Next Slide" at bounding box center [679, 181] width 18 height 18
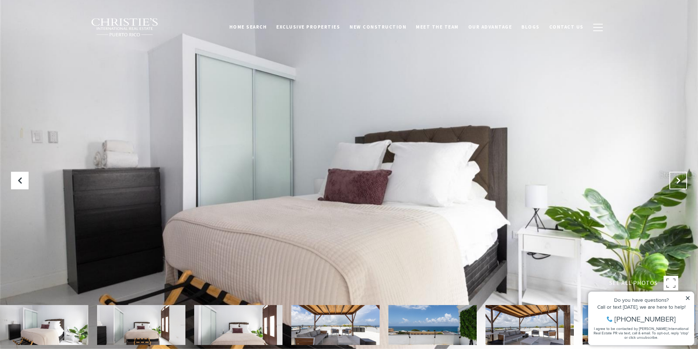
click at [679, 176] on button "Next Slide" at bounding box center [679, 181] width 18 height 18
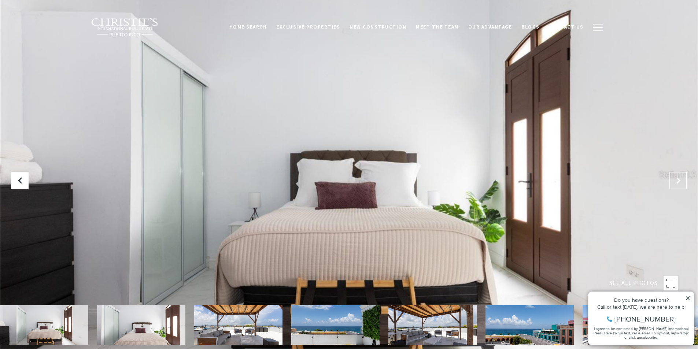
click at [679, 176] on button "Next Slide" at bounding box center [679, 181] width 18 height 18
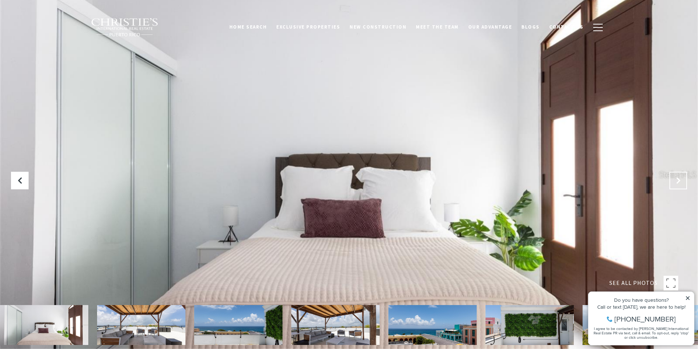
click at [679, 176] on button "Next Slide" at bounding box center [679, 181] width 18 height 18
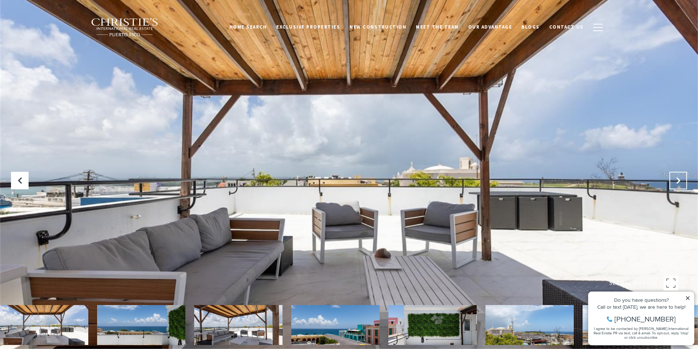
click at [679, 176] on button "Next Slide" at bounding box center [679, 181] width 18 height 18
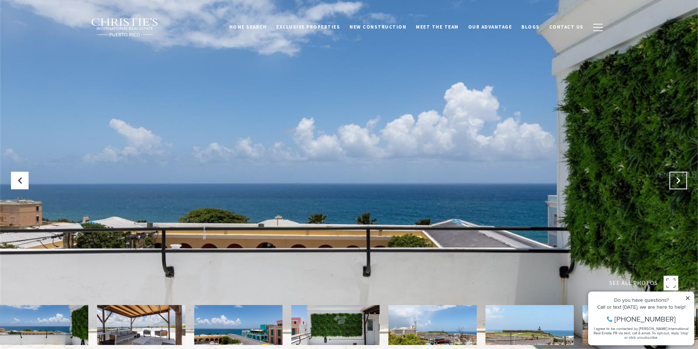
click at [679, 174] on button "Next Slide" at bounding box center [679, 181] width 18 height 18
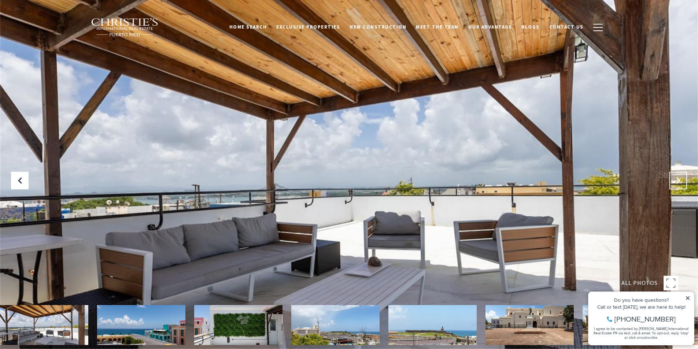
click at [679, 174] on button "Next Slide" at bounding box center [679, 181] width 18 height 18
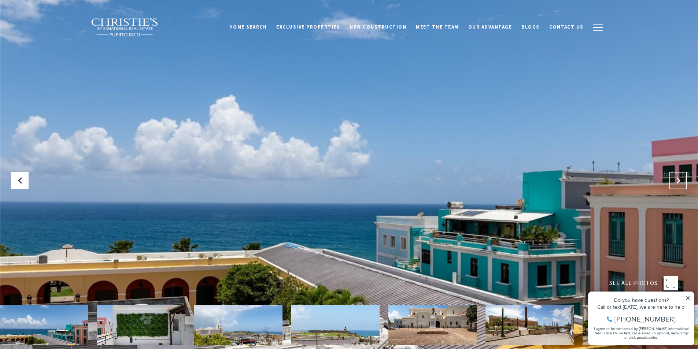
click at [679, 174] on button "Next Slide" at bounding box center [679, 181] width 18 height 18
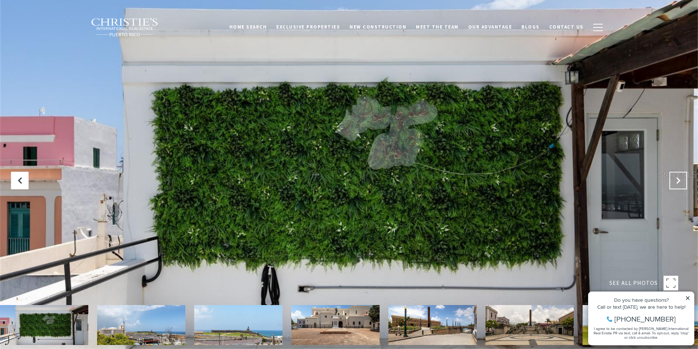
click at [679, 174] on button "Next Slide" at bounding box center [679, 181] width 18 height 18
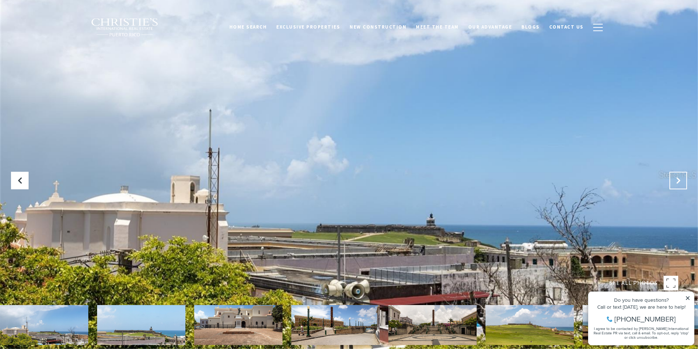
click at [679, 174] on button "Next Slide" at bounding box center [679, 181] width 18 height 18
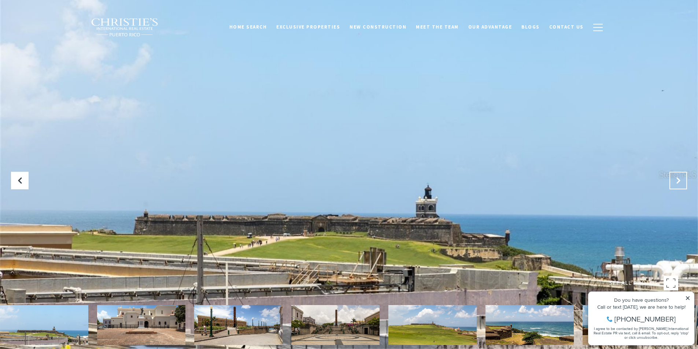
click at [679, 174] on button "Next Slide" at bounding box center [679, 181] width 18 height 18
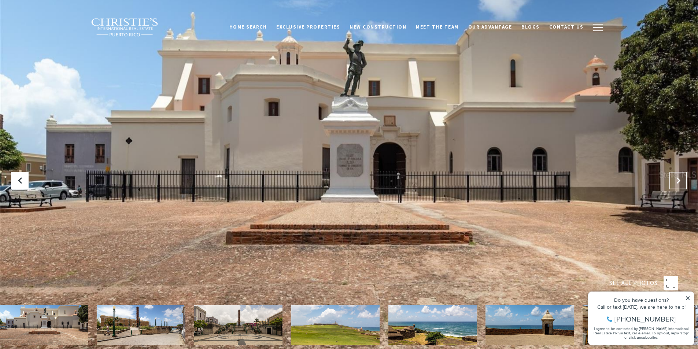
click at [679, 174] on button "Next Slide" at bounding box center [679, 181] width 18 height 18
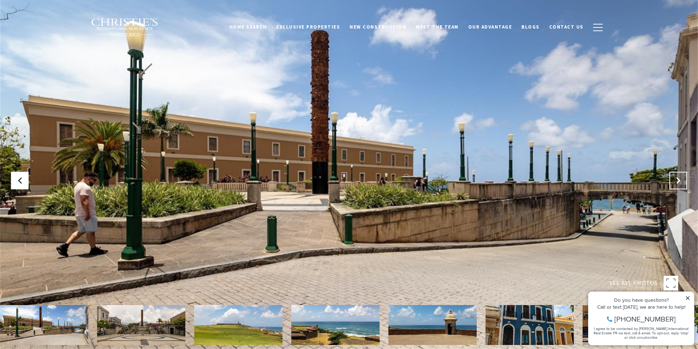
click at [679, 174] on button "Next Slide" at bounding box center [679, 181] width 18 height 18
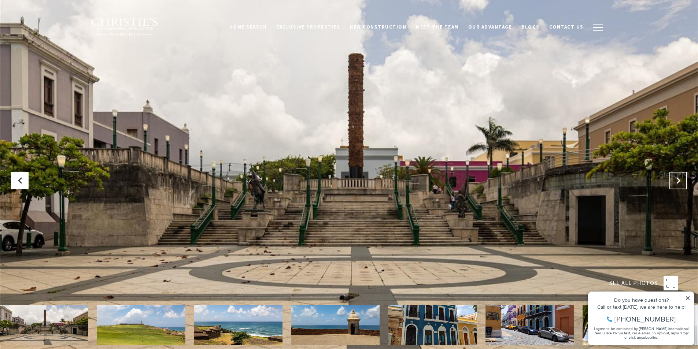
click at [679, 174] on button "Next Slide" at bounding box center [679, 181] width 18 height 18
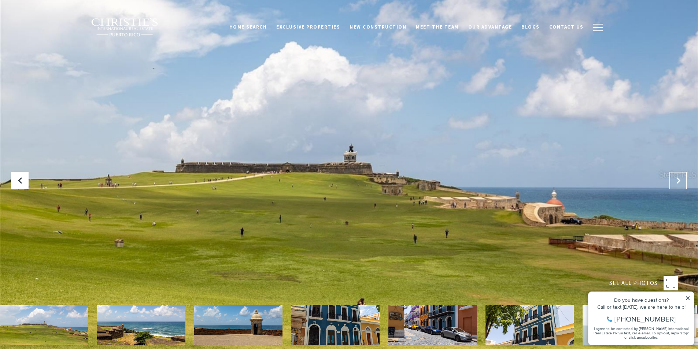
click at [679, 174] on button "Next Slide" at bounding box center [679, 181] width 18 height 18
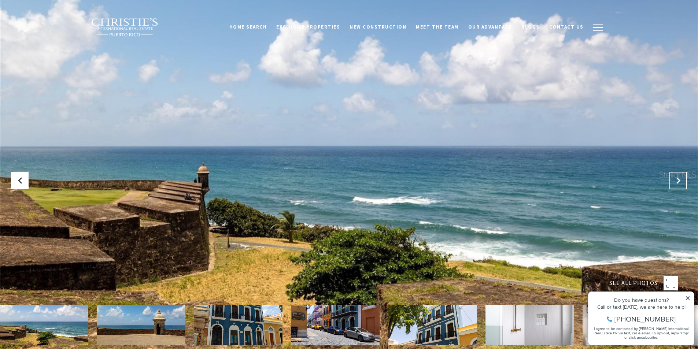
click at [679, 174] on button "Next Slide" at bounding box center [679, 181] width 18 height 18
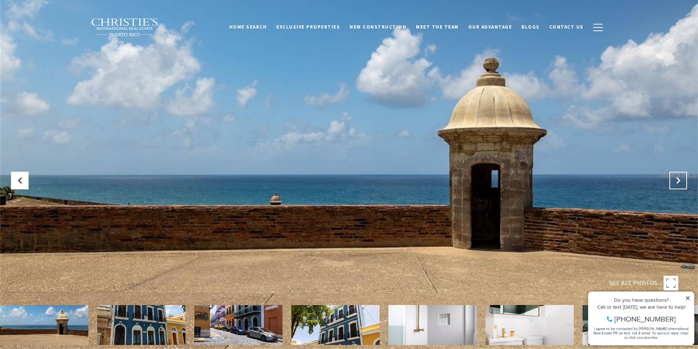
click at [679, 174] on button "Next Slide" at bounding box center [679, 181] width 18 height 18
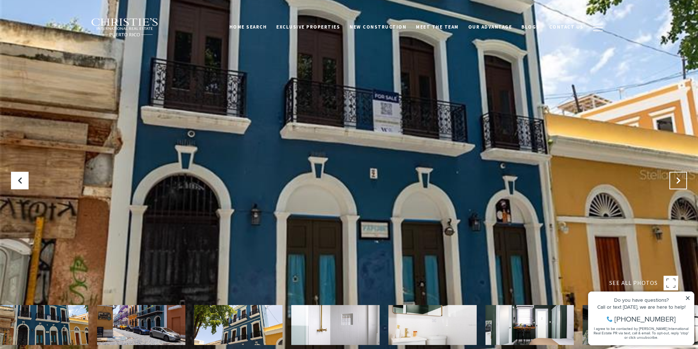
click at [679, 174] on button "Next Slide" at bounding box center [679, 181] width 18 height 18
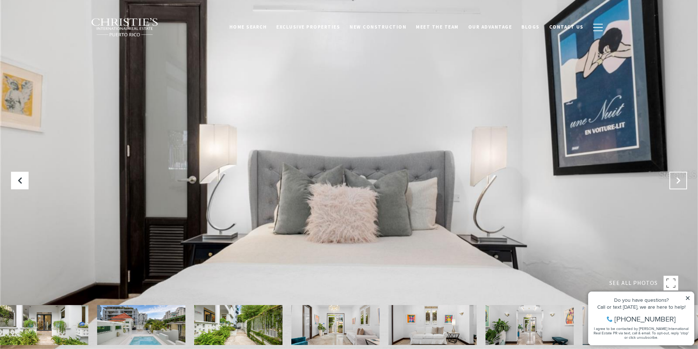
click at [676, 179] on icon "Next Slide" at bounding box center [678, 180] width 7 height 7
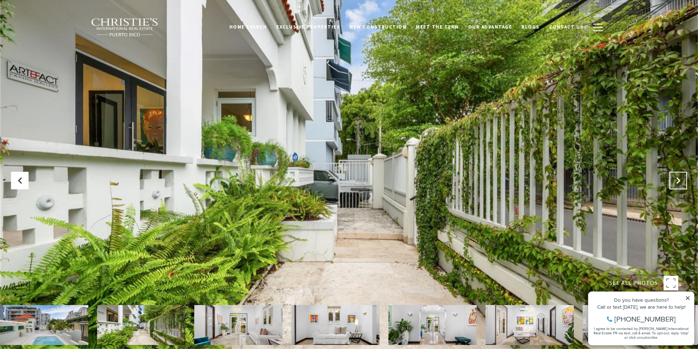
click at [676, 179] on icon "Next Slide" at bounding box center [678, 180] width 7 height 7
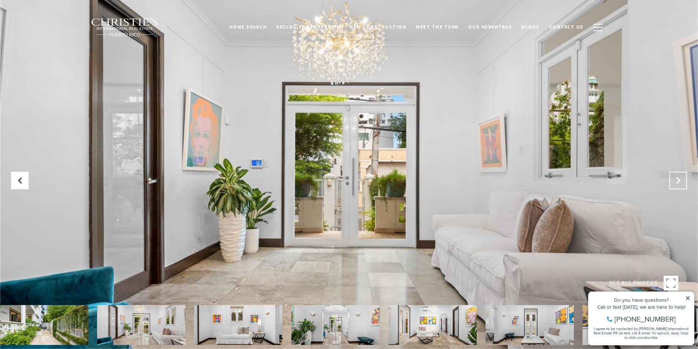
click at [676, 179] on icon "Next Slide" at bounding box center [678, 180] width 7 height 7
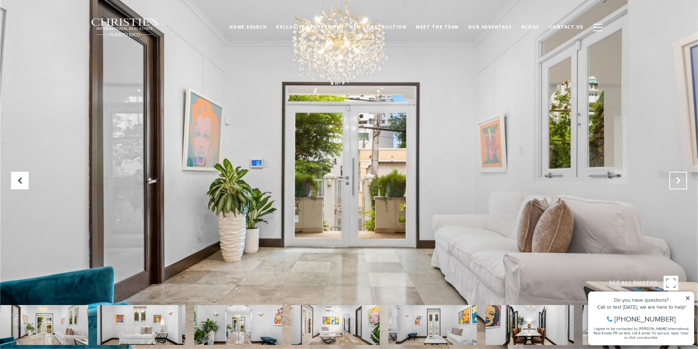
click at [676, 179] on icon "Next Slide" at bounding box center [678, 180] width 7 height 7
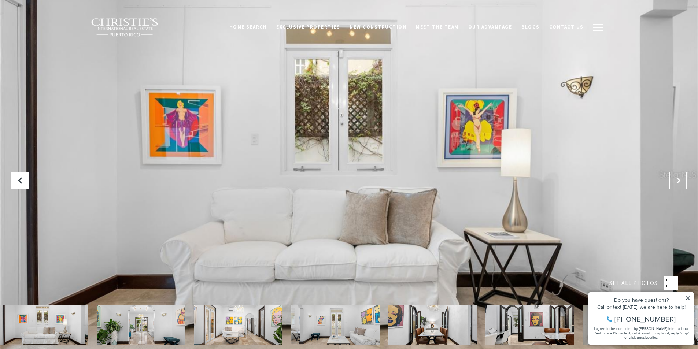
click at [676, 179] on icon "Next Slide" at bounding box center [678, 180] width 7 height 7
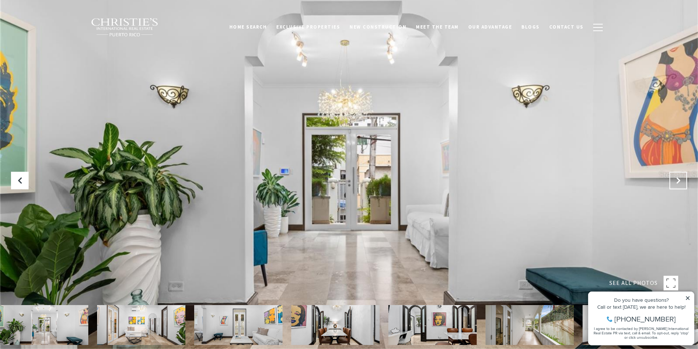
click at [676, 179] on icon "Next Slide" at bounding box center [678, 180] width 7 height 7
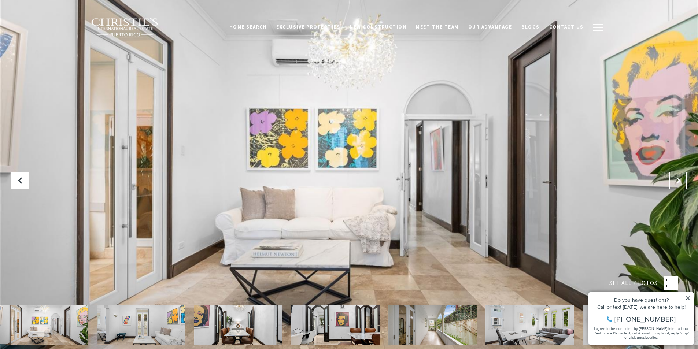
click at [676, 179] on icon "Next Slide" at bounding box center [678, 180] width 7 height 7
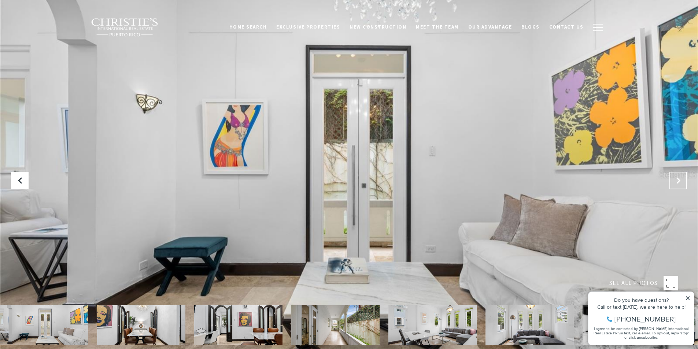
click at [676, 179] on icon "Next Slide" at bounding box center [678, 180] width 7 height 7
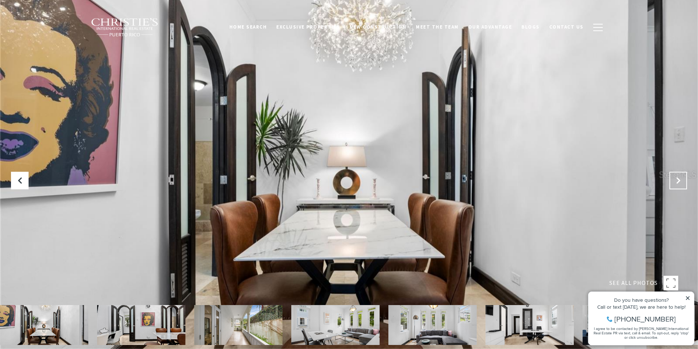
click at [676, 179] on icon "Next Slide" at bounding box center [678, 180] width 7 height 7
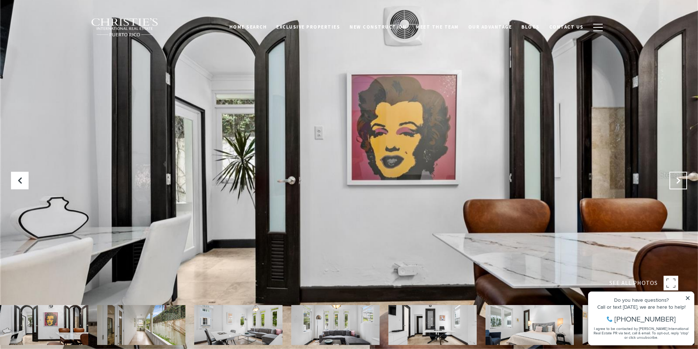
click at [676, 179] on icon "Next Slide" at bounding box center [678, 180] width 7 height 7
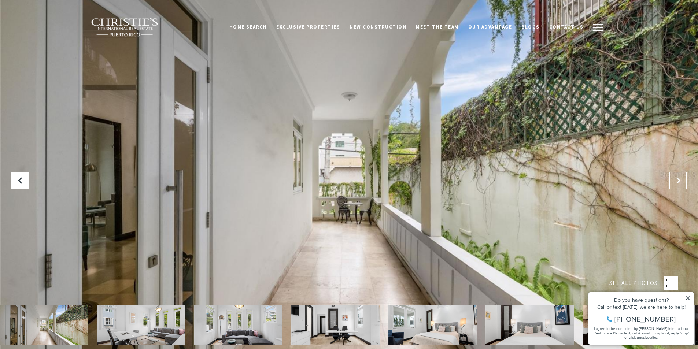
click at [676, 179] on icon "Next Slide" at bounding box center [678, 180] width 7 height 7
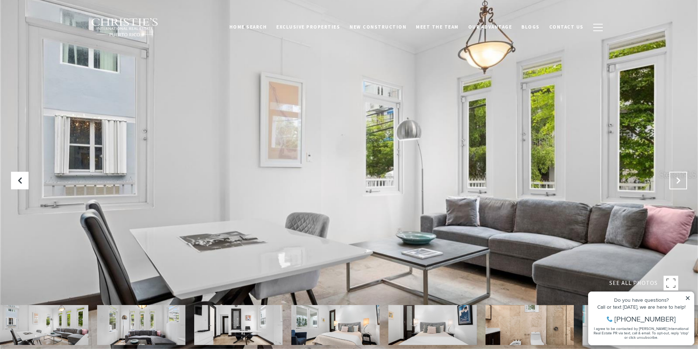
click at [676, 179] on icon "Next Slide" at bounding box center [678, 180] width 7 height 7
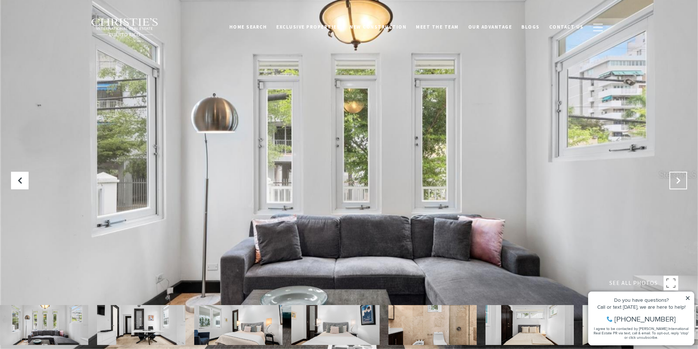
click at [676, 179] on icon "Next Slide" at bounding box center [678, 180] width 7 height 7
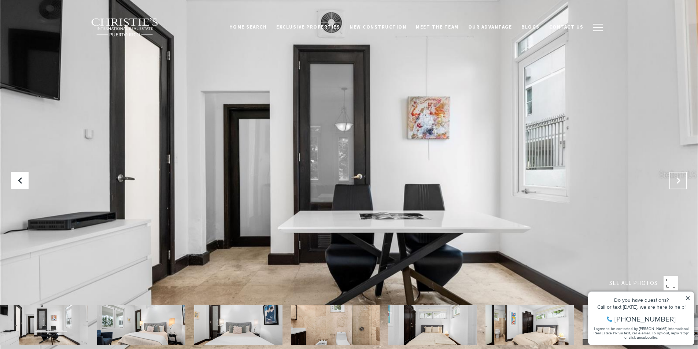
click at [676, 179] on icon "Next Slide" at bounding box center [678, 180] width 7 height 7
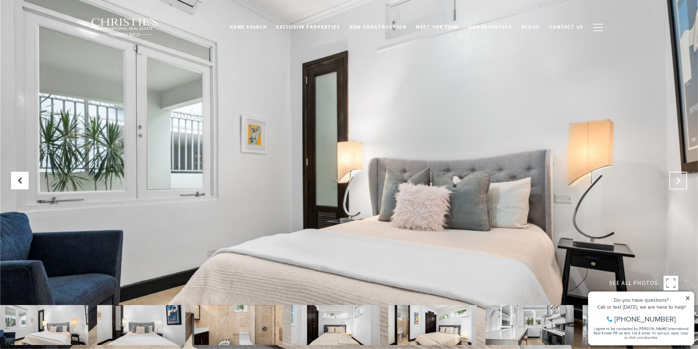
click at [676, 179] on icon "Next Slide" at bounding box center [678, 180] width 7 height 7
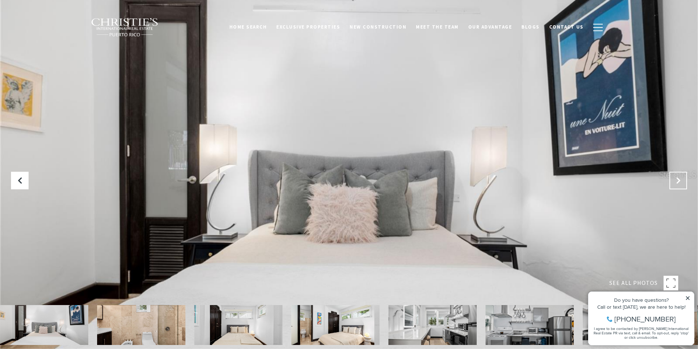
click at [676, 179] on icon "Next Slide" at bounding box center [678, 180] width 7 height 7
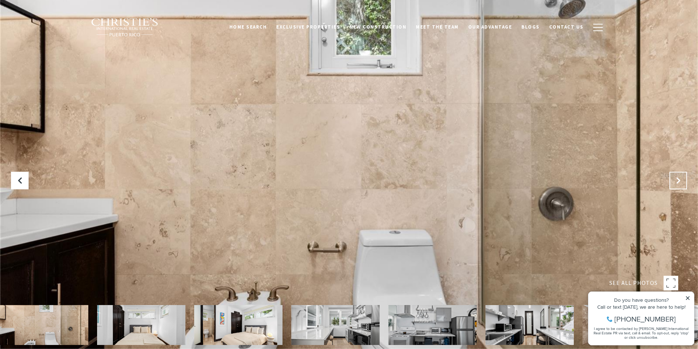
click at [676, 179] on icon "Next Slide" at bounding box center [678, 180] width 7 height 7
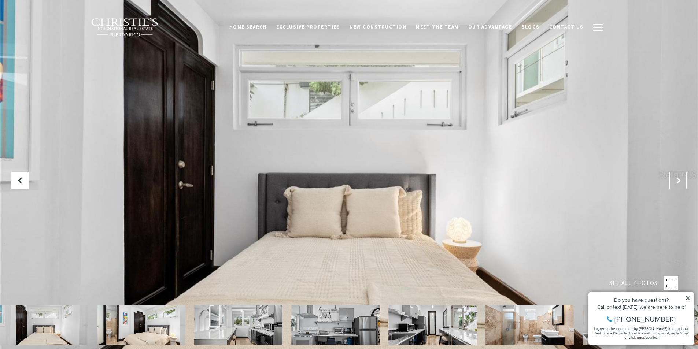
click at [676, 179] on icon "Next Slide" at bounding box center [678, 180] width 7 height 7
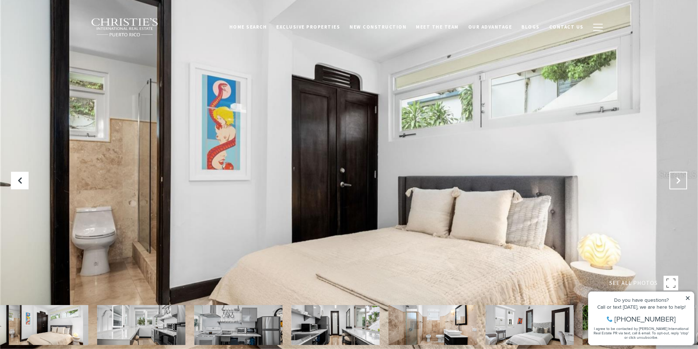
click at [676, 179] on icon "Next Slide" at bounding box center [678, 180] width 7 height 7
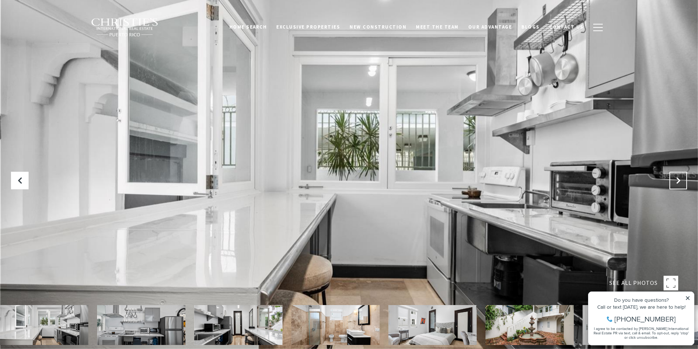
click at [676, 179] on icon "Next Slide" at bounding box center [678, 180] width 7 height 7
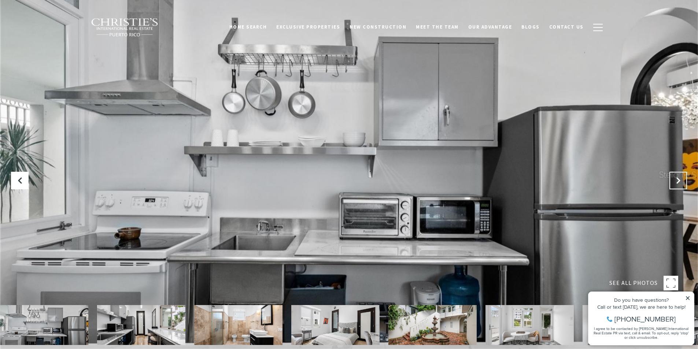
click at [676, 179] on icon "Next Slide" at bounding box center [678, 180] width 7 height 7
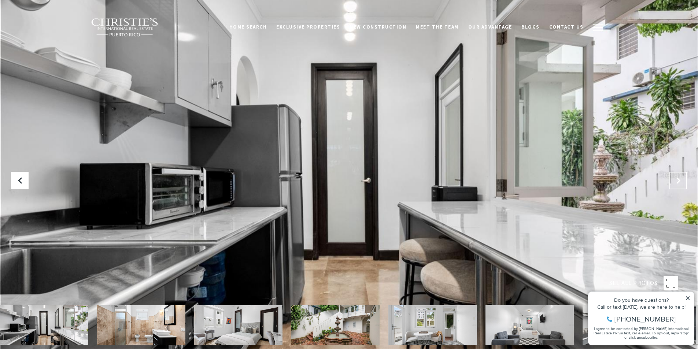
click at [676, 179] on icon "Next Slide" at bounding box center [678, 180] width 7 height 7
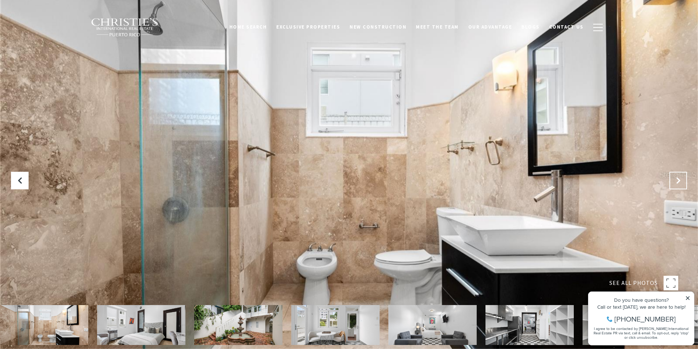
click at [676, 179] on icon "Next Slide" at bounding box center [678, 180] width 7 height 7
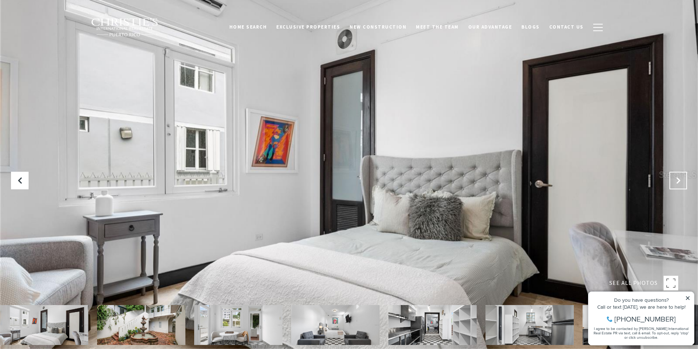
click at [676, 179] on icon "Next Slide" at bounding box center [678, 180] width 7 height 7
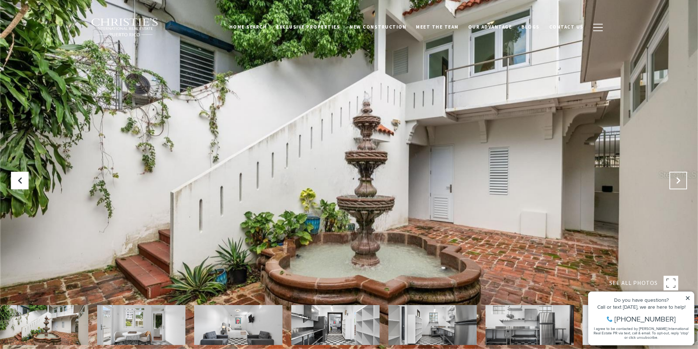
click at [676, 179] on icon "Next Slide" at bounding box center [678, 180] width 7 height 7
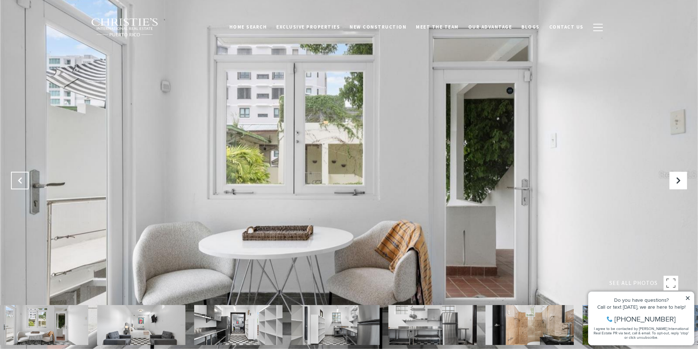
click at [18, 182] on icon "Previous Slide" at bounding box center [19, 180] width 7 height 7
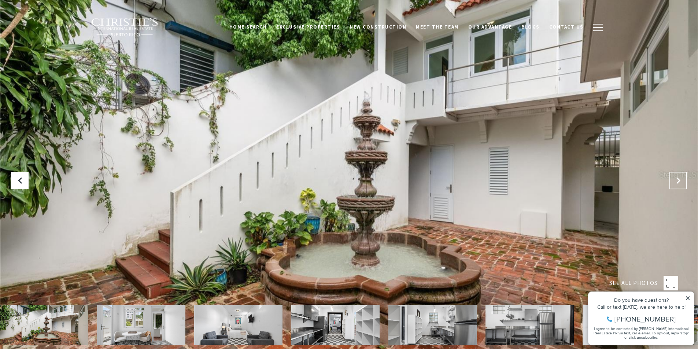
click at [672, 177] on button "Next Slide" at bounding box center [679, 181] width 18 height 18
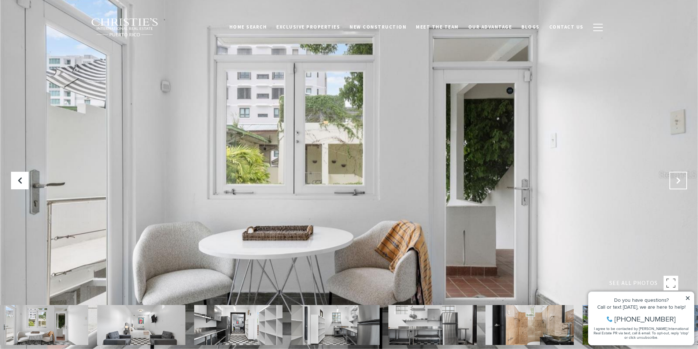
click at [672, 177] on button "Next Slide" at bounding box center [679, 181] width 18 height 18
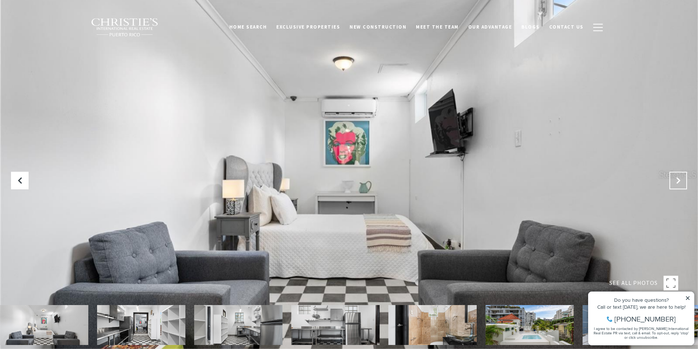
click at [672, 177] on button "Next Slide" at bounding box center [679, 181] width 18 height 18
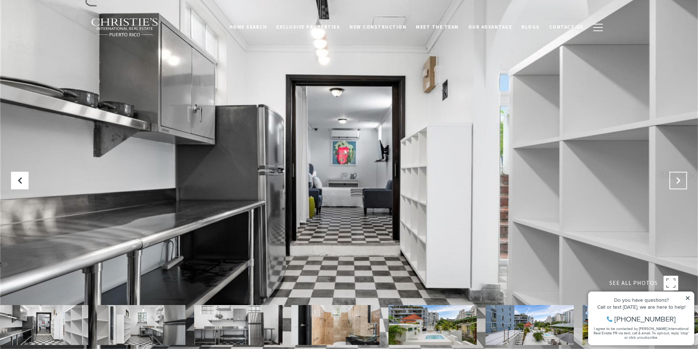
click at [673, 178] on button "Next Slide" at bounding box center [679, 181] width 18 height 18
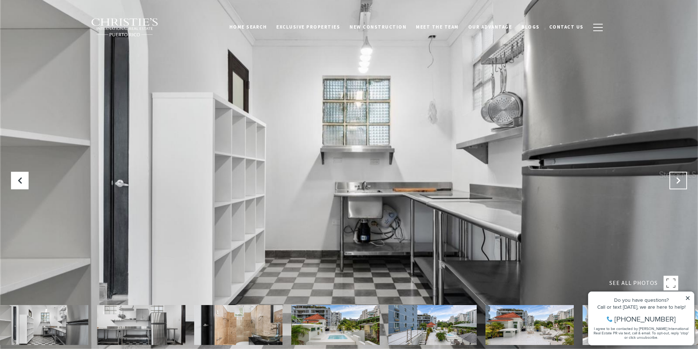
click at [673, 178] on button "Next Slide" at bounding box center [679, 181] width 18 height 18
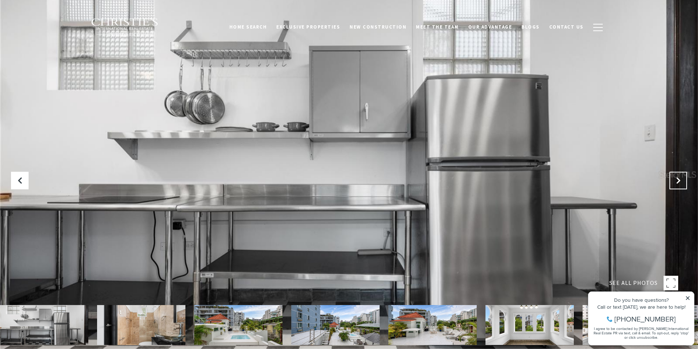
click at [673, 178] on button "Next Slide" at bounding box center [679, 181] width 18 height 18
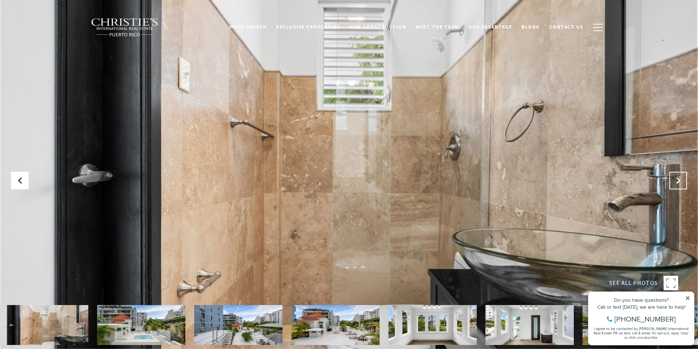
click at [673, 178] on button "Next Slide" at bounding box center [679, 181] width 18 height 18
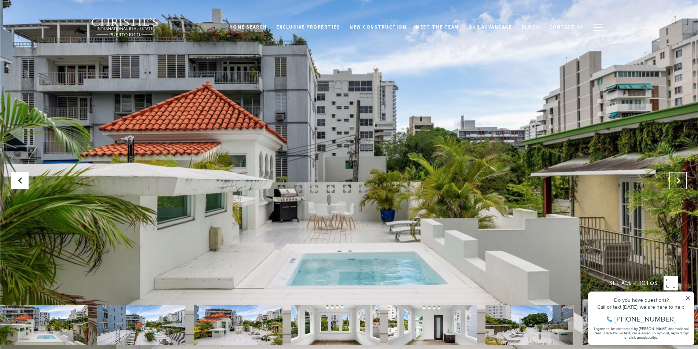
click at [673, 178] on button "Next Slide" at bounding box center [679, 181] width 18 height 18
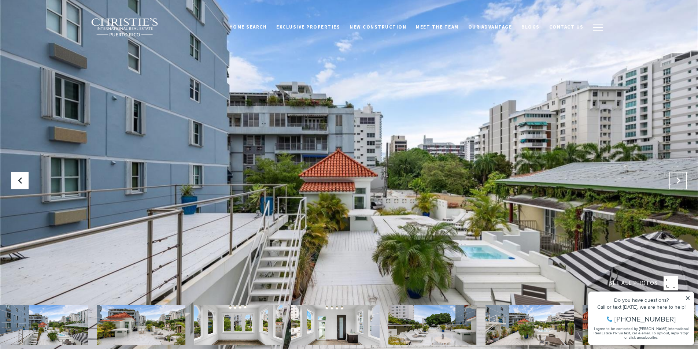
click at [681, 180] on icon "Next Slide" at bounding box center [678, 180] width 7 height 7
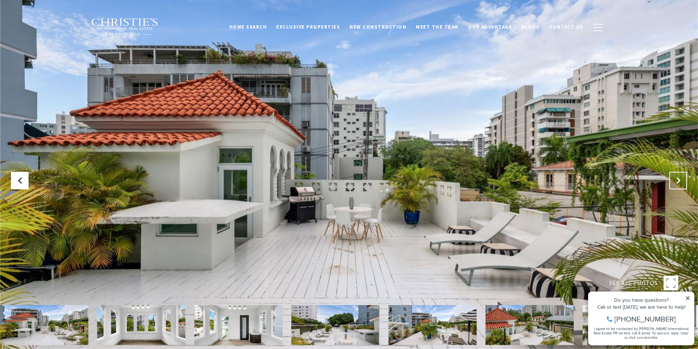
click at [681, 180] on icon "Next Slide" at bounding box center [678, 180] width 7 height 7
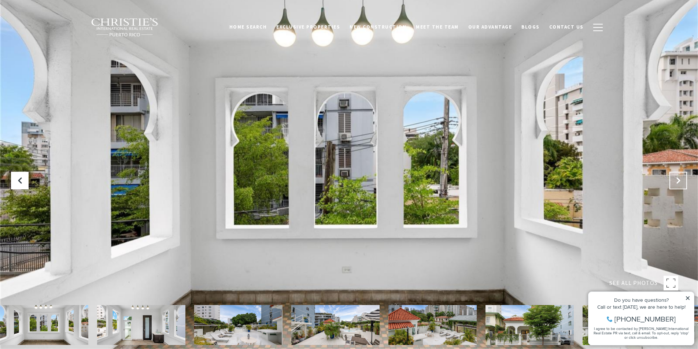
click at [681, 180] on icon "Next Slide" at bounding box center [678, 180] width 7 height 7
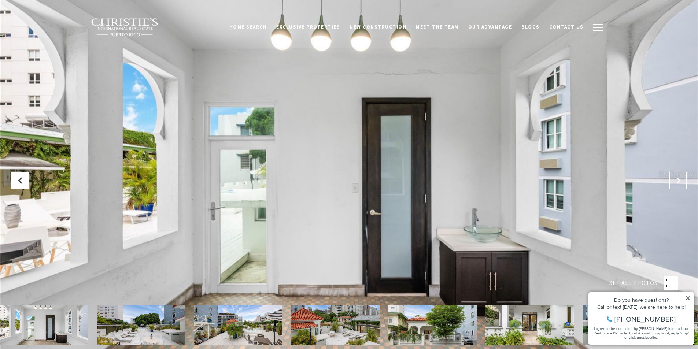
click at [681, 180] on icon "Next Slide" at bounding box center [678, 180] width 7 height 7
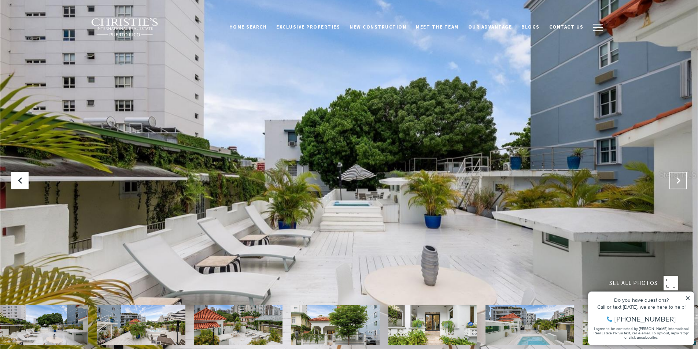
click at [681, 180] on icon "Next Slide" at bounding box center [678, 180] width 7 height 7
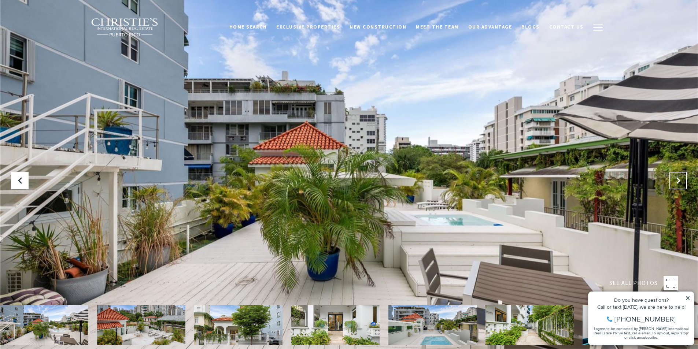
click at [681, 180] on icon "Next Slide" at bounding box center [678, 180] width 7 height 7
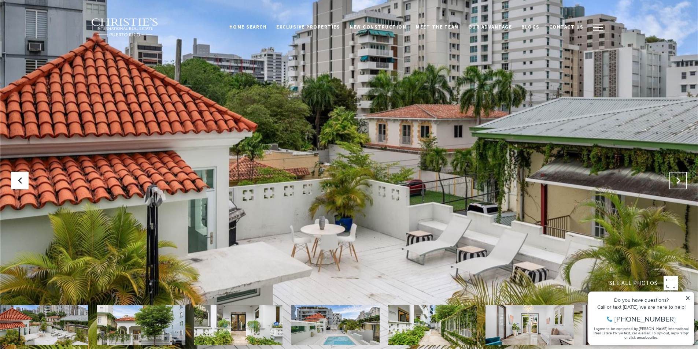
click at [681, 180] on icon "Next Slide" at bounding box center [678, 180] width 7 height 7
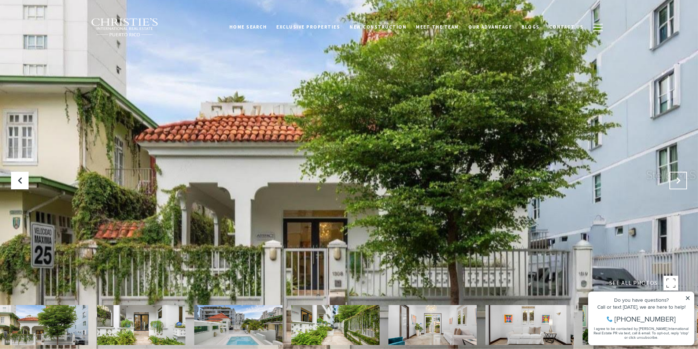
click at [681, 177] on icon "Next Slide" at bounding box center [678, 180] width 7 height 7
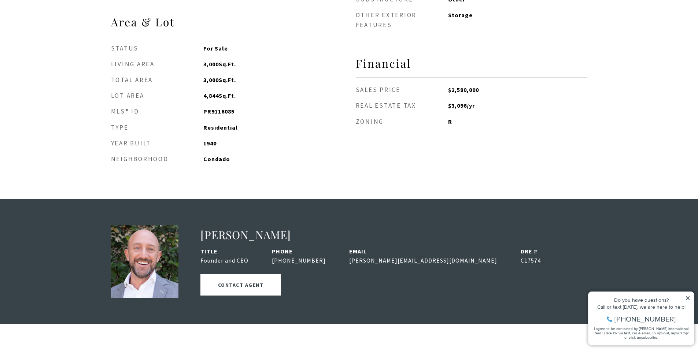
scroll to position [953, 0]
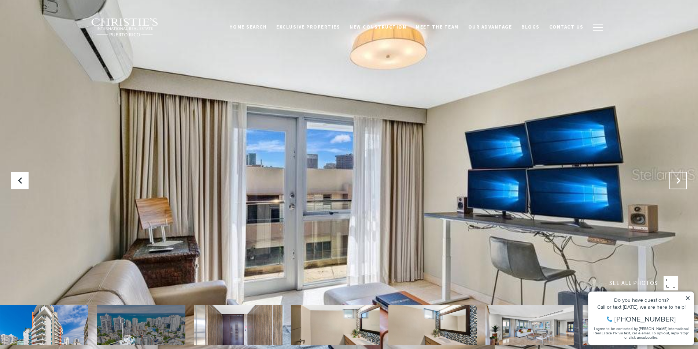
click at [679, 177] on icon "Next Slide" at bounding box center [678, 180] width 7 height 7
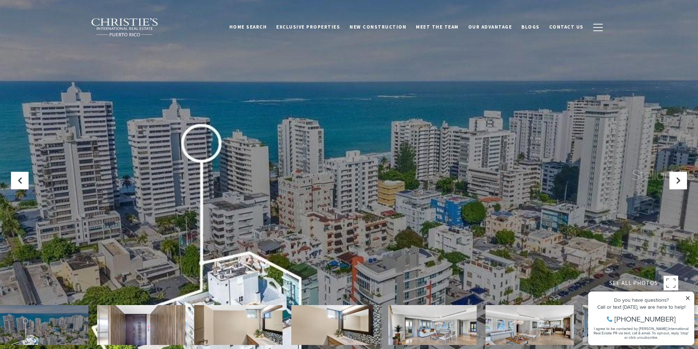
click at [515, 218] on div at bounding box center [349, 174] width 698 height 349
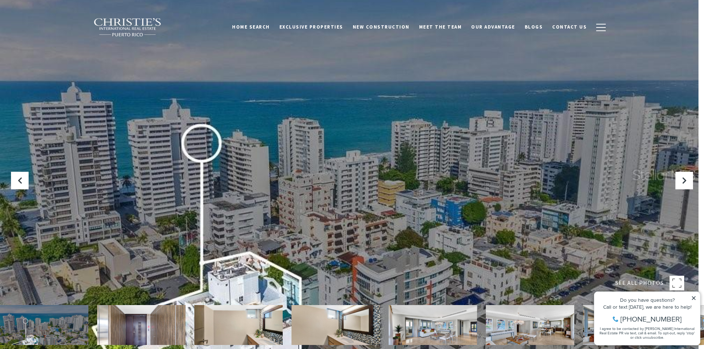
click at [0, 0] on div at bounding box center [0, 0] width 0 height 0
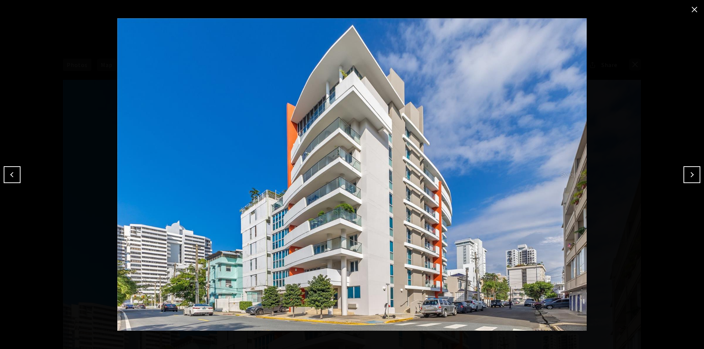
click at [687, 173] on button "Next" at bounding box center [691, 174] width 17 height 17
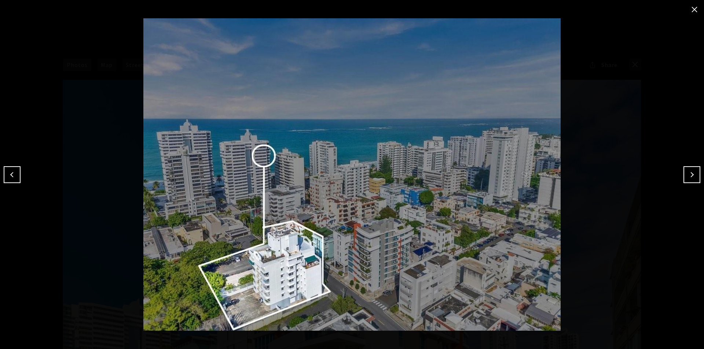
click at [688, 172] on button "Next" at bounding box center [691, 174] width 17 height 17
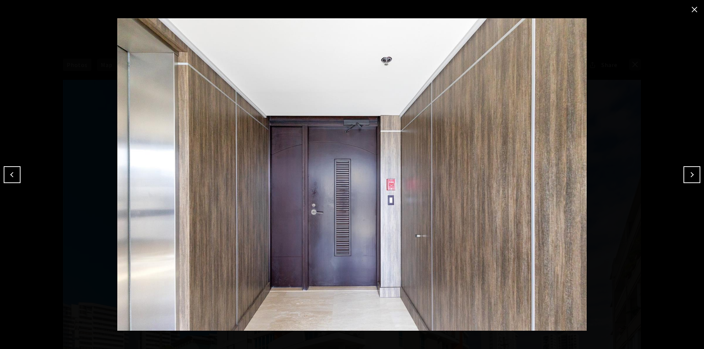
click at [688, 172] on button "Next" at bounding box center [691, 174] width 17 height 17
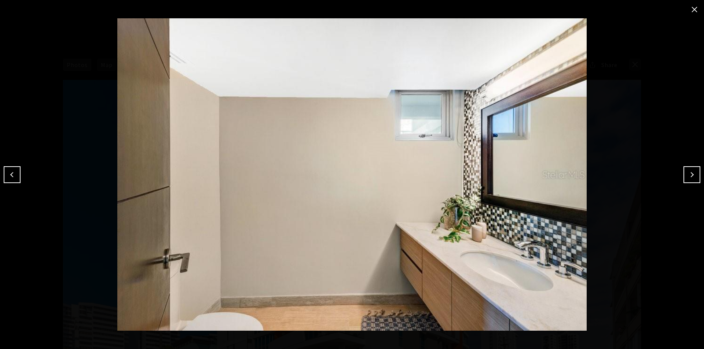
click at [688, 172] on button "Next" at bounding box center [691, 174] width 17 height 17
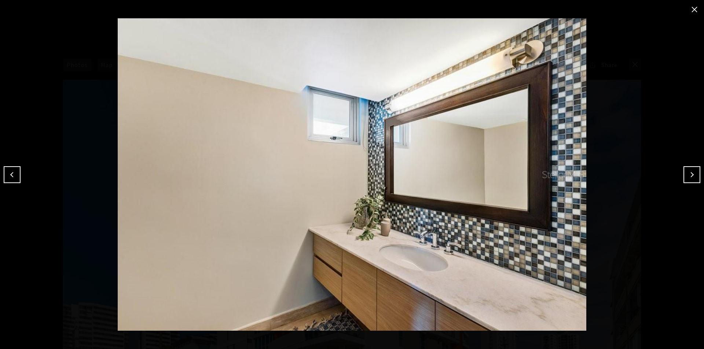
click at [688, 172] on button "Next" at bounding box center [691, 174] width 17 height 17
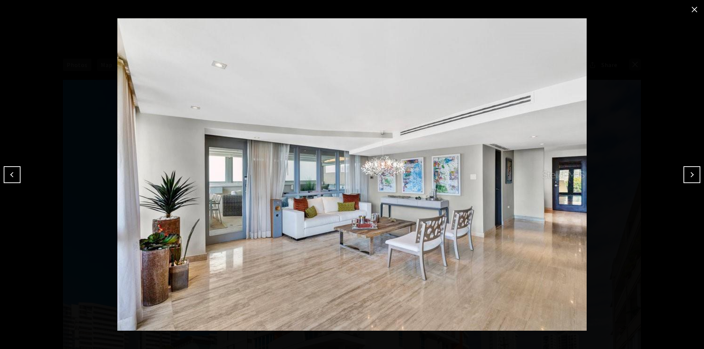
click at [688, 172] on button "Next" at bounding box center [691, 174] width 17 height 17
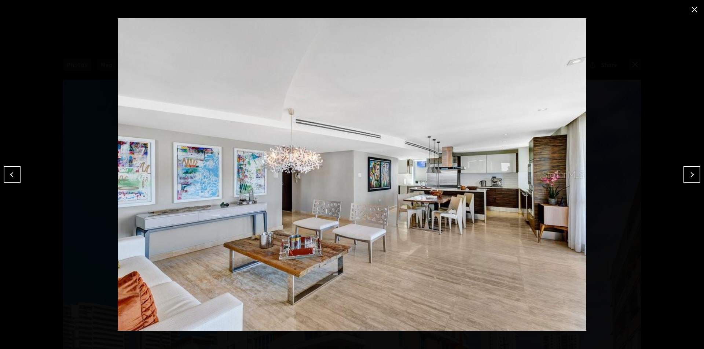
click at [688, 172] on button "Next" at bounding box center [691, 174] width 17 height 17
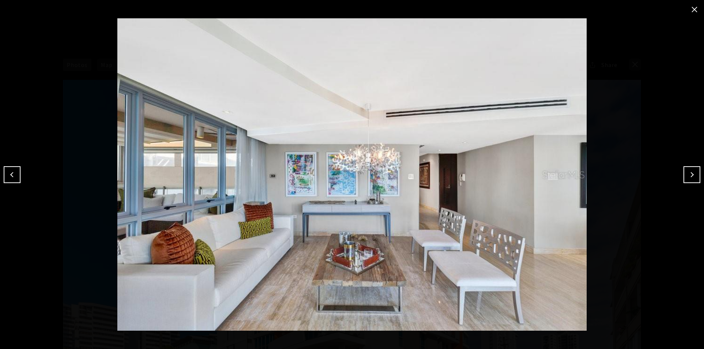
click at [688, 172] on button "Next" at bounding box center [691, 174] width 17 height 17
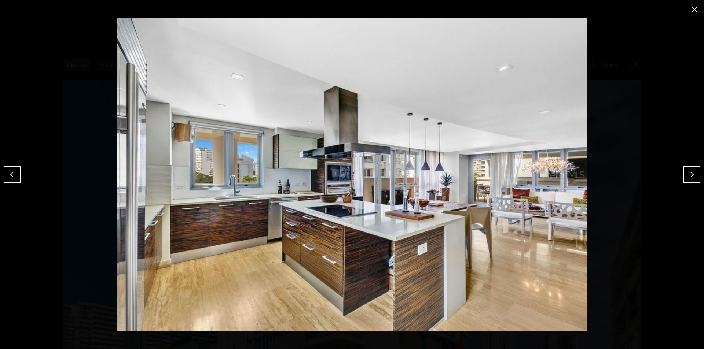
click at [688, 172] on button "Next" at bounding box center [691, 174] width 17 height 17
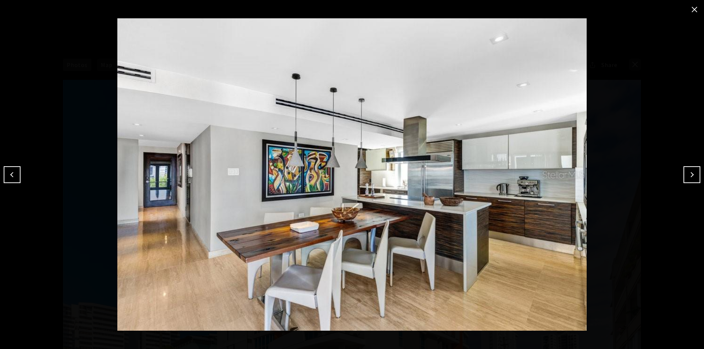
click at [688, 172] on button "Next" at bounding box center [691, 174] width 17 height 17
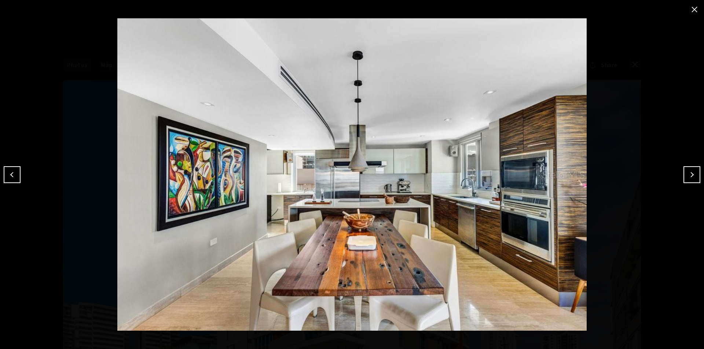
click at [688, 172] on button "Next" at bounding box center [691, 174] width 17 height 17
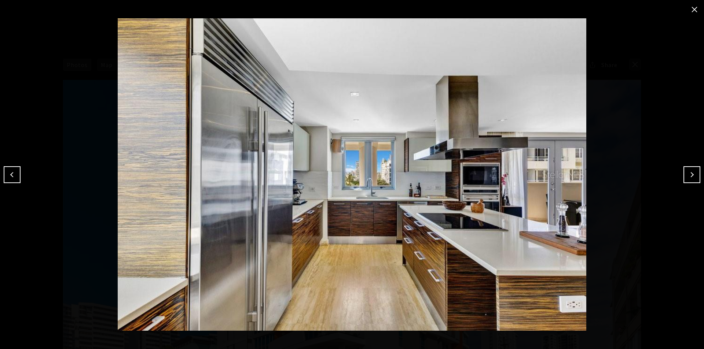
click at [688, 172] on button "Next" at bounding box center [691, 174] width 17 height 17
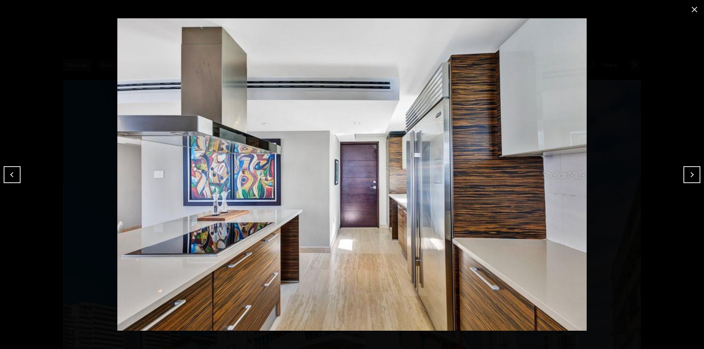
click at [688, 172] on button "Next" at bounding box center [691, 174] width 17 height 17
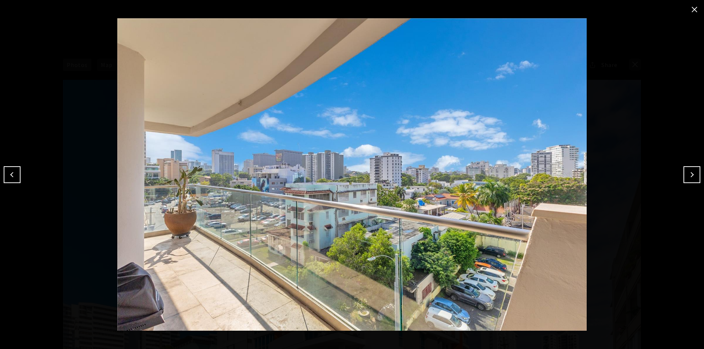
click at [688, 172] on button "Next" at bounding box center [691, 174] width 17 height 17
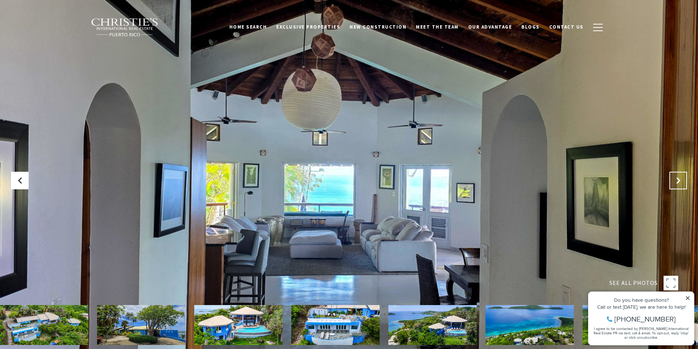
click at [676, 184] on icon "Next Slide" at bounding box center [678, 180] width 7 height 7
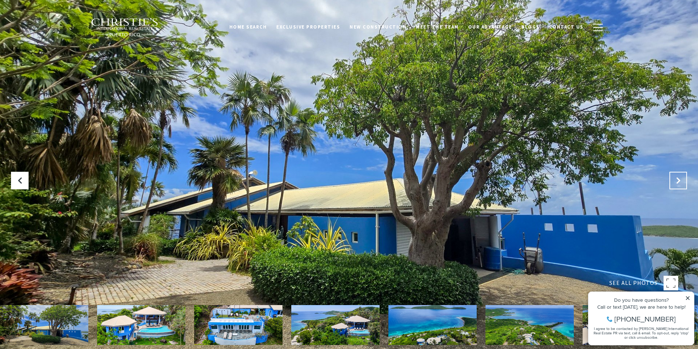
click at [676, 184] on icon "Next Slide" at bounding box center [678, 180] width 7 height 7
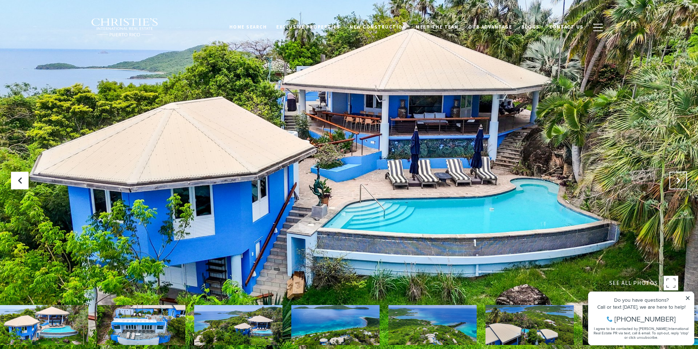
click at [676, 184] on icon "Next Slide" at bounding box center [678, 180] width 7 height 7
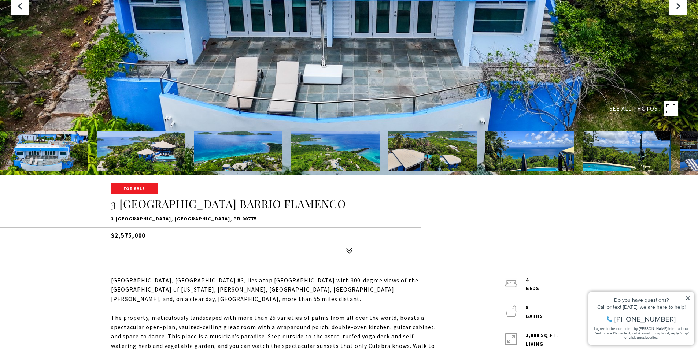
scroll to position [73, 0]
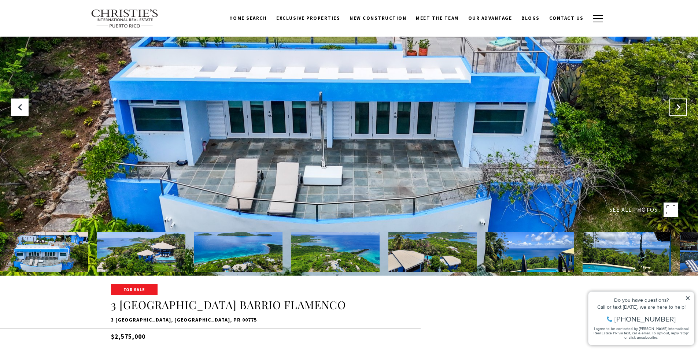
click at [675, 110] on icon "Next Slide" at bounding box center [678, 107] width 7 height 7
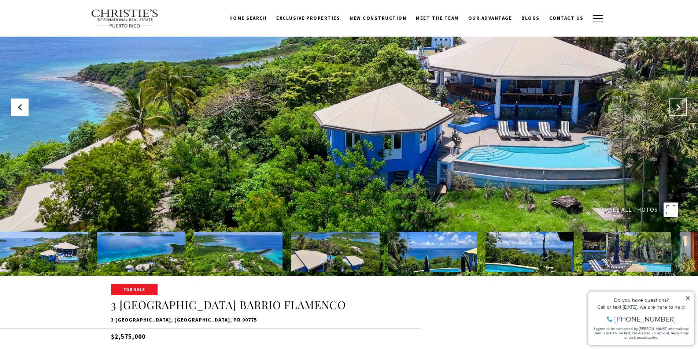
click at [675, 110] on icon "Next Slide" at bounding box center [678, 107] width 7 height 7
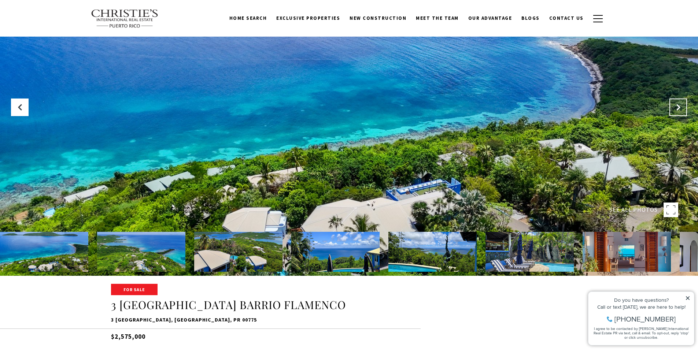
click at [675, 110] on icon "Next Slide" at bounding box center [678, 107] width 7 height 7
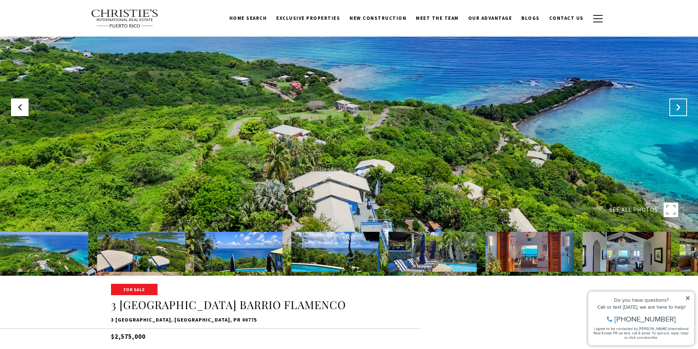
click at [675, 110] on icon "Next Slide" at bounding box center [678, 107] width 7 height 7
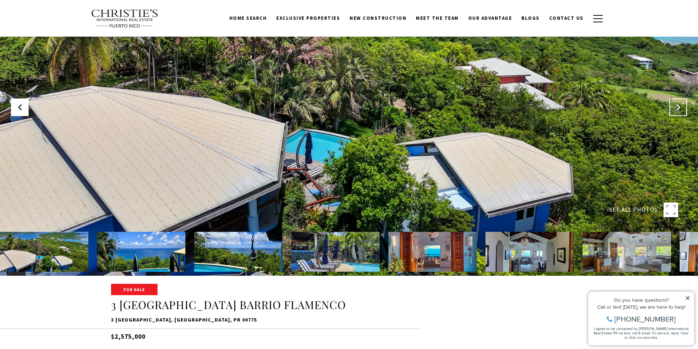
click at [675, 110] on icon "Next Slide" at bounding box center [678, 107] width 7 height 7
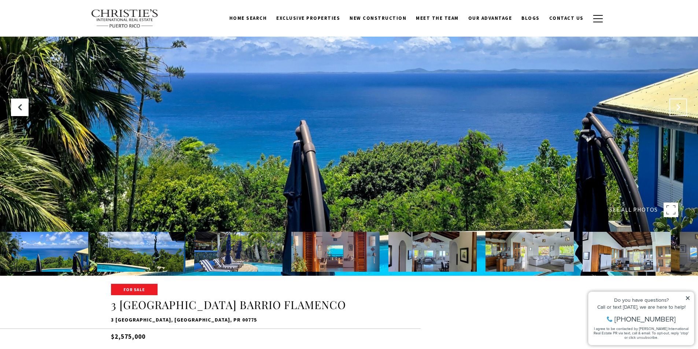
click at [675, 110] on icon "Next Slide" at bounding box center [678, 107] width 7 height 7
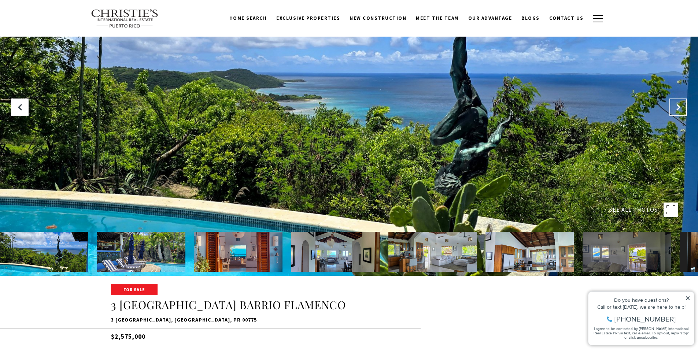
click at [675, 110] on icon "Next Slide" at bounding box center [678, 107] width 7 height 7
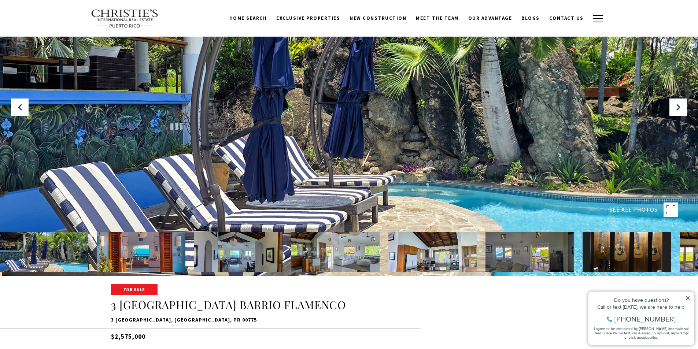
click at [479, 115] on div at bounding box center [349, 101] width 698 height 349
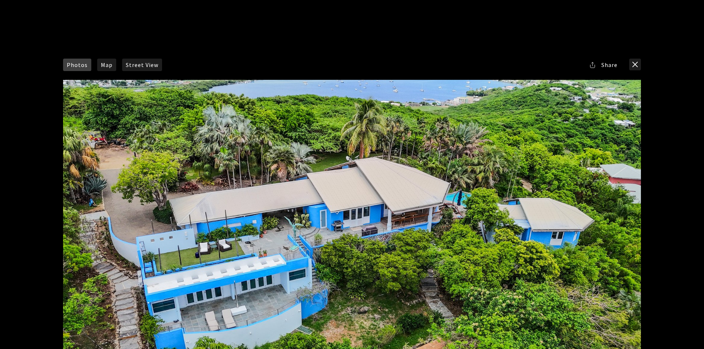
click at [479, 115] on div at bounding box center [352, 242] width 578 height 324
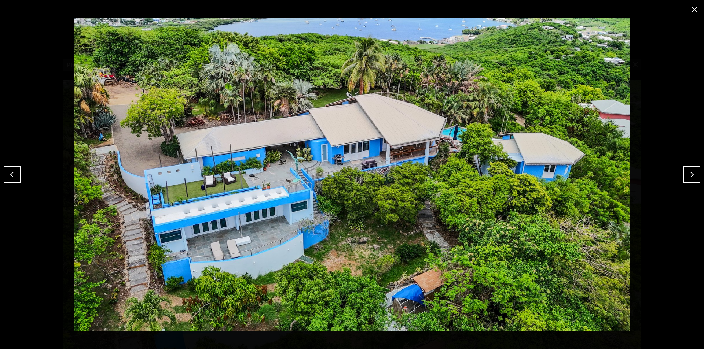
click at [685, 177] on button "Next" at bounding box center [691, 174] width 17 height 17
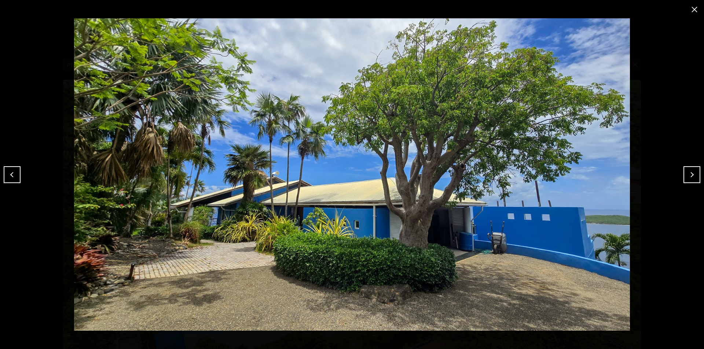
click at [685, 177] on button "Next" at bounding box center [691, 174] width 17 height 17
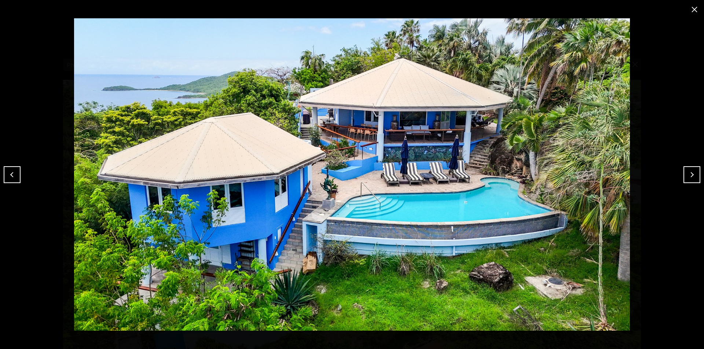
click at [685, 177] on button "Next" at bounding box center [691, 174] width 17 height 17
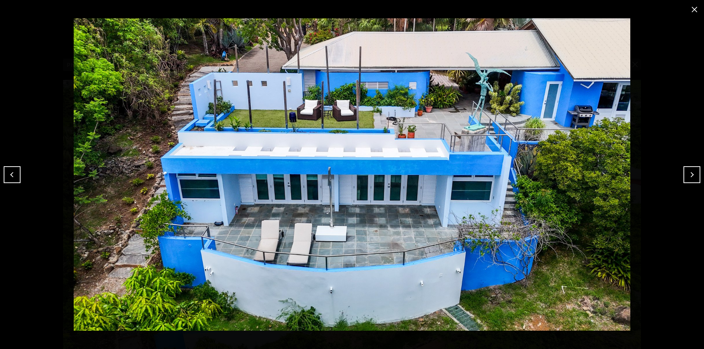
click at [685, 177] on button "Next" at bounding box center [691, 174] width 17 height 17
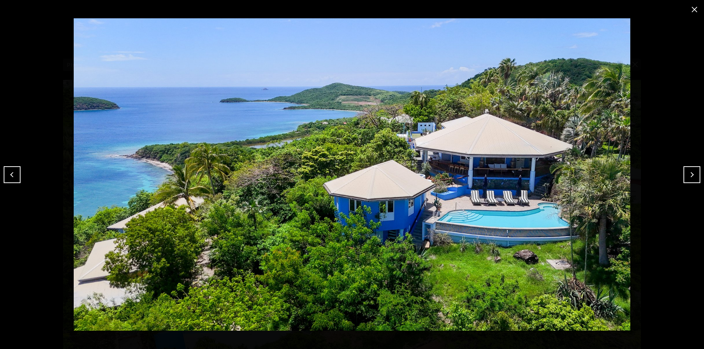
click at [685, 177] on button "Next" at bounding box center [691, 174] width 17 height 17
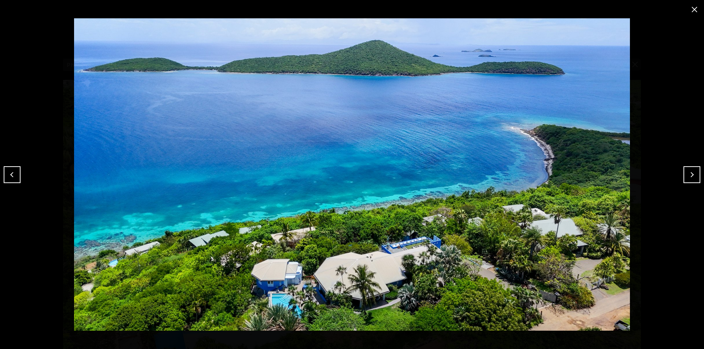
click at [685, 177] on button "Next" at bounding box center [691, 174] width 17 height 17
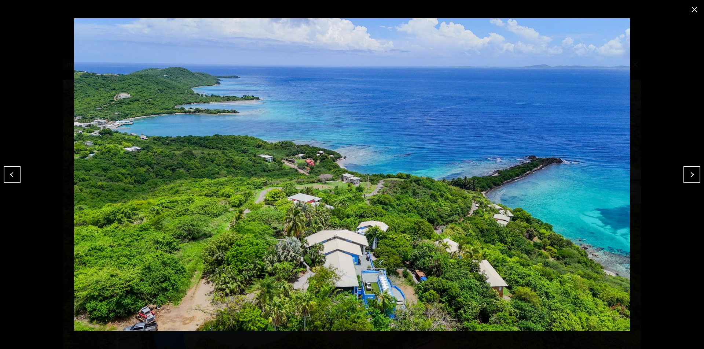
click at [685, 177] on button "Next" at bounding box center [691, 174] width 17 height 17
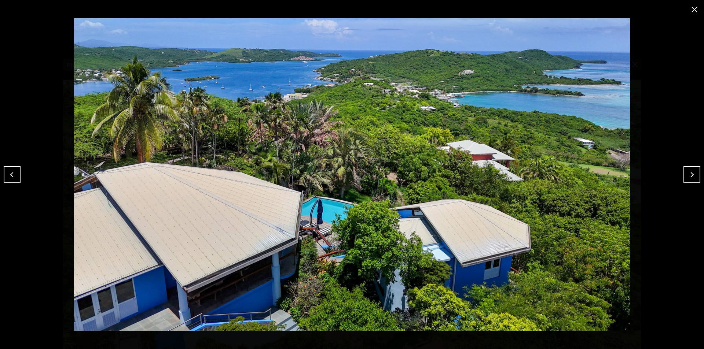
click at [685, 177] on button "Next" at bounding box center [691, 174] width 17 height 17
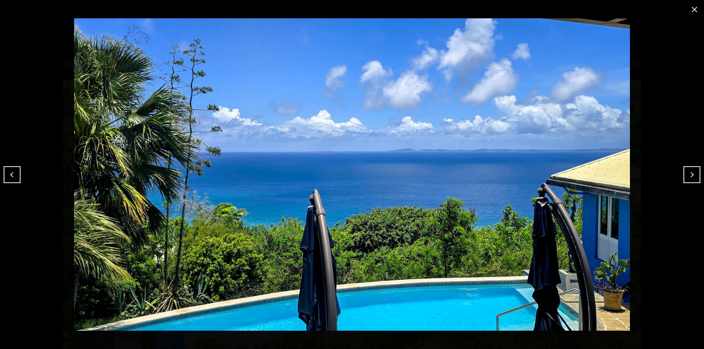
click at [685, 177] on button "Next" at bounding box center [691, 174] width 17 height 17
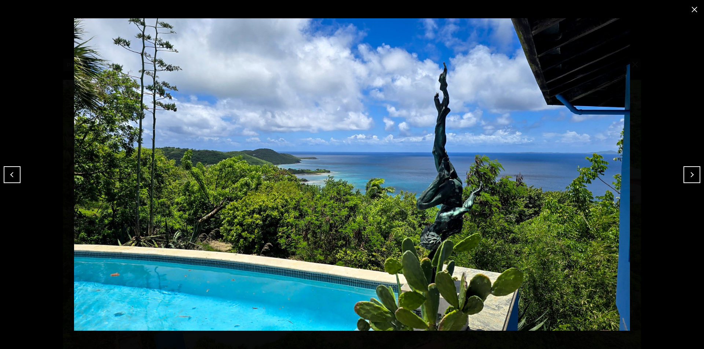
click at [685, 177] on button "Next" at bounding box center [691, 174] width 17 height 17
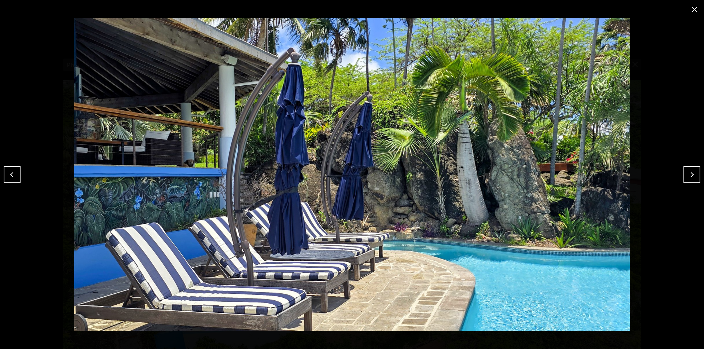
click at [685, 177] on button "Next" at bounding box center [691, 174] width 17 height 17
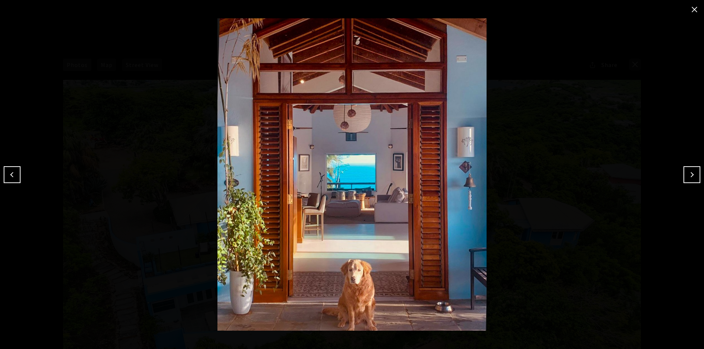
click at [685, 177] on button "Next" at bounding box center [691, 174] width 17 height 17
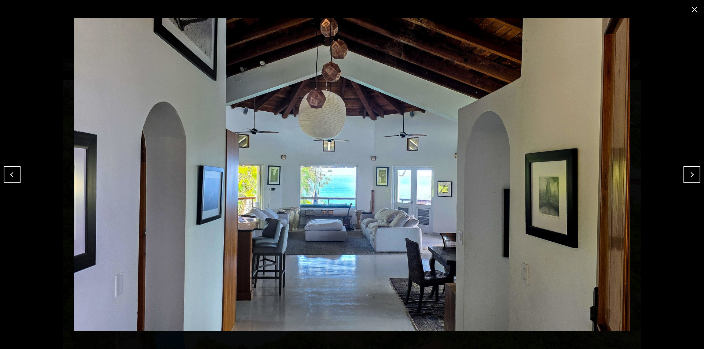
click at [685, 177] on button "Next" at bounding box center [691, 174] width 17 height 17
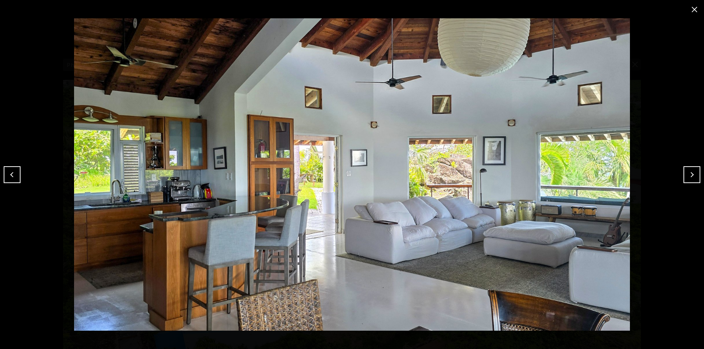
click at [685, 177] on button "Next" at bounding box center [691, 174] width 17 height 17
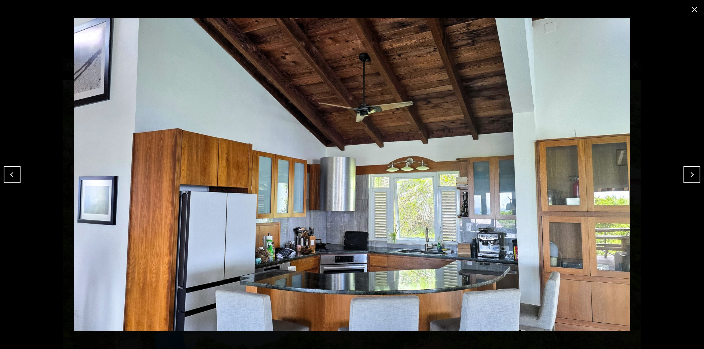
click at [685, 177] on button "Next" at bounding box center [691, 174] width 17 height 17
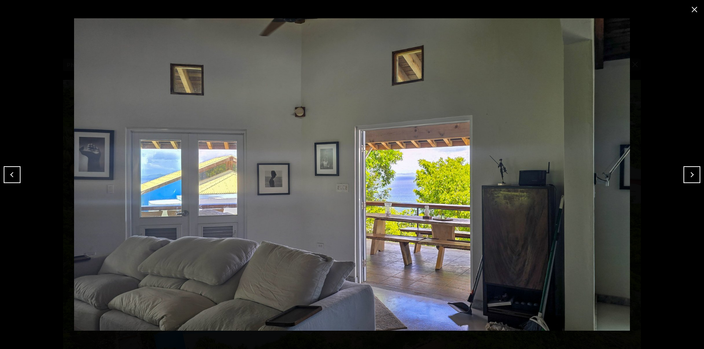
click at [685, 177] on button "Next" at bounding box center [691, 174] width 17 height 17
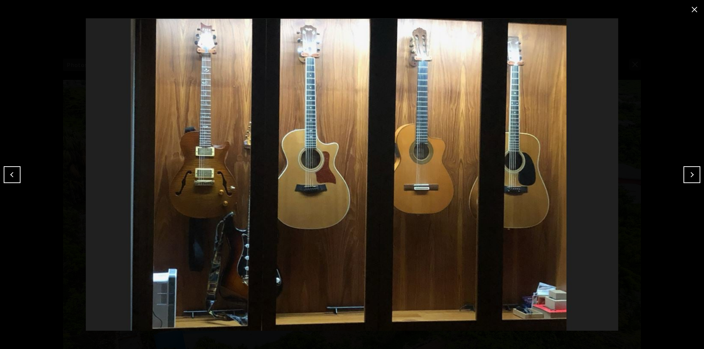
click at [685, 177] on button "Next" at bounding box center [691, 174] width 17 height 17
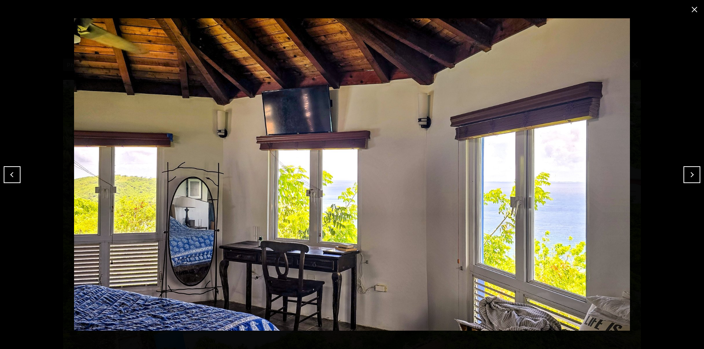
click at [685, 177] on button "Next" at bounding box center [691, 174] width 17 height 17
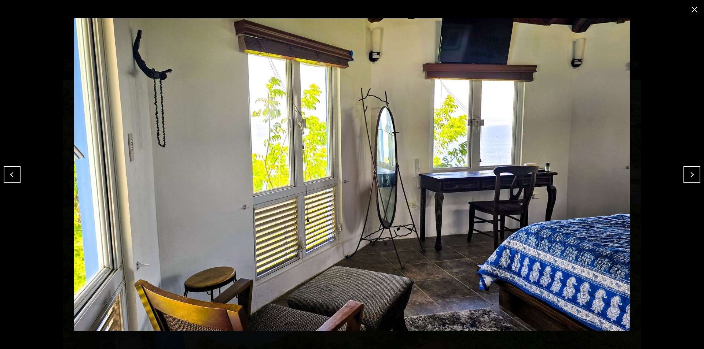
click at [685, 177] on button "Next" at bounding box center [691, 174] width 17 height 17
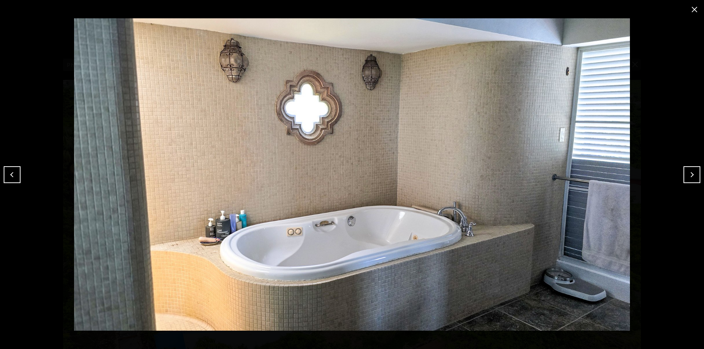
click at [686, 177] on button "Next" at bounding box center [691, 174] width 17 height 17
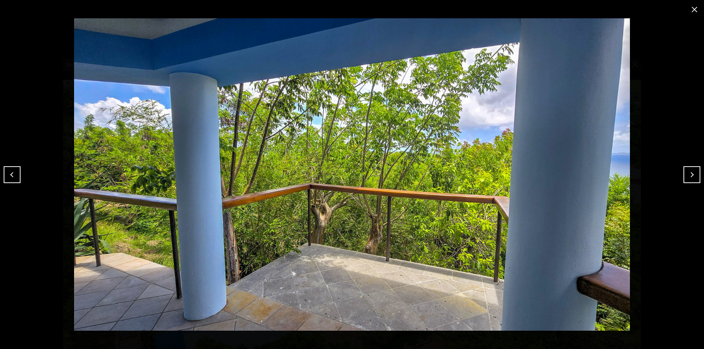
click at [690, 178] on button "Next" at bounding box center [691, 174] width 17 height 17
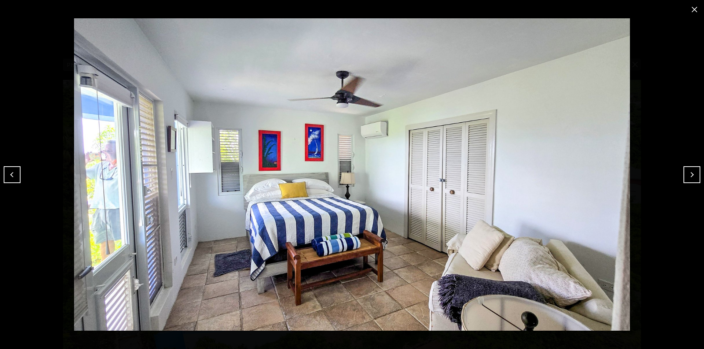
click at [690, 178] on button "Next" at bounding box center [691, 174] width 17 height 17
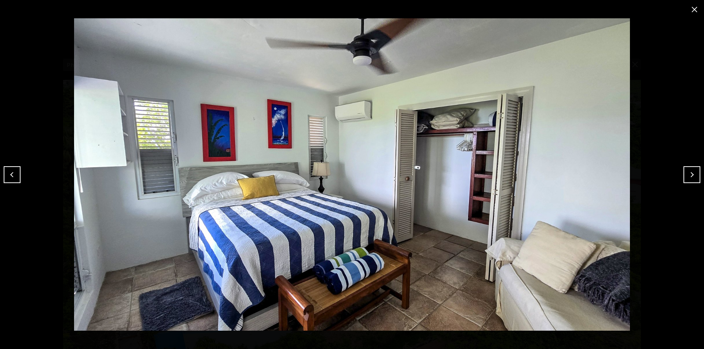
click at [690, 178] on button "Next" at bounding box center [691, 174] width 17 height 17
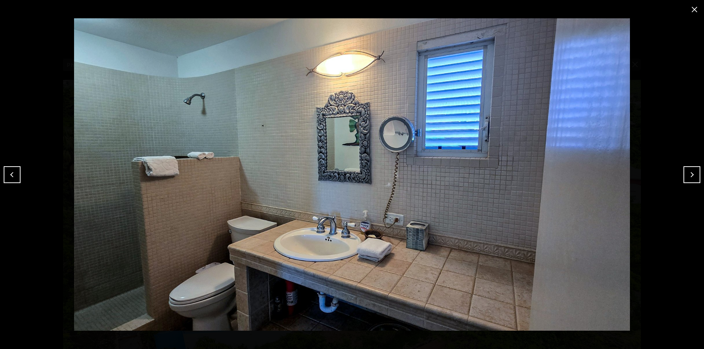
click at [690, 178] on button "Next" at bounding box center [691, 174] width 17 height 17
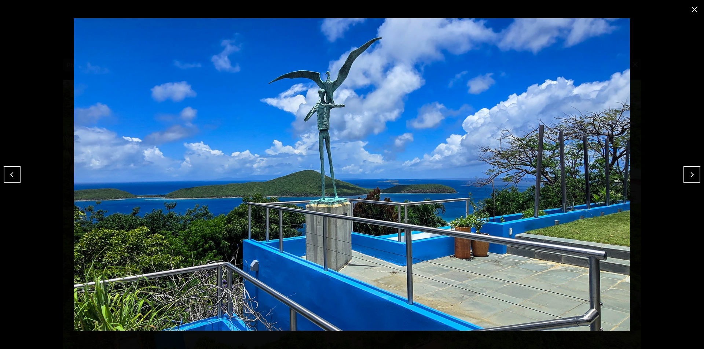
click at [690, 178] on button "Next" at bounding box center [691, 174] width 17 height 17
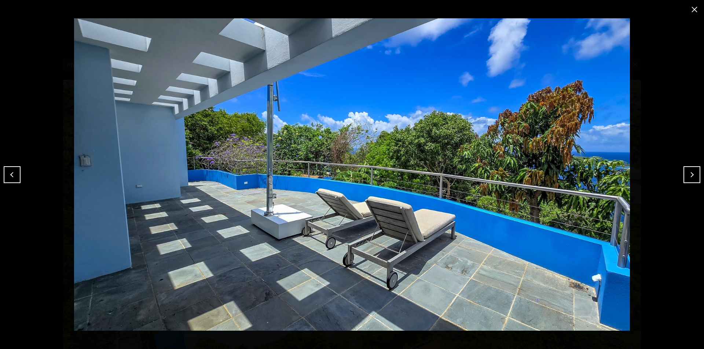
click at [690, 179] on button "Next" at bounding box center [691, 174] width 17 height 17
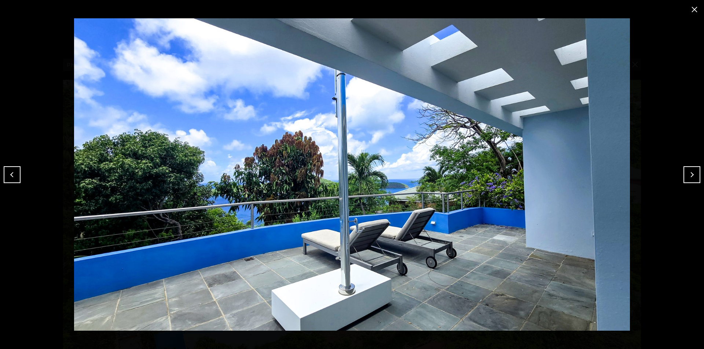
click at [690, 179] on button "Next" at bounding box center [691, 174] width 17 height 17
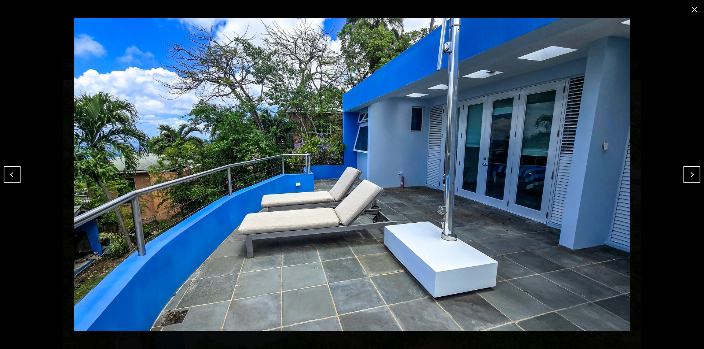
click at [690, 178] on button "Next" at bounding box center [691, 174] width 17 height 17
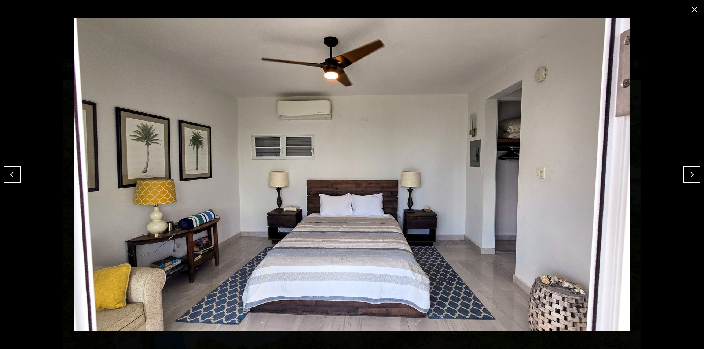
click at [690, 178] on button "Next" at bounding box center [691, 174] width 17 height 17
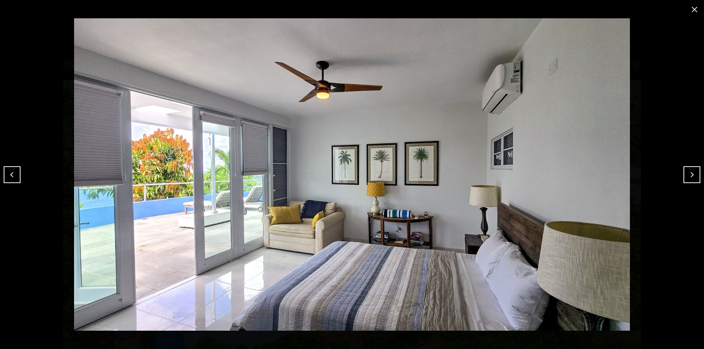
click at [690, 178] on button "Next" at bounding box center [691, 174] width 17 height 17
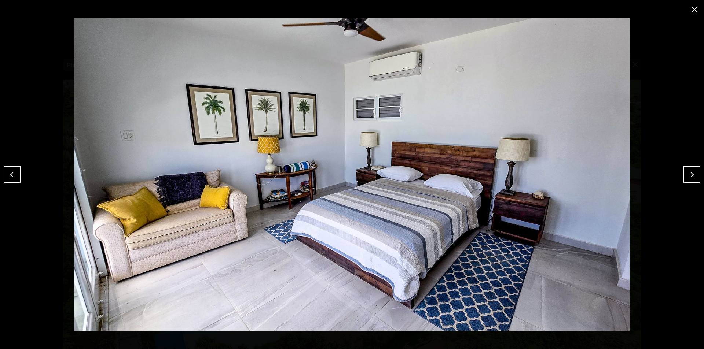
click at [690, 178] on button "Next" at bounding box center [691, 174] width 17 height 17
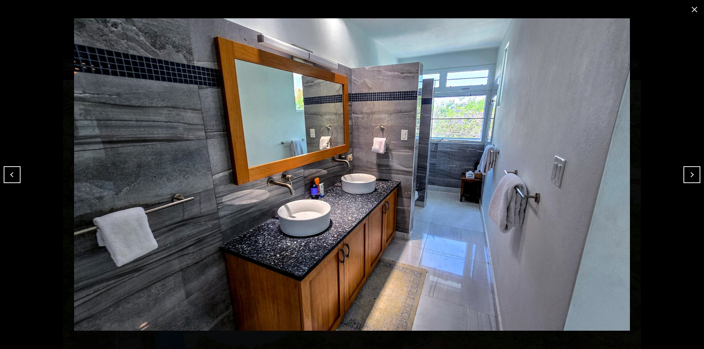
click at [689, 178] on button "Next" at bounding box center [691, 174] width 17 height 17
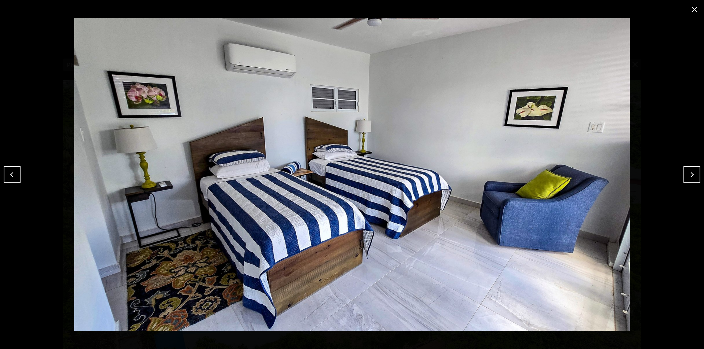
click at [689, 178] on button "Next" at bounding box center [691, 174] width 17 height 17
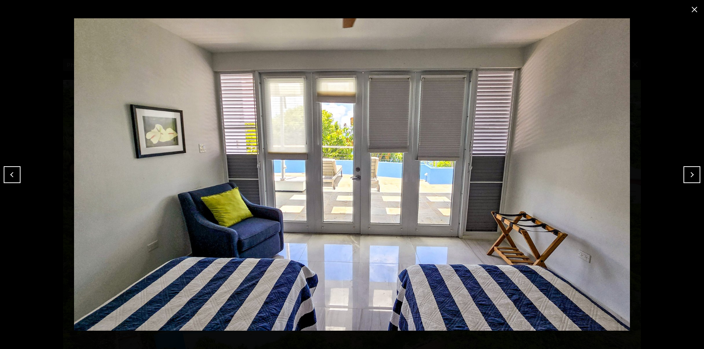
click at [689, 178] on button "Next" at bounding box center [691, 174] width 17 height 17
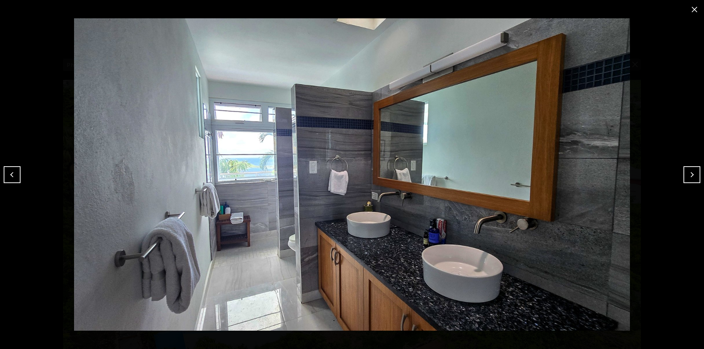
click at [689, 179] on button "Next" at bounding box center [691, 174] width 17 height 17
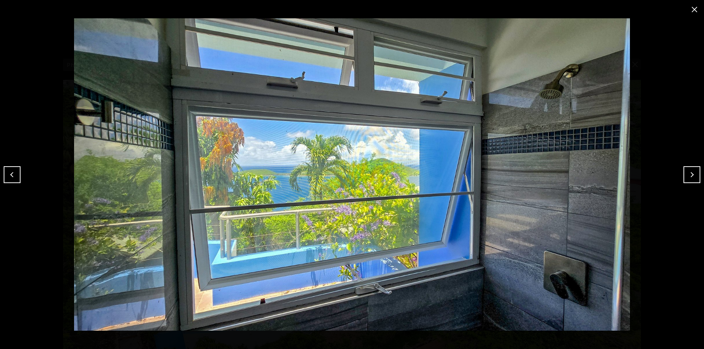
click at [689, 179] on button "Next" at bounding box center [691, 174] width 17 height 17
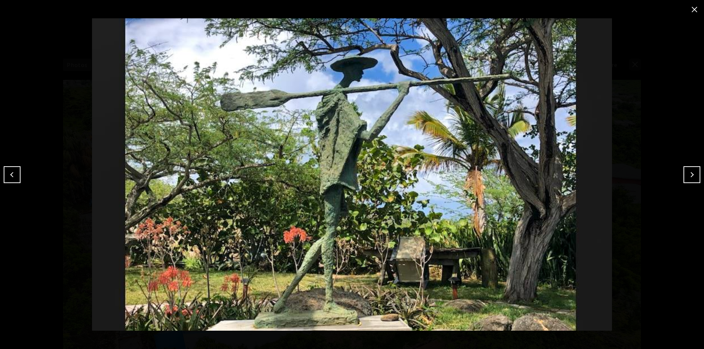
click at [689, 179] on button "Next" at bounding box center [691, 174] width 17 height 17
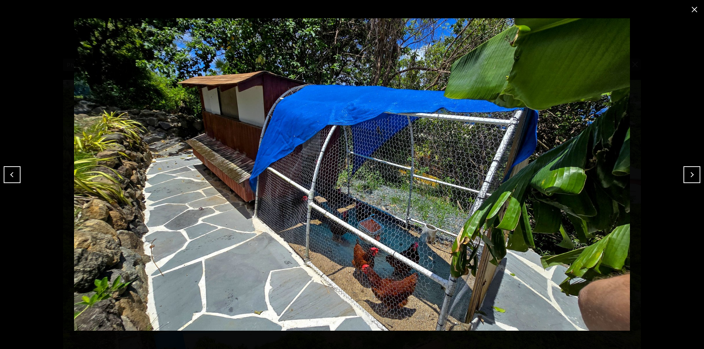
click at [689, 179] on button "Next" at bounding box center [691, 174] width 17 height 17
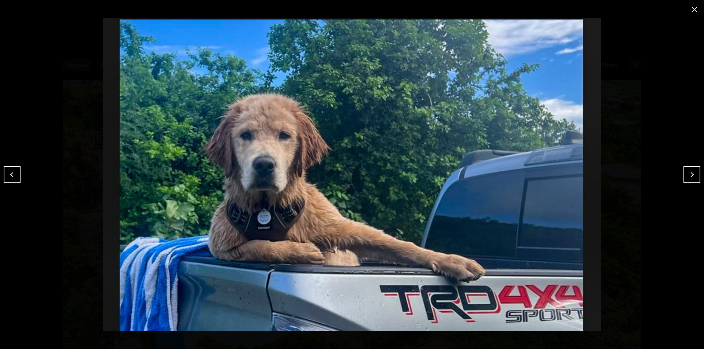
click at [689, 179] on button "Next" at bounding box center [691, 174] width 17 height 17
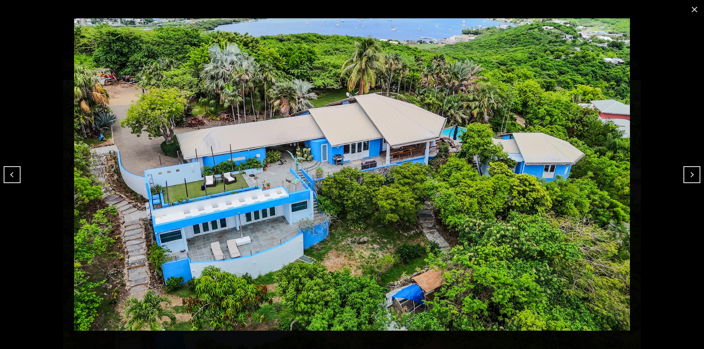
click at [689, 179] on button "Next" at bounding box center [691, 174] width 17 height 17
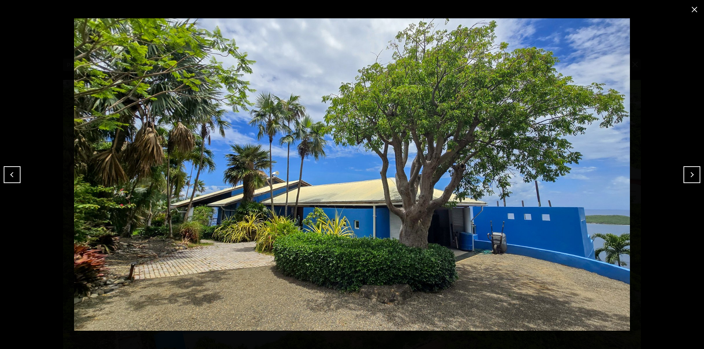
click at [689, 179] on button "Next" at bounding box center [691, 174] width 17 height 17
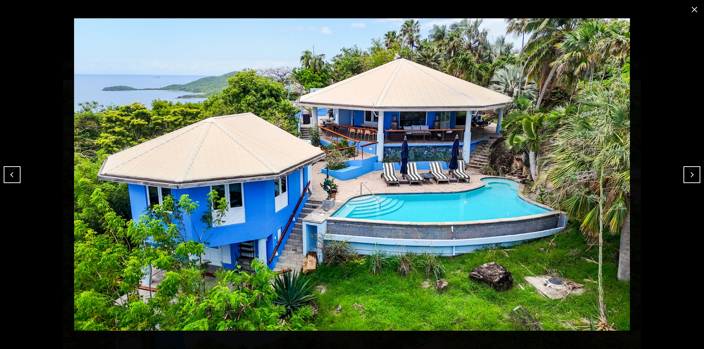
click at [690, 12] on button "close modal" at bounding box center [694, 10] width 12 height 12
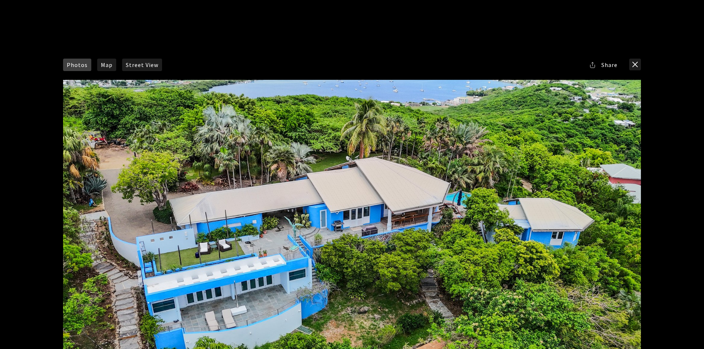
click at [159, 44] on div "Photos Map Street View Share Facebook Twitter Via Email" at bounding box center [352, 174] width 704 height 349
click at [632, 66] on button "close modal" at bounding box center [635, 65] width 12 height 12
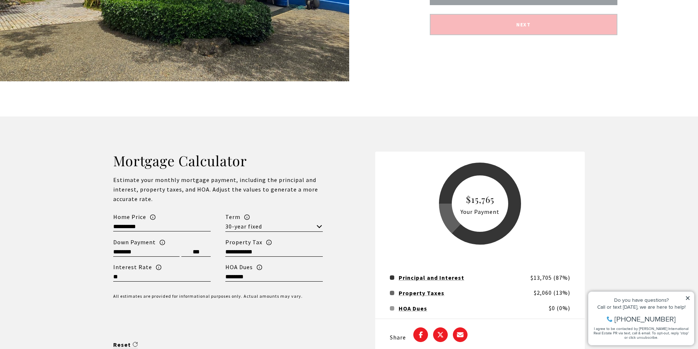
scroll to position [1869, 0]
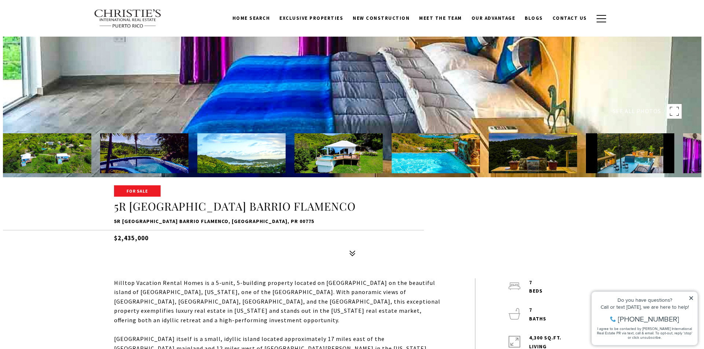
scroll to position [37, 0]
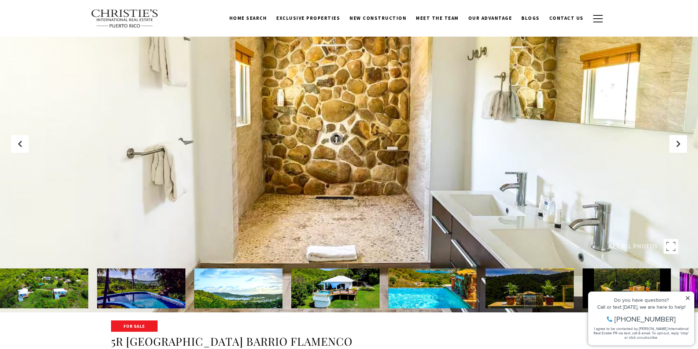
click at [504, 166] on div at bounding box center [349, 137] width 698 height 349
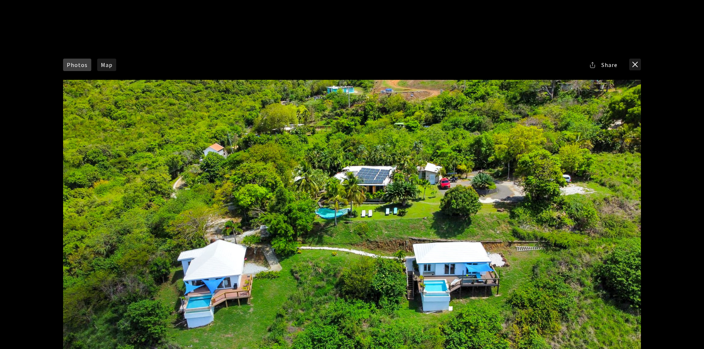
click at [625, 204] on div at bounding box center [352, 242] width 578 height 324
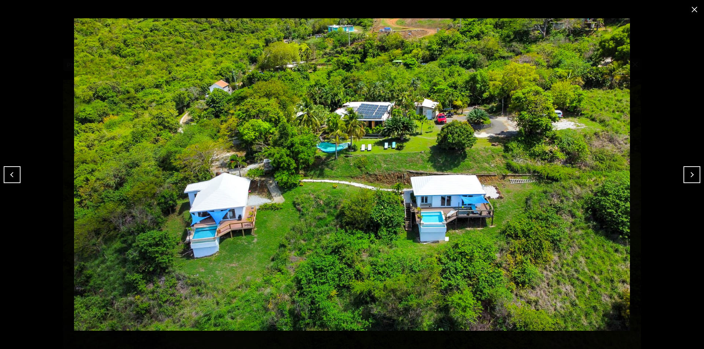
click at [694, 172] on button "Next" at bounding box center [691, 174] width 17 height 17
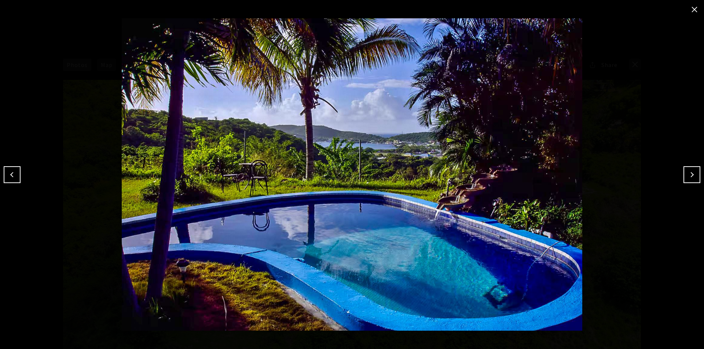
click at [694, 172] on button "Next" at bounding box center [691, 174] width 17 height 17
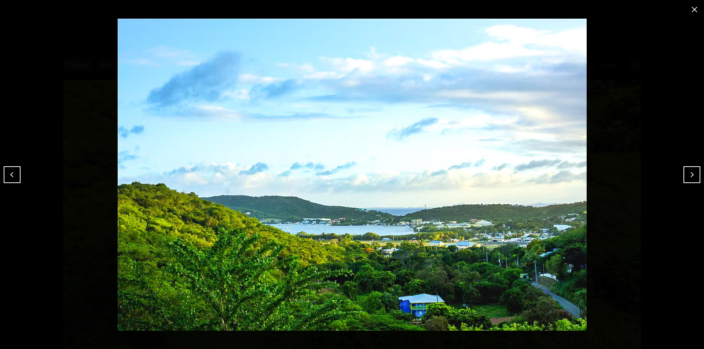
click at [694, 172] on button "Next" at bounding box center [691, 174] width 17 height 17
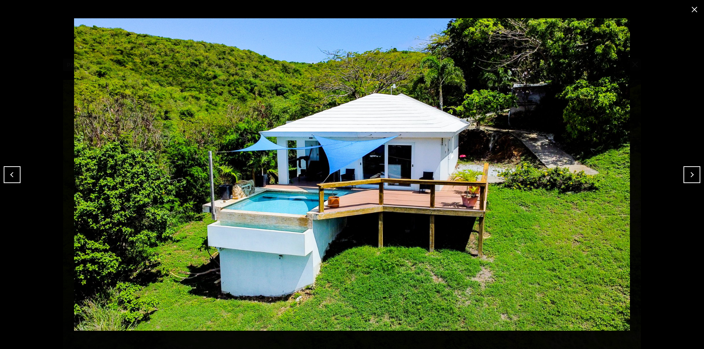
click at [690, 13] on button "close modal" at bounding box center [694, 10] width 12 height 12
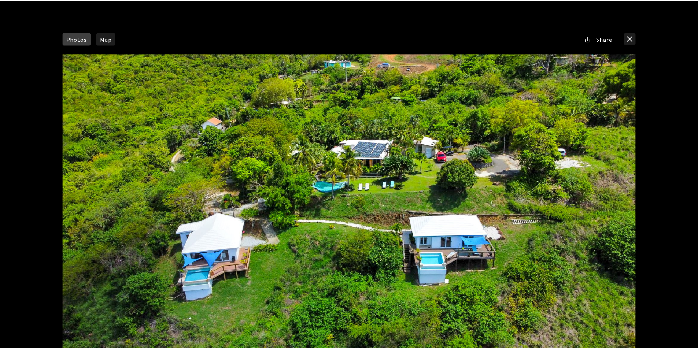
scroll to position [0, 0]
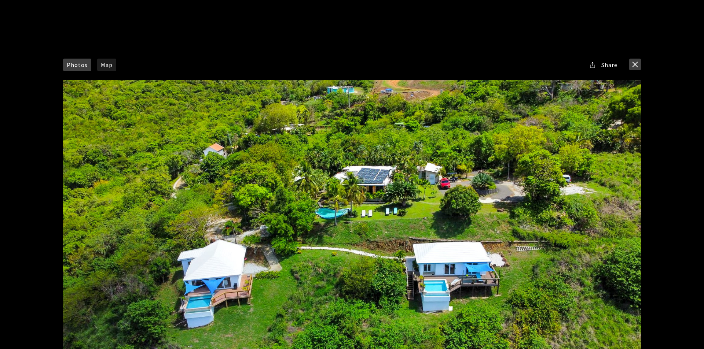
click at [636, 67] on button "close modal" at bounding box center [635, 65] width 12 height 12
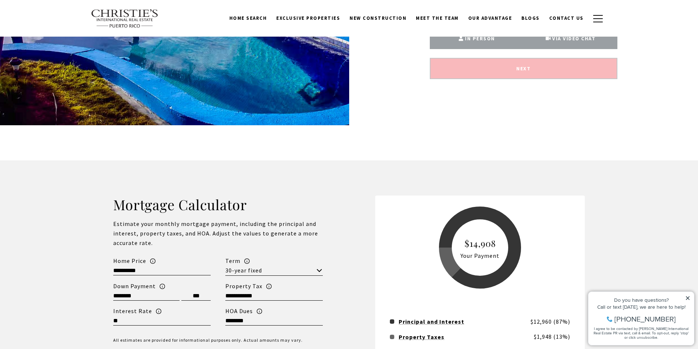
scroll to position [1576, 0]
